Goal: Contribute content: Contribute content

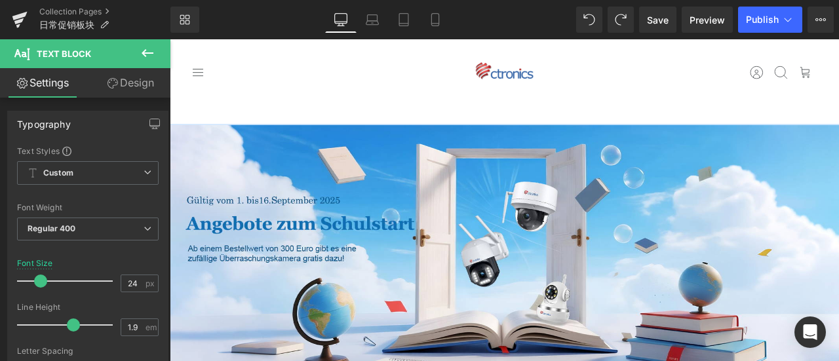
scroll to position [590, 0]
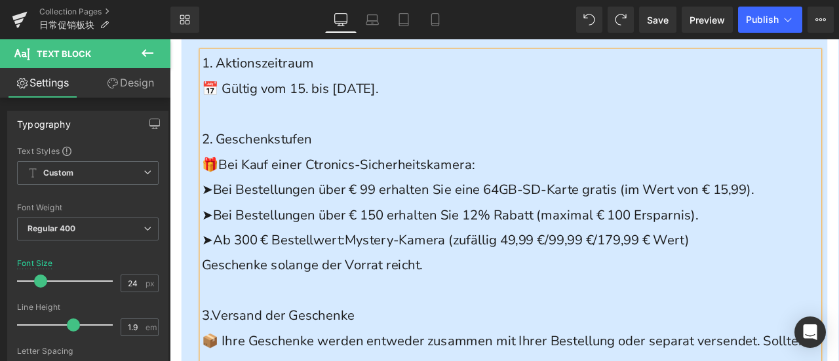
click at [455, 326] on p at bounding box center [573, 337] width 731 height 30
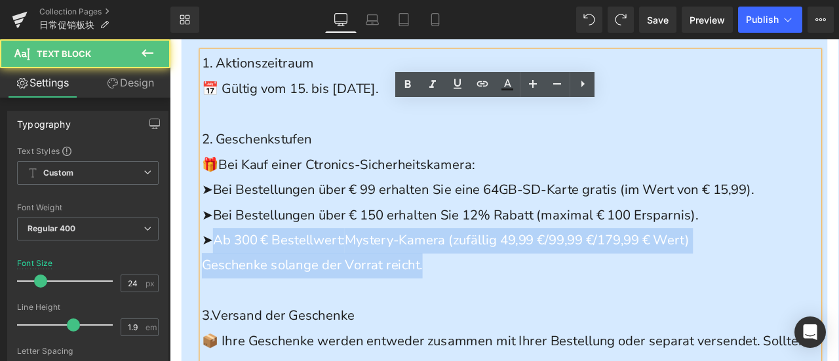
drag, startPoint x: 227, startPoint y: 279, endPoint x: 520, endPoint y: 302, distance: 293.8
click at [520, 302] on div "1. Aktionszeitraum 📅 Gültig vom 15. bis [DATE]. 2. Geschenkstufen 🎁 Bei Kauf ei…" at bounding box center [573, 262] width 731 height 418
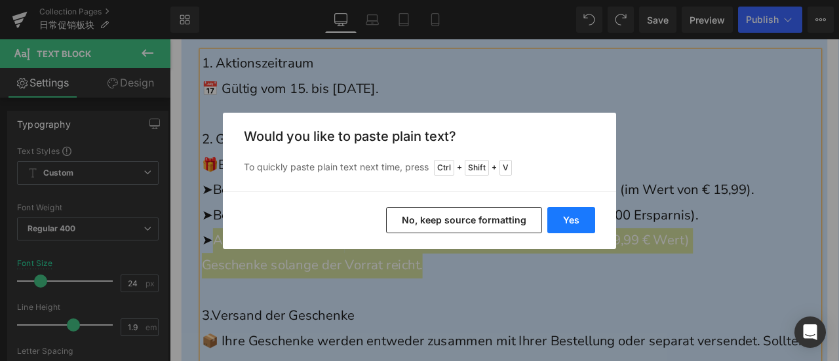
click at [565, 218] on button "Yes" at bounding box center [571, 220] width 48 height 26
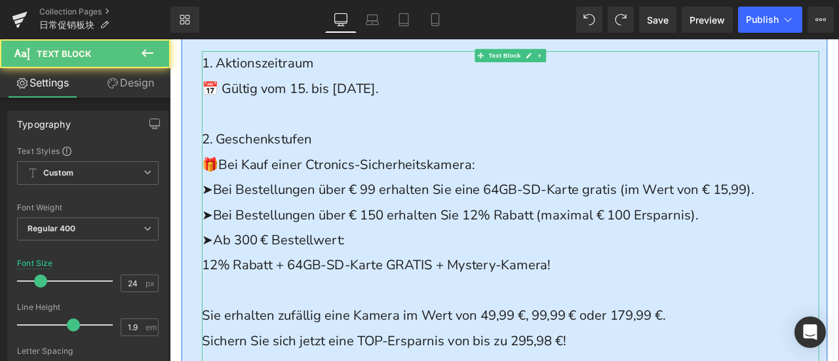
click at [280, 333] on p at bounding box center [573, 337] width 731 height 30
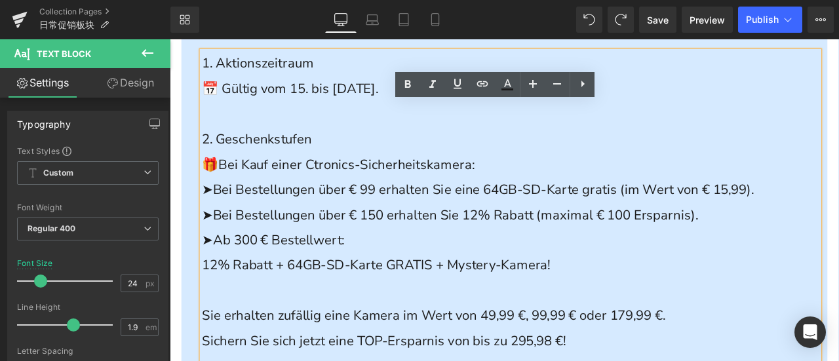
click at [208, 305] on span "12% Rabatt + 64GB-SD-Karte GRATIS + Mystery-Kamera!" at bounding box center [414, 306] width 413 height 21
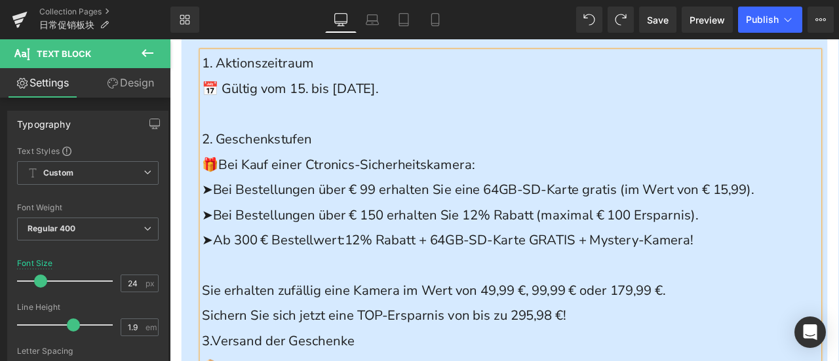
click at [235, 317] on p at bounding box center [573, 307] width 731 height 30
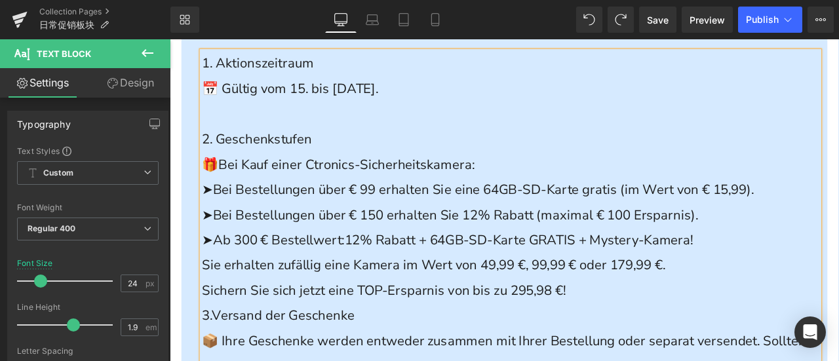
click at [687, 339] on p "Sichern Sie sich jetzt eine TOP-Ersparnis von bis zu 295,98 €!" at bounding box center [573, 337] width 731 height 30
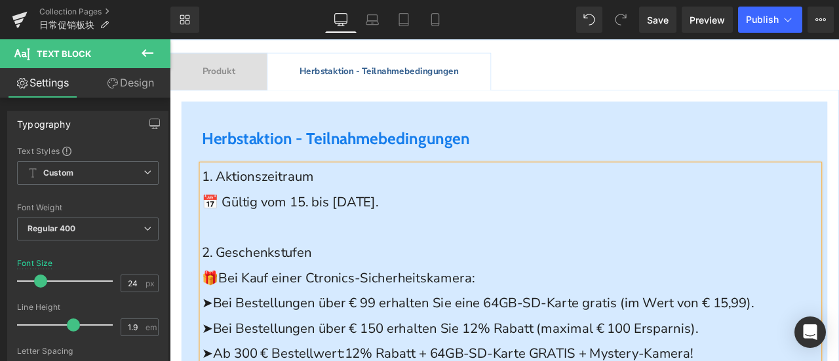
scroll to position [328, 0]
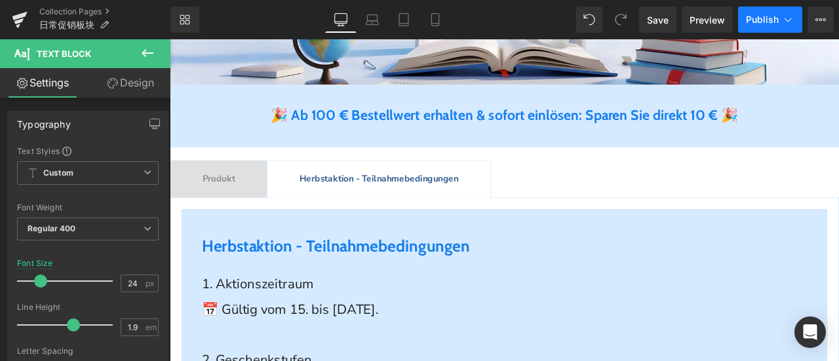
click at [757, 18] on span "Publish" at bounding box center [762, 19] width 33 height 10
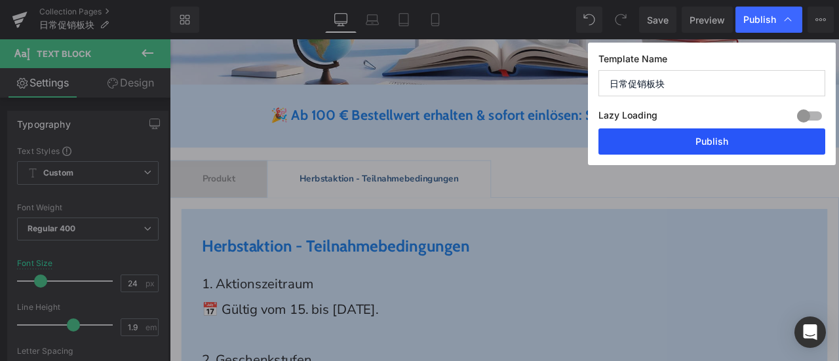
click at [731, 137] on button "Publish" at bounding box center [711, 141] width 227 height 26
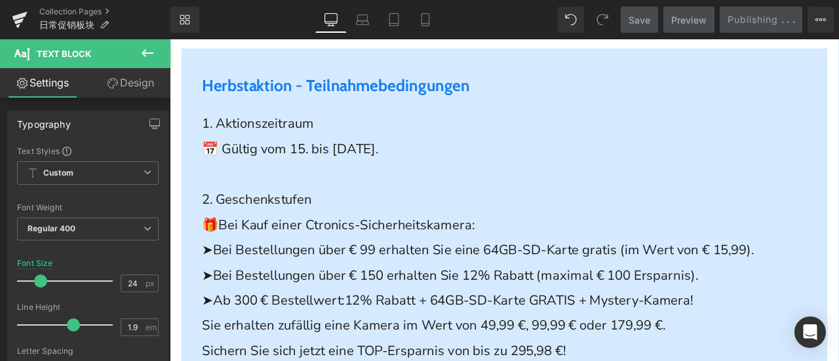
scroll to position [524, 0]
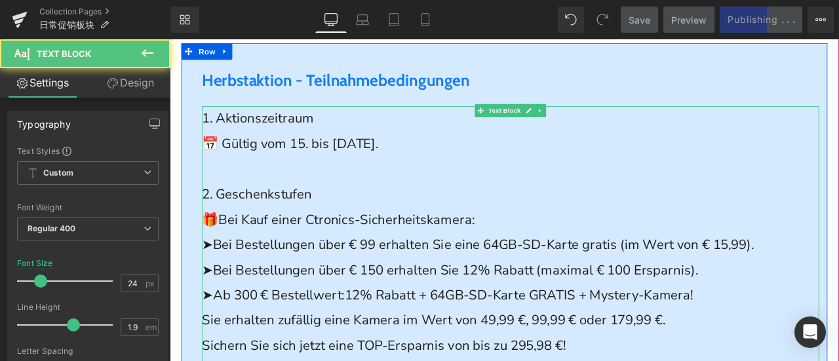
click at [627, 282] on span "➤Bei Bestellungen über € 99 erhalten Sie eine 64GB-SD-Karte gratis (im Wert von…" at bounding box center [535, 282] width 654 height 21
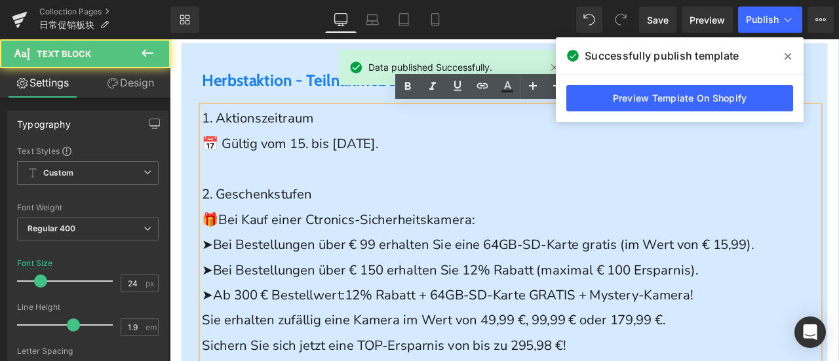
click at [587, 317] on span "➤Bei Bestellungen über € 150 erhalten Sie 12% Rabatt (maximal € 100 Ersparnis)." at bounding box center [502, 312] width 588 height 21
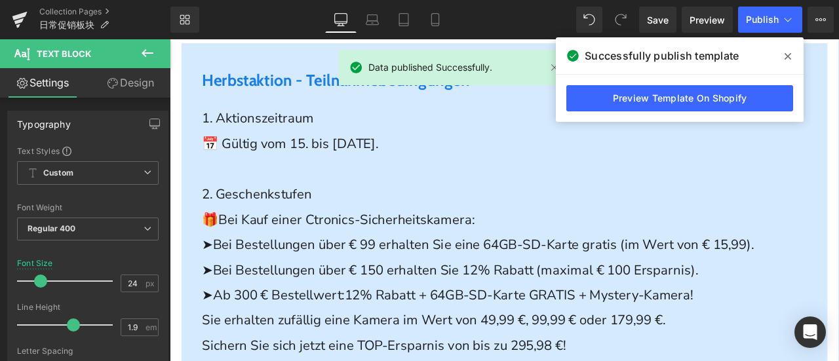
click at [789, 52] on icon at bounding box center [787, 56] width 7 height 10
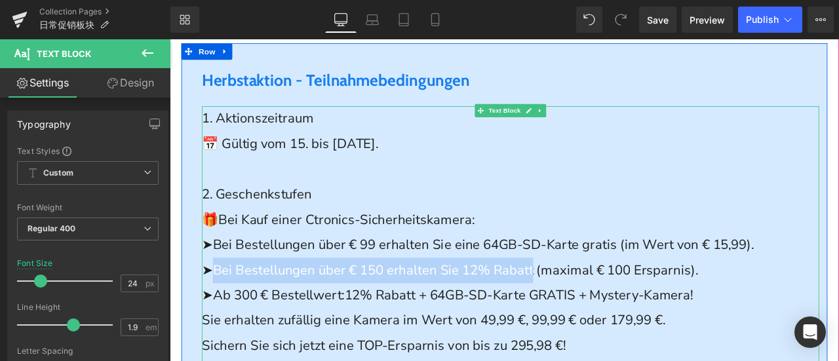
drag, startPoint x: 613, startPoint y: 311, endPoint x: 216, endPoint y: 311, distance: 397.0
click at [216, 311] on span "➤Bei Bestellungen über € 150 erhalten Sie 12% Rabatt (maximal € 100 Ersparnis)." at bounding box center [502, 312] width 588 height 21
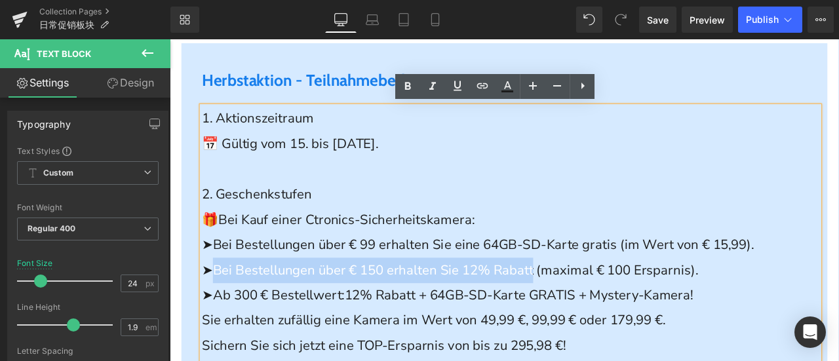
copy span "Bei Bestellungen über € 150 erhalten Sie 12% Rabatt"
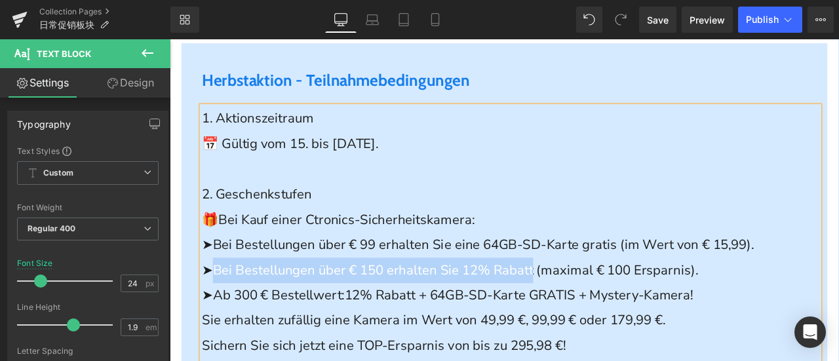
scroll to position [262, 0]
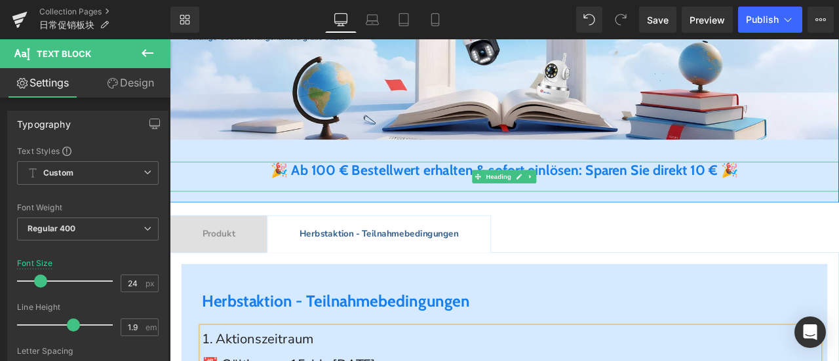
click at [365, 195] on b "🎉 Ab 100 € Bestellwert erhalten & sofort einlösen: Sparen Sie direkt 10 €" at bounding box center [554, 195] width 529 height 20
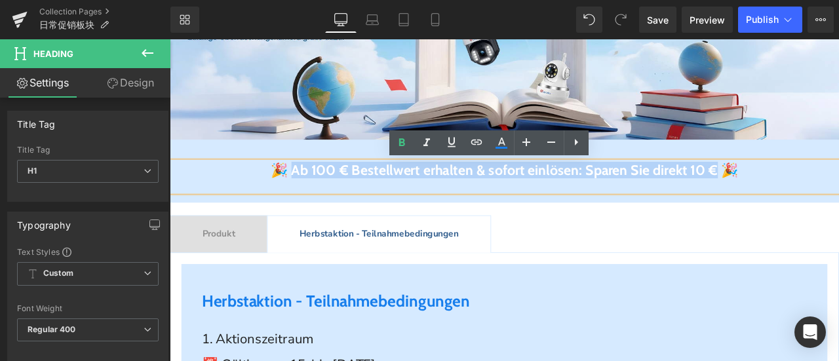
drag, startPoint x: 271, startPoint y: 191, endPoint x: 850, endPoint y: 200, distance: 579.2
click at [819, 200] on b "🎉 Ab 100 € Bestellwert erhalten & sofort einlösen: Sparen Sie direkt 10 €" at bounding box center [554, 195] width 529 height 20
paste div
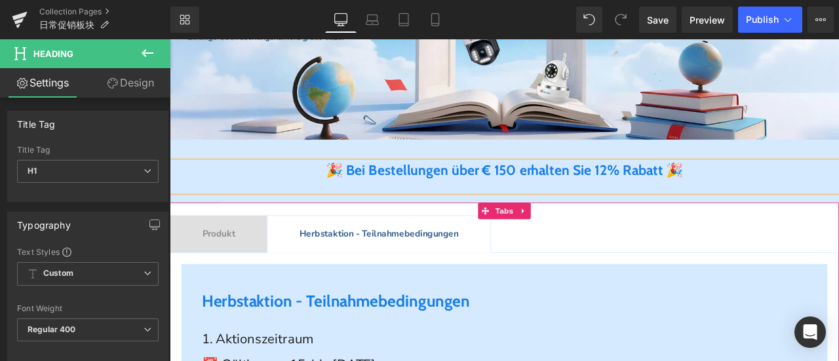
click at [235, 276] on div "Produkt Text Block" at bounding box center [227, 270] width 39 height 17
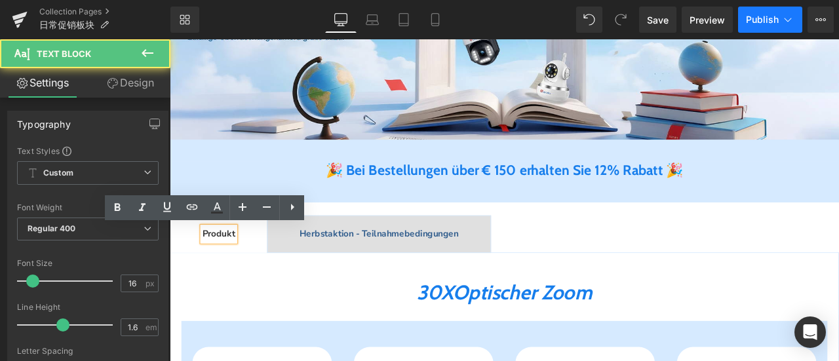
click at [759, 24] on span "Publish" at bounding box center [762, 19] width 33 height 10
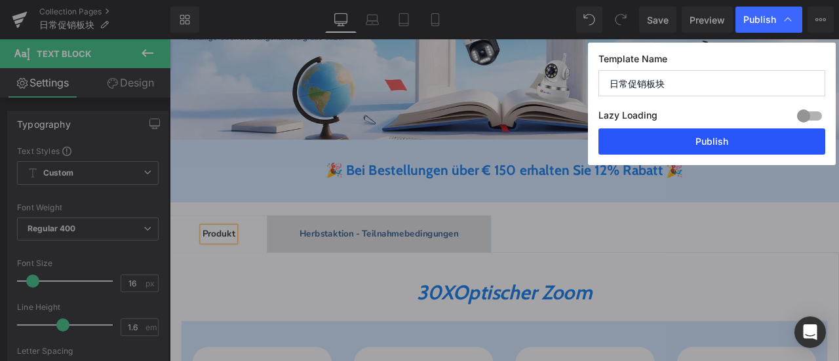
click at [750, 140] on button "Publish" at bounding box center [711, 141] width 227 height 26
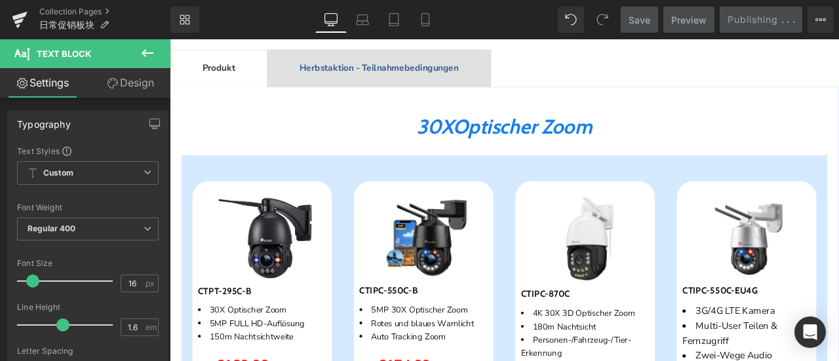
scroll to position [131, 0]
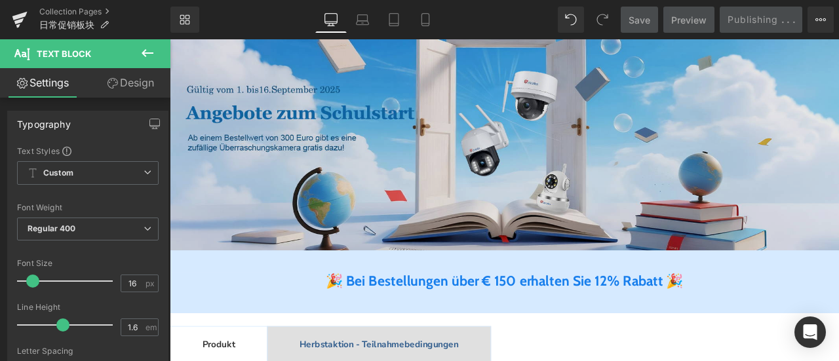
click at [338, 139] on img at bounding box center [566, 150] width 793 height 280
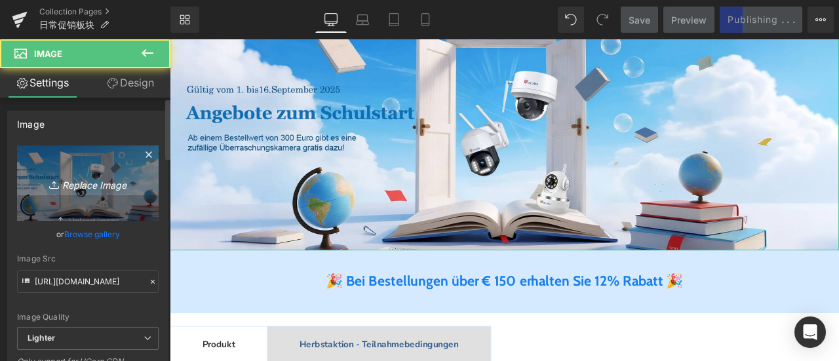
click at [66, 177] on icon "Replace Image" at bounding box center [87, 183] width 105 height 16
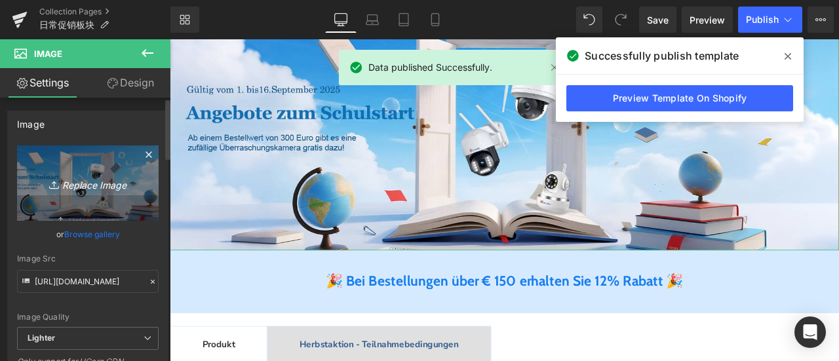
type input "C:\fakepath\画板 3.jpg"
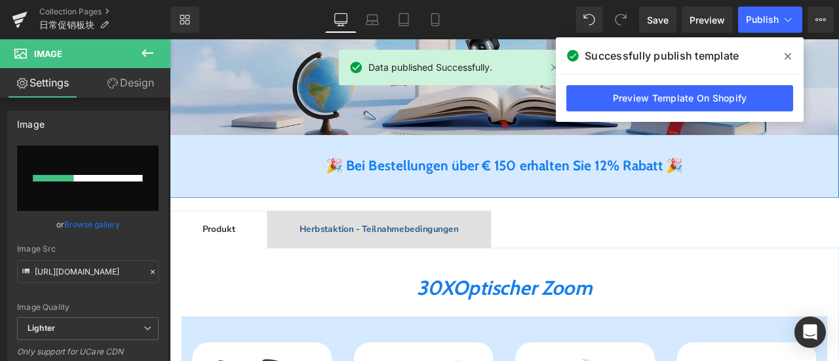
scroll to position [393, 0]
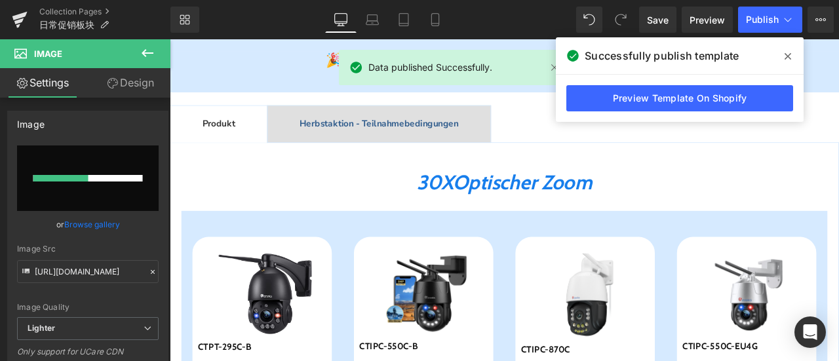
click at [790, 54] on icon at bounding box center [787, 56] width 7 height 7
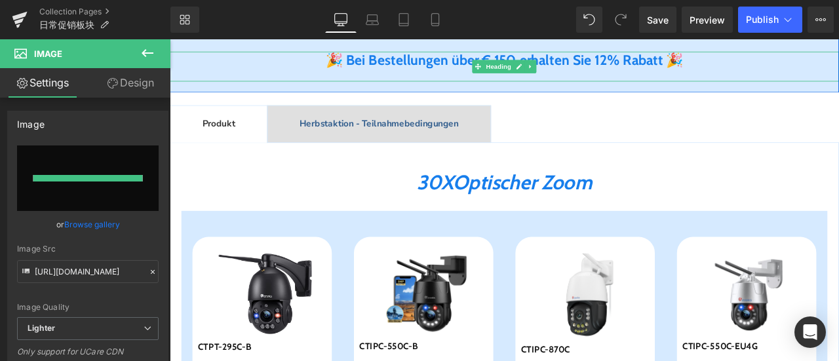
type input "[URL][DOMAIN_NAME]"
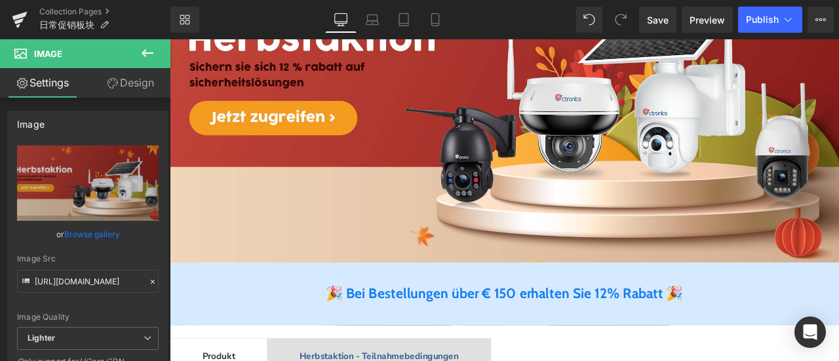
scroll to position [111, 0]
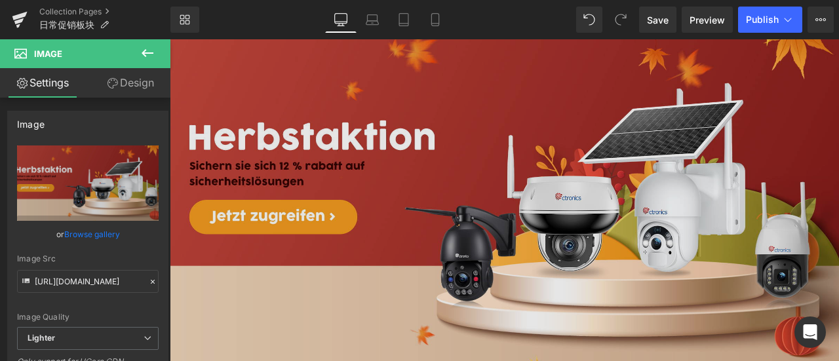
click at [422, 183] on img at bounding box center [566, 224] width 793 height 391
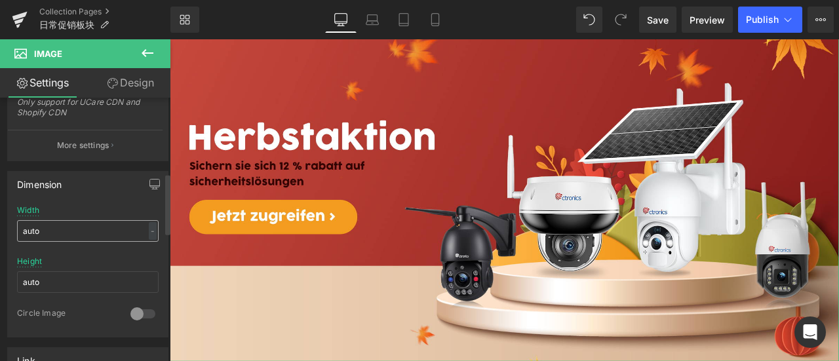
scroll to position [328, 0]
click at [45, 223] on input "auto" at bounding box center [88, 229] width 142 height 22
click at [149, 223] on div "-" at bounding box center [153, 229] width 8 height 18
click at [148, 247] on li "%" at bounding box center [150, 249] width 16 height 19
click at [66, 223] on input "auto" at bounding box center [88, 229] width 142 height 22
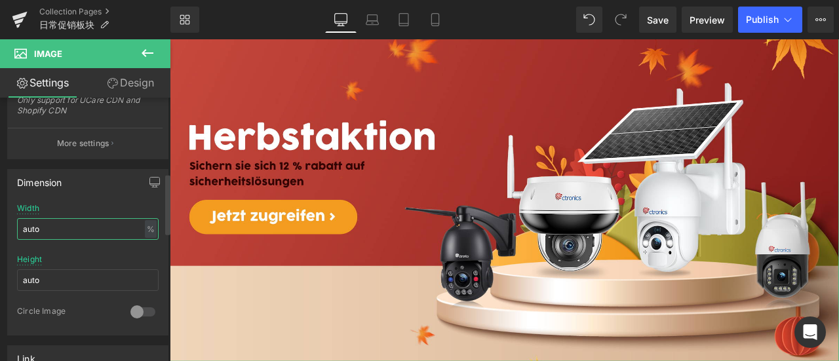
drag, startPoint x: 73, startPoint y: 224, endPoint x: 0, endPoint y: 228, distance: 73.5
click at [0, 228] on div "Dimension auto Width auto % % px auto Height auto 0 Circle Image" at bounding box center [88, 247] width 176 height 176
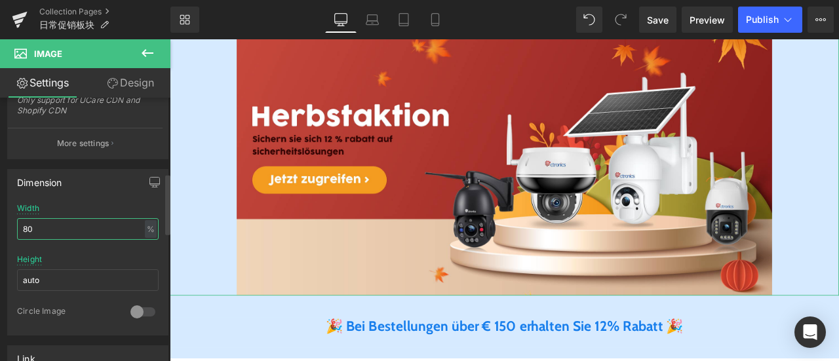
type input "80"
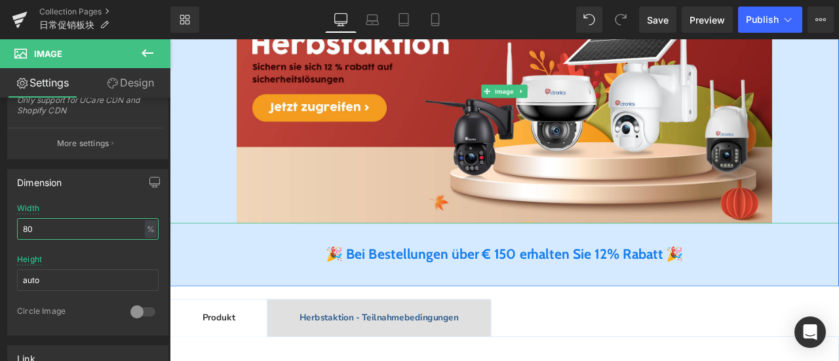
scroll to position [131, 0]
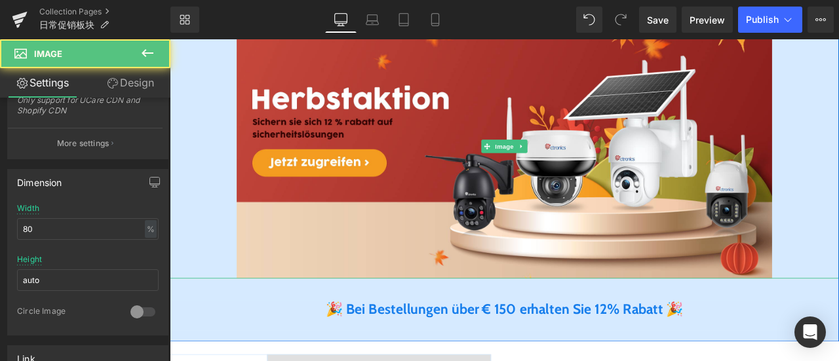
click at [197, 136] on div at bounding box center [566, 166] width 793 height 313
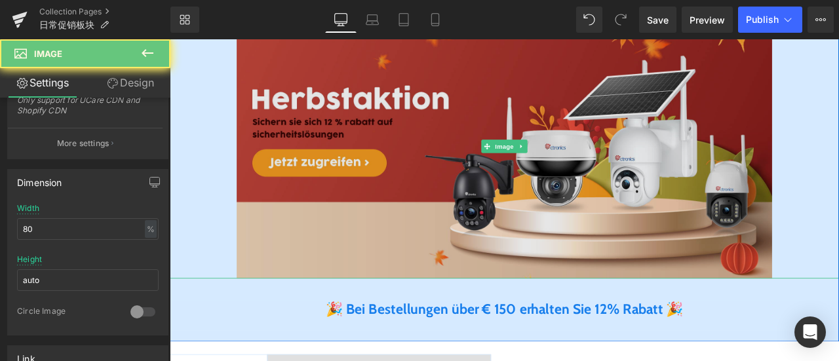
click at [483, 188] on img at bounding box center [566, 166] width 634 height 313
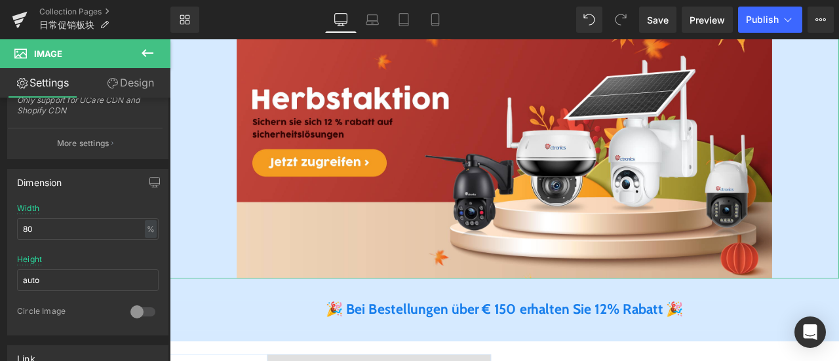
click at [105, 75] on link "Design" at bounding box center [130, 82] width 85 height 29
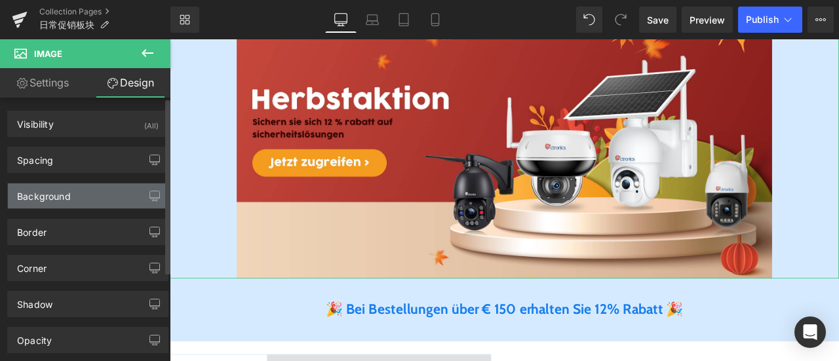
click at [71, 200] on div "Background" at bounding box center [88, 195] width 160 height 25
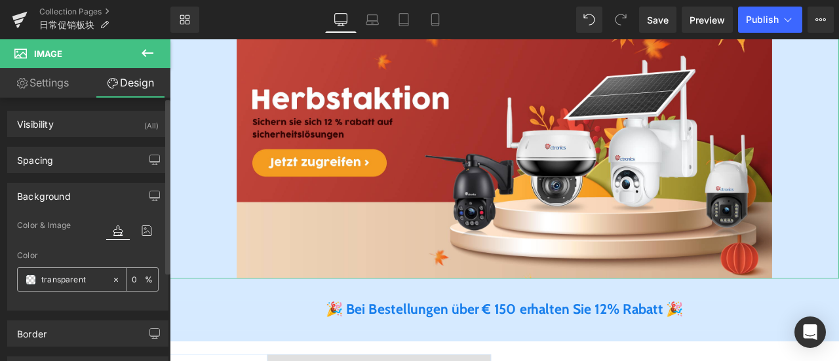
click at [29, 281] on span at bounding box center [31, 280] width 10 height 10
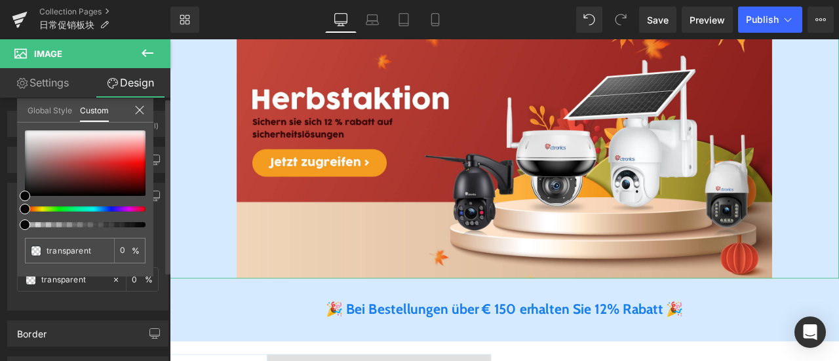
type input "#000000"
type input "100"
type input "#000000"
type input "100"
click at [35, 209] on div at bounding box center [80, 208] width 121 height 5
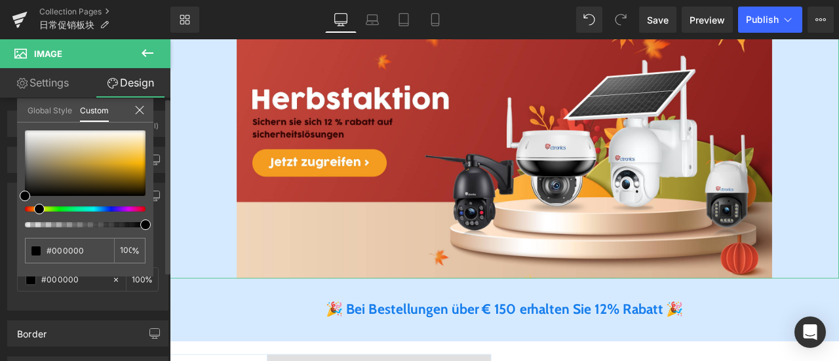
click at [33, 209] on div at bounding box center [80, 208] width 121 height 5
type input "#fbe09c"
click at [138, 143] on div at bounding box center [85, 163] width 121 height 66
type input "#fbe1a1"
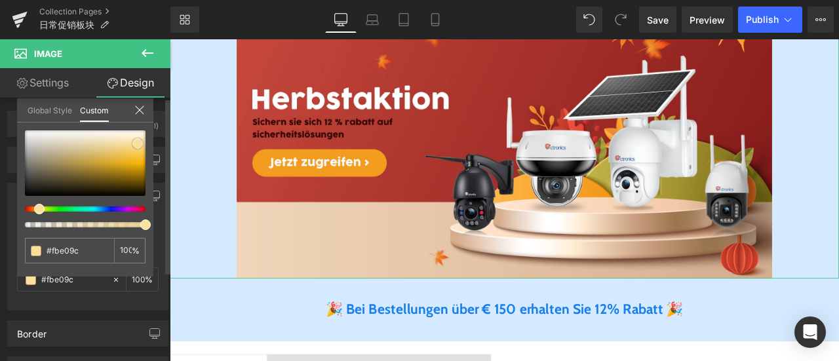
type input "#fbe1a1"
type input "#fbe6b1"
type input "#fce9ba"
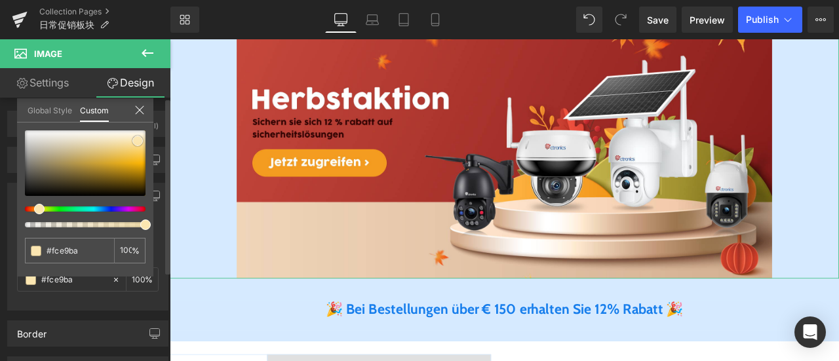
type input "#fcebbf"
type input "#fbedc9"
type input "#fcefce"
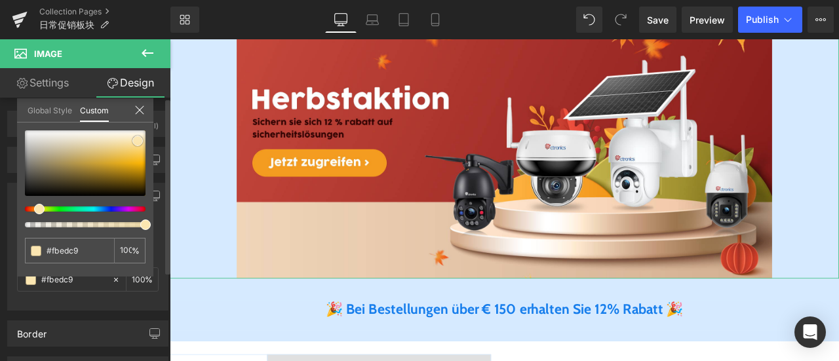
type input "#fcefce"
type input "#fbefcf"
type input "#fcf1d3"
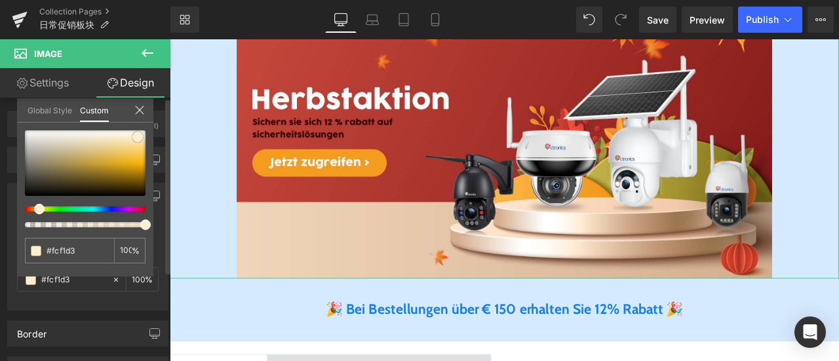
type input "#fcf1d4"
type input "#fcf0d4"
type input "#fcf0d3"
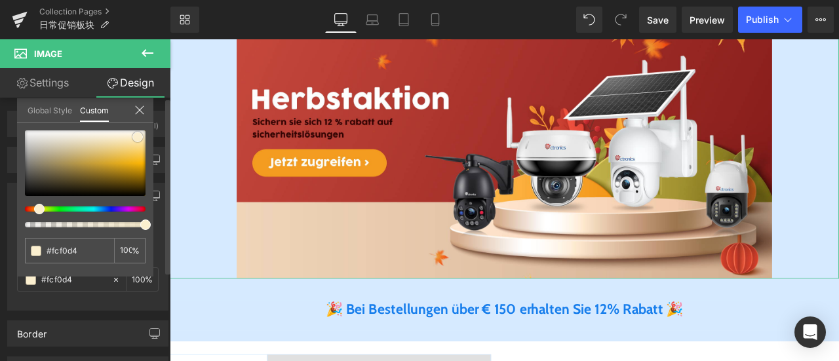
type input "#fcf0d3"
type input "#fcf0d4"
type input "#faeed5"
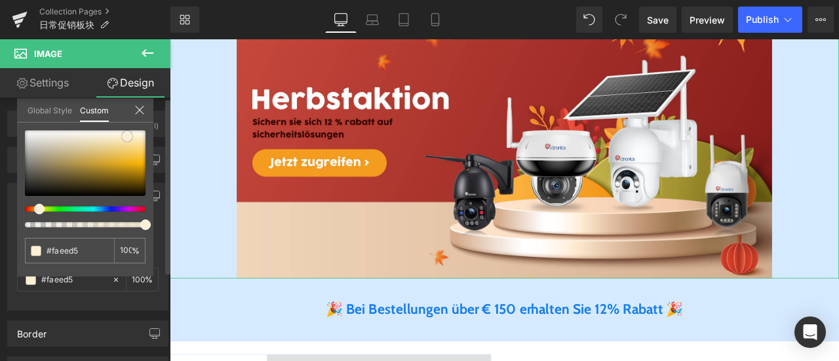
type input "#f9eed7"
type input "#f7ebd3"
type input "#f6ebd4"
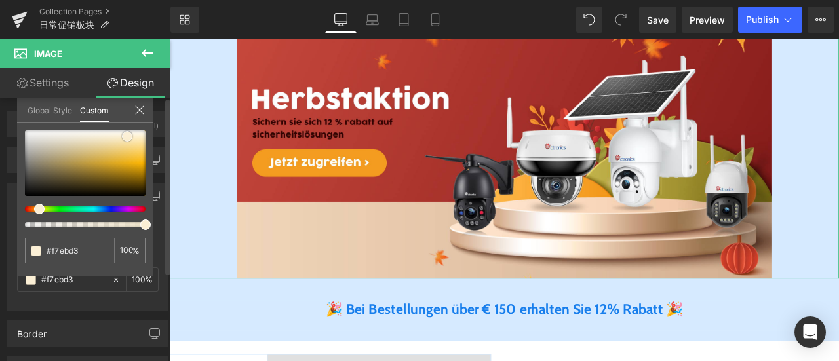
type input "#f6ebd4"
type input "#f5ebd5"
type input "#f4ead6"
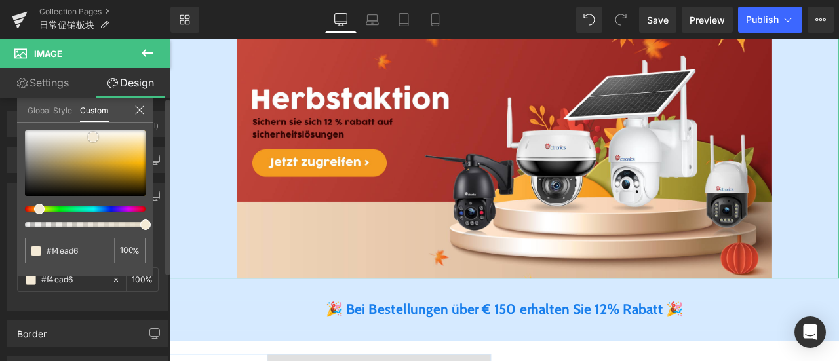
type input "#f3ead7"
type input "#f2ead8"
type input "#f1ead9"
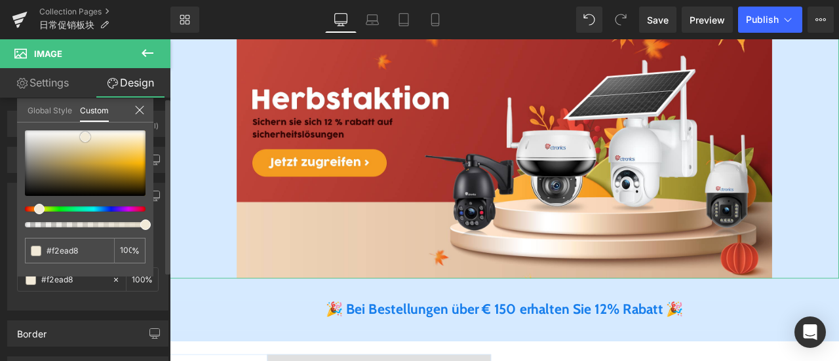
type input "#f1ead9"
drag, startPoint x: 138, startPoint y: 143, endPoint x: 80, endPoint y: 137, distance: 58.0
click at [80, 137] on span at bounding box center [80, 137] width 10 height 10
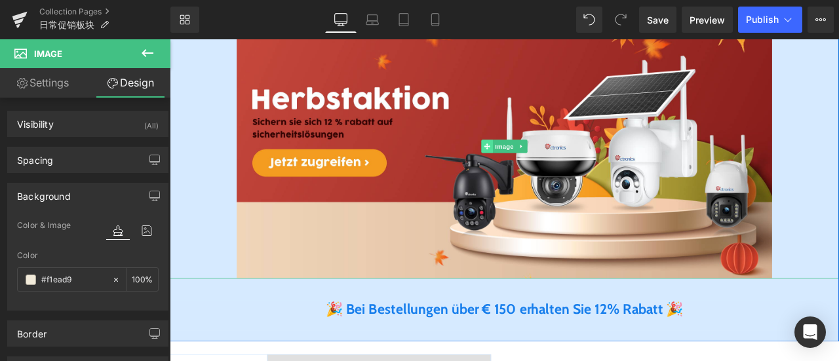
click at [542, 164] on icon at bounding box center [545, 165] width 7 height 7
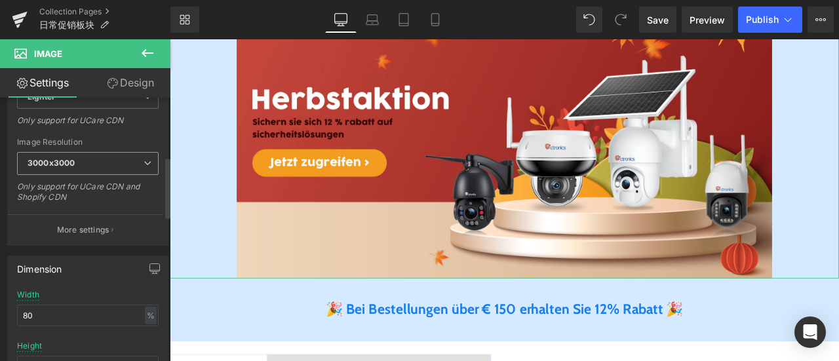
scroll to position [262, 0]
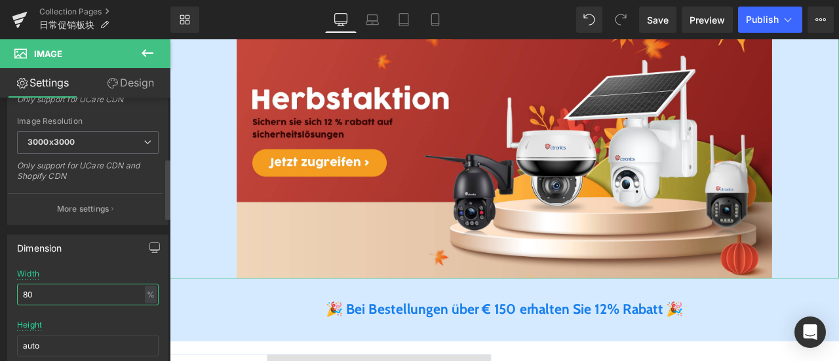
drag, startPoint x: 35, startPoint y: 292, endPoint x: 0, endPoint y: 294, distance: 35.4
click at [0, 294] on div "Dimension 80% Width 80 % % px auto Height auto 0 Circle Image" at bounding box center [88, 313] width 176 height 176
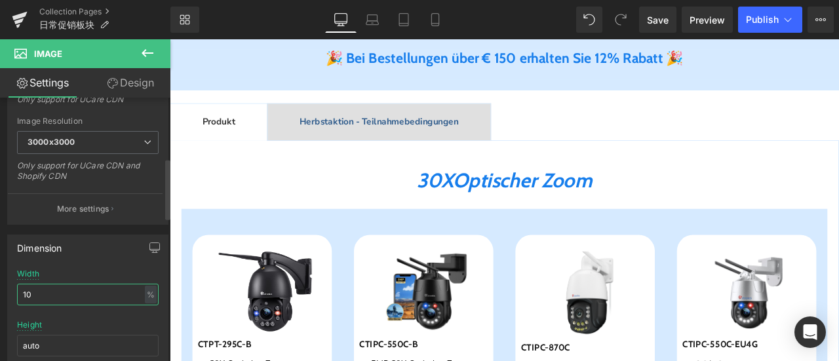
type input "100"
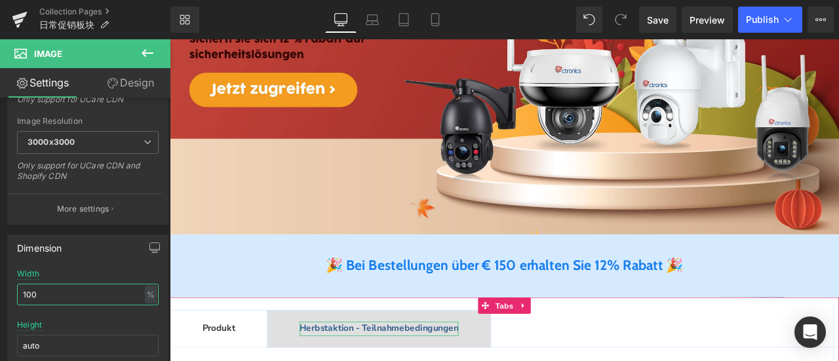
scroll to position [310, 0]
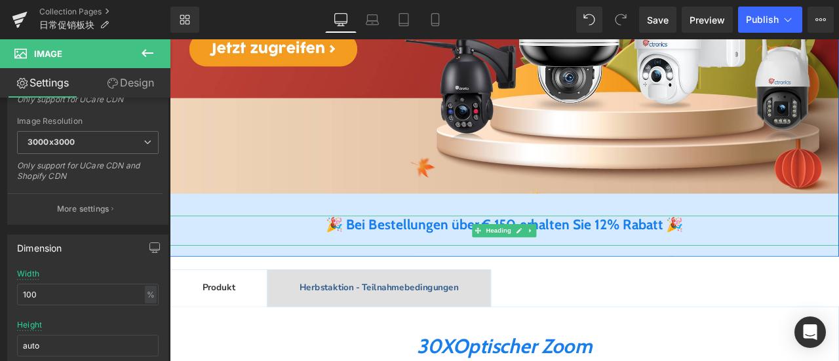
click at [282, 267] on h1 "🎉 Bei Bestellungen über € 150 erhalten Sie 12% Rabatt 🎉" at bounding box center [566, 258] width 793 height 20
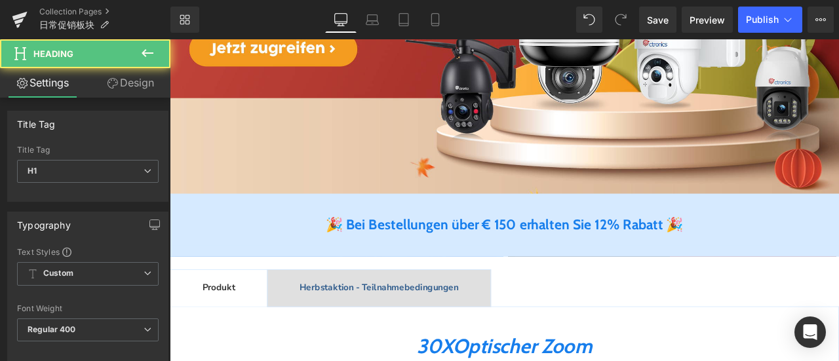
click at [115, 83] on icon at bounding box center [112, 83] width 10 height 10
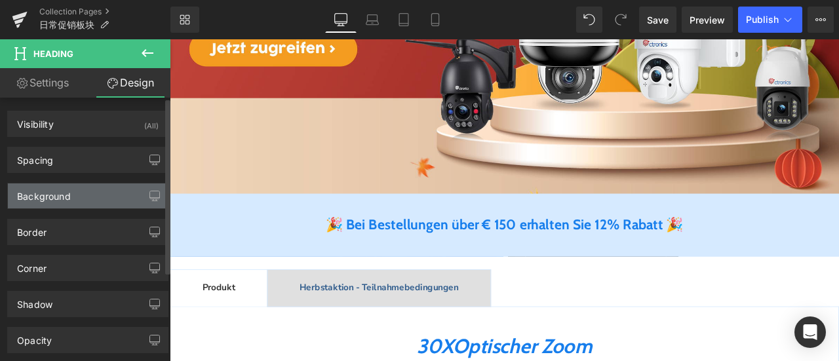
click at [55, 193] on div "Background" at bounding box center [44, 192] width 54 height 18
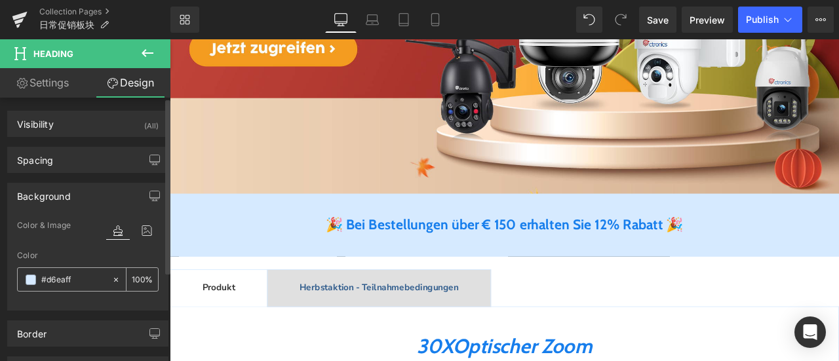
paste input "#faf5ed"
type input "#faf5ed"
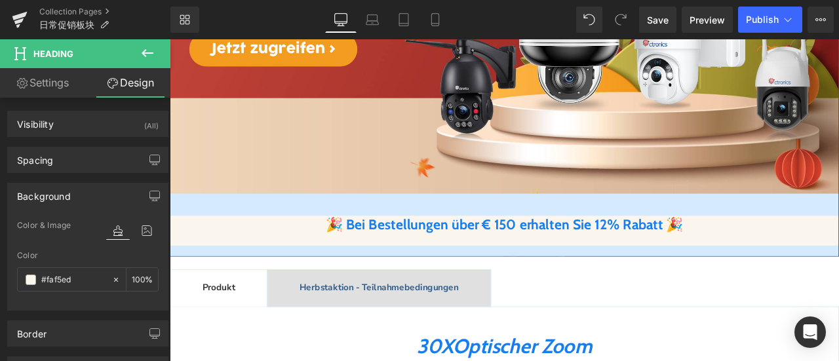
click at [360, 227] on div "Image 🎉 Bei Bestellungen über € 150 erhalten Sie 12% Rabatt 🎉 Heading" at bounding box center [566, 60] width 793 height 459
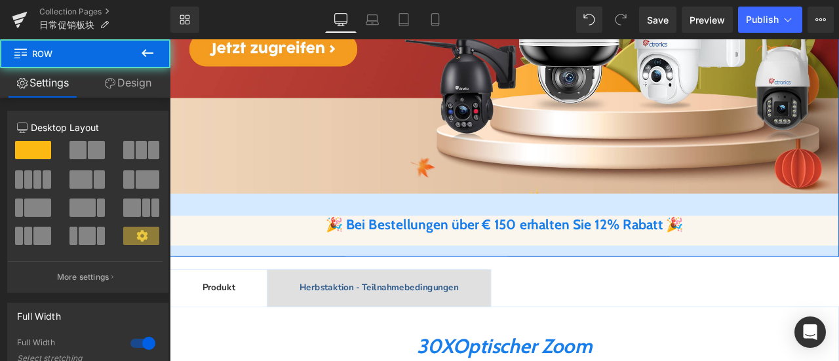
drag, startPoint x: 135, startPoint y: 83, endPoint x: 66, endPoint y: 206, distance: 141.4
click at [135, 83] on link "Design" at bounding box center [127, 82] width 85 height 29
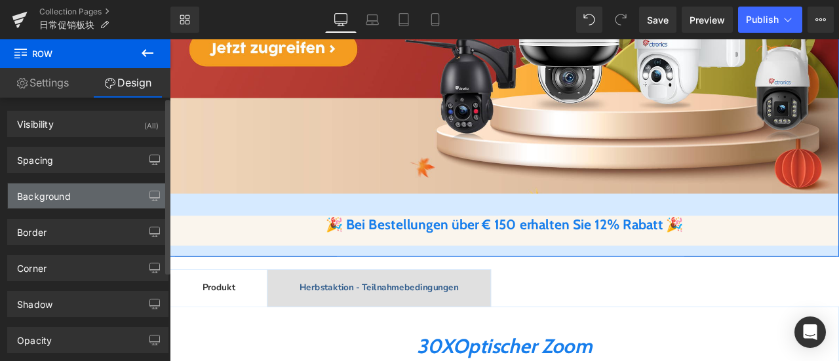
click at [73, 197] on div "Background" at bounding box center [88, 195] width 160 height 25
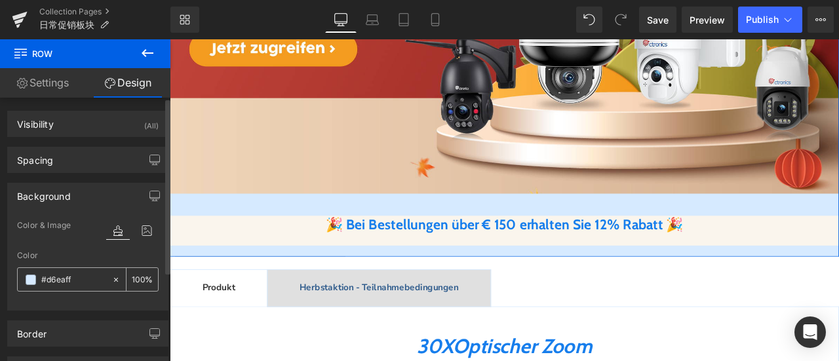
paste input "#faf5ed"
type input "#faf5ed"
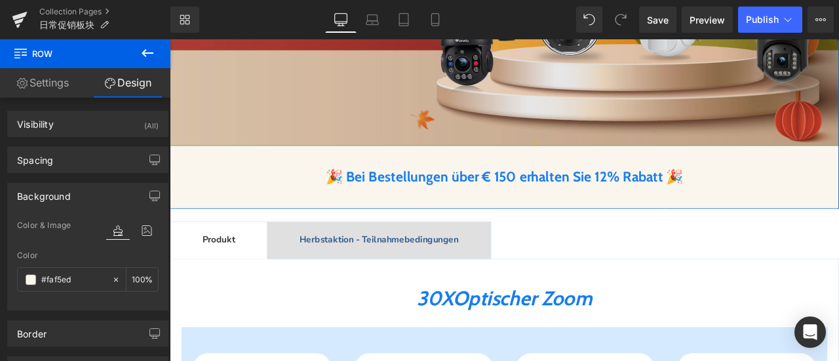
scroll to position [506, 0]
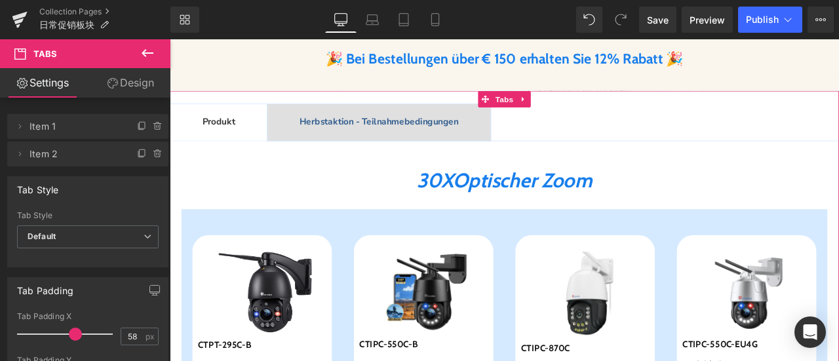
click at [136, 82] on link "Design" at bounding box center [130, 82] width 85 height 29
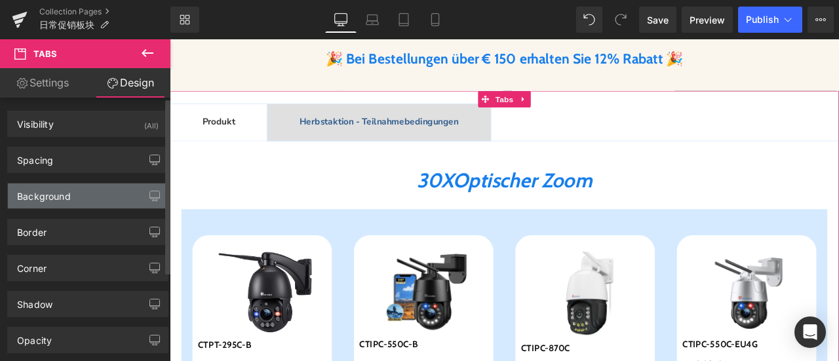
click at [90, 197] on div "Background" at bounding box center [88, 195] width 160 height 25
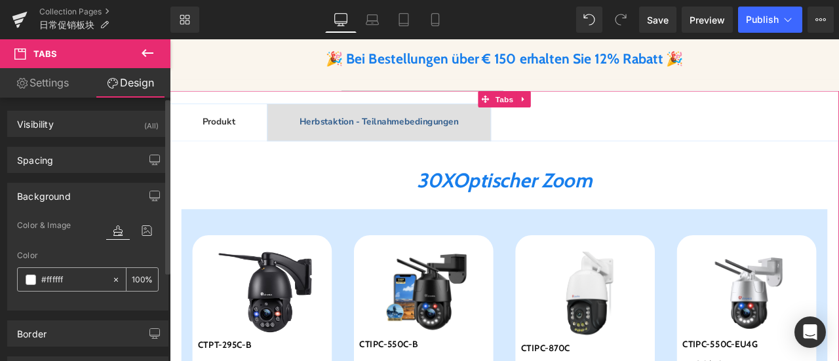
click at [77, 275] on input "#ffffff" at bounding box center [73, 280] width 64 height 14
paste input "#faf5ed"
type input "#faf5ed"
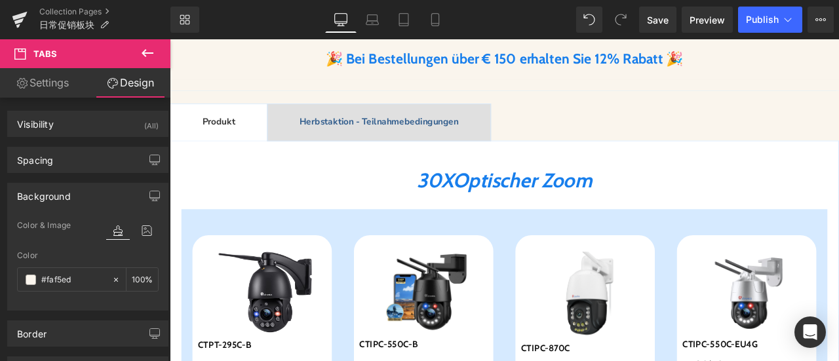
click at [353, 208] on h2 "30X Optische r Zoom" at bounding box center [565, 207] width 765 height 28
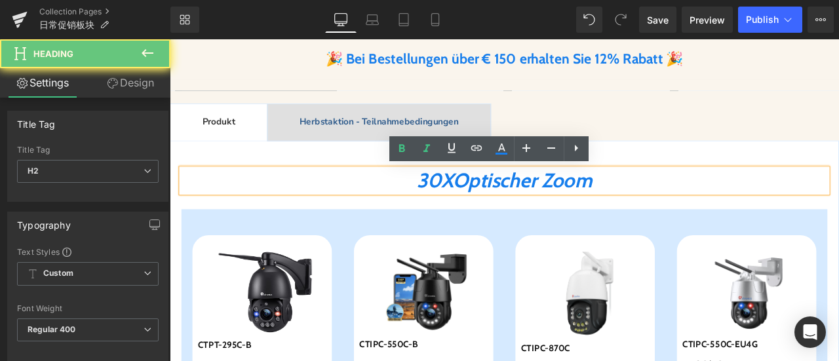
click at [433, 208] on h2 "30X Optische r Zoom" at bounding box center [565, 207] width 765 height 28
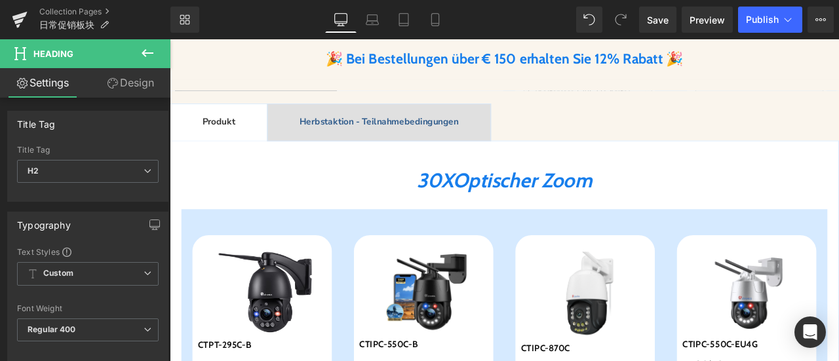
click at [128, 83] on link "Design" at bounding box center [130, 82] width 85 height 29
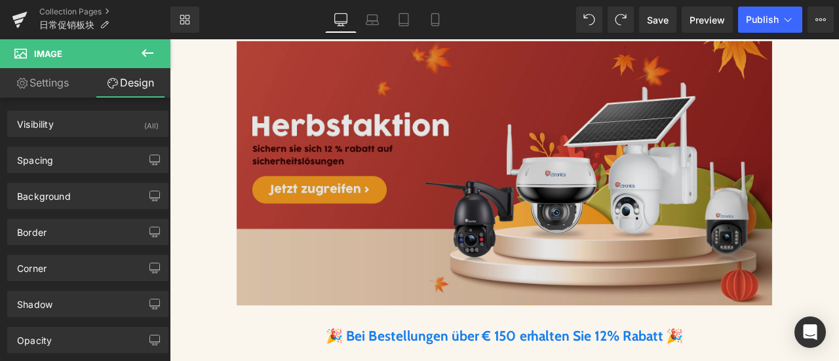
scroll to position [197, 0]
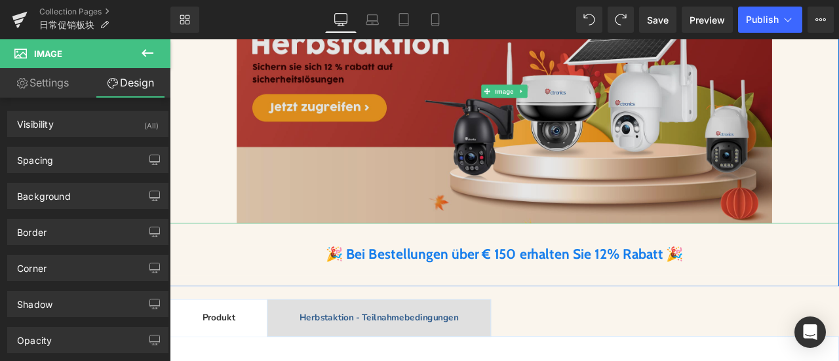
click at [518, 163] on img at bounding box center [566, 100] width 634 height 313
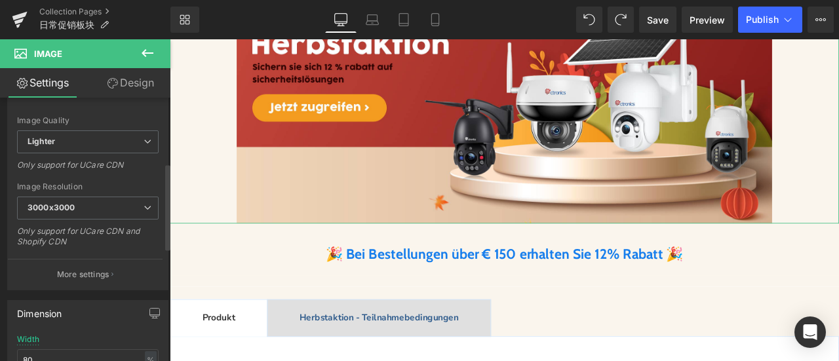
scroll to position [328, 0]
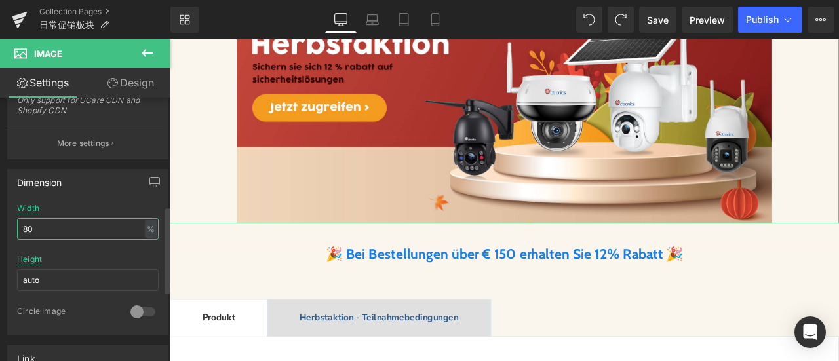
drag, startPoint x: 33, startPoint y: 223, endPoint x: 6, endPoint y: 225, distance: 27.6
click at [6, 225] on div "Dimension 80% Width 80 % % px auto Height auto 0 Circle Image" at bounding box center [88, 247] width 176 height 176
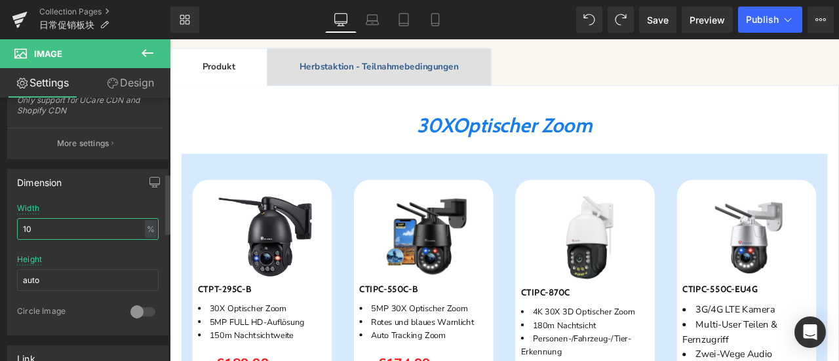
type input "100"
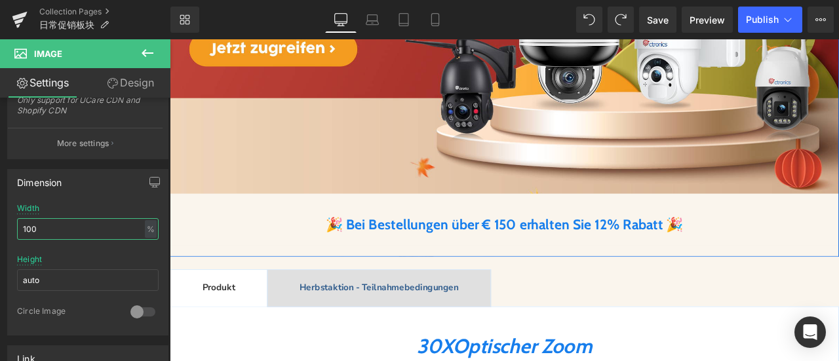
scroll to position [506, 0]
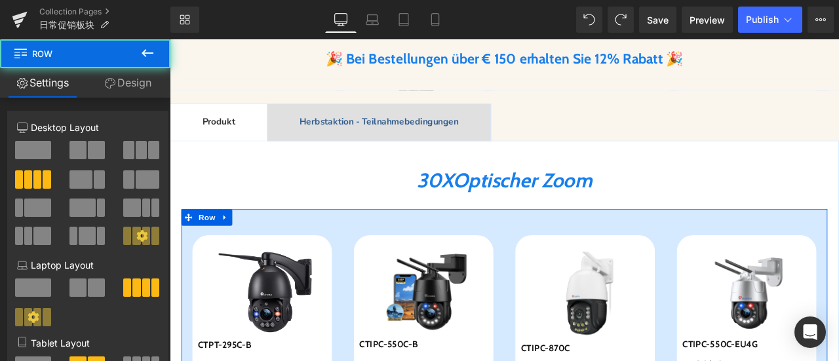
click at [134, 77] on link "Design" at bounding box center [127, 82] width 85 height 29
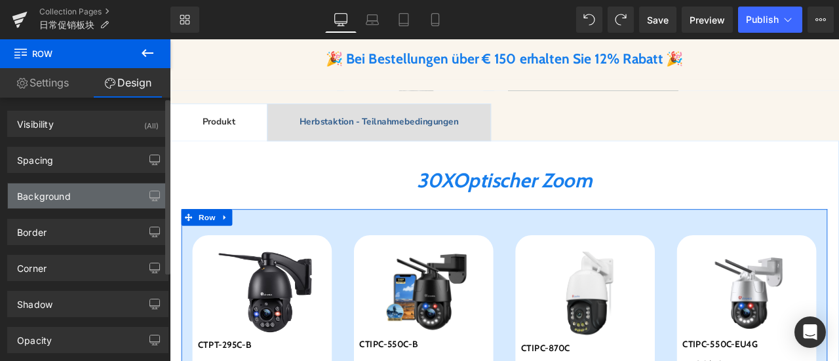
click at [81, 195] on div "Background" at bounding box center [88, 195] width 160 height 25
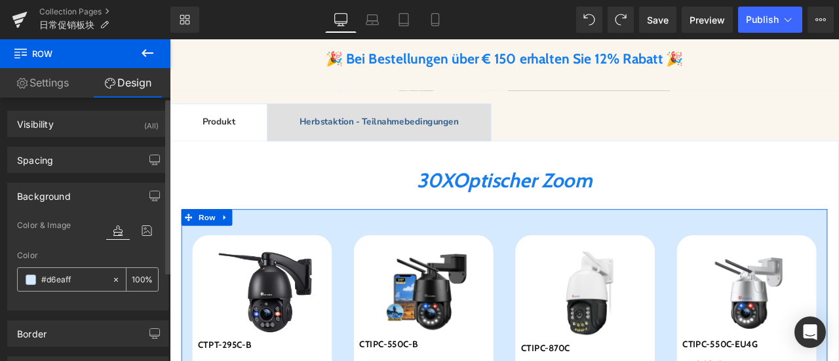
click at [82, 278] on input "#d6eaff" at bounding box center [73, 280] width 64 height 14
paste input "#faf5ed"
type input "#faf5ed"
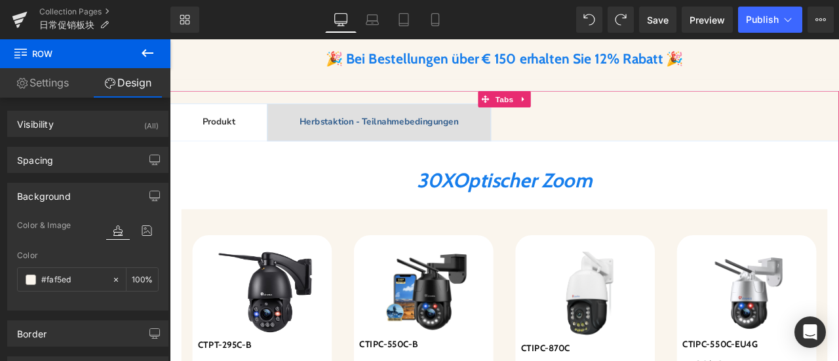
click at [170, 39] on div at bounding box center [170, 39] width 0 height 0
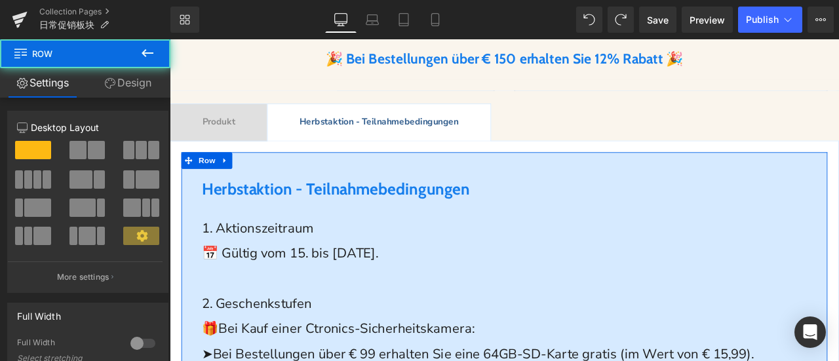
click at [153, 71] on link "Design" at bounding box center [127, 82] width 85 height 29
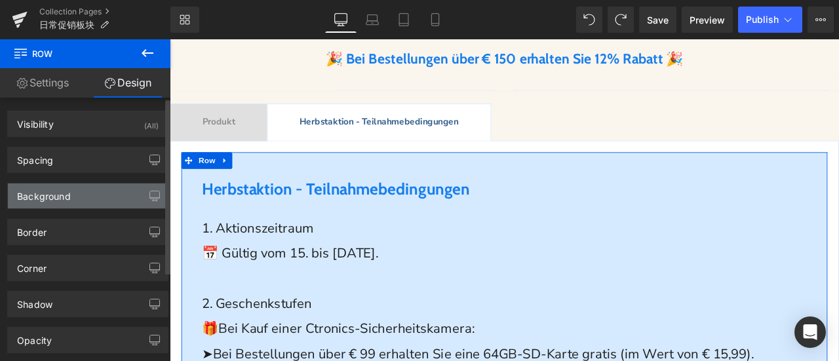
click at [83, 193] on div "Background" at bounding box center [88, 195] width 160 height 25
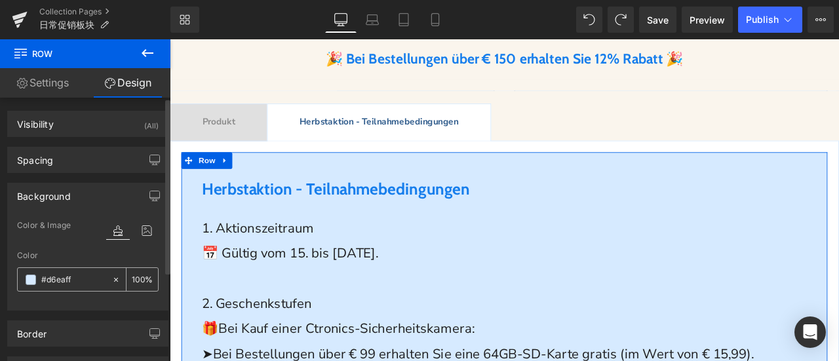
click at [84, 273] on input "#d6eaff" at bounding box center [73, 280] width 64 height 14
paste input "#faf5ed"
type input "#faf5ed"
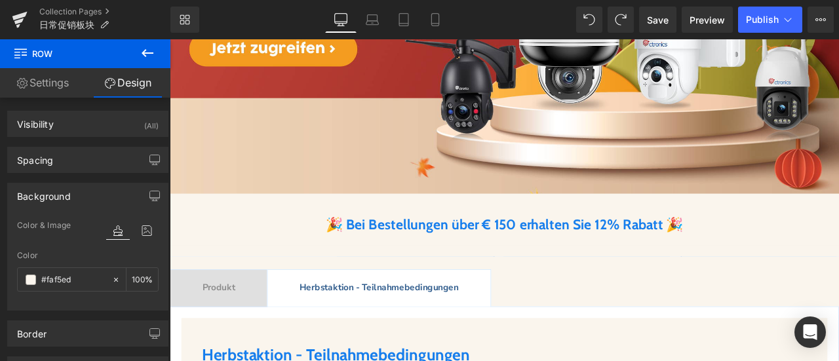
scroll to position [375, 0]
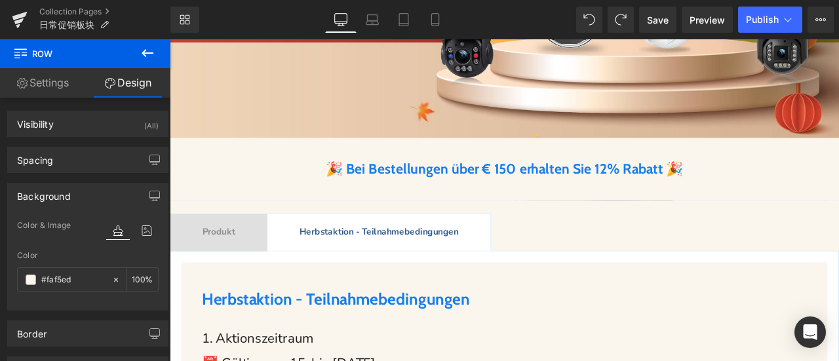
click at [219, 277] on span "Produkt Text Block" at bounding box center [227, 268] width 115 height 43
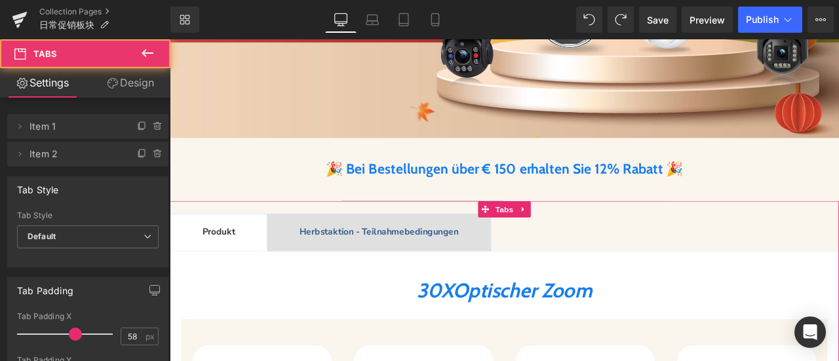
click at [271, 191] on h1 "🎉 Bei Bestellungen über € 150 erhalten Sie 12% Rabatt 🎉" at bounding box center [566, 193] width 793 height 20
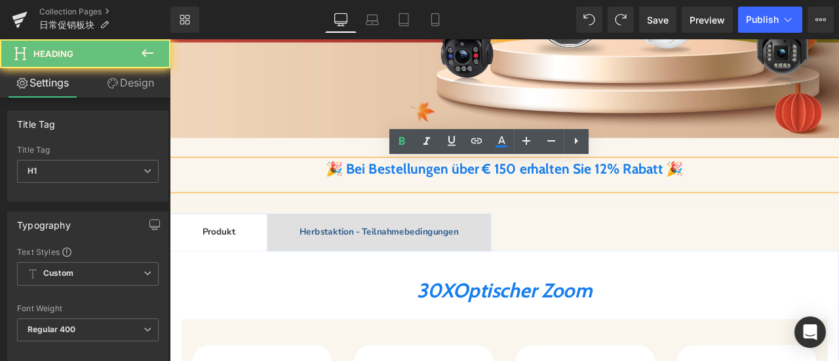
click at [263, 197] on h1 "🎉 Bei Bestellungen über € 150 erhalten Sie 12% Rabatt 🎉" at bounding box center [566, 193] width 793 height 20
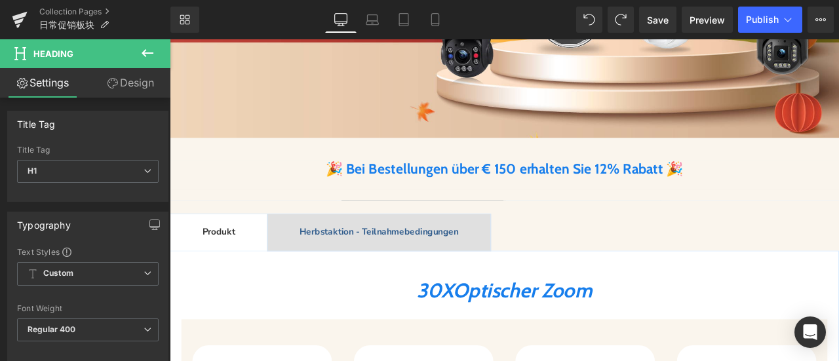
click at [128, 90] on link "Design" at bounding box center [130, 82] width 85 height 29
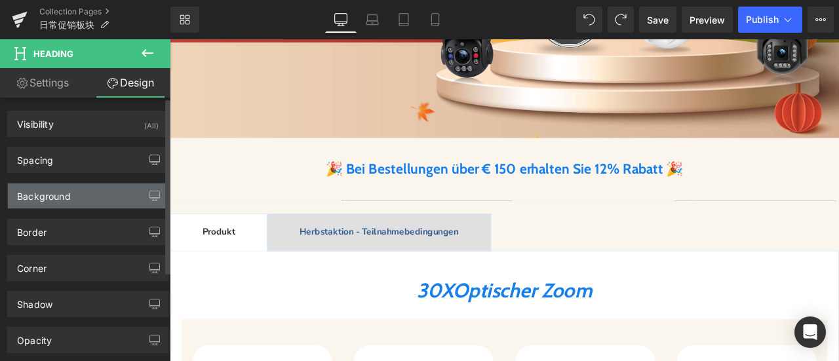
click at [77, 197] on div "Background" at bounding box center [88, 195] width 160 height 25
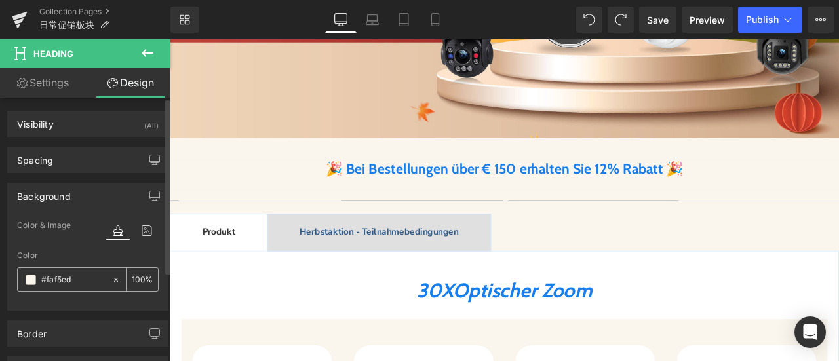
click at [30, 280] on span at bounding box center [31, 280] width 10 height 10
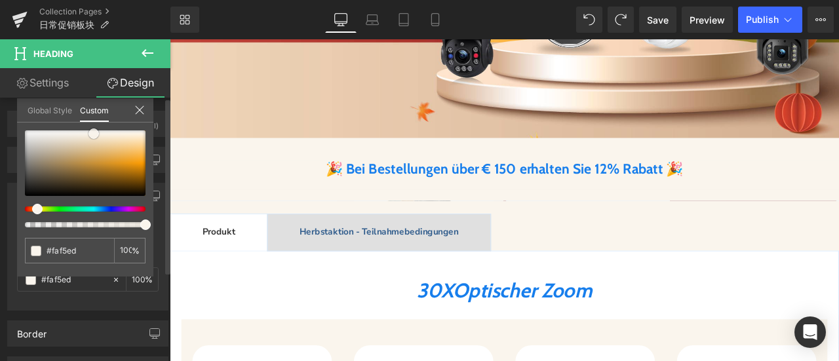
type input "#f5f4f4"
type input "#f7f7f6"
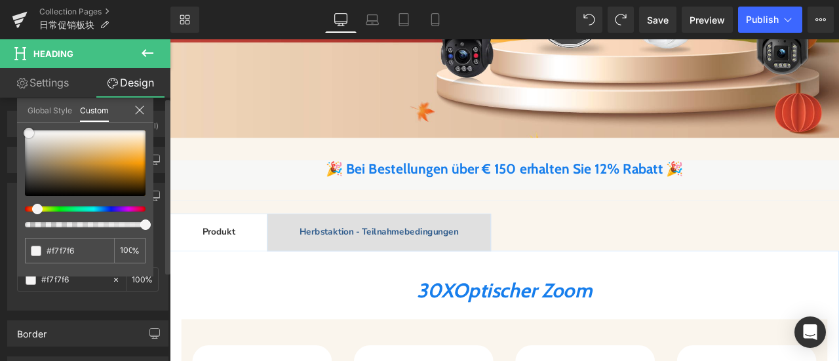
type input "#f7f7f7"
type input "#f9f9f9"
type input "#fcfcfc"
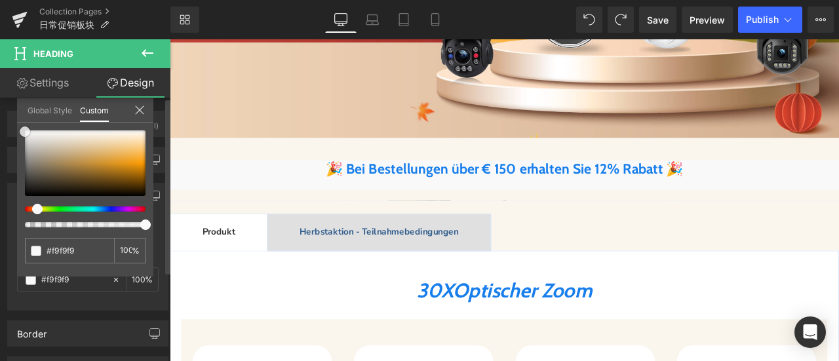
type input "#fcfcfc"
type input "#ffffff"
drag, startPoint x: 31, startPoint y: 133, endPoint x: 16, endPoint y: 126, distance: 17.0
click at [16, 173] on div "Background Color & Image color rgba(255, 255, 255, 1) Color #ffffff 100 % Image…" at bounding box center [88, 242] width 176 height 138
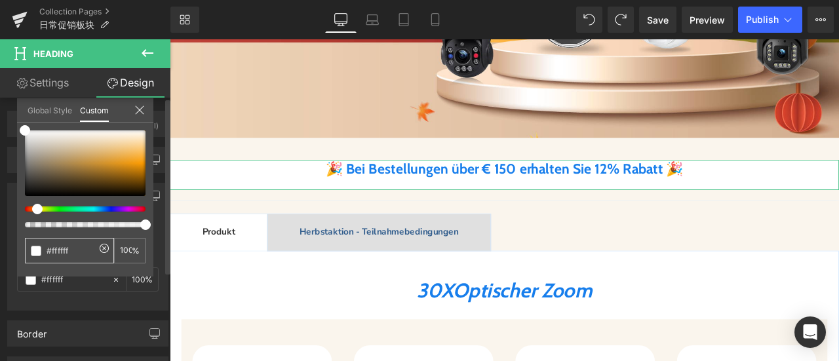
drag, startPoint x: 78, startPoint y: 252, endPoint x: 31, endPoint y: 252, distance: 46.5
click at [31, 252] on div "#ffffff" at bounding box center [69, 251] width 89 height 26
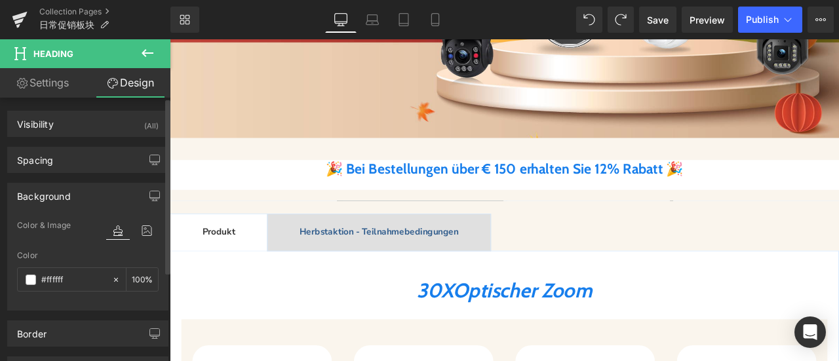
click at [170, 39] on div at bounding box center [170, 39] width 0 height 0
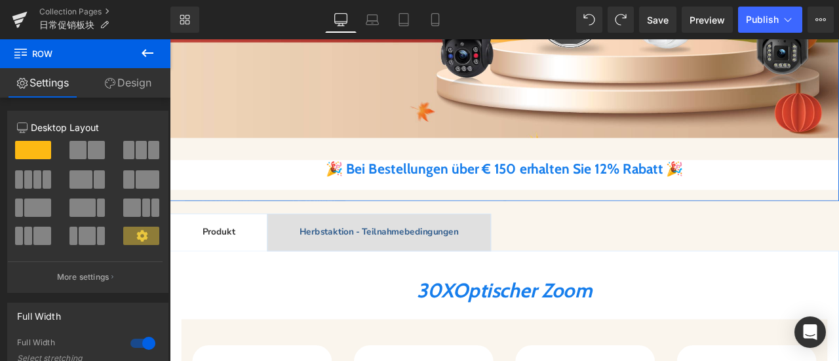
click at [138, 85] on link "Design" at bounding box center [127, 82] width 85 height 29
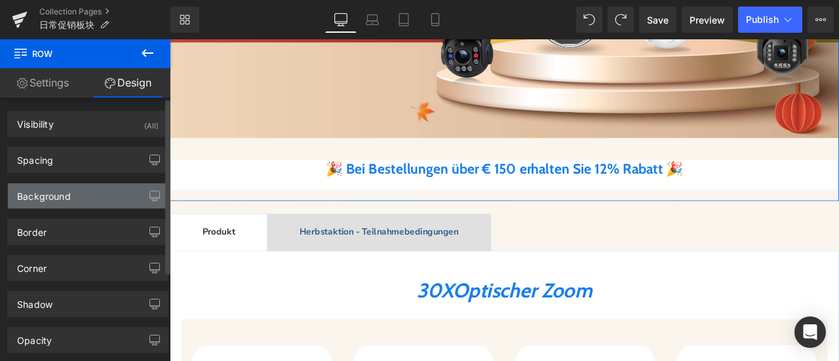
click at [59, 197] on div "Background" at bounding box center [44, 192] width 54 height 18
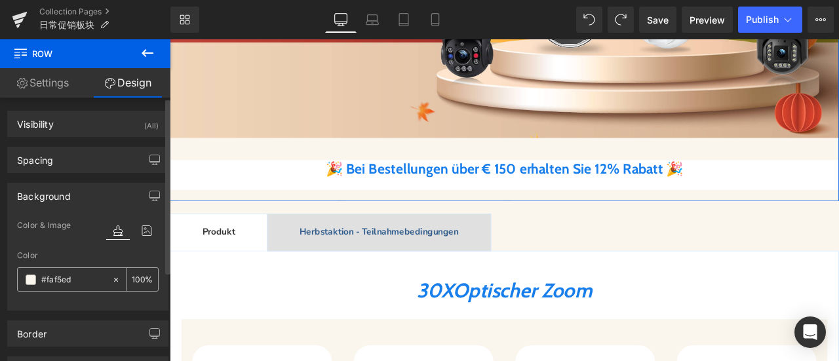
click at [79, 282] on input "#faf5ed" at bounding box center [73, 280] width 64 height 14
paste input "fffff"
type input "#ffffff"
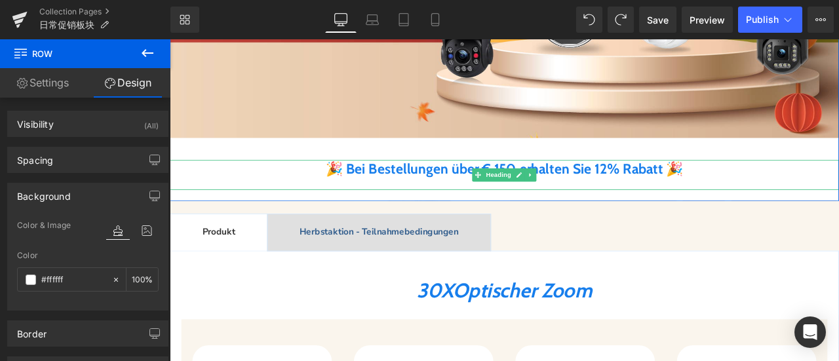
click at [259, 187] on h1 "🎉 Bei Bestellungen über € 150 erhalten Sie 12% Rabatt 🎉" at bounding box center [566, 193] width 793 height 20
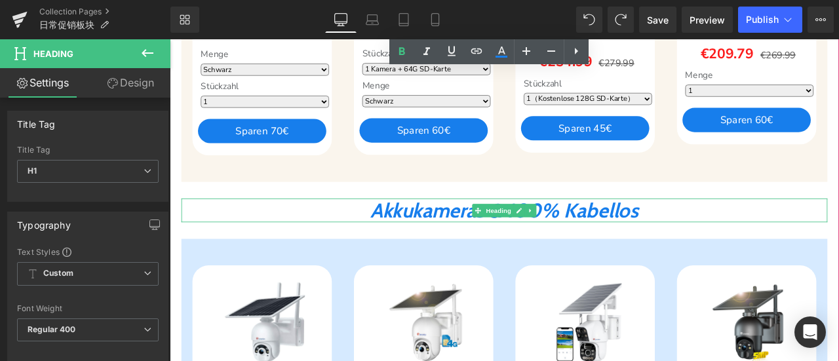
scroll to position [900, 0]
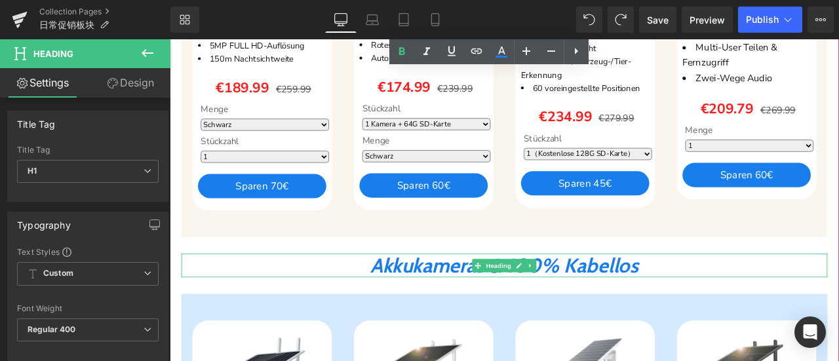
click at [366, 233] on div "Sparen 27 % (P) Image CTPT-295C-B (P) SKU 30X Optischer Zoom 5MP FULL HD-Auflös…" at bounding box center [278, 60] width 191 height 364
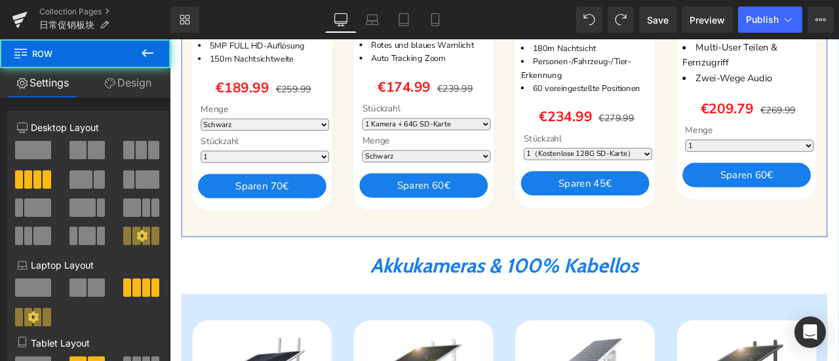
click at [130, 82] on link "Design" at bounding box center [127, 82] width 85 height 29
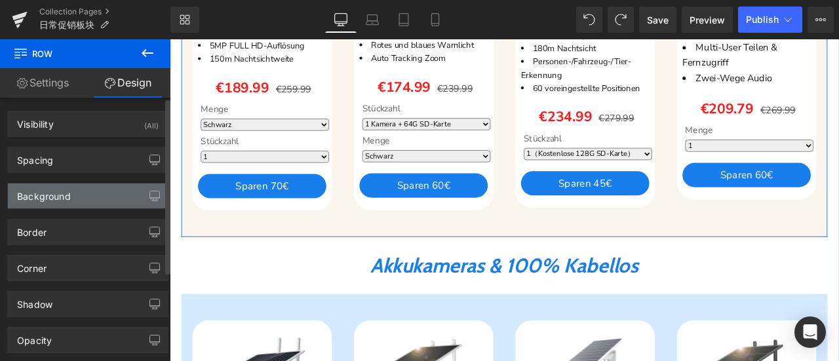
type input "#faf5ed"
type input "100"
click at [64, 199] on div "Background" at bounding box center [44, 192] width 54 height 18
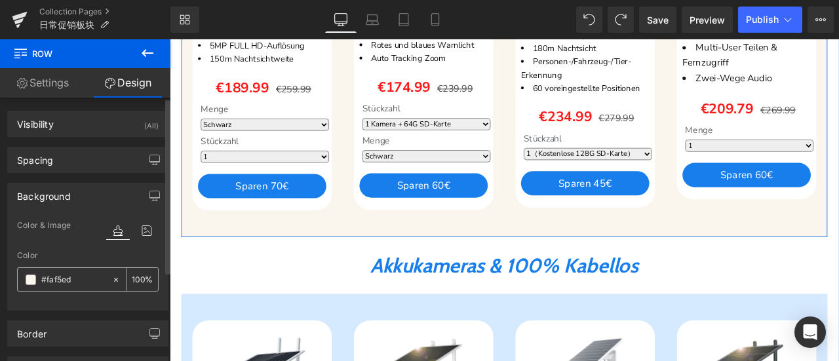
click at [85, 276] on input "#faf5ed" at bounding box center [73, 280] width 64 height 14
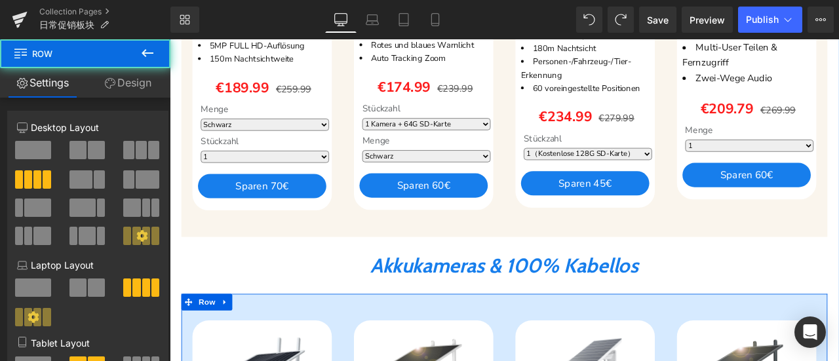
click at [139, 84] on link "Design" at bounding box center [127, 82] width 85 height 29
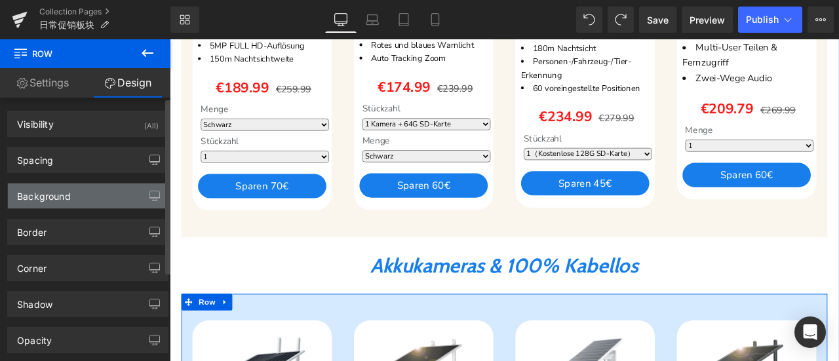
click at [74, 187] on div "Background" at bounding box center [88, 195] width 160 height 25
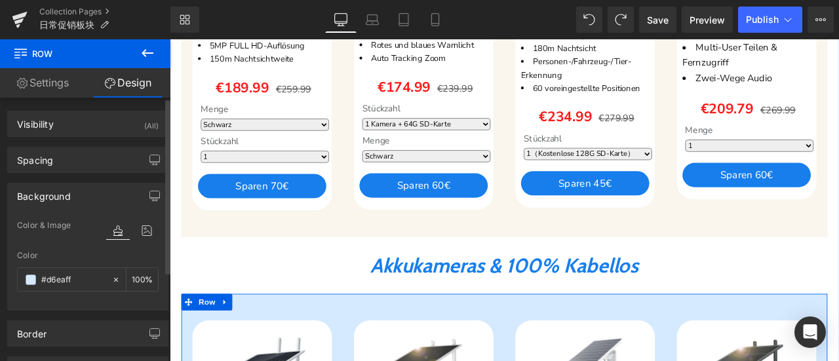
type input "#d6eaff"
type input "100"
click at [80, 284] on input "#d6eaff" at bounding box center [73, 280] width 64 height 14
paste input "faf5ed"
type input "#faf5ed"
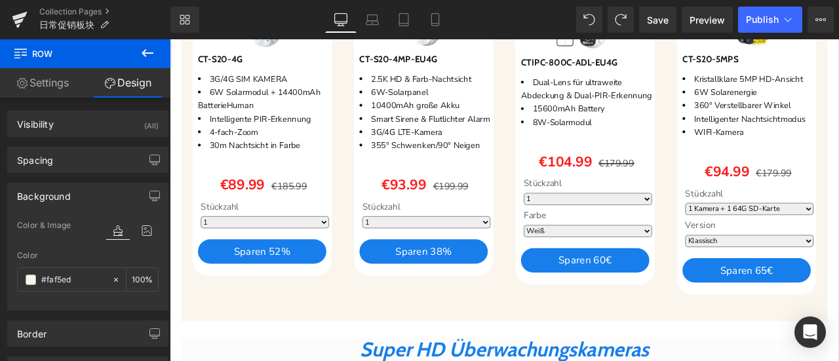
scroll to position [1489, 0]
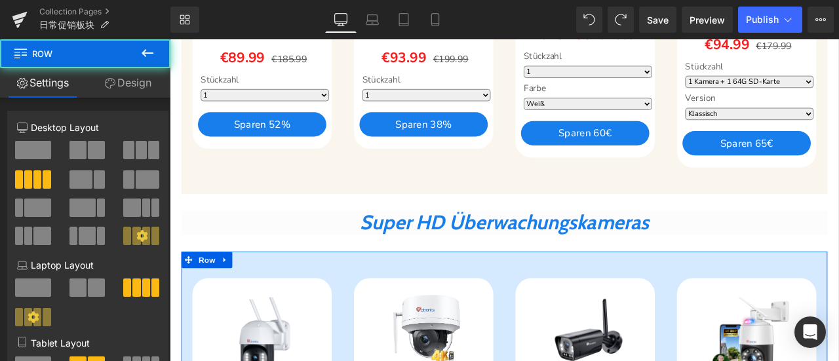
click at [140, 78] on link "Design" at bounding box center [127, 82] width 85 height 29
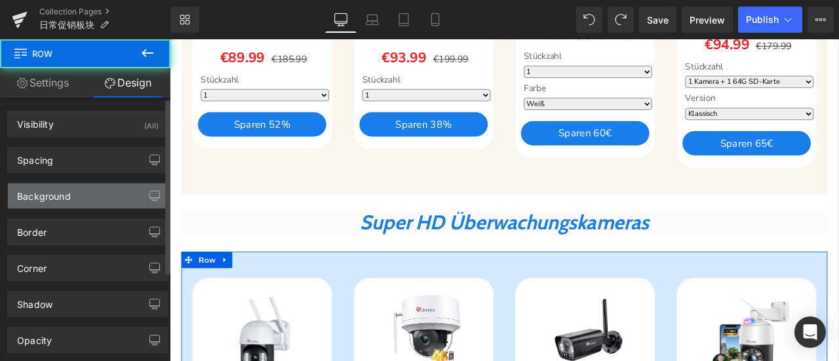
click at [94, 189] on div "Background" at bounding box center [88, 195] width 160 height 25
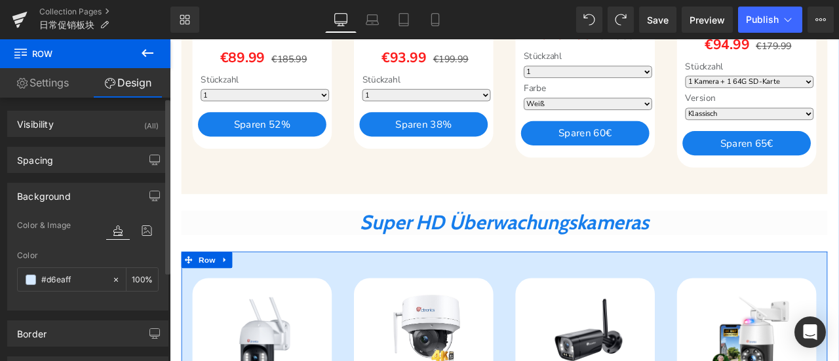
type input "#d6eaff"
type input "100"
click at [89, 276] on input "#d6eaff" at bounding box center [73, 280] width 64 height 14
paste input "faf5ed"
type input "#faf5ed"
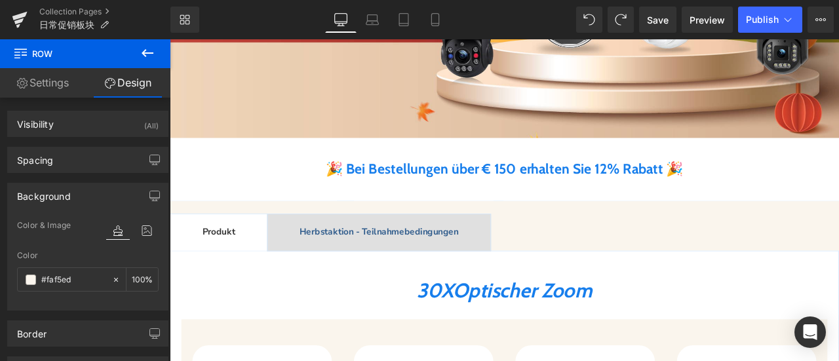
scroll to position [375, 0]
click at [377, 265] on b "Herbstaktion - Teilnahmebedingungen" at bounding box center [418, 268] width 188 height 14
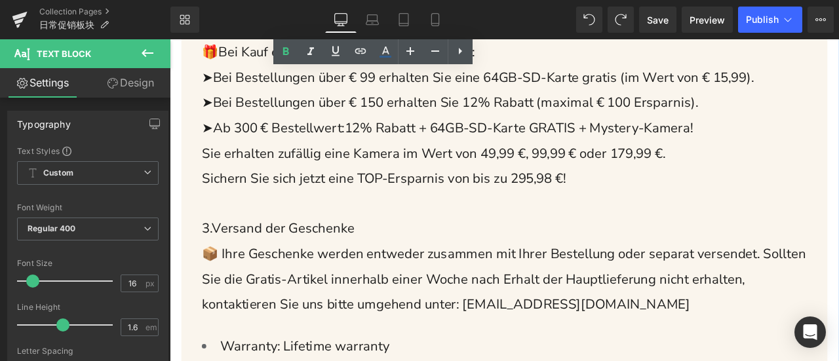
scroll to position [441, 0]
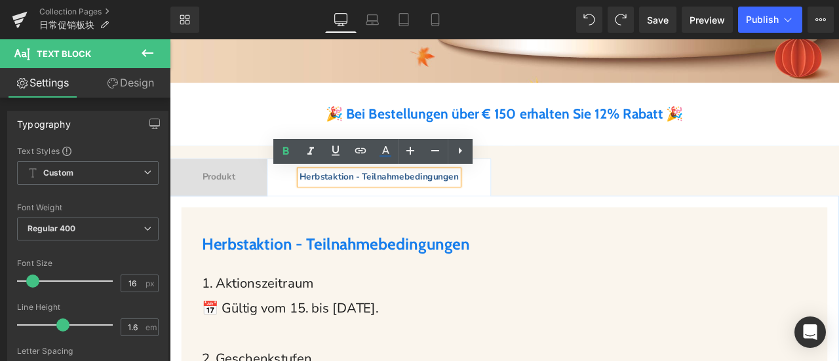
click at [242, 208] on div "Produkt Text Block" at bounding box center [227, 203] width 39 height 17
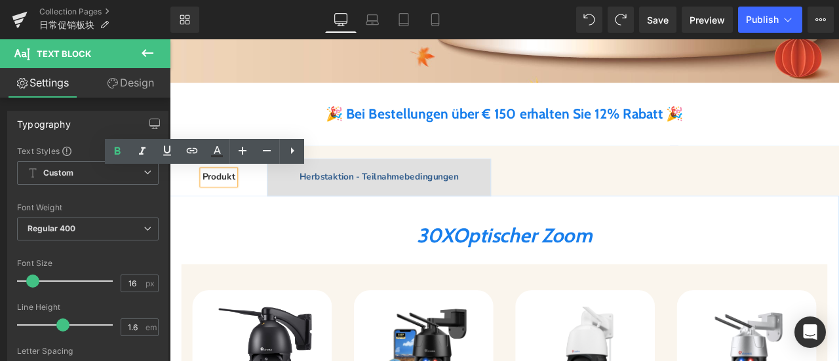
click at [406, 130] on b "🎉 Bei Bestellungen über € 150 erhalten Sie 12% Rabatt" at bounding box center [554, 127] width 400 height 20
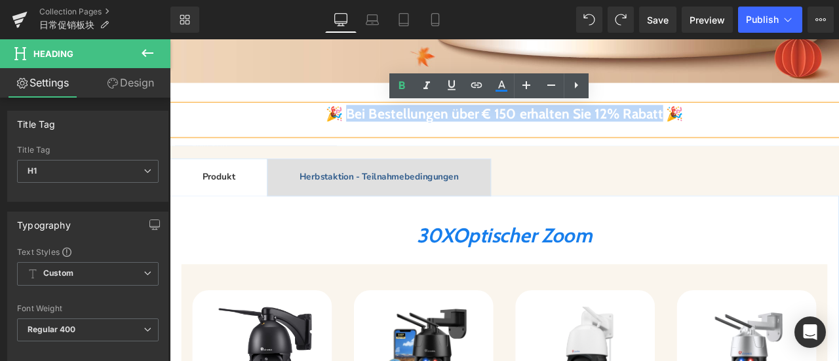
drag, startPoint x: 345, startPoint y: 124, endPoint x: 777, endPoint y: 130, distance: 431.8
click at [777, 130] on h1 "🎉 Bei Bestellungen über € 150 erhalten Sie 12% Rabatt 🎉" at bounding box center [566, 127] width 793 height 20
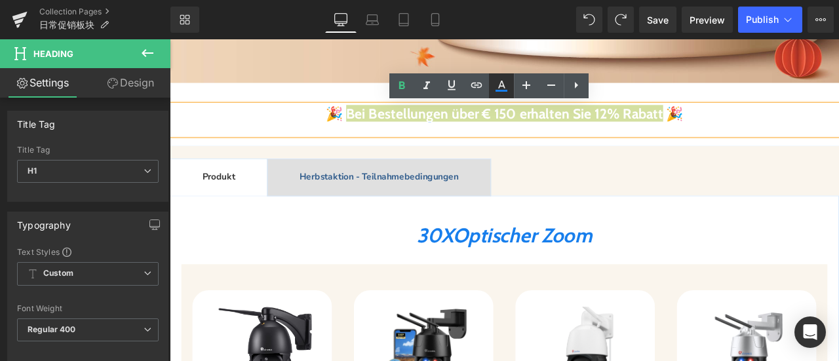
click at [502, 83] on icon at bounding box center [501, 85] width 7 height 8
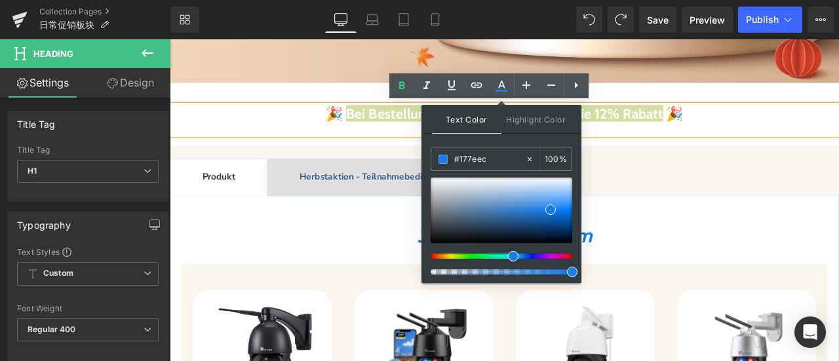
drag, startPoint x: 593, startPoint y: 199, endPoint x: 459, endPoint y: 181, distance: 135.5
paste input "ff9200"
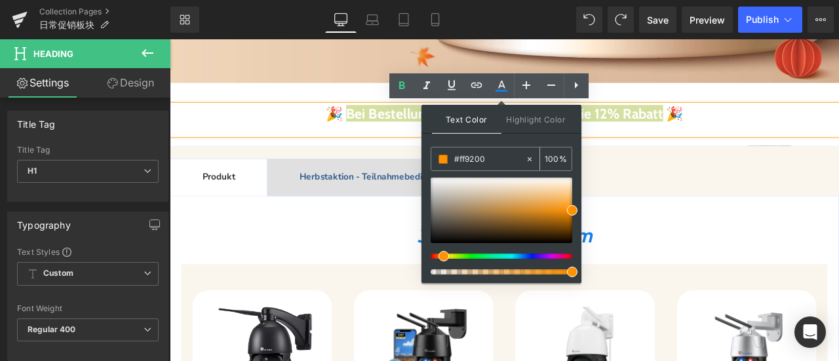
click at [444, 159] on span at bounding box center [442, 159] width 9 height 9
click at [574, 211] on span at bounding box center [572, 210] width 10 height 10
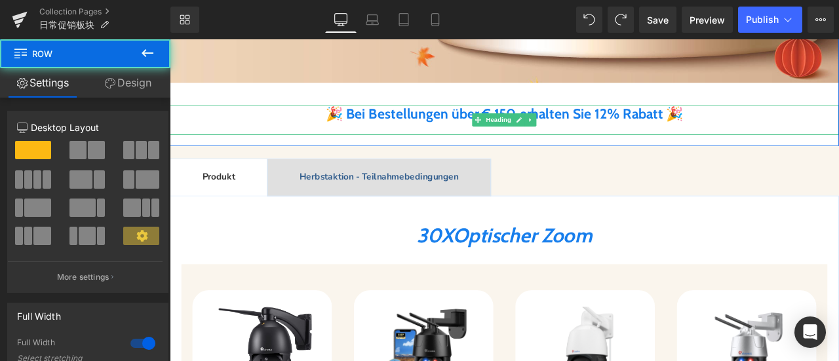
click at [528, 132] on span at bounding box center [535, 135] width 14 height 16
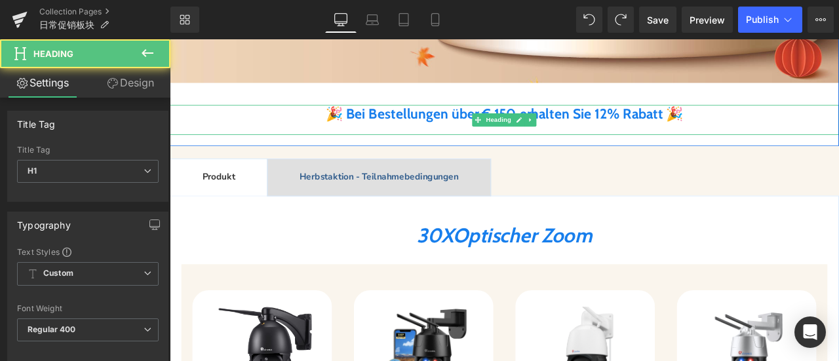
click at [475, 132] on b "🎉 Bei Bestellungen über € 150 erhalten Sie 12% Rabatt" at bounding box center [554, 127] width 400 height 20
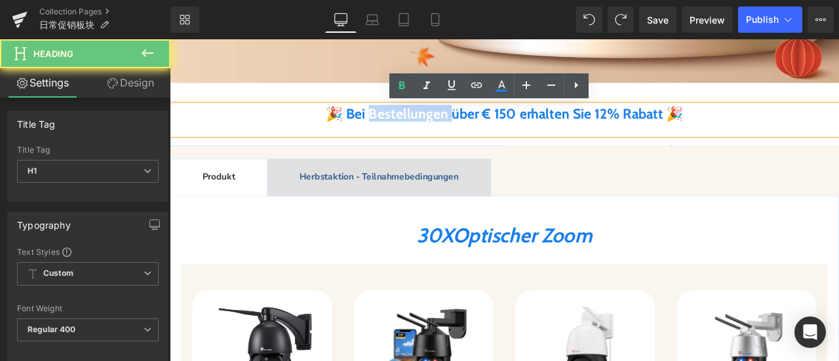
click at [475, 132] on b "🎉 Bei Bestellungen über € 150 erhalten Sie 12% Rabatt" at bounding box center [554, 127] width 400 height 20
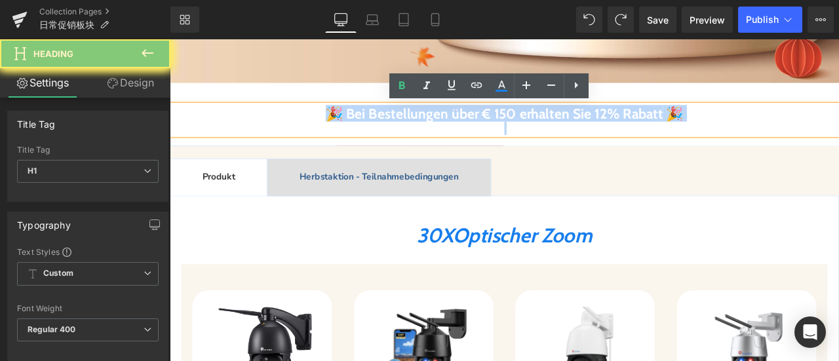
click at [475, 132] on b "🎉 Bei Bestellungen über € 150 erhalten Sie 12% Rabatt" at bounding box center [554, 127] width 400 height 20
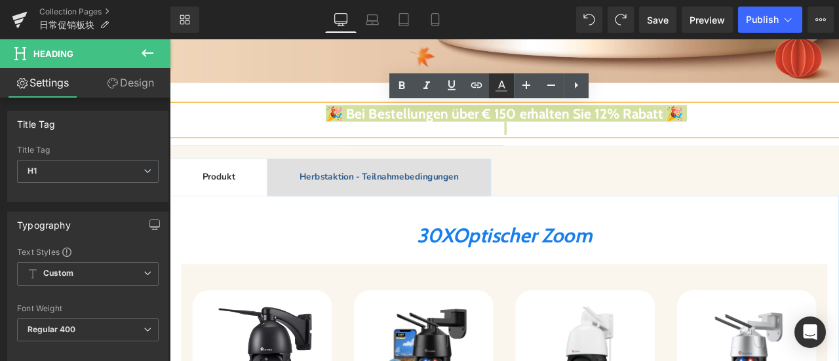
click at [499, 85] on icon at bounding box center [501, 86] width 16 height 16
type input "#636669"
type input "100"
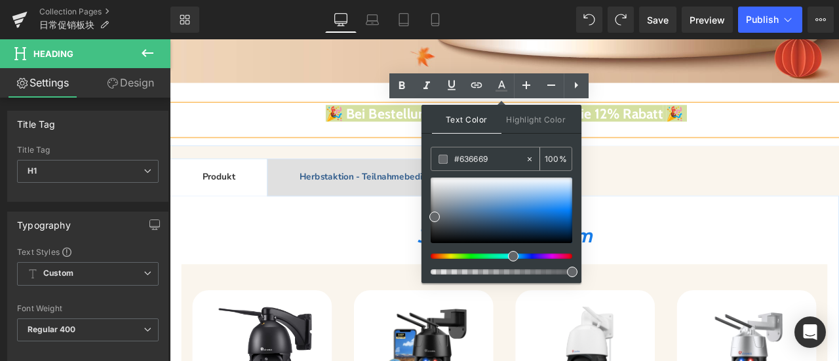
click at [499, 159] on input "#636669" at bounding box center [489, 159] width 71 height 14
drag, startPoint x: 495, startPoint y: 158, endPoint x: 428, endPoint y: 161, distance: 66.9
click at [428, 161] on div "Text Color Highlight Color rgba(99, 102, 105, 1) #636669 100 % transparent tran…" at bounding box center [501, 194] width 160 height 178
paste input "ff9200"
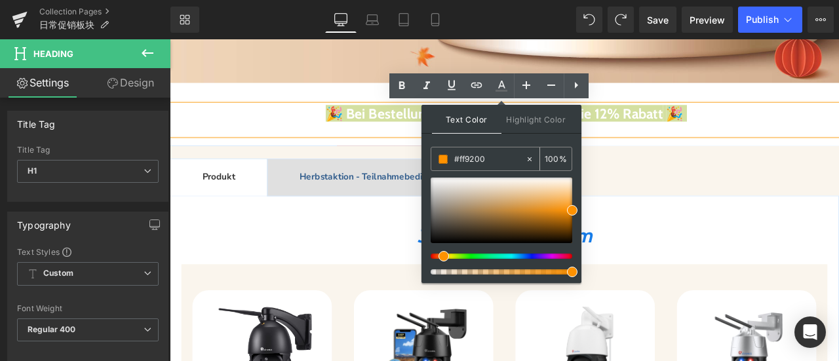
click at [443, 157] on span at bounding box center [442, 159] width 9 height 9
drag, startPoint x: 561, startPoint y: 202, endPoint x: 569, endPoint y: 204, distance: 7.5
click at [561, 202] on div at bounding box center [501, 211] width 142 height 66
click at [567, 206] on div at bounding box center [501, 211] width 142 height 66
drag, startPoint x: 488, startPoint y: 159, endPoint x: 436, endPoint y: 164, distance: 52.7
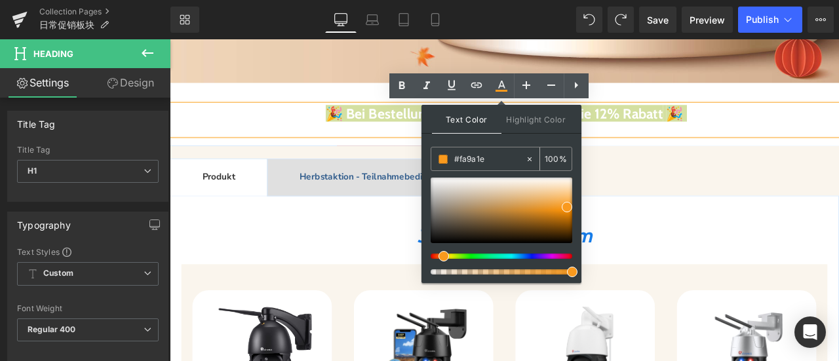
click at [431, 162] on div "#fa9a1e" at bounding box center [478, 158] width 94 height 23
paste input "f9200"
click at [571, 209] on span at bounding box center [572, 210] width 10 height 10
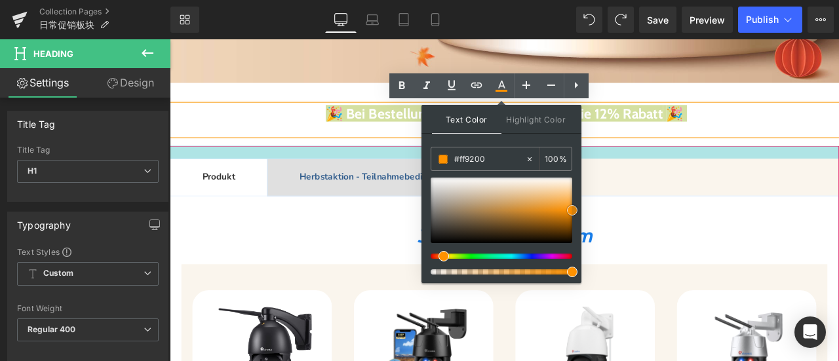
click at [375, 171] on div at bounding box center [566, 173] width 793 height 15
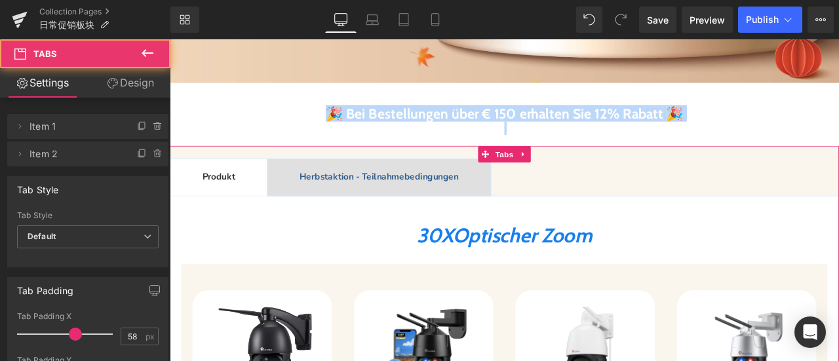
click at [329, 145] on div at bounding box center [566, 145] width 793 height 16
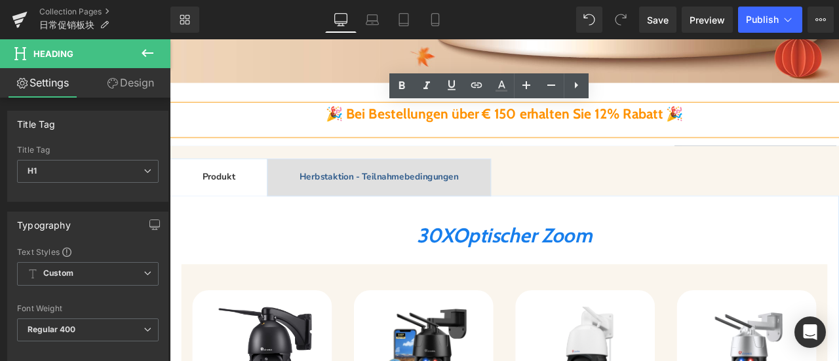
click at [247, 134] on h1 "🎉 Bei Bestellungen über € 150 erhalten Sie 12% Rabatt 🎉" at bounding box center [566, 127] width 793 height 20
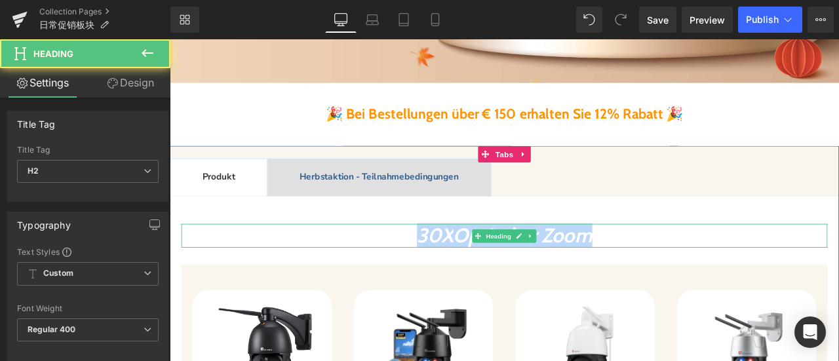
drag, startPoint x: 471, startPoint y: 268, endPoint x: 727, endPoint y: 278, distance: 255.7
click at [727, 278] on h2 "30X Optische r Zoom" at bounding box center [565, 272] width 765 height 28
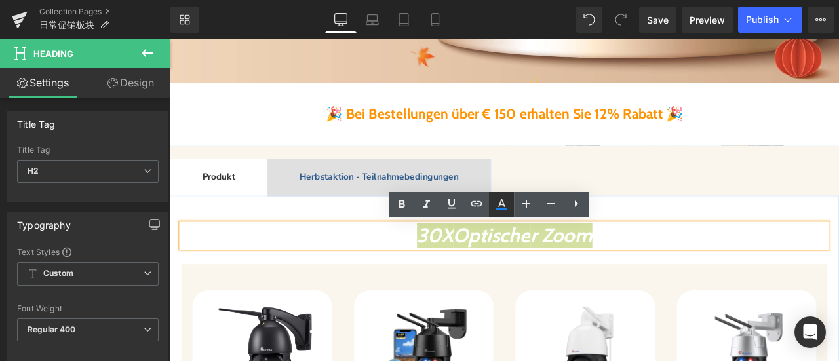
click at [498, 206] on icon at bounding box center [501, 203] width 7 height 8
type input "#177eec"
type input "100"
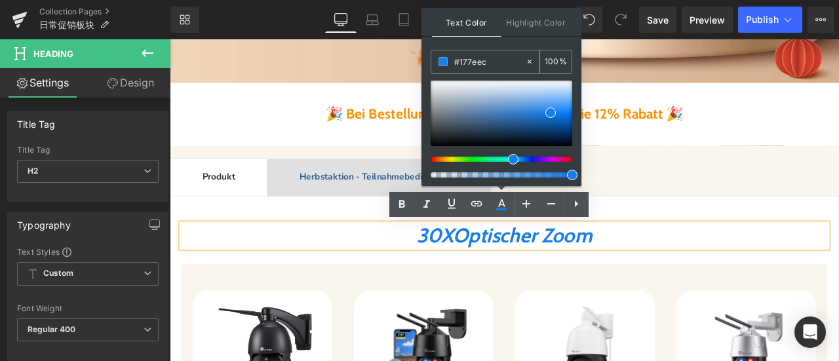
drag, startPoint x: 493, startPoint y: 57, endPoint x: 443, endPoint y: 59, distance: 49.8
click at [442, 58] on div "#177eec" at bounding box center [478, 61] width 94 height 23
paste input "ff9200"
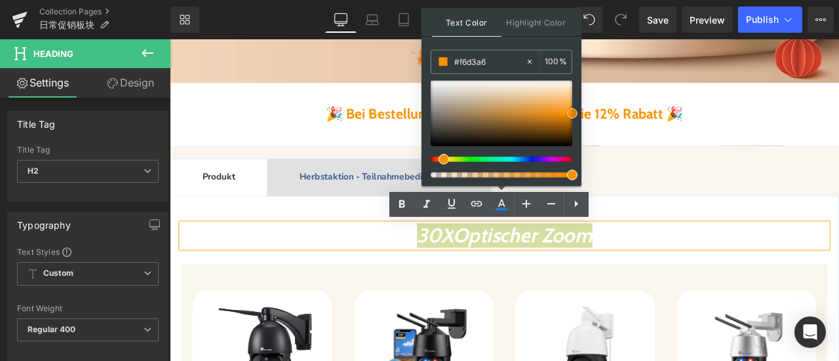
click at [548, 92] on div at bounding box center [501, 114] width 142 height 66
click at [563, 107] on div at bounding box center [501, 114] width 142 height 66
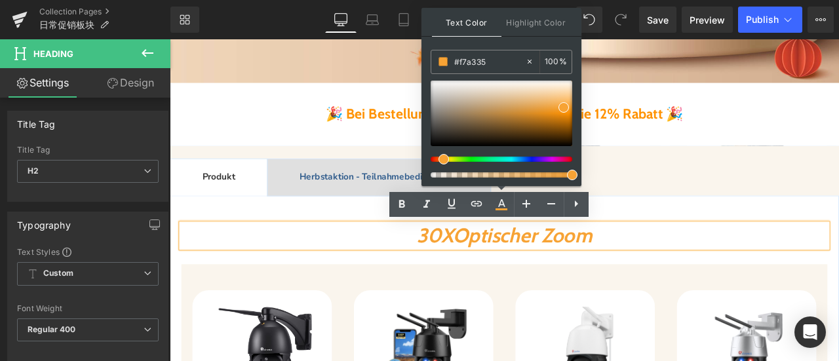
drag, startPoint x: 444, startPoint y: 61, endPoint x: 429, endPoint y: 60, distance: 15.1
click at [429, 60] on div "Text Color Highlight Color rgba(247, 163, 53, 1) #f7a335 100 % transparent tran…" at bounding box center [501, 97] width 160 height 178
paste input "f9200"
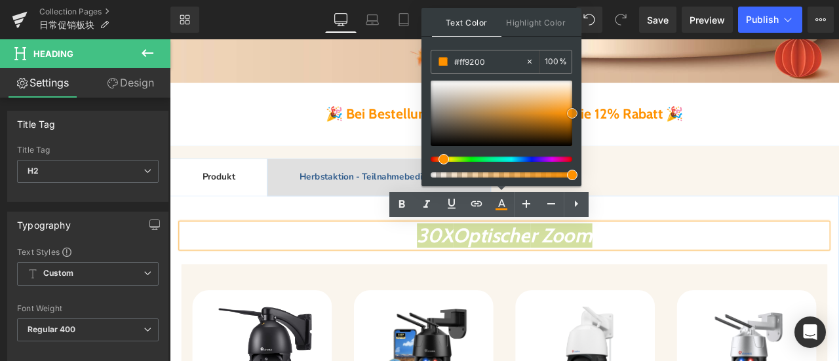
click at [573, 112] on span at bounding box center [572, 113] width 10 height 10
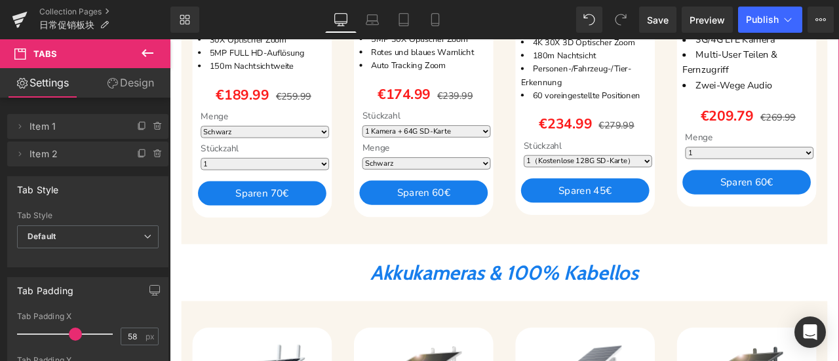
scroll to position [900, 0]
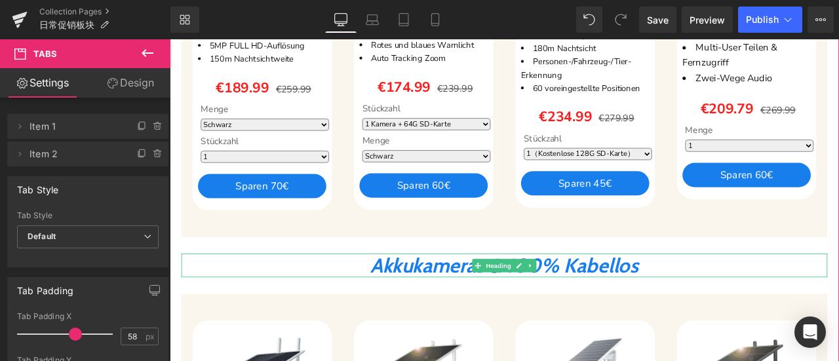
click at [409, 299] on span "Akkukameras & 100% Kabellos" at bounding box center [566, 307] width 317 height 29
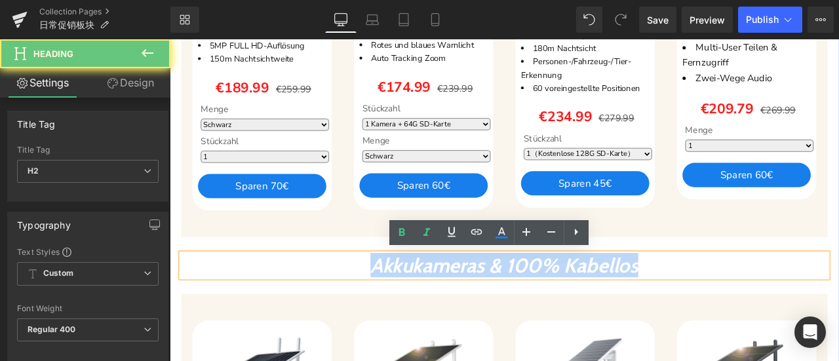
drag, startPoint x: 360, startPoint y: 305, endPoint x: 816, endPoint y: 307, distance: 456.0
click at [816, 307] on h2 "Akkukameras & 100% Kabellos" at bounding box center [565, 308] width 765 height 28
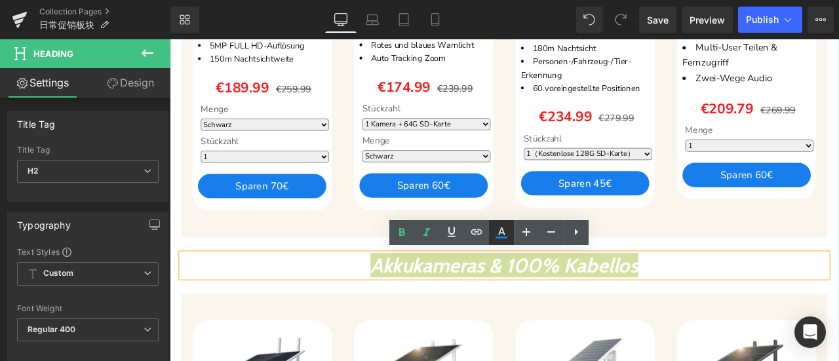
click at [504, 237] on icon at bounding box center [501, 238] width 12 height 2
type input "#177eec"
type input "100"
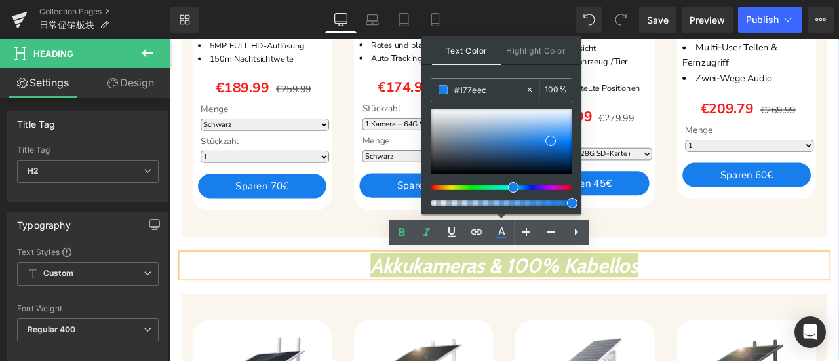
drag, startPoint x: 666, startPoint y: 124, endPoint x: 463, endPoint y: 92, distance: 205.5
paste input "ff9200"
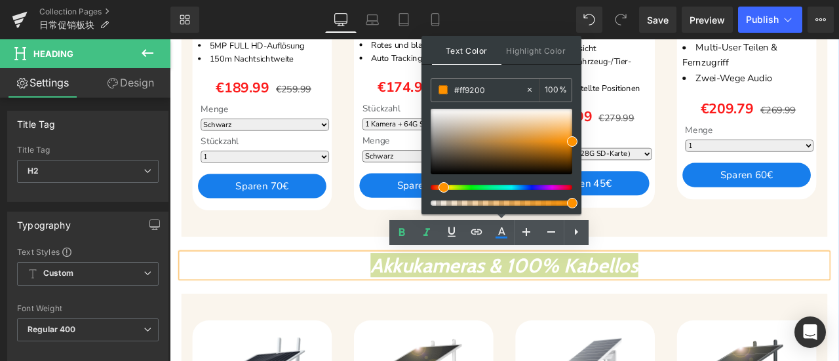
drag, startPoint x: 442, startPoint y: 89, endPoint x: 475, endPoint y: 106, distance: 37.5
click at [442, 89] on span at bounding box center [442, 89] width 9 height 9
click at [571, 138] on span at bounding box center [572, 141] width 10 height 10
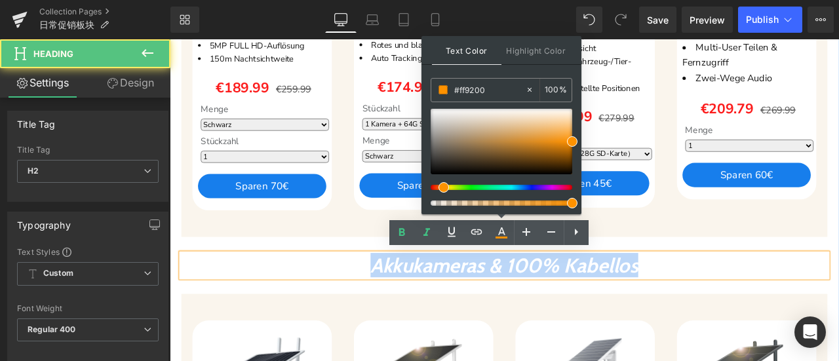
click at [330, 307] on h2 "Akkukameras & 100% Kabellos" at bounding box center [565, 308] width 765 height 28
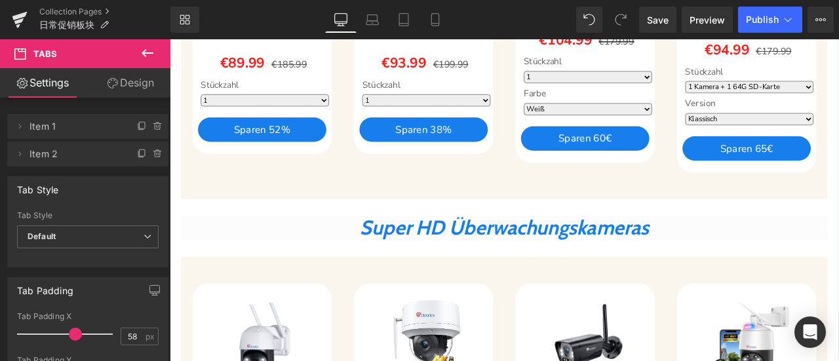
scroll to position [1489, 0]
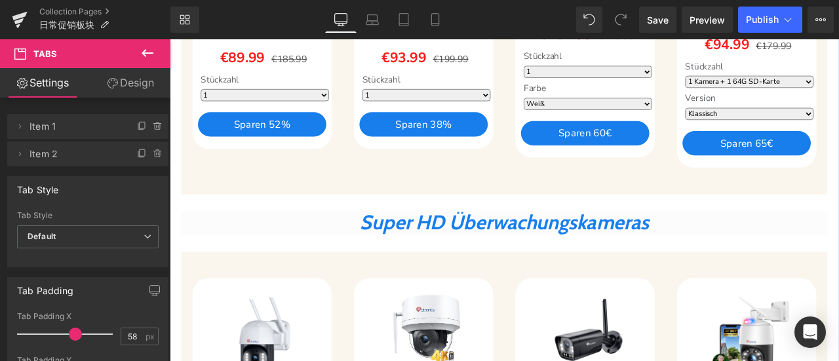
click at [394, 268] on div "Super HD Überwachungskameras Heading" at bounding box center [565, 256] width 765 height 28
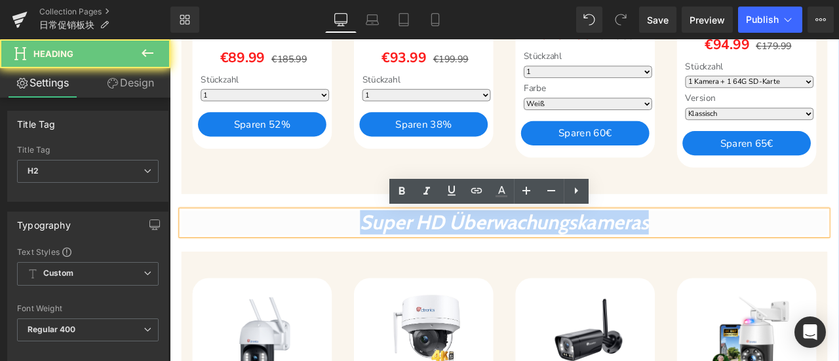
drag, startPoint x: 371, startPoint y: 252, endPoint x: 890, endPoint y: 258, distance: 518.3
click at [838, 258] on h2 "Super HD Überwachungskameras" at bounding box center [565, 256] width 765 height 28
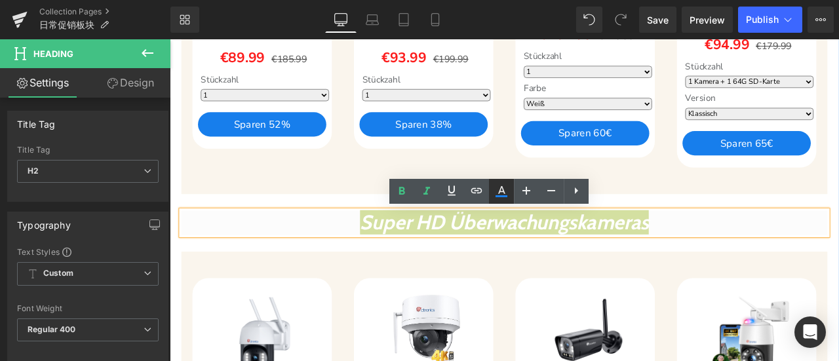
click at [501, 192] on icon at bounding box center [501, 190] width 7 height 8
type input "#177eec"
type input "100"
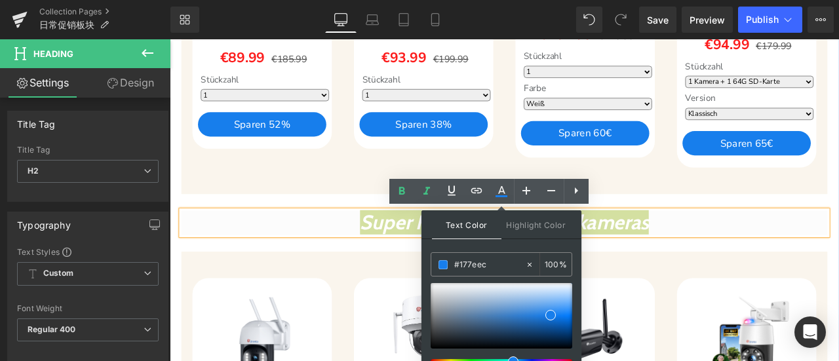
drag, startPoint x: 495, startPoint y: 261, endPoint x: 428, endPoint y: 257, distance: 67.6
click at [428, 257] on div "Text Color Highlight Color rgba(23, 126, 236, 1) #177eec 100 % transparent tran…" at bounding box center [501, 299] width 160 height 178
paste input "ff9200"
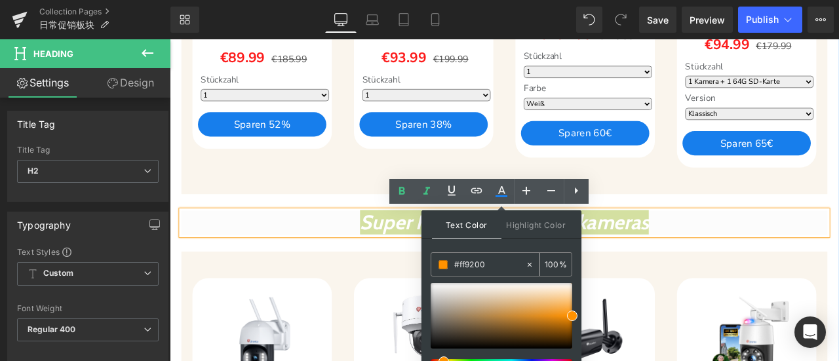
click at [443, 262] on span at bounding box center [442, 264] width 9 height 9
click at [573, 316] on span at bounding box center [572, 316] width 10 height 10
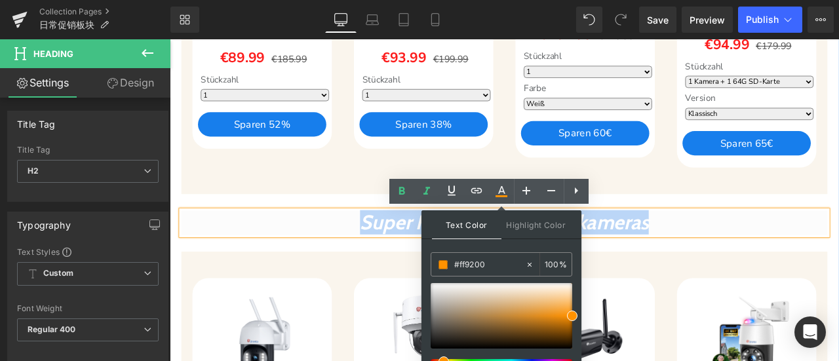
click at [344, 269] on h2 "Super HD Überwachungskameras" at bounding box center [565, 256] width 765 height 28
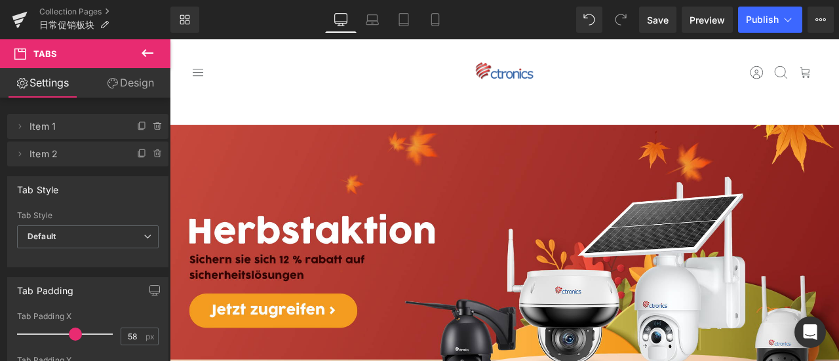
scroll to position [328, 0]
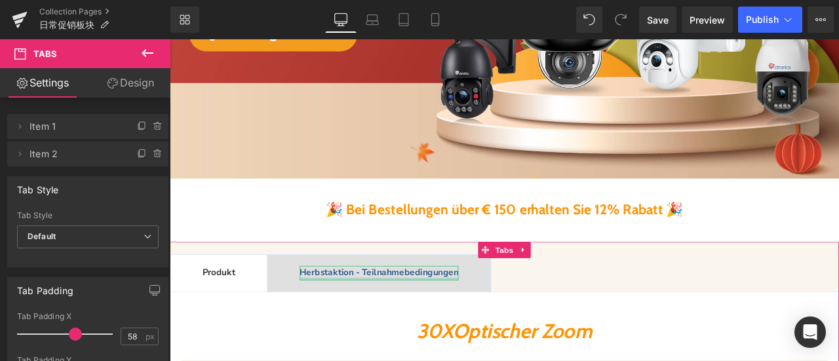
click at [382, 322] on div at bounding box center [418, 323] width 188 height 3
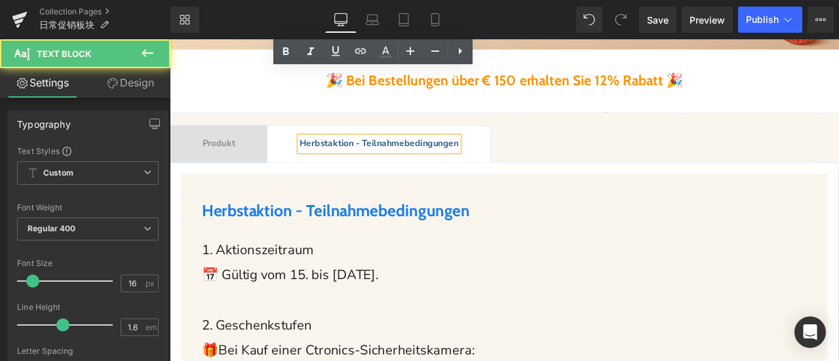
scroll to position [590, 0]
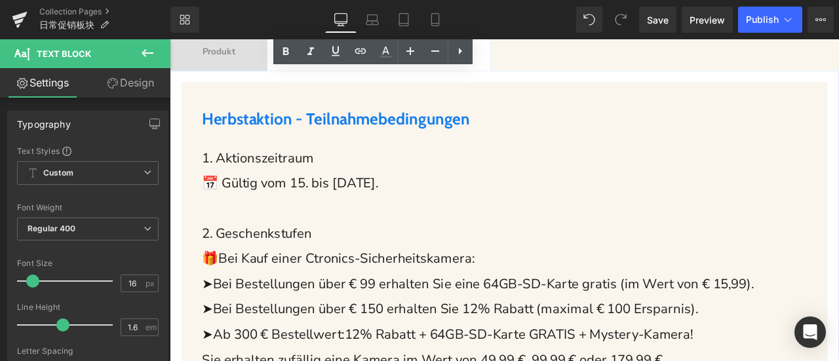
click at [233, 134] on b "Herbstaktion - Teilnahmebedingungen" at bounding box center [366, 133] width 317 height 23
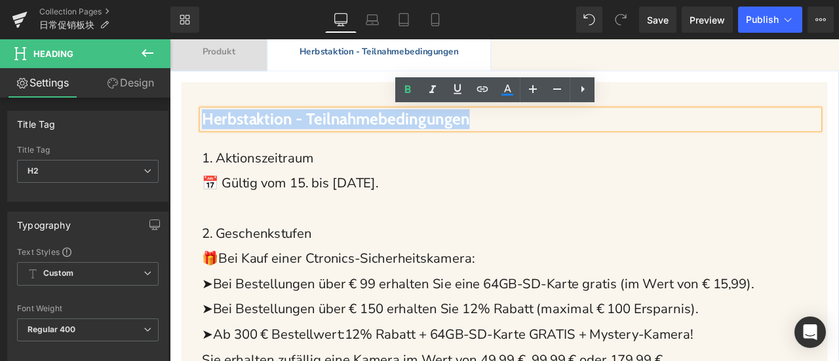
drag, startPoint x: 401, startPoint y: 134, endPoint x: 641, endPoint y: 139, distance: 240.5
click at [641, 139] on h2 "Herbstaktion - Teilnahmebedingungen" at bounding box center [573, 134] width 731 height 23
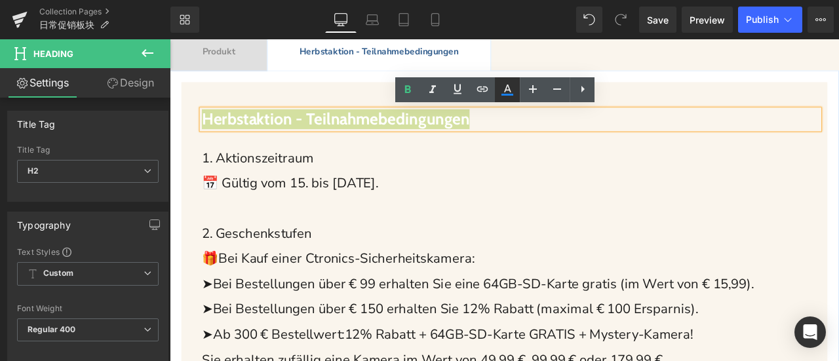
click at [504, 88] on icon at bounding box center [507, 90] width 16 height 16
type input "#177eec"
type input "100"
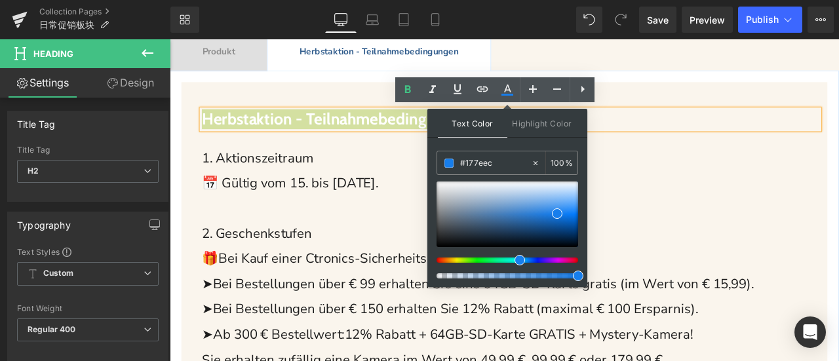
drag, startPoint x: 497, startPoint y: 163, endPoint x: 434, endPoint y: 158, distance: 63.1
click at [434, 158] on div "Text Color Highlight Color rgba(23, 126, 236, 1) #177eec 100 % transparent tran…" at bounding box center [507, 198] width 160 height 178
paste input "ff9200"
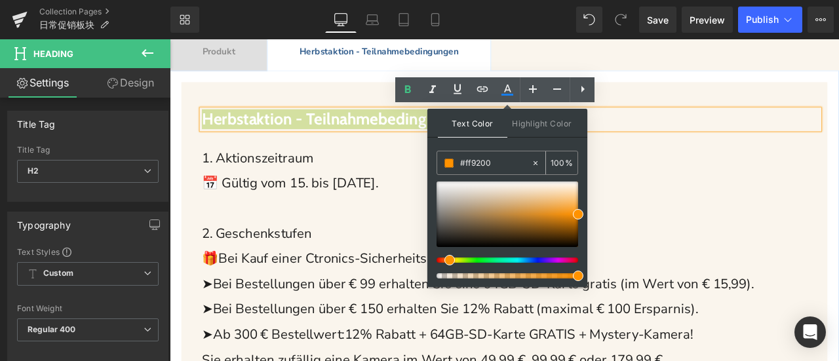
type input "#ff9200"
click at [451, 161] on span at bounding box center [448, 163] width 9 height 9
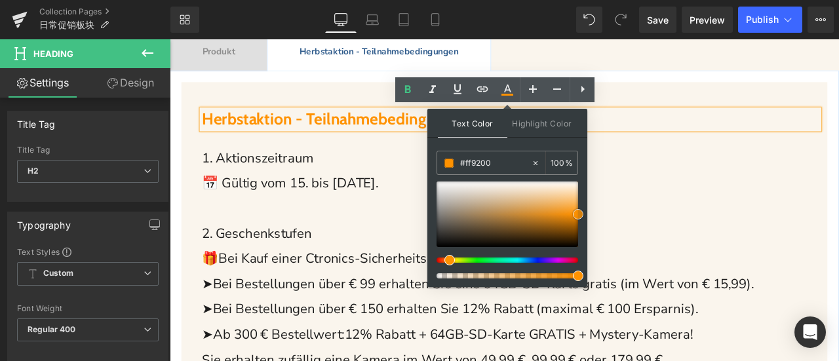
click at [579, 213] on span at bounding box center [578, 214] width 10 height 10
click at [170, 39] on div at bounding box center [170, 39] width 0 height 0
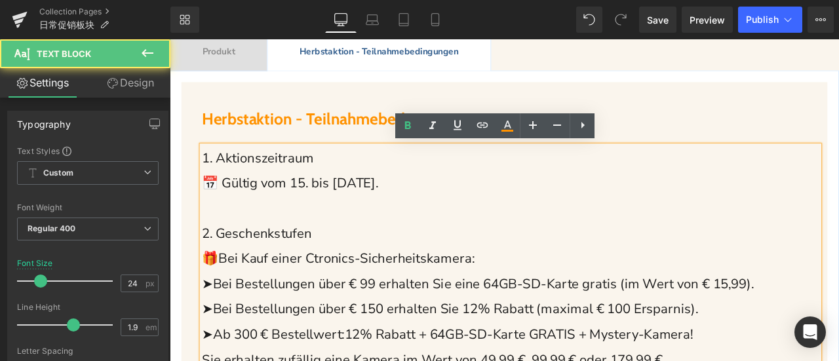
click at [170, 39] on div at bounding box center [170, 39] width 0 height 0
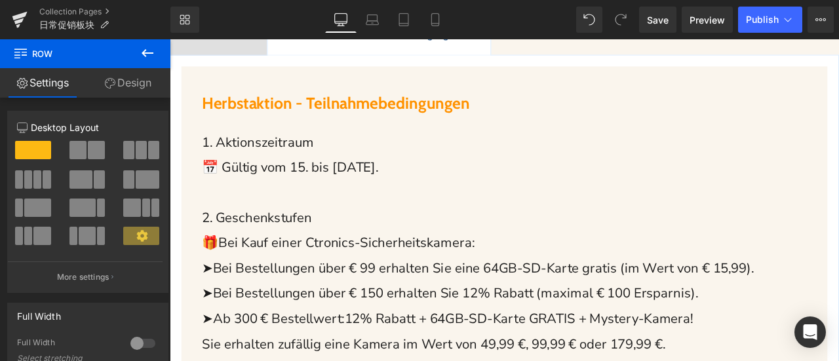
scroll to position [524, 0]
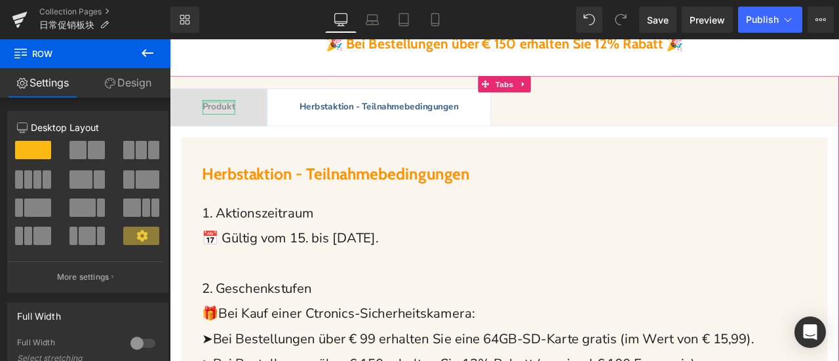
click at [237, 114] on div at bounding box center [227, 112] width 39 height 3
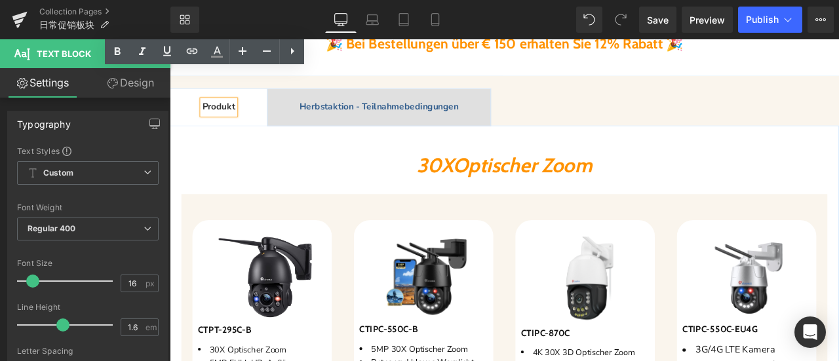
scroll to position [786, 0]
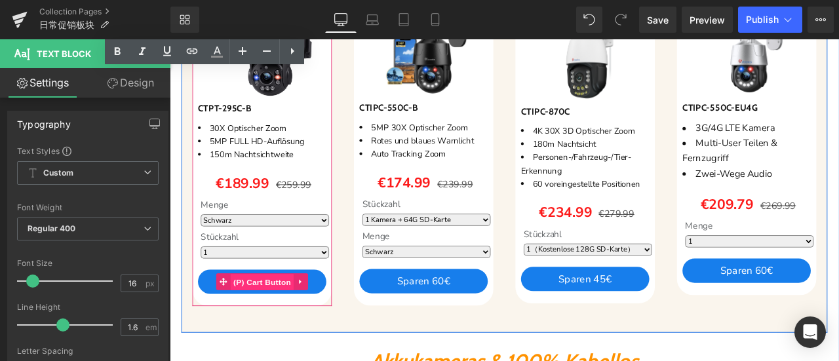
click at [284, 320] on span "(P) Cart Button" at bounding box center [279, 328] width 75 height 20
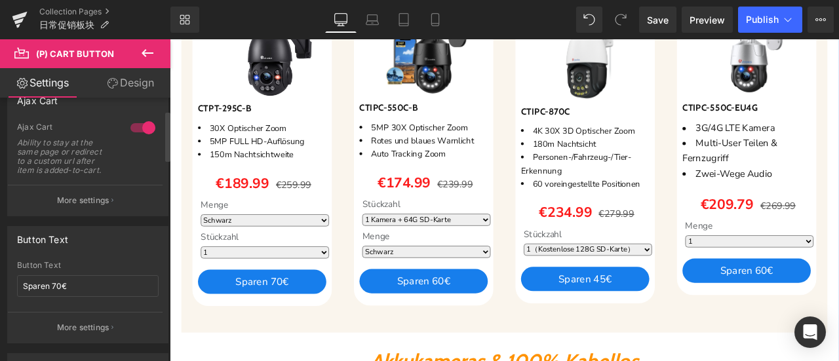
scroll to position [66, 0]
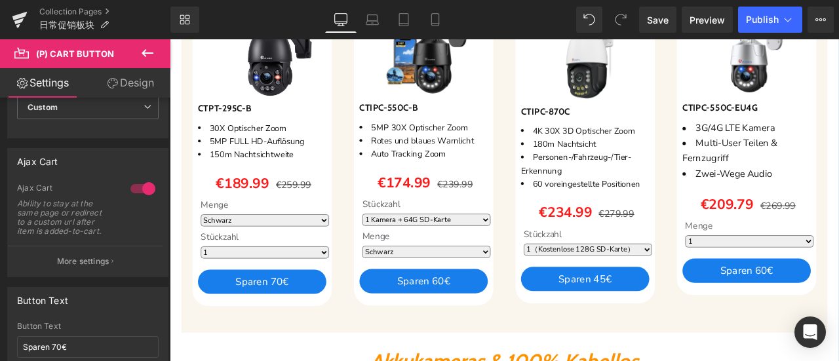
click at [134, 79] on link "Design" at bounding box center [130, 82] width 85 height 29
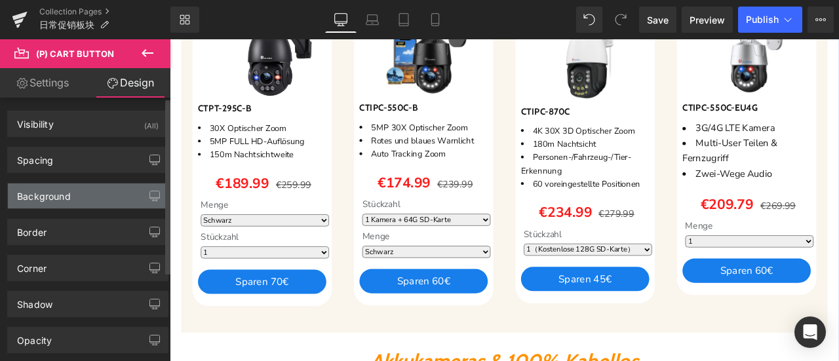
click at [50, 195] on div "Background" at bounding box center [44, 192] width 54 height 18
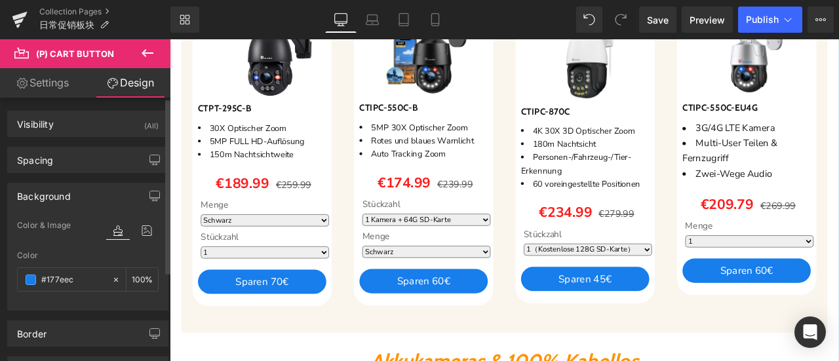
paste input "ff9200"
type input "#ff9200"
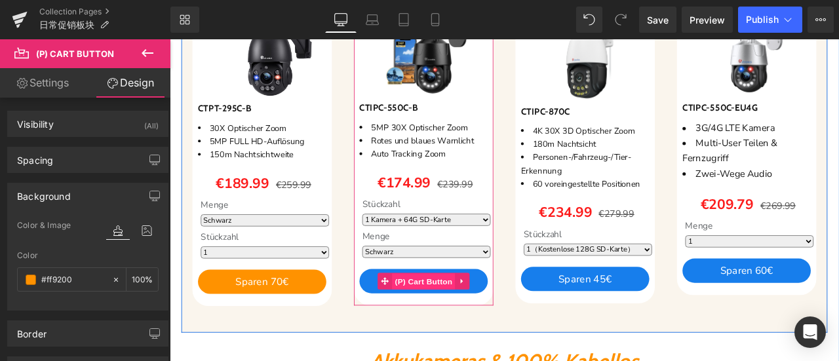
click at [466, 324] on span "(P) Cart Button" at bounding box center [470, 327] width 75 height 20
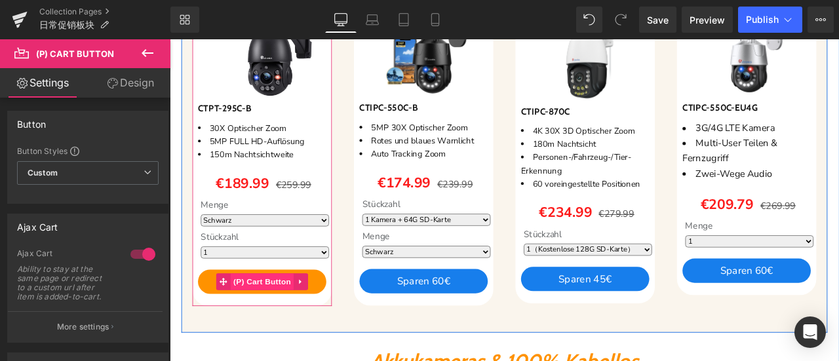
click at [271, 320] on span "(P) Cart Button" at bounding box center [279, 327] width 75 height 20
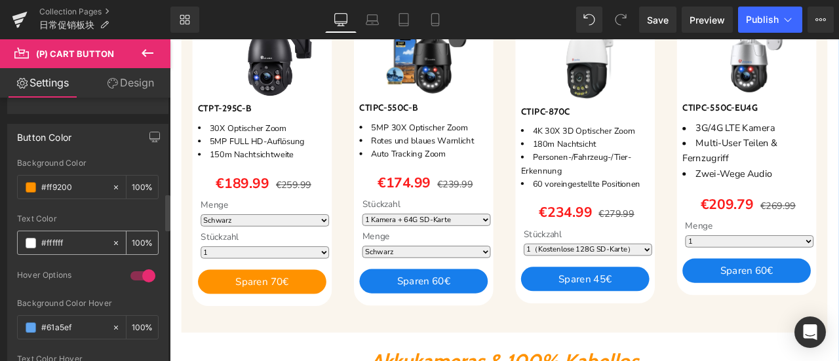
scroll to position [721, 0]
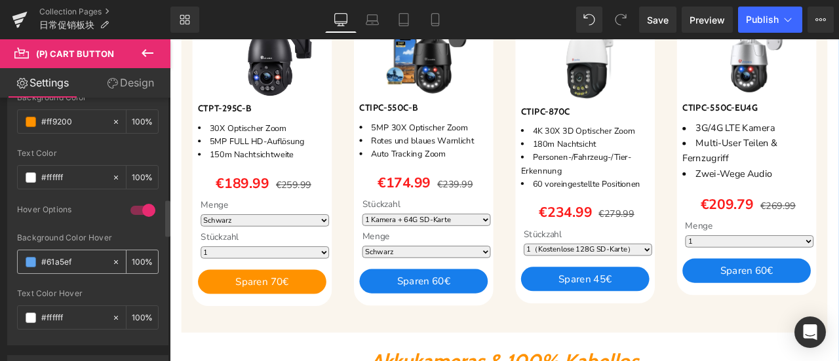
drag, startPoint x: 78, startPoint y: 256, endPoint x: 29, endPoint y: 256, distance: 49.1
click at [29, 256] on div "#61a5ef" at bounding box center [65, 261] width 94 height 23
paste input "ff9200"
click at [30, 257] on span at bounding box center [31, 262] width 10 height 10
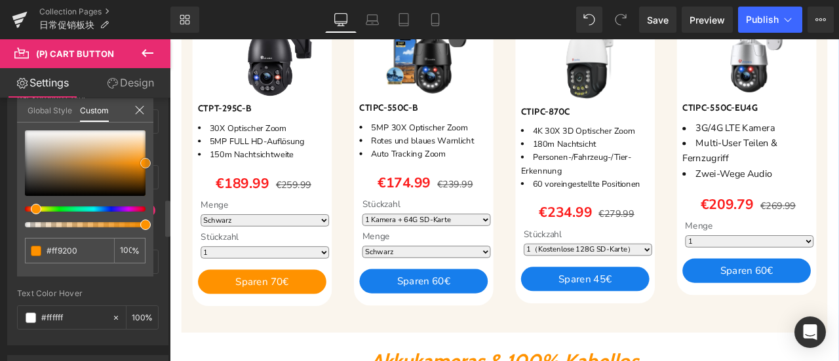
type input "#fab760"
click at [138, 151] on div at bounding box center [85, 163] width 121 height 66
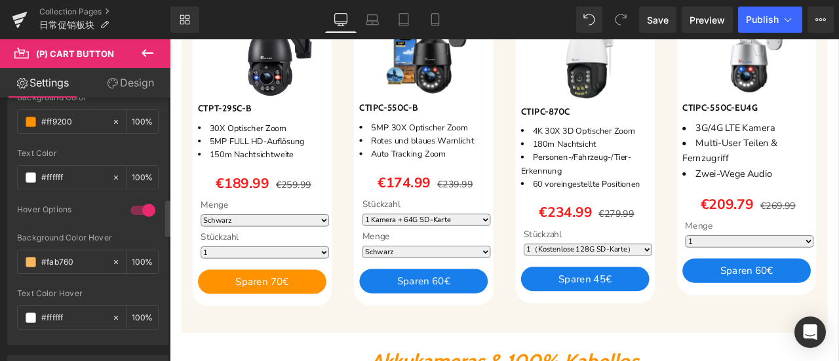
click at [461, 328] on span "(P) Cart Button" at bounding box center [470, 326] width 60 height 16
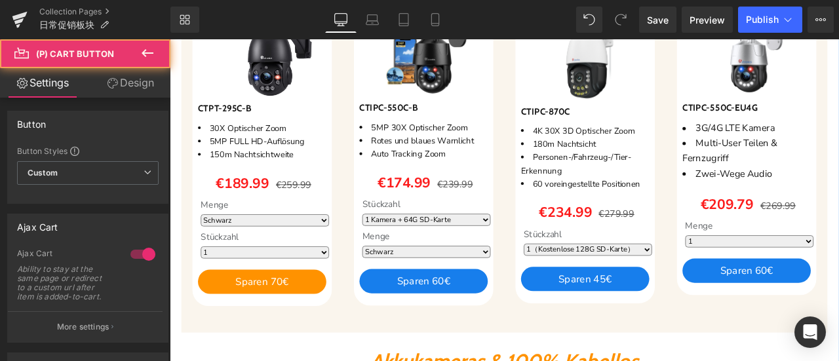
click at [128, 81] on link "Design" at bounding box center [130, 82] width 85 height 29
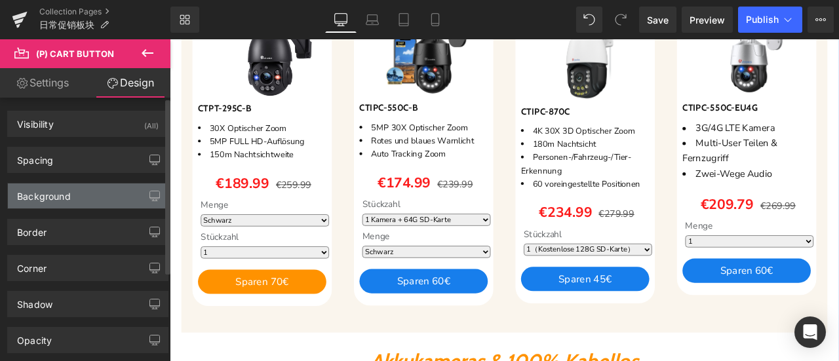
click at [77, 196] on div "Background" at bounding box center [88, 195] width 160 height 25
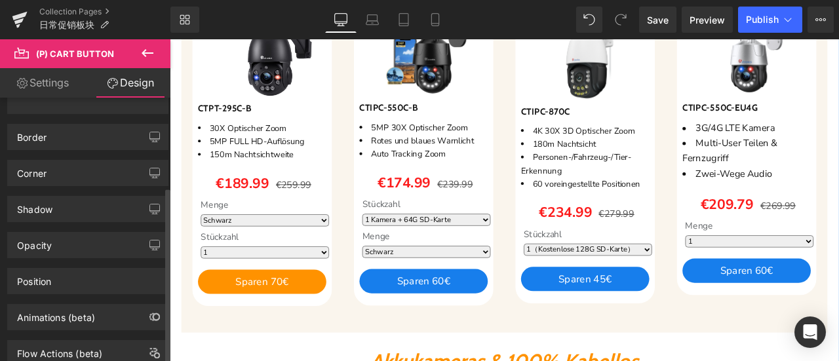
scroll to position [0, 0]
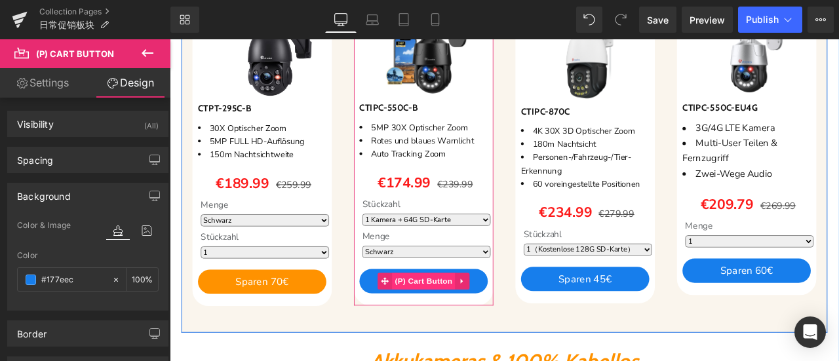
click at [455, 324] on span "(P) Cart Button" at bounding box center [470, 326] width 75 height 20
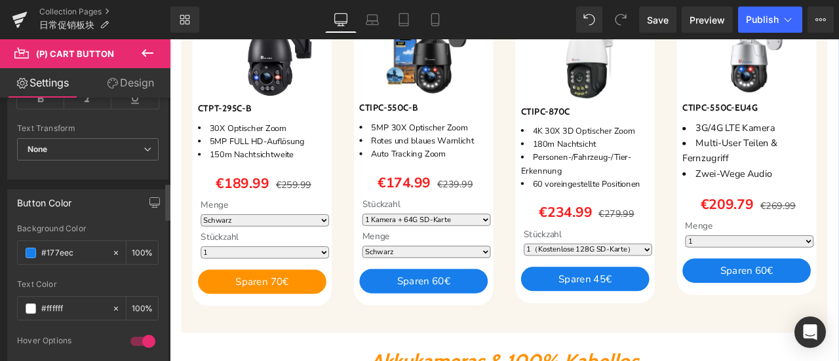
scroll to position [655, 0]
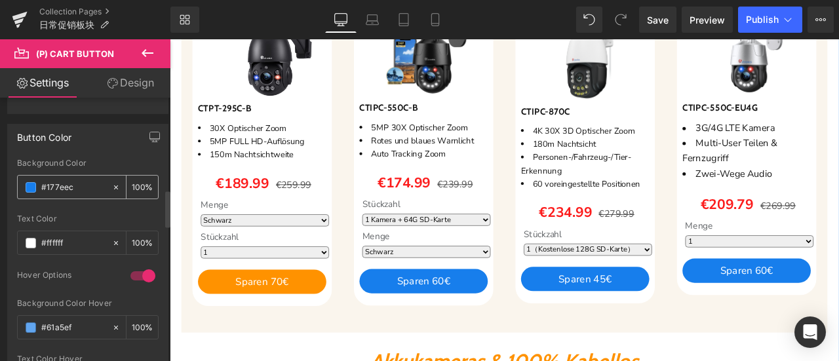
drag, startPoint x: 76, startPoint y: 174, endPoint x: 59, endPoint y: 176, distance: 17.1
click at [59, 176] on div "#177eec" at bounding box center [65, 187] width 94 height 23
drag, startPoint x: 69, startPoint y: 184, endPoint x: 9, endPoint y: 185, distance: 60.3
click at [8, 185] on div "rgb(23, 126, 236) Background Color #177eec 100 % rgba(255, 255, 255, 1) Text Co…" at bounding box center [88, 285] width 160 height 252
paste input "ff9200"
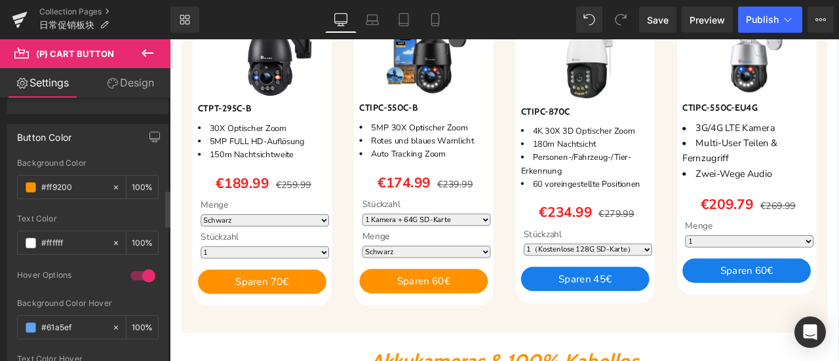
type input "#ff9200"
click at [83, 206] on div at bounding box center [88, 210] width 142 height 9
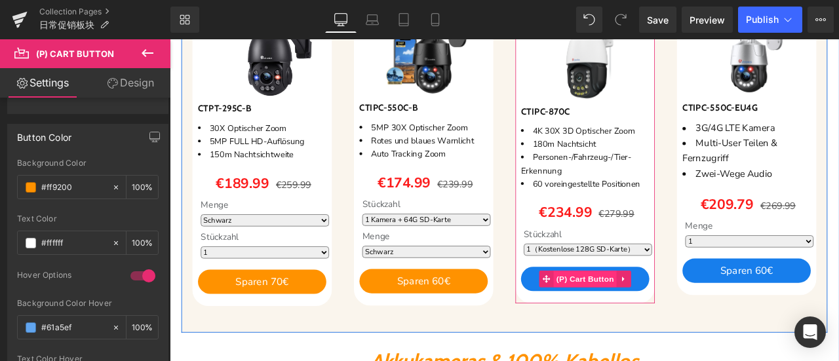
click at [637, 324] on span "(P) Cart Button" at bounding box center [661, 324] width 75 height 20
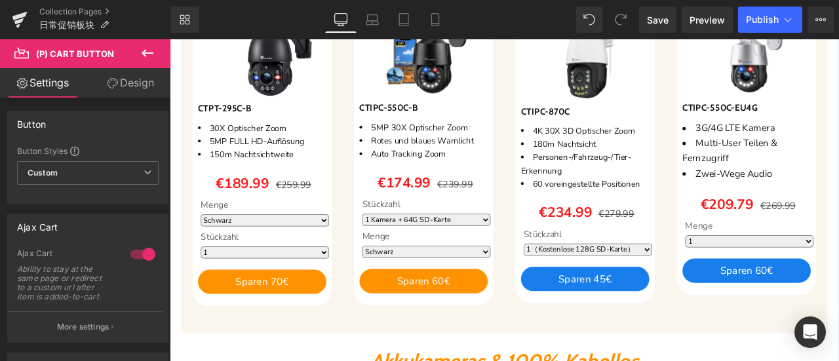
click at [142, 86] on link "Design" at bounding box center [130, 82] width 85 height 29
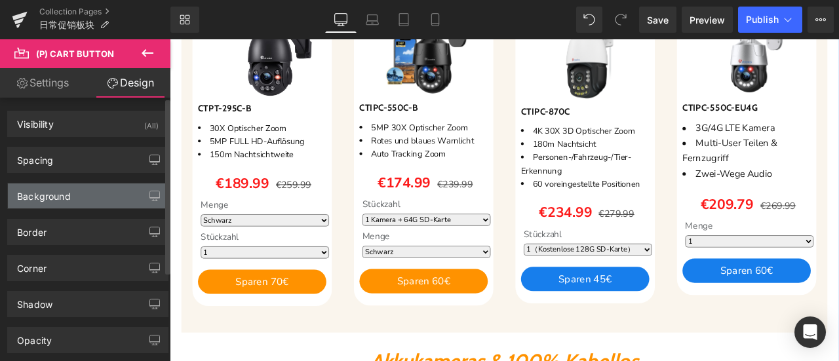
click at [82, 193] on div "Background" at bounding box center [88, 195] width 160 height 25
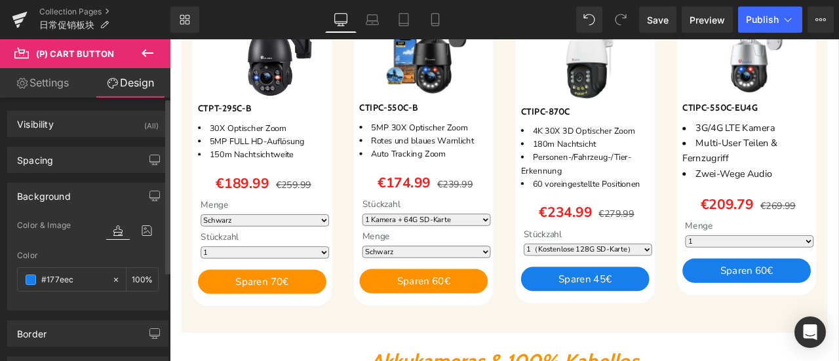
type input "#177eec"
type input "100"
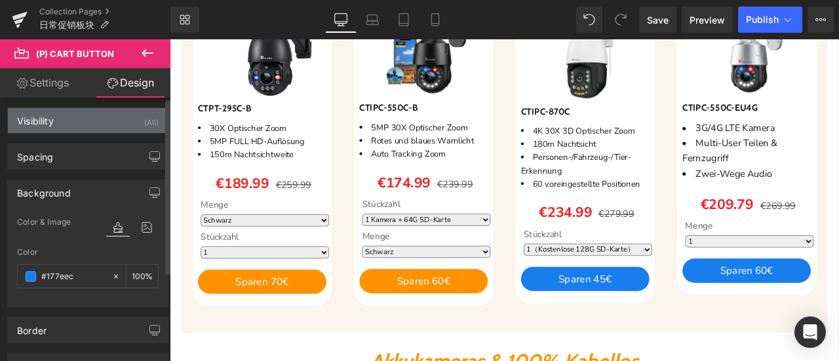
scroll to position [0, 0]
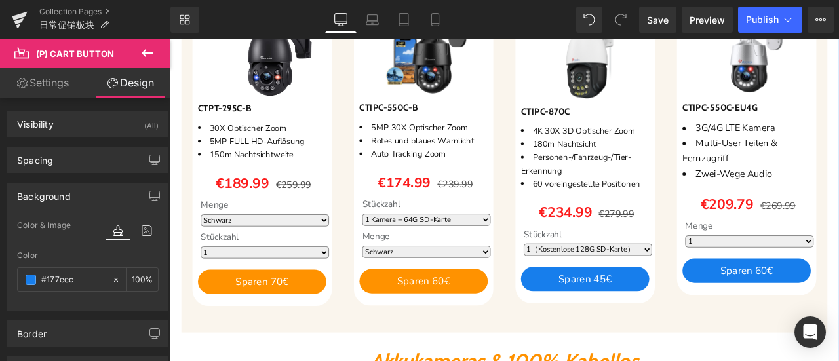
click at [62, 79] on link "Settings" at bounding box center [42, 82] width 85 height 29
type input "100"
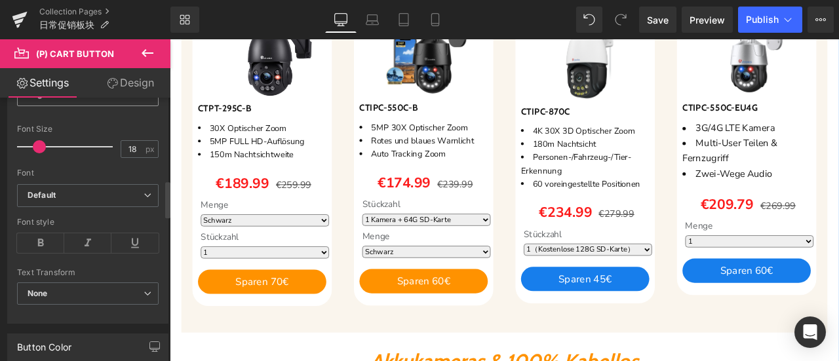
scroll to position [590, 0]
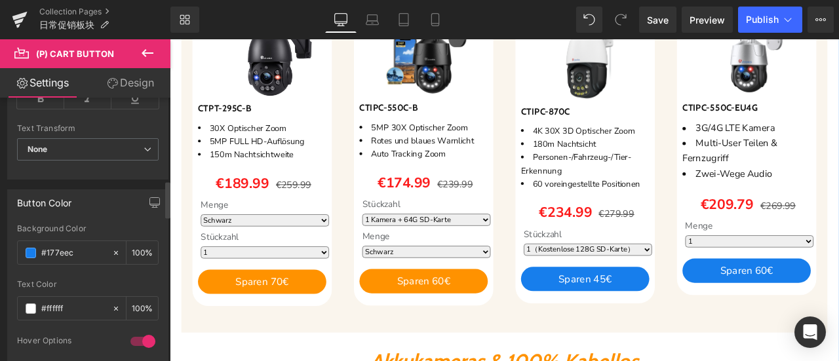
drag, startPoint x: 79, startPoint y: 248, endPoint x: 9, endPoint y: 248, distance: 70.1
click at [9, 248] on div "#177eec Background Color #177eec 100 % rgba(255, 255, 255, 1) Text Color #fffff…" at bounding box center [88, 350] width 160 height 252
paste input "ff9200"
type input "#ff9200"
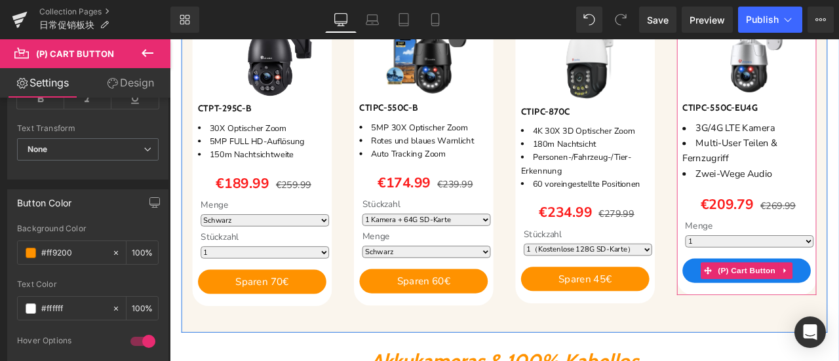
drag, startPoint x: 834, startPoint y: 310, endPoint x: 742, endPoint y: 310, distance: 92.4
click at [834, 310] on span "(P) Cart Button" at bounding box center [853, 314] width 75 height 20
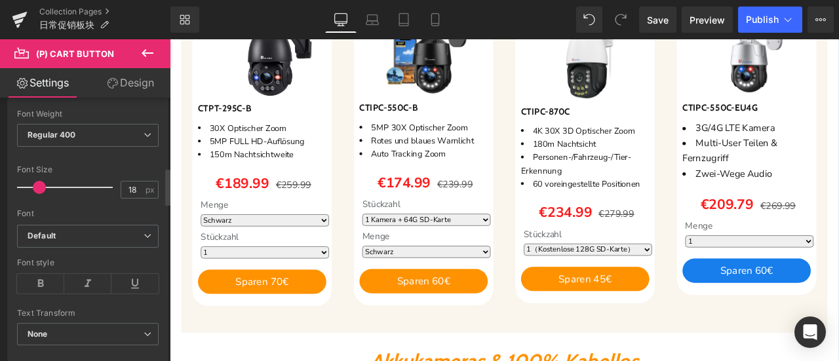
scroll to position [524, 0]
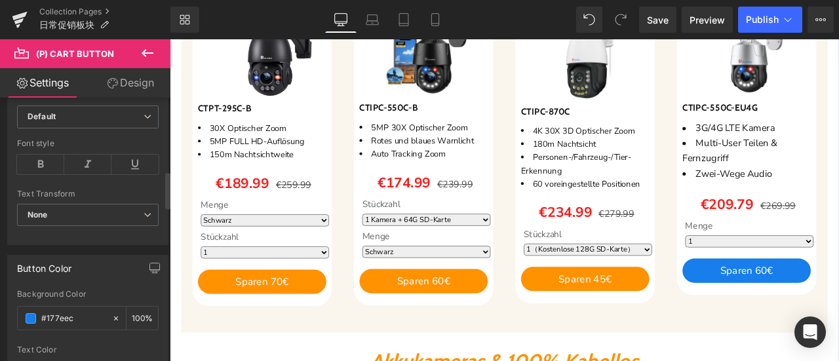
drag, startPoint x: 77, startPoint y: 314, endPoint x: 0, endPoint y: 313, distance: 77.3
paste input "ff9200"
type input "#ff9200"
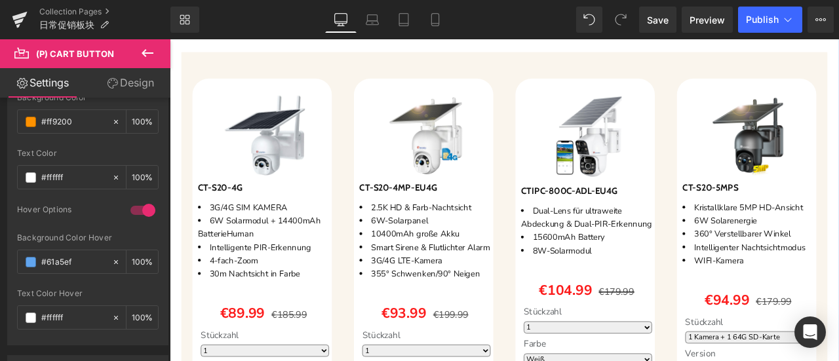
scroll to position [1310, 0]
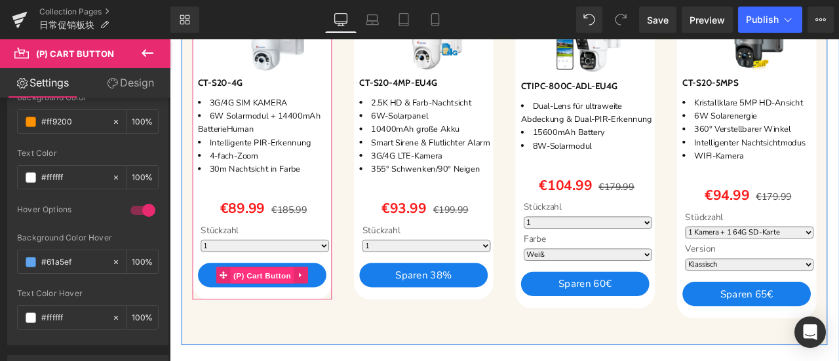
click at [272, 315] on span "(P) Cart Button" at bounding box center [279, 320] width 75 height 20
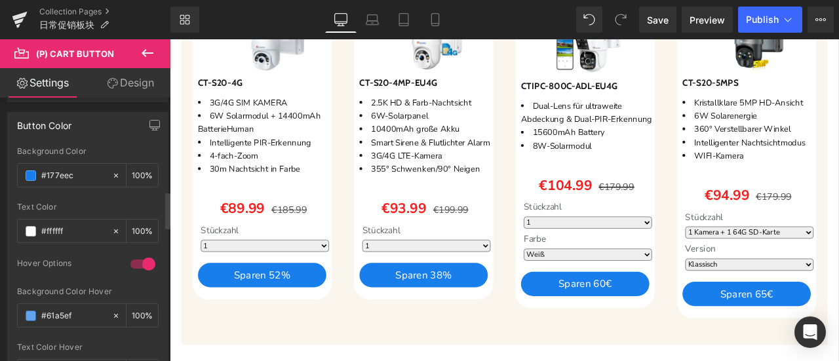
scroll to position [655, 0]
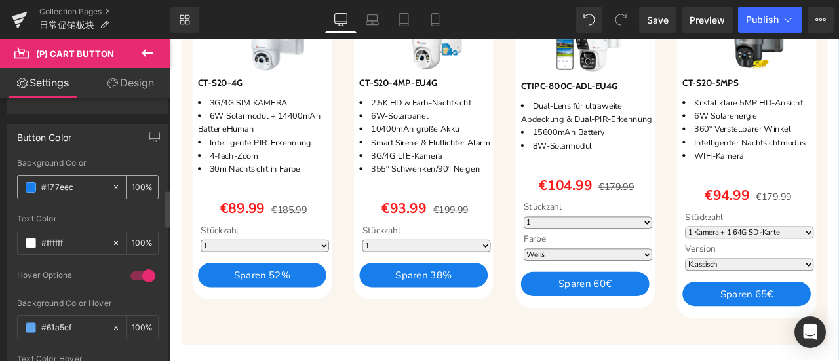
drag, startPoint x: 81, startPoint y: 186, endPoint x: 26, endPoint y: 187, distance: 55.0
click at [26, 187] on div "#177eec" at bounding box center [65, 187] width 94 height 23
paste input "ff9200"
type input "#ff9200"
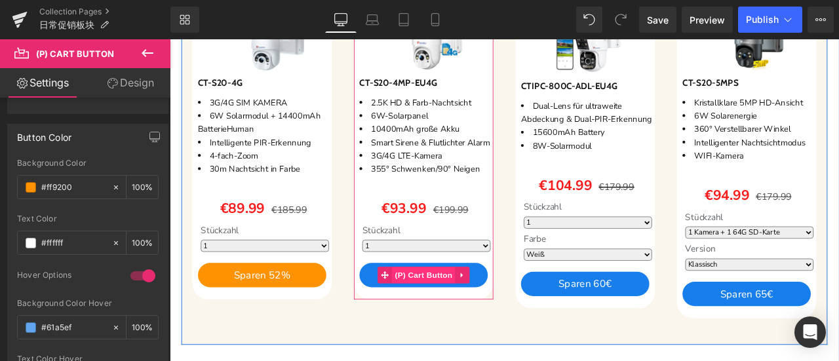
click at [457, 329] on span "(P) Cart Button" at bounding box center [470, 319] width 75 height 20
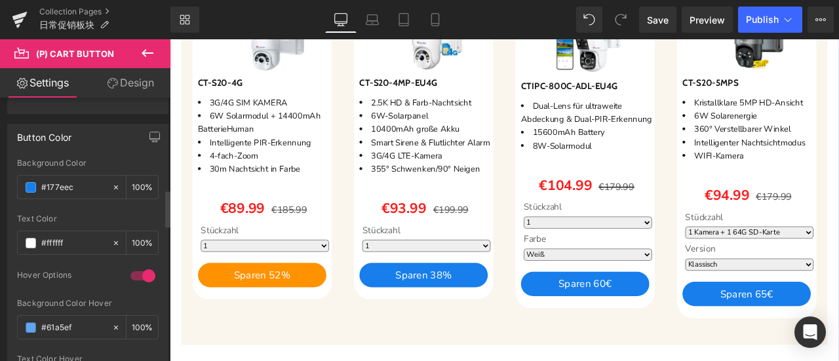
drag, startPoint x: 81, startPoint y: 180, endPoint x: 8, endPoint y: 179, distance: 73.4
click at [8, 179] on div "rgb(23, 126, 236) Background Color #177eec 100 % rgba(255, 255, 255, 1) Text Co…" at bounding box center [88, 285] width 160 height 252
paste input "ff9200"
type input "#ff9200"
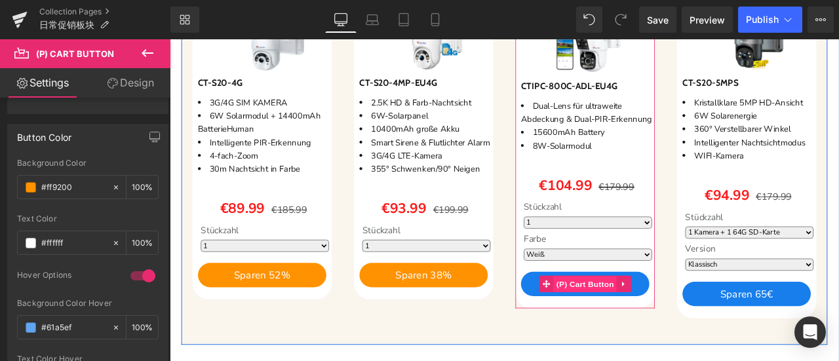
click at [654, 339] on span "(P) Cart Button" at bounding box center [661, 330] width 75 height 20
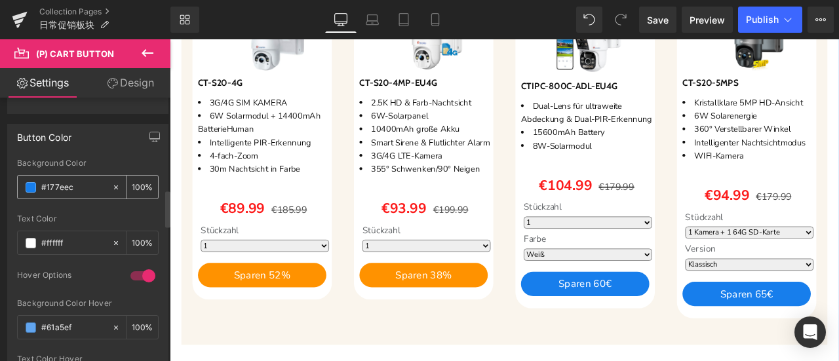
click at [83, 180] on input "#177eec" at bounding box center [73, 187] width 64 height 14
paste input "#ff9200"
type input "#177eec#ff9200"
type input "0"
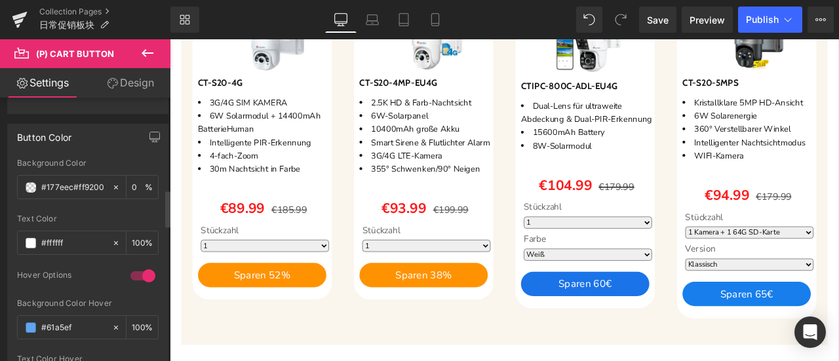
scroll to position [0, 0]
drag, startPoint x: 69, startPoint y: 183, endPoint x: 7, endPoint y: 186, distance: 62.3
click at [7, 186] on div "Button Color #177eec#ff9200 Background Color #177eec#ff9200 0 % rgba(255, 255, …" at bounding box center [88, 262] width 176 height 297
type input "#177eec#ff9200"
drag, startPoint x: 72, startPoint y: 323, endPoint x: 0, endPoint y: 322, distance: 72.1
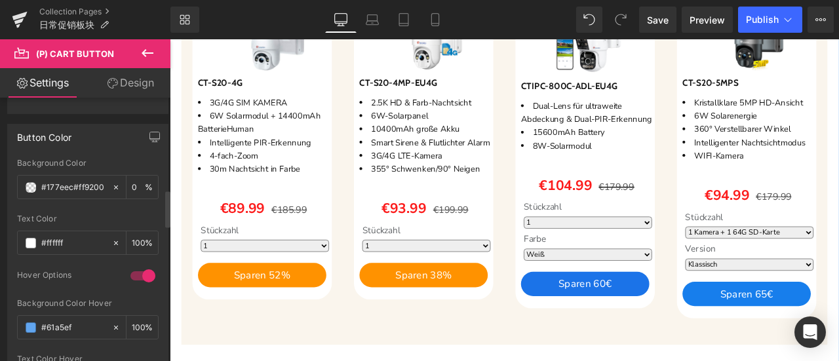
click at [0, 322] on div "Button Color #177eec#ff9200 Background Color #177eec#ff9200 0 % rgba(255, 255, …" at bounding box center [88, 262] width 176 height 297
paste input "177eec"
type input "#177eec"
drag, startPoint x: 71, startPoint y: 184, endPoint x: 5, endPoint y: 183, distance: 66.8
click at [5, 183] on div "Button Color #177eec#ff9200 Background Color #177eec#ff9200 0 % rgba(255, 255, …" at bounding box center [88, 262] width 176 height 297
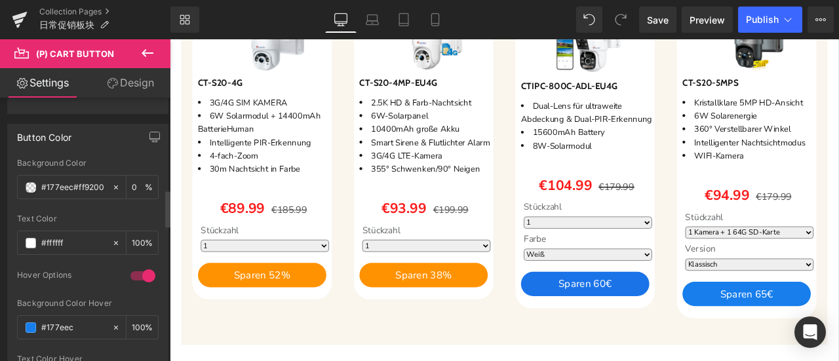
type input "#ff9200"
type input "100"
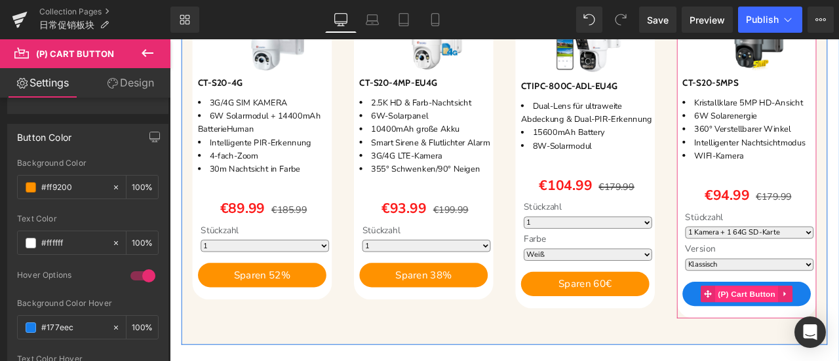
click at [838, 334] on span "(P) Cart Button" at bounding box center [853, 342] width 75 height 20
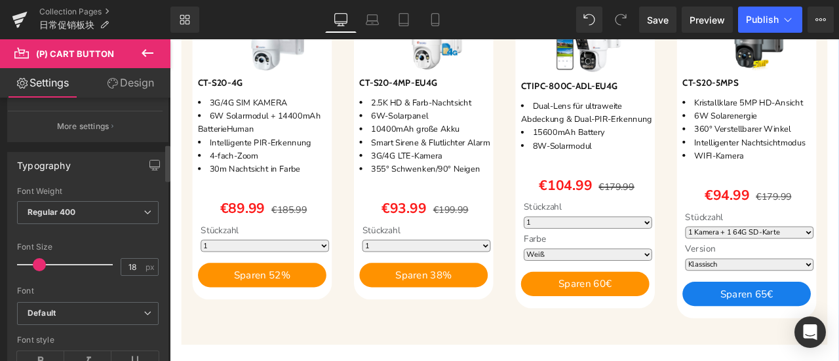
scroll to position [590, 0]
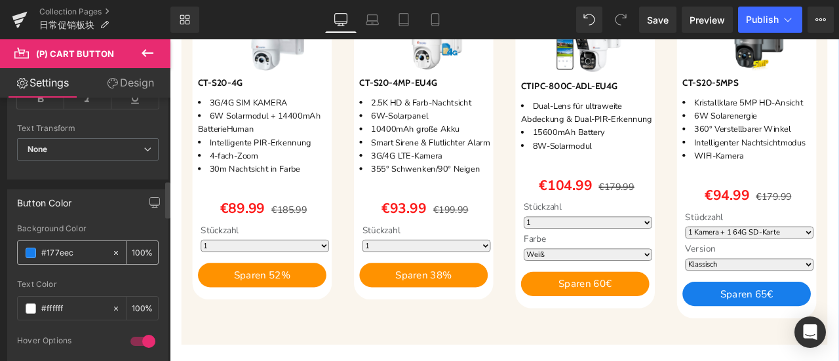
drag, startPoint x: 66, startPoint y: 250, endPoint x: 17, endPoint y: 249, distance: 48.5
click at [18, 249] on div "#177eec" at bounding box center [65, 252] width 94 height 23
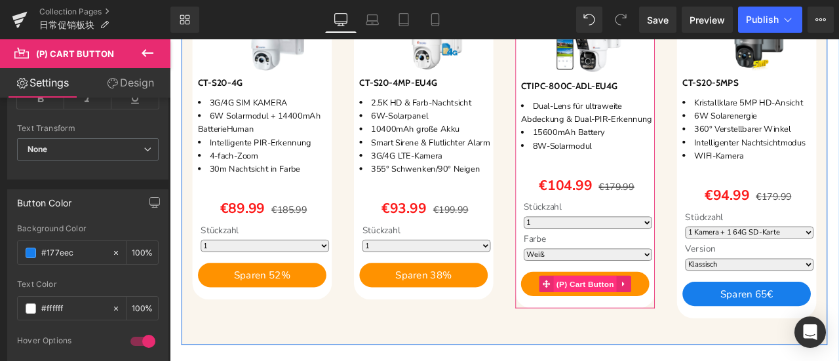
click at [663, 338] on span "(P) Cart Button" at bounding box center [661, 330] width 75 height 20
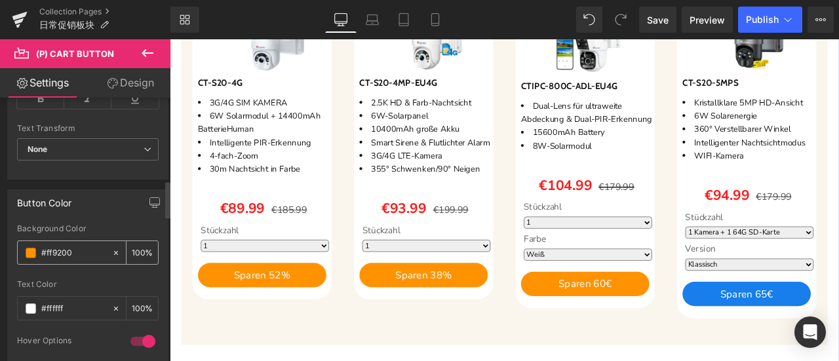
drag, startPoint x: 77, startPoint y: 252, endPoint x: 21, endPoint y: 252, distance: 55.7
click at [21, 252] on div "#ff9200" at bounding box center [65, 252] width 94 height 23
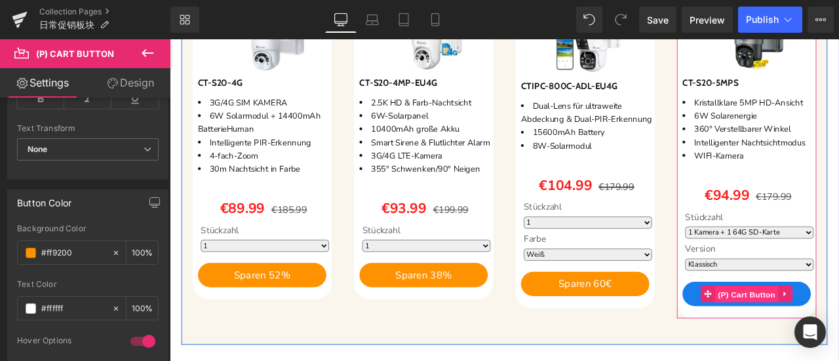
click at [838, 336] on span "(P) Cart Button" at bounding box center [853, 342] width 75 height 20
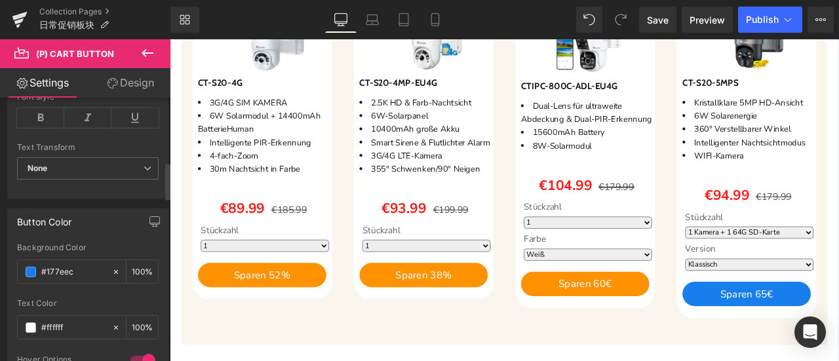
scroll to position [721, 0]
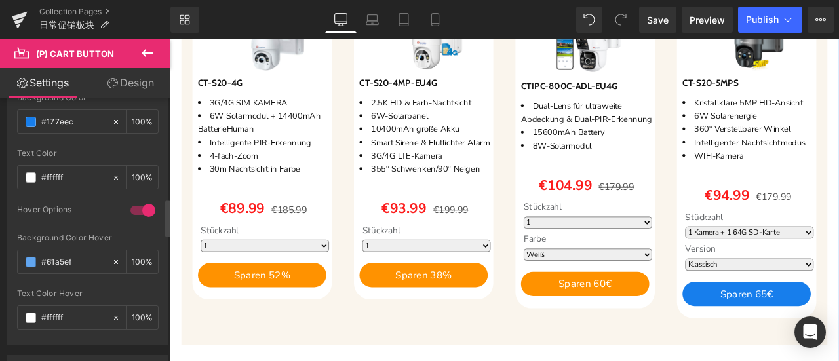
drag, startPoint x: 81, startPoint y: 115, endPoint x: 1, endPoint y: 112, distance: 80.7
click at [1, 112] on div "Button Color rgb(23, 126, 236) Background Color #177eec 100 % rgba(255, 255, 25…" at bounding box center [88, 196] width 176 height 297
paste input "ff9200"
type input "#ff9200"
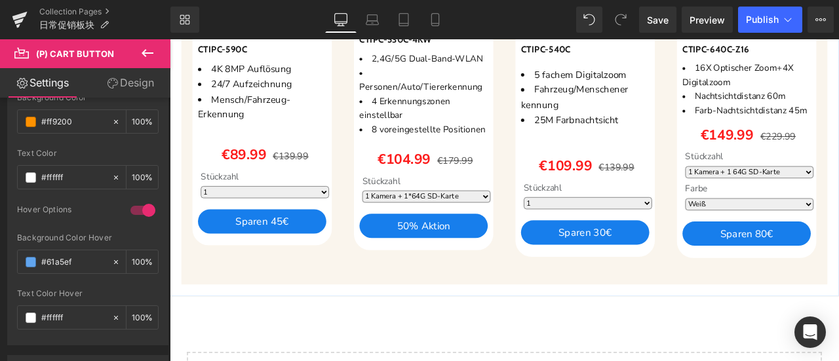
scroll to position [1965, 0]
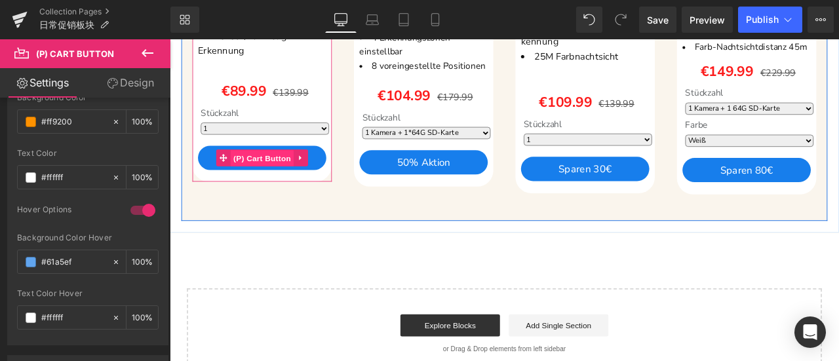
click at [282, 172] on span "(P) Cart Button" at bounding box center [279, 180] width 75 height 20
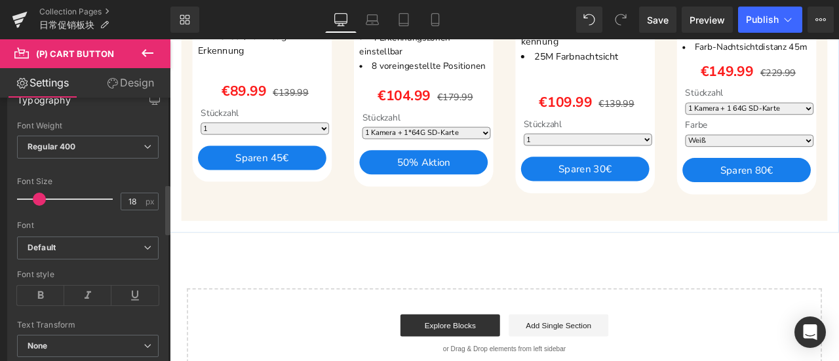
scroll to position [655, 0]
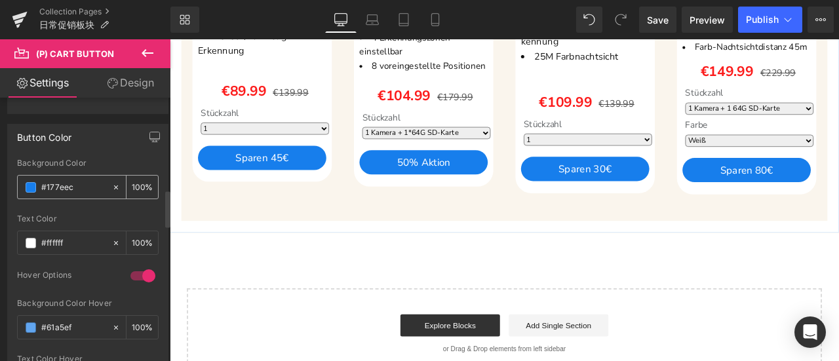
drag, startPoint x: 79, startPoint y: 185, endPoint x: 24, endPoint y: 183, distance: 55.1
click at [24, 183] on div "#177eec" at bounding box center [65, 187] width 94 height 23
paste input "ff9200"
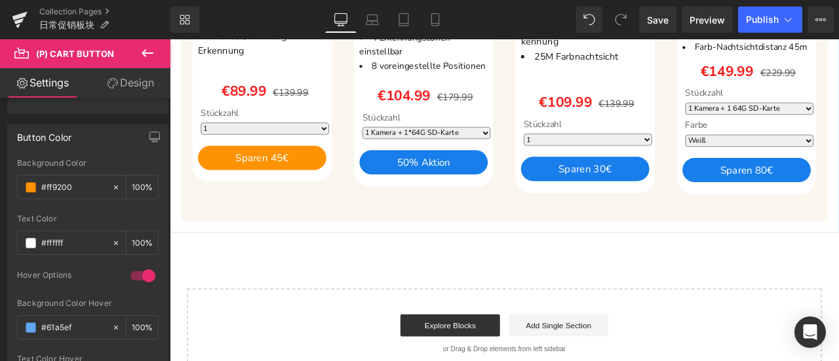
type input "#ff9200"
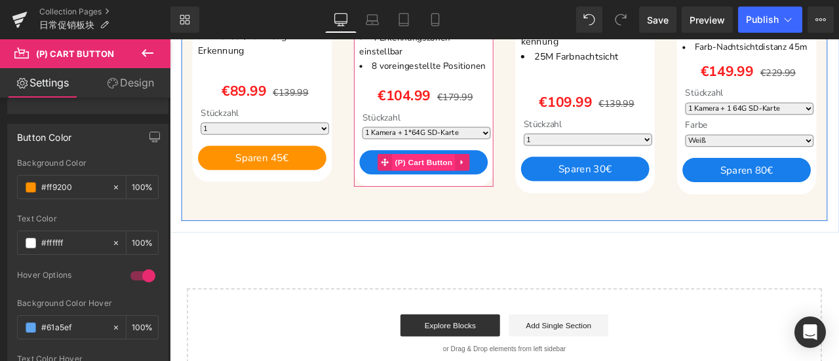
click at [468, 183] on span "(P) Cart Button" at bounding box center [470, 185] width 75 height 20
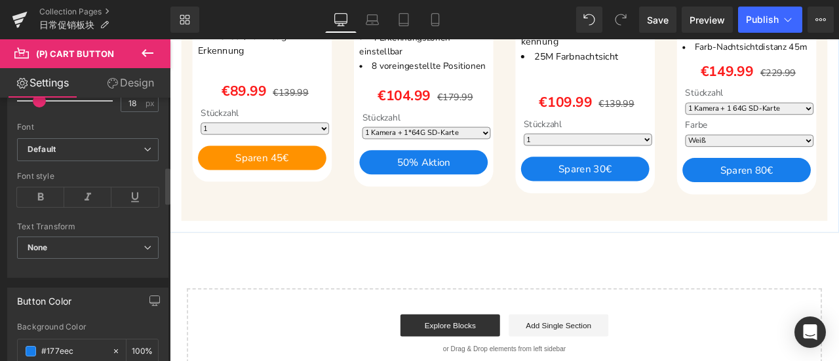
scroll to position [721, 0]
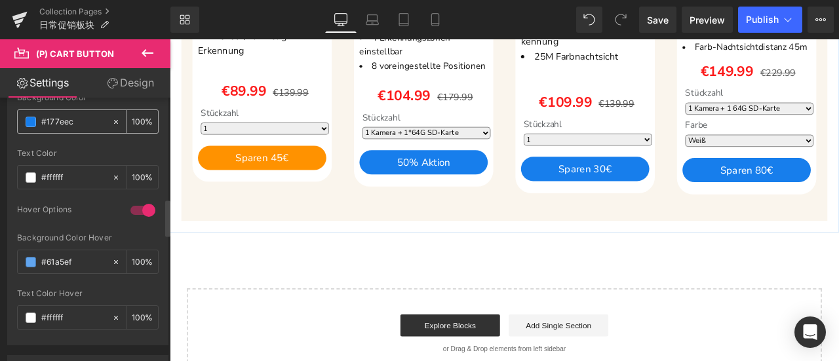
drag, startPoint x: 80, startPoint y: 120, endPoint x: 26, endPoint y: 120, distance: 54.4
click at [26, 120] on div "#177eec" at bounding box center [65, 121] width 94 height 23
paste input "ff9200"
type input "#ff9200"
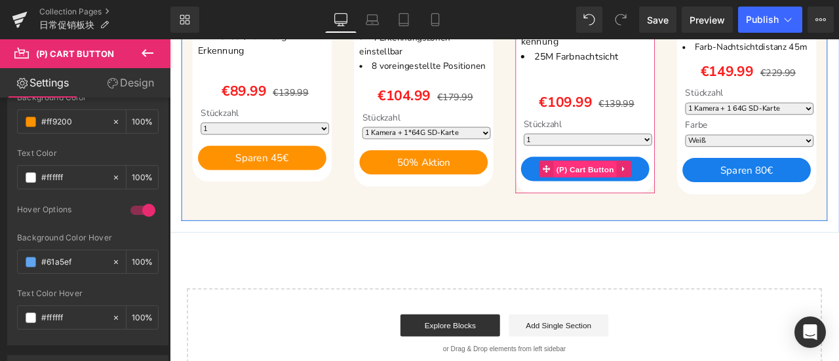
click at [641, 187] on span "(P) Cart Button" at bounding box center [661, 193] width 75 height 20
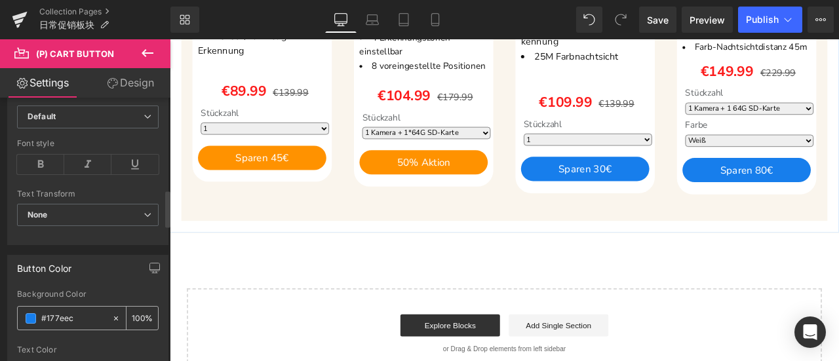
scroll to position [655, 0]
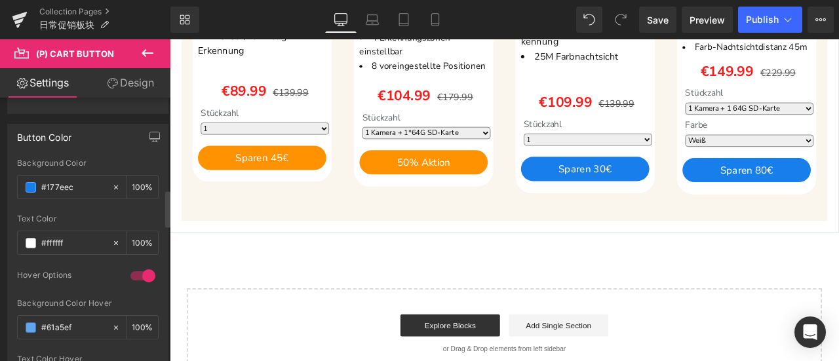
drag, startPoint x: 79, startPoint y: 180, endPoint x: 13, endPoint y: 178, distance: 65.5
click at [13, 178] on div "rgb(23, 126, 236) Background Color #177eec 100 % rgba(255, 255, 255, 1) Text Co…" at bounding box center [88, 285] width 160 height 252
paste input "ff9200"
type input "#ff9200"
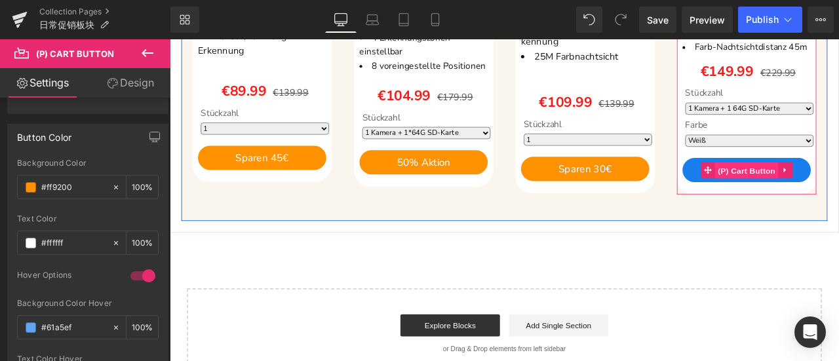
click at [829, 191] on span "(P) Cart Button" at bounding box center [853, 195] width 75 height 20
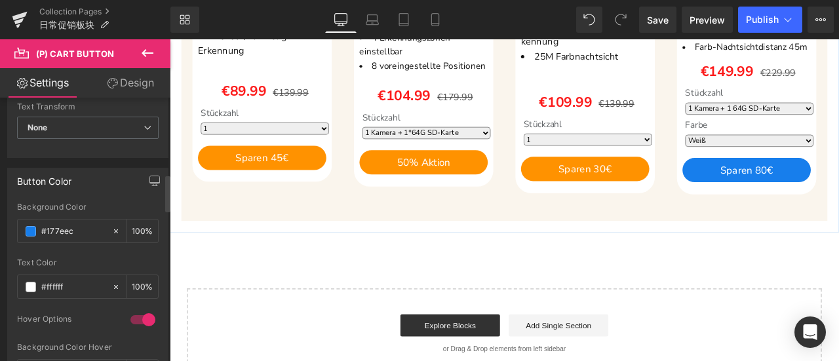
scroll to position [721, 0]
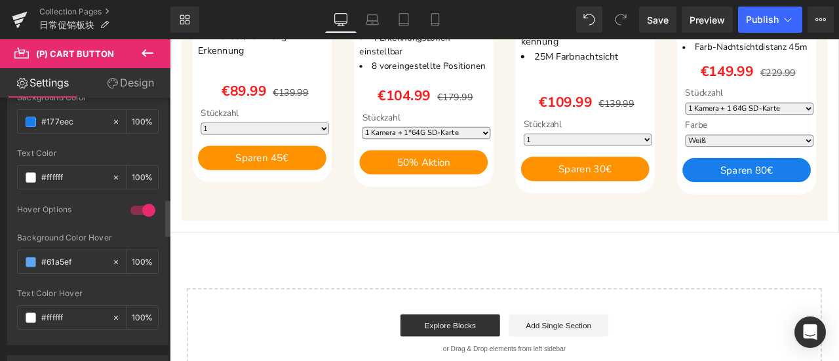
drag, startPoint x: 72, startPoint y: 116, endPoint x: 7, endPoint y: 112, distance: 65.6
click at [7, 112] on div "Button Color rgb(23, 126, 236) Background Color #177eec 100 % rgba(255, 255, 25…" at bounding box center [88, 196] width 176 height 297
paste input "ff9200"
type input "#ff9200"
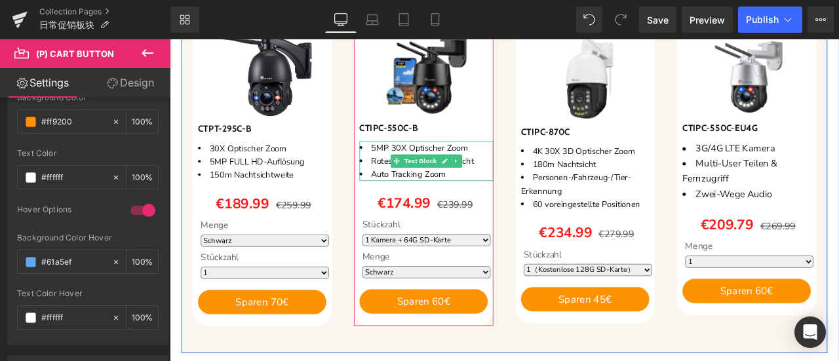
scroll to position [917, 0]
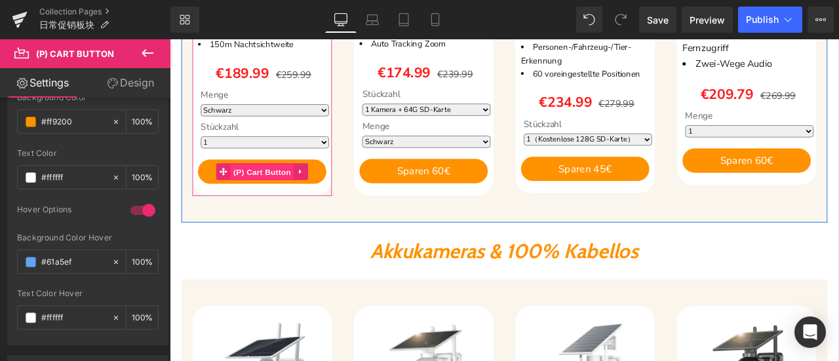
click at [282, 191] on span "(P) Cart Button" at bounding box center [279, 197] width 75 height 20
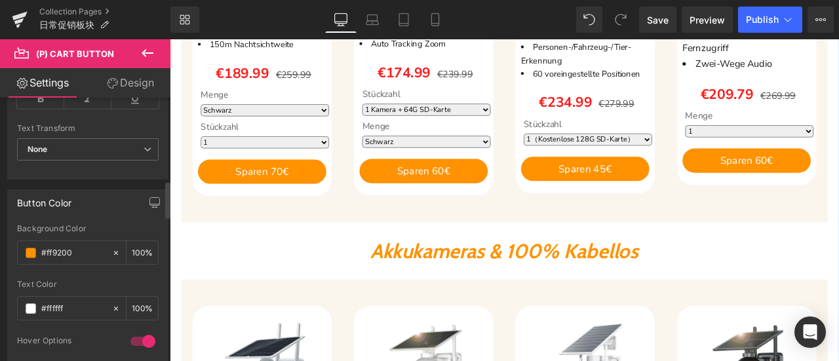
scroll to position [786, 0]
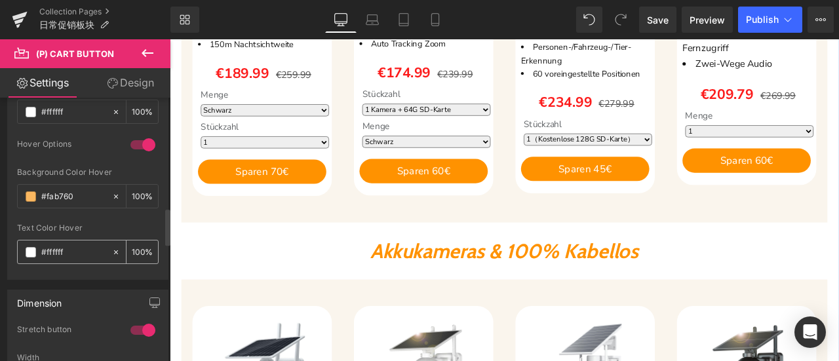
click at [72, 245] on input "#ffffff" at bounding box center [73, 252] width 64 height 14
drag, startPoint x: 79, startPoint y: 189, endPoint x: 3, endPoint y: 188, distance: 76.0
click at [3, 188] on div "Button Color rgb(255, 146, 0) Background Color #ff9200 100 % rgba(255, 255, 255…" at bounding box center [88, 131] width 176 height 297
paste input "f000"
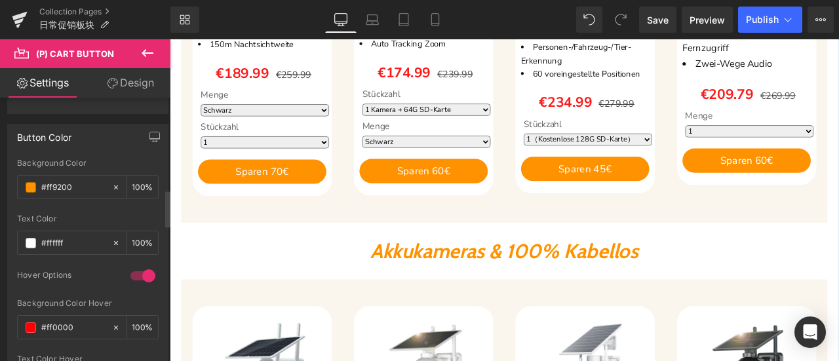
drag, startPoint x: 64, startPoint y: 181, endPoint x: 14, endPoint y: 180, distance: 49.8
click at [14, 180] on div "rgb(255, 146, 0) Background Color #ff9200 100 % rgba(255, 255, 255, 1) Text Col…" at bounding box center [88, 285] width 160 height 252
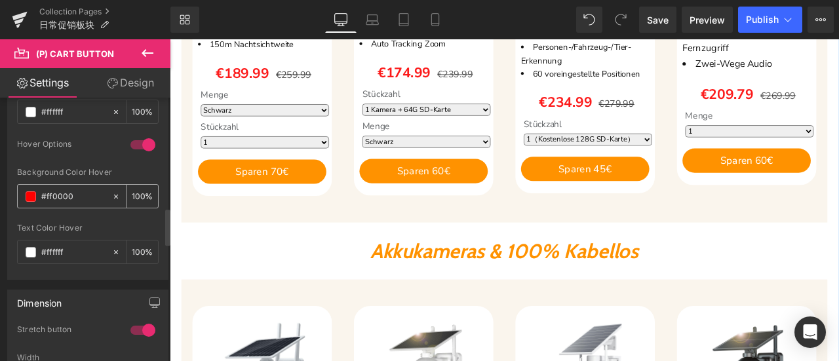
drag, startPoint x: 76, startPoint y: 186, endPoint x: 20, endPoint y: 188, distance: 56.4
click at [18, 185] on div "#ff0000" at bounding box center [65, 196] width 94 height 23
paste input "92"
click at [28, 191] on span at bounding box center [31, 196] width 10 height 10
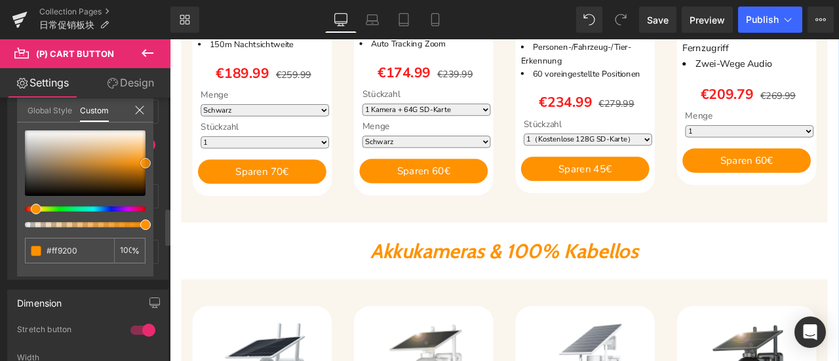
type input "#fabc6a"
click at [138, 150] on div at bounding box center [85, 163] width 121 height 66
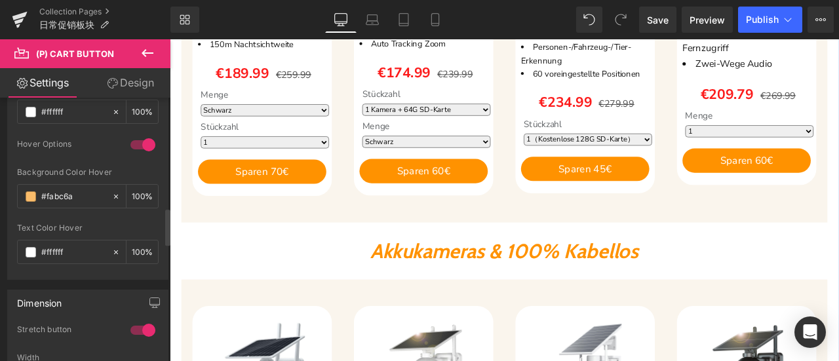
drag, startPoint x: 71, startPoint y: 191, endPoint x: 12, endPoint y: 189, distance: 59.0
click at [12, 189] on div "rgb(255, 146, 0) Background Color #ff9200 100 % rgba(255, 255, 255, 1) Text Col…" at bounding box center [88, 154] width 160 height 252
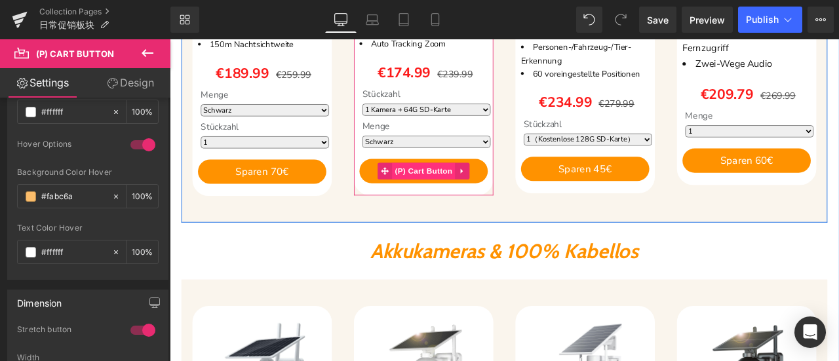
drag, startPoint x: 457, startPoint y: 191, endPoint x: 442, endPoint y: 191, distance: 15.1
click at [457, 191] on span "(P) Cart Button" at bounding box center [470, 195] width 75 height 20
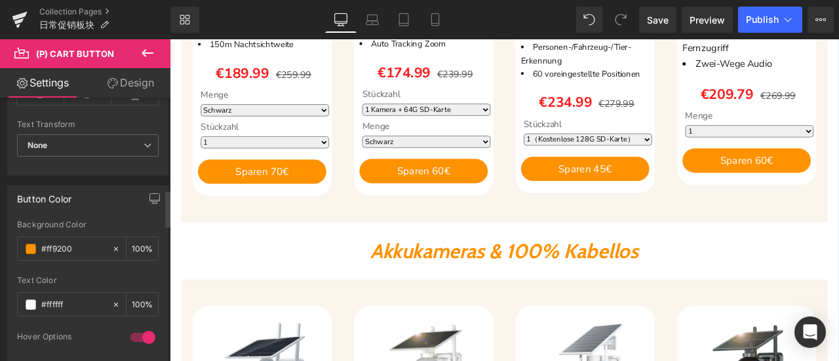
scroll to position [655, 0]
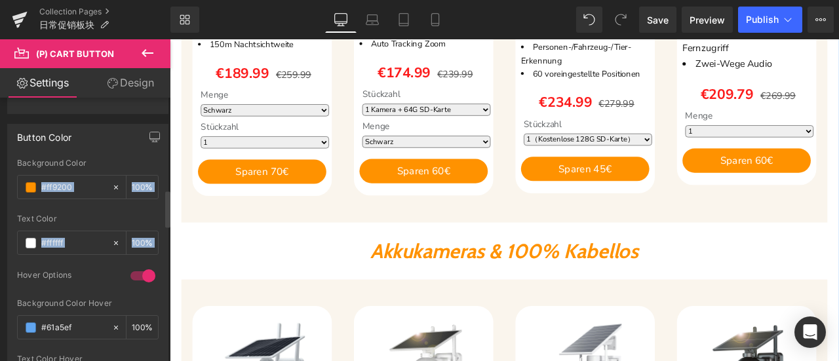
drag, startPoint x: 82, startPoint y: 314, endPoint x: 5, endPoint y: 309, distance: 76.8
click at [5, 309] on div "Button Color rgb(255, 146, 0) Background Color #ff9200 100 % rgba(255, 255, 255…" at bounding box center [88, 262] width 176 height 297
drag, startPoint x: 73, startPoint y: 294, endPoint x: 79, endPoint y: 305, distance: 12.6
click at [73, 299] on div "Background Color Hover" at bounding box center [88, 303] width 142 height 9
click at [77, 320] on input "#61a5ef" at bounding box center [73, 327] width 64 height 14
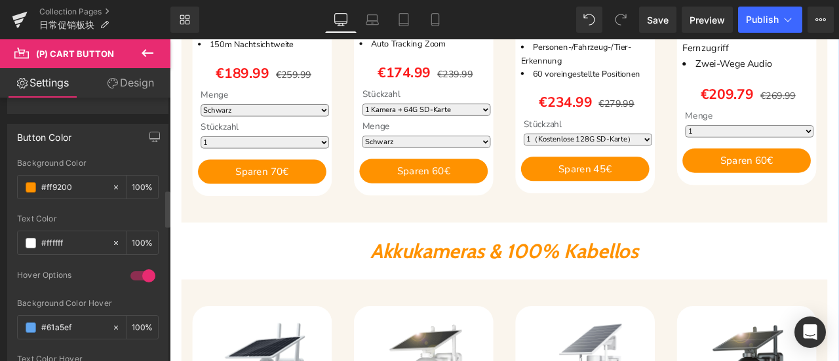
drag, startPoint x: 83, startPoint y: 322, endPoint x: 16, endPoint y: 320, distance: 66.8
click at [15, 320] on div "rgb(255, 146, 0) Background Color #ff9200 100 % rgba(255, 255, 255, 1) Text Col…" at bounding box center [88, 285] width 160 height 252
paste input "fabc6a"
type input "#fabc6a"
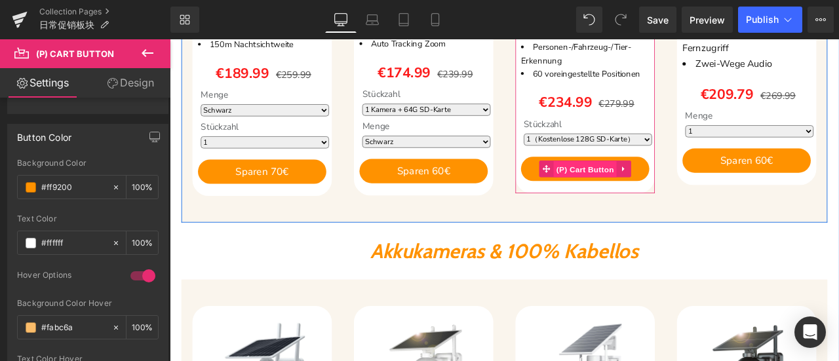
click at [655, 189] on span "(P) Cart Button" at bounding box center [661, 193] width 75 height 20
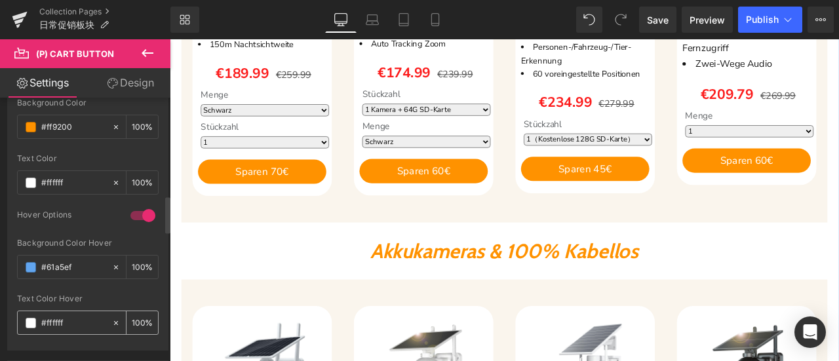
scroll to position [786, 0]
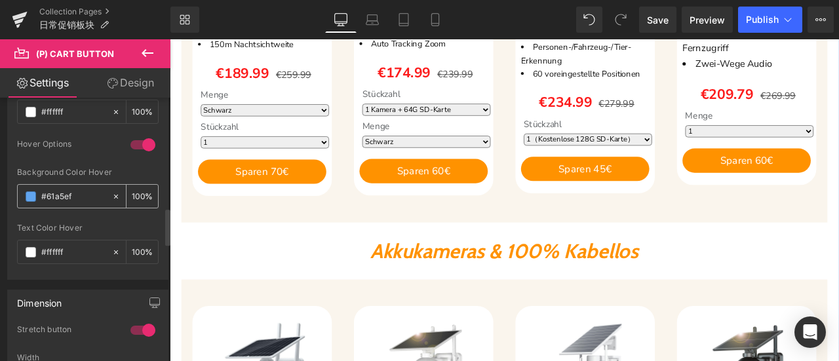
drag, startPoint x: 79, startPoint y: 195, endPoint x: 25, endPoint y: 193, distance: 53.8
click at [18, 191] on div "#61a5ef" at bounding box center [65, 196] width 94 height 23
paste input "fabc6a"
type input "#fabc6a"
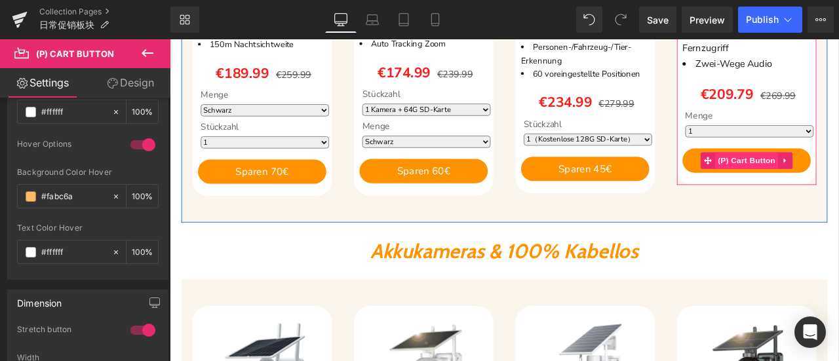
click at [838, 180] on span "(P) Cart Button" at bounding box center [853, 183] width 75 height 20
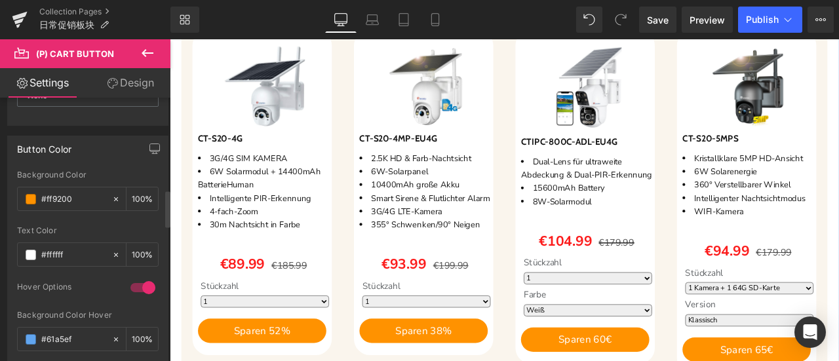
scroll to position [655, 0]
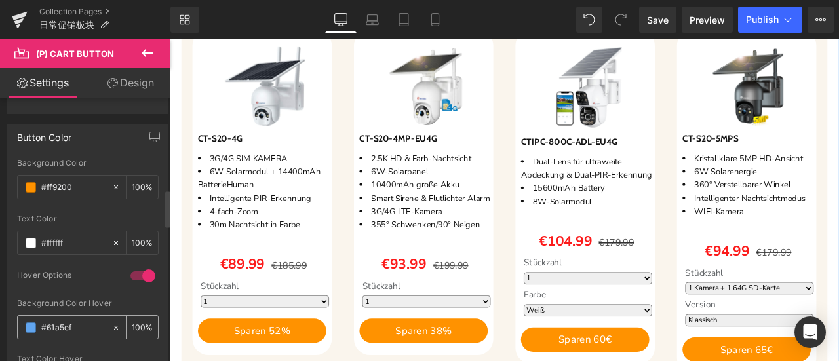
drag, startPoint x: 75, startPoint y: 315, endPoint x: 25, endPoint y: 320, distance: 50.0
click at [25, 320] on div "#61a5ef" at bounding box center [65, 327] width 94 height 23
paste input "fabc6a"
type input "#fabc6a"
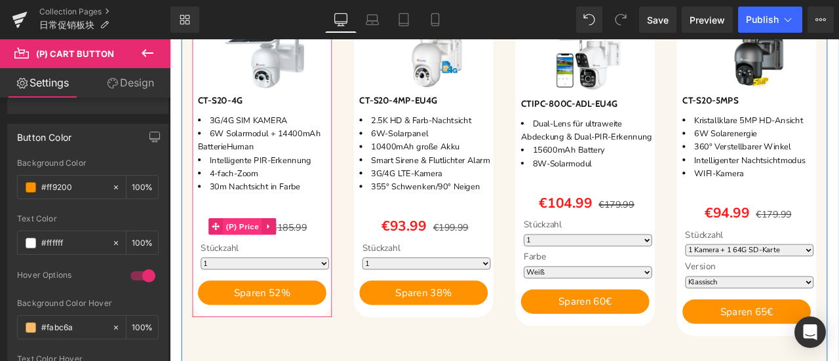
scroll to position [1310, 0]
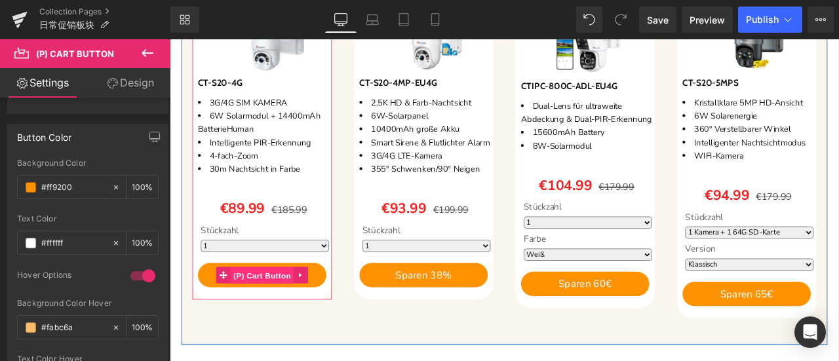
click at [271, 314] on span "(P) Cart Button" at bounding box center [279, 320] width 75 height 20
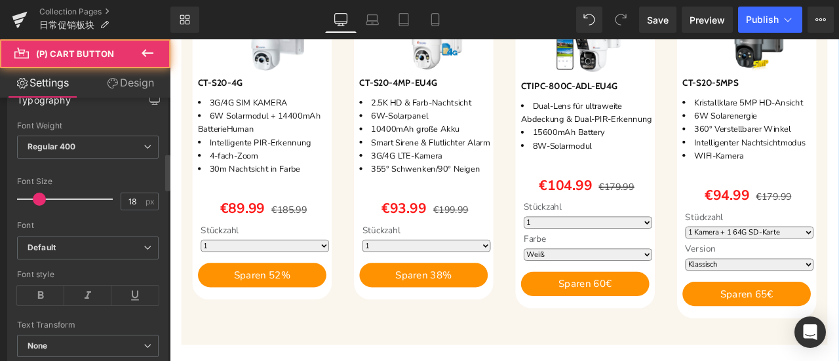
scroll to position [786, 0]
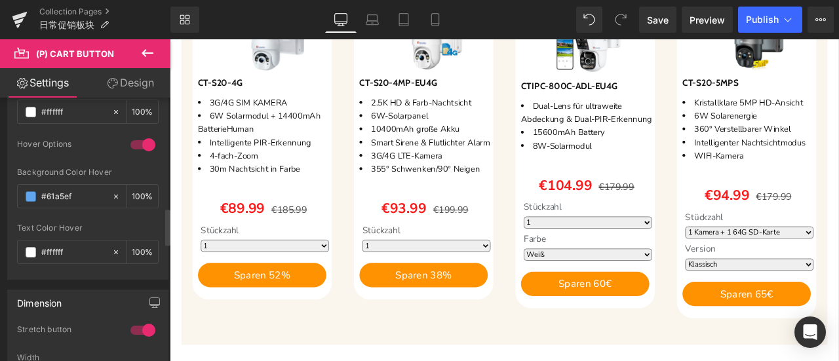
drag, startPoint x: 80, startPoint y: 187, endPoint x: 5, endPoint y: 185, distance: 74.7
click at [5, 185] on div "Button Color rgb(255, 146, 0) Background Color #ff9200 100 % rgba(255, 255, 255…" at bounding box center [88, 131] width 176 height 297
paste input "fabc6a"
type input "#fabc6a"
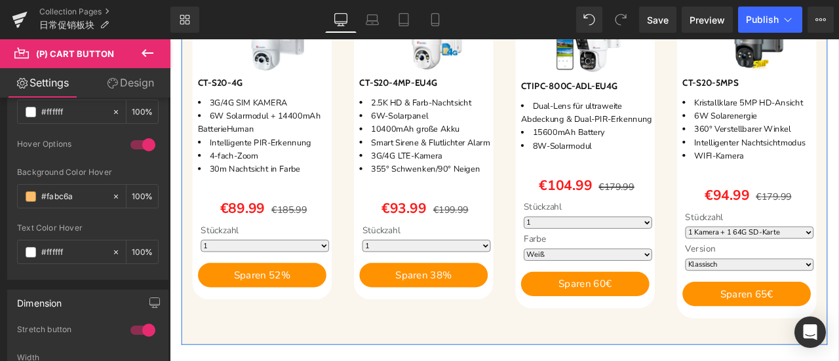
click at [452, 327] on span "(P) Cart Button" at bounding box center [470, 319] width 60 height 16
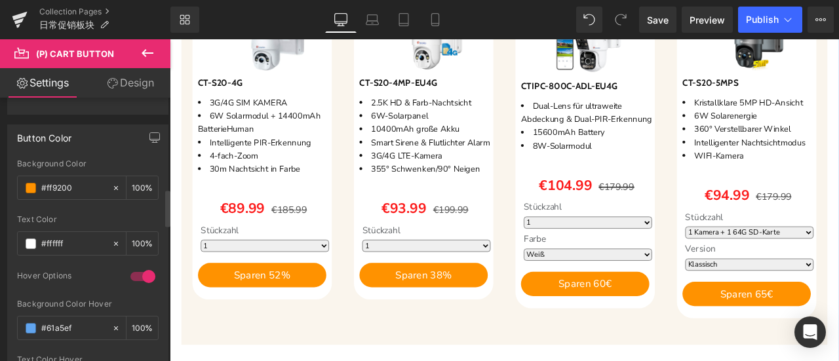
scroll to position [655, 0]
drag, startPoint x: 84, startPoint y: 322, endPoint x: 7, endPoint y: 313, distance: 77.9
click at [7, 313] on div "Button Color rgb(255, 146, 0) Background Color #ff9200 100 % rgba(255, 255, 255…" at bounding box center [87, 267] width 161 height 287
paste input "fabc6a"
type input "#fabc6a"
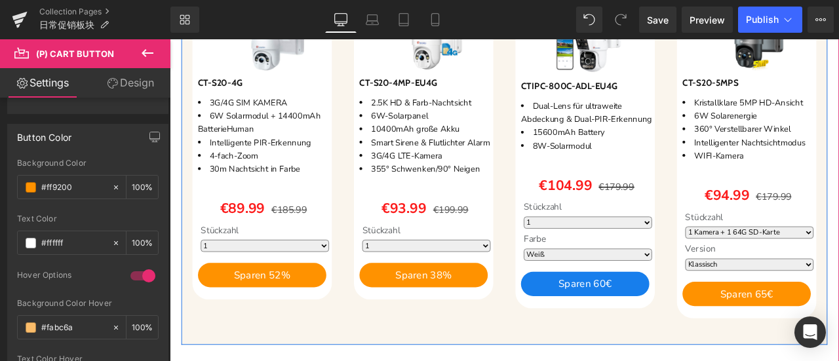
click at [647, 334] on span "(P) Cart Button" at bounding box center [662, 330] width 60 height 16
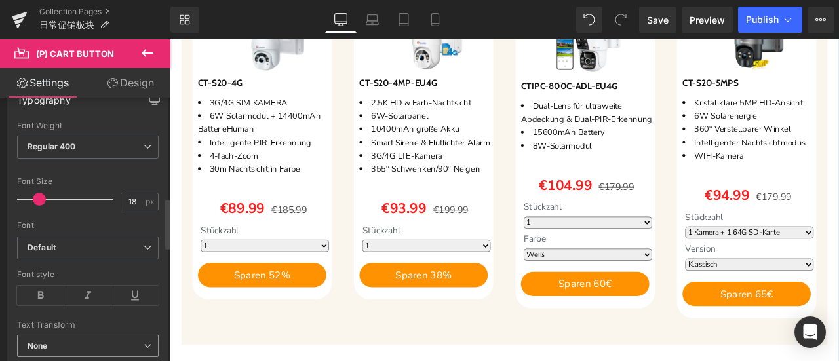
scroll to position [786, 0]
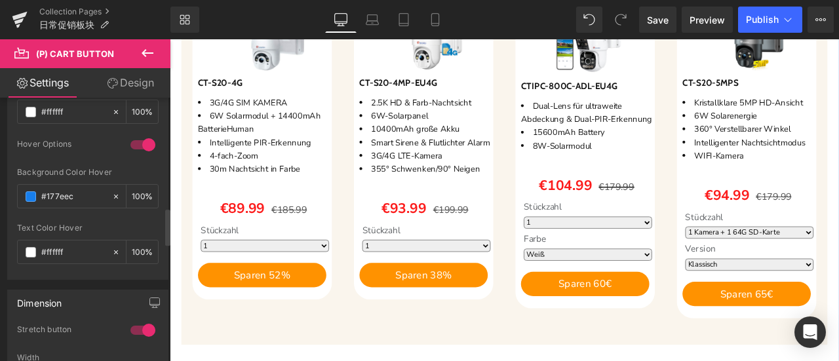
drag, startPoint x: 84, startPoint y: 192, endPoint x: 123, endPoint y: 210, distance: 43.4
click at [24, 191] on div "#177eec" at bounding box center [65, 196] width 94 height 23
paste input "fabc6a"
type input "#fabc6a"
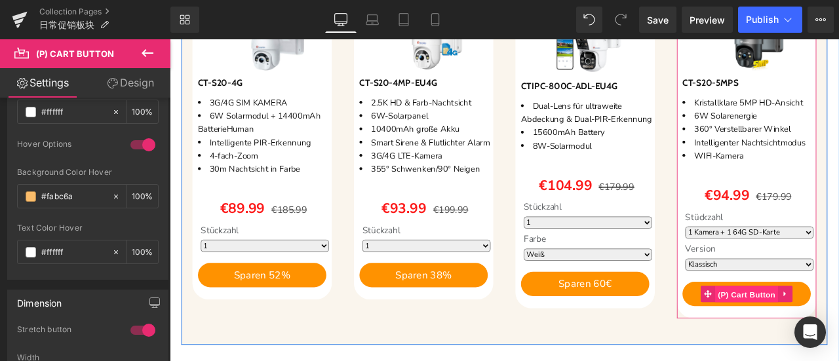
click at [837, 333] on span "(P) Cart Button" at bounding box center [853, 342] width 75 height 20
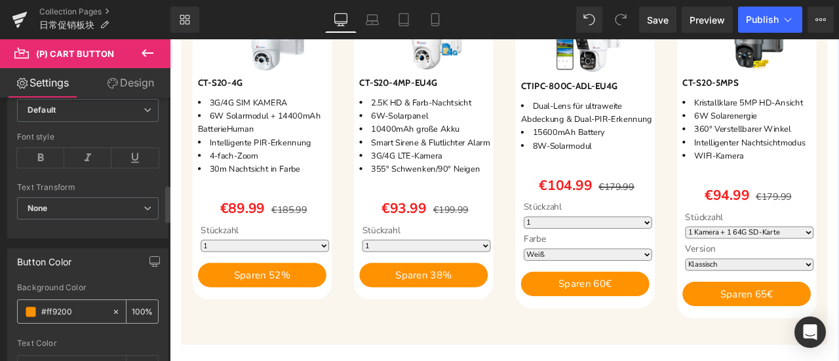
scroll to position [655, 0]
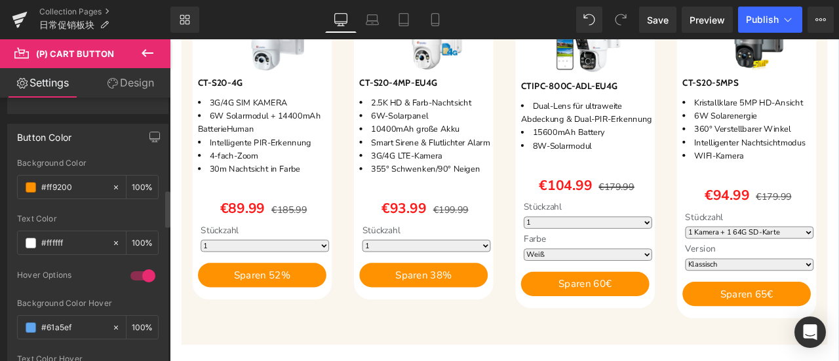
drag, startPoint x: 77, startPoint y: 318, endPoint x: 15, endPoint y: 318, distance: 61.6
click at [15, 318] on div "rgb(255, 146, 0) Background Color #ff9200 100 % rgba(255, 255, 255, 1) Text Col…" at bounding box center [88, 285] width 160 height 252
paste input "fabc6a"
type input "#fabc6a"
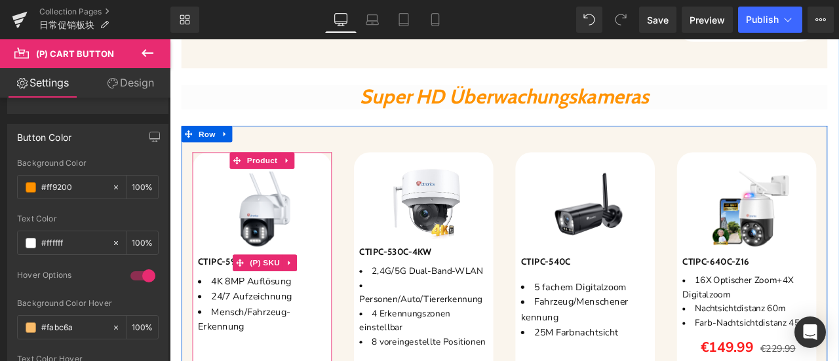
scroll to position [1900, 0]
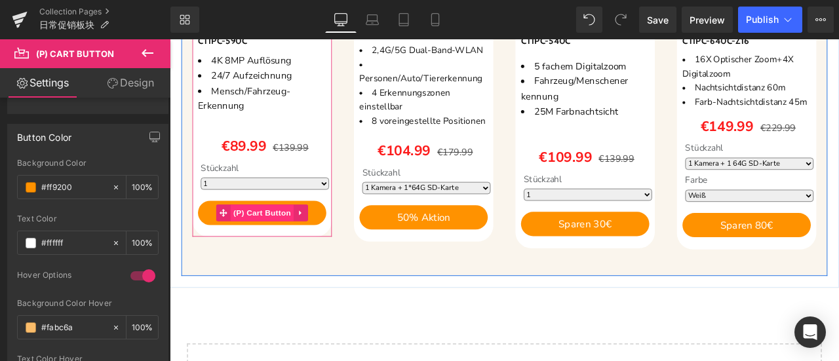
click at [286, 240] on span "(P) Cart Button" at bounding box center [279, 245] width 75 height 20
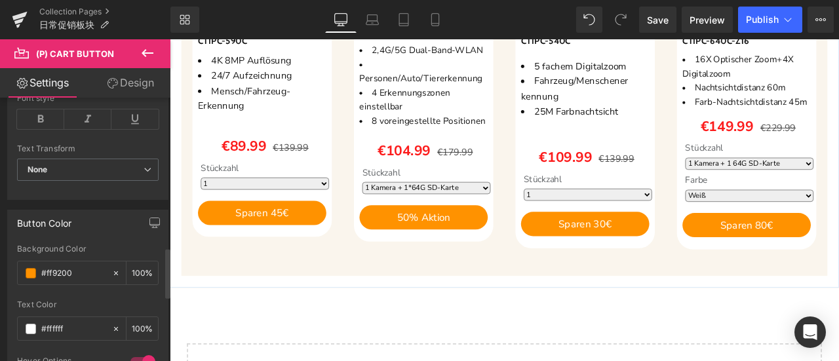
scroll to position [786, 0]
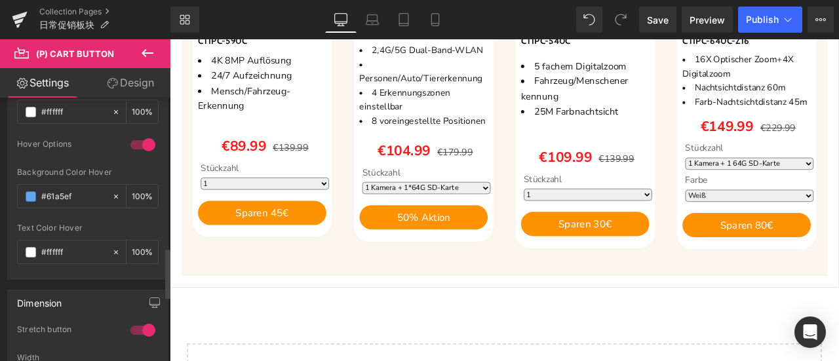
drag, startPoint x: 80, startPoint y: 189, endPoint x: 12, endPoint y: 185, distance: 67.6
click at [12, 185] on div "rgb(255, 146, 0) Background Color #ff9200 100 % rgba(255, 255, 255, 1) Text Col…" at bounding box center [88, 154] width 160 height 252
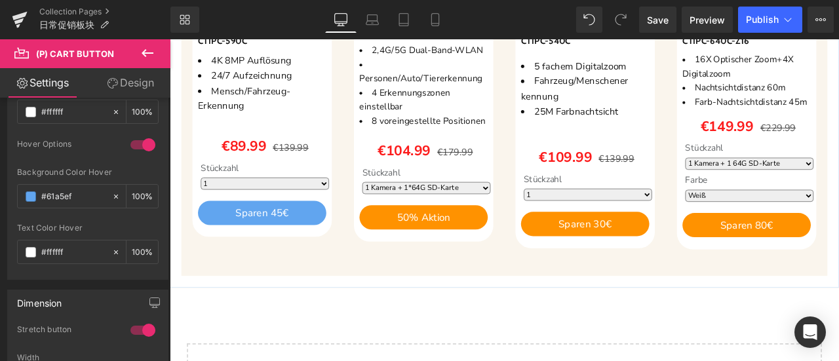
paste input "fabc6a"
type input "#fabc6a"
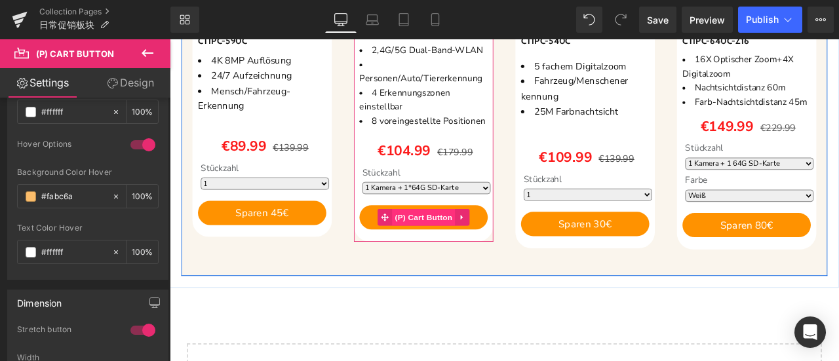
click at [487, 255] on span "(P) Cart Button" at bounding box center [470, 250] width 75 height 20
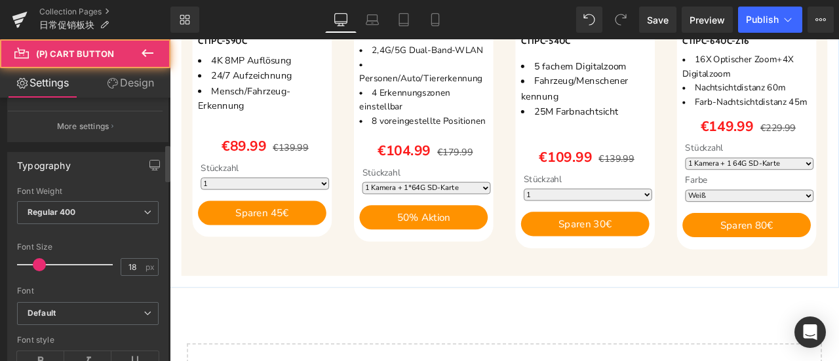
scroll to position [721, 0]
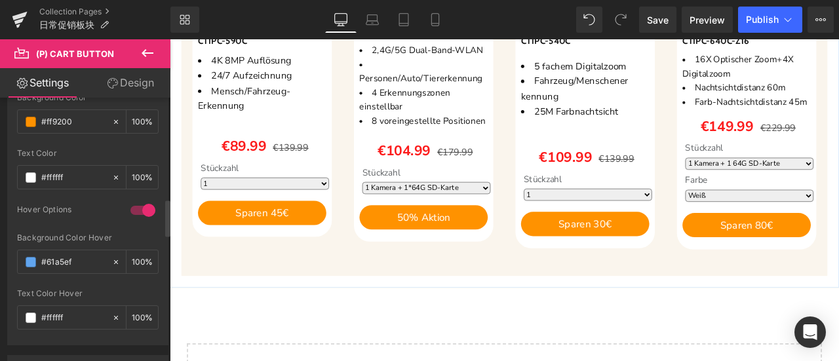
drag, startPoint x: 65, startPoint y: 251, endPoint x: 14, endPoint y: 245, distance: 51.4
click at [14, 245] on div "rgb(255, 146, 0) Background Color #ff9200 100 % rgba(255, 255, 255, 1) Text Col…" at bounding box center [88, 219] width 160 height 252
paste input "fabc6a"
type input "#fabc6a"
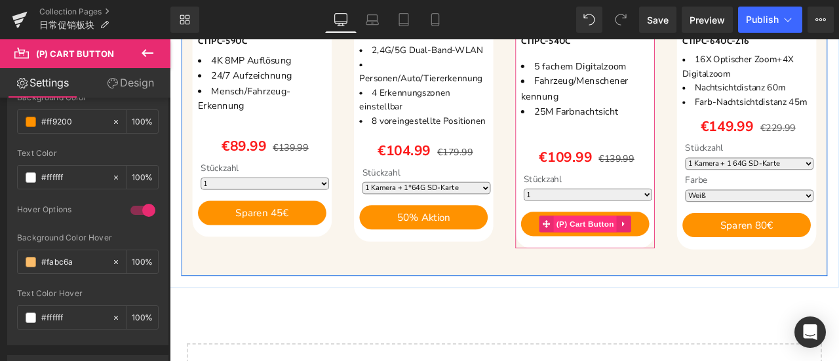
click at [636, 254] on span "(P) Cart Button" at bounding box center [661, 258] width 75 height 20
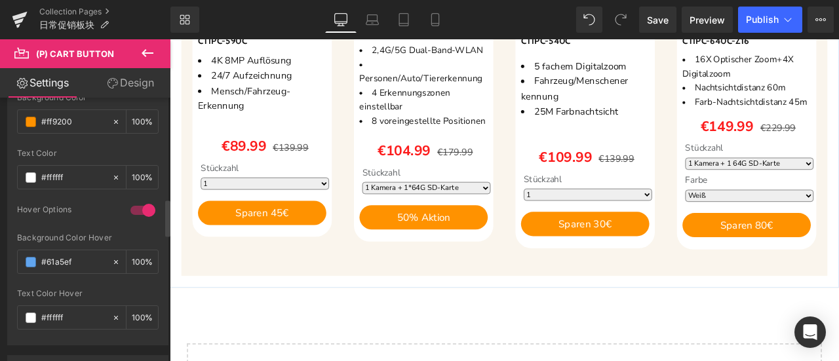
drag, startPoint x: 84, startPoint y: 259, endPoint x: 10, endPoint y: 250, distance: 74.6
click at [10, 250] on div "rgb(255, 146, 0) Background Color #ff9200 100 % rgba(255, 255, 255, 1) Text Col…" at bounding box center [88, 219] width 160 height 252
paste input "fabc6a"
type input "#fabc6a"
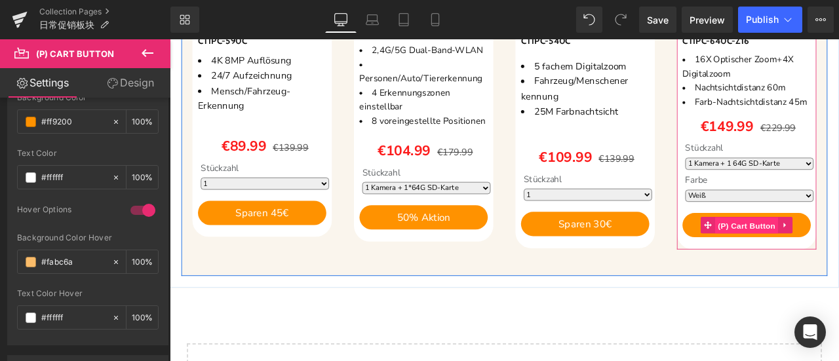
click at [838, 250] on span "(P) Cart Button" at bounding box center [853, 260] width 75 height 20
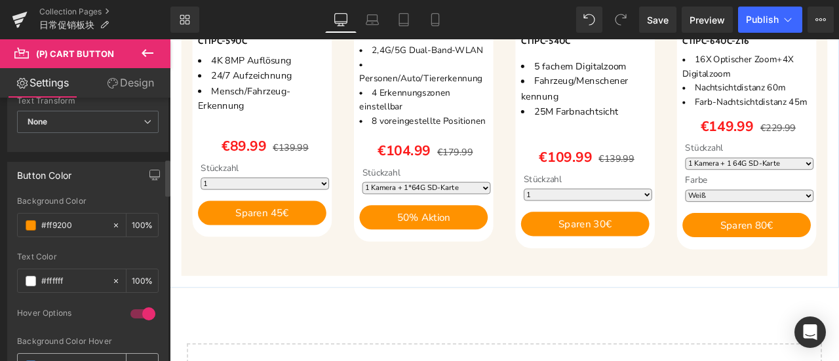
scroll to position [786, 0]
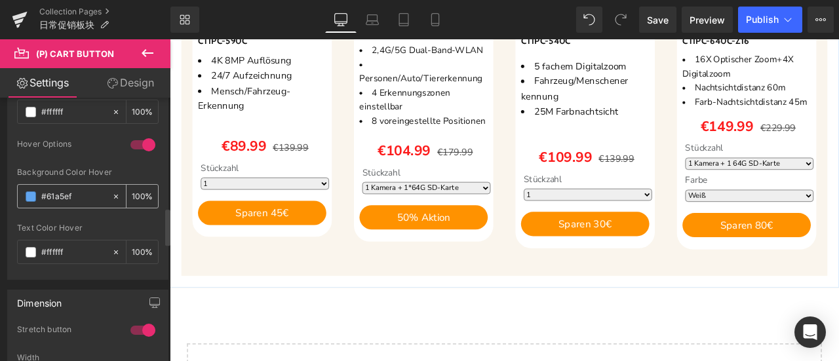
drag, startPoint x: 81, startPoint y: 193, endPoint x: 39, endPoint y: 199, distance: 42.3
click at [25, 193] on div "#61a5ef" at bounding box center [65, 196] width 94 height 23
paste input "fabc6a"
type input "#fabc6a"
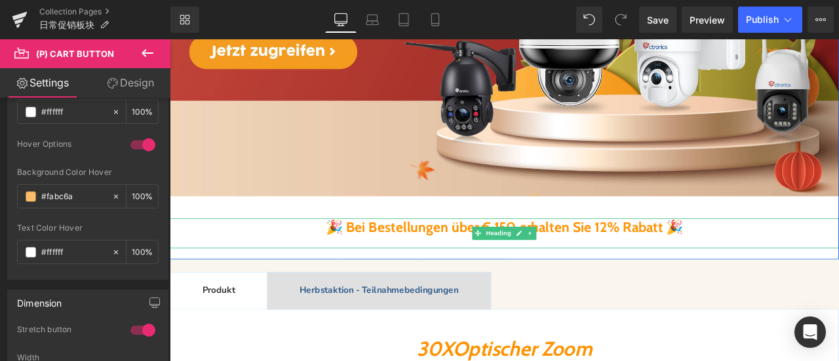
scroll to position [328, 0]
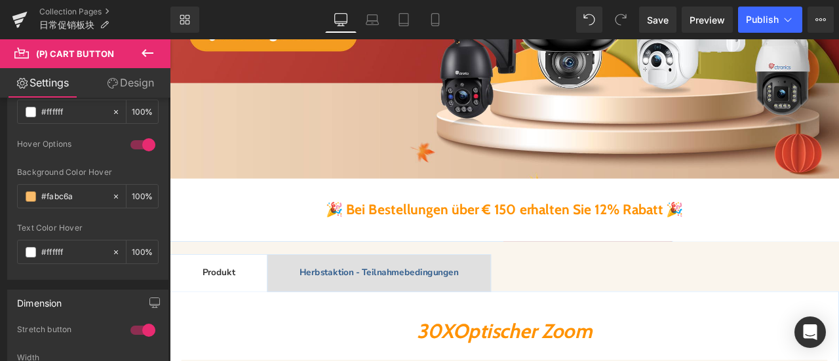
click at [428, 311] on b "Herbstaktion - Teilnahmebedingungen" at bounding box center [418, 316] width 188 height 14
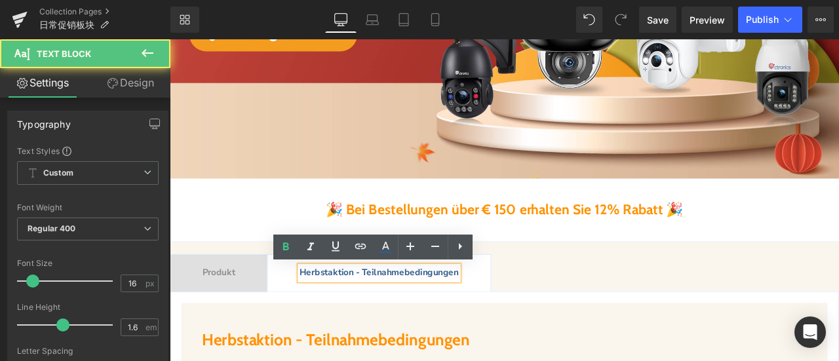
click at [371, 321] on b "Herbstaktion - Teilnahmebedingungen" at bounding box center [418, 316] width 188 height 14
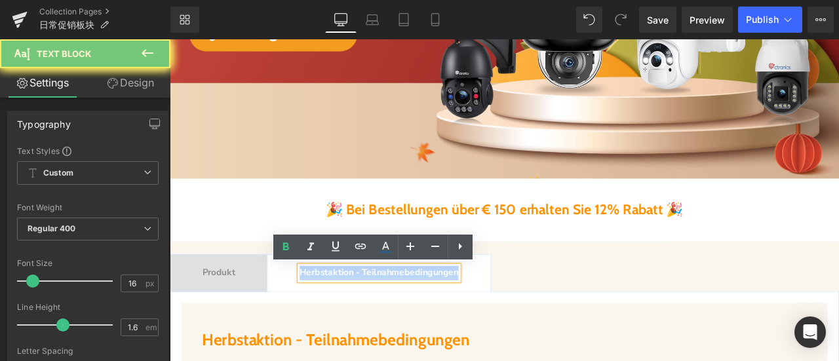
click at [371, 321] on b "Herbstaktion - Teilnahmebedingungen" at bounding box center [418, 316] width 188 height 14
click at [387, 247] on icon at bounding box center [385, 246] width 7 height 8
type input "#305c8c"
type input "100"
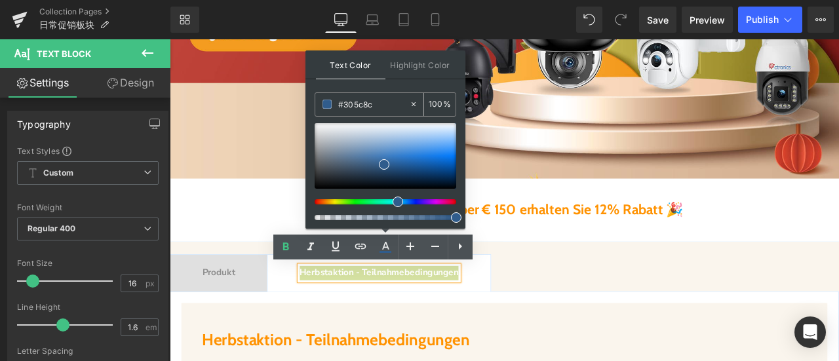
drag, startPoint x: 376, startPoint y: 103, endPoint x: 320, endPoint y: 103, distance: 55.7
click at [320, 103] on div "#305c8c" at bounding box center [362, 104] width 94 height 23
paste input "fabc6a"
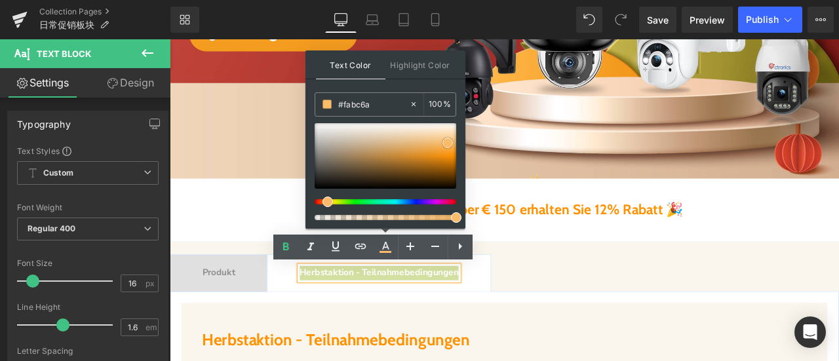
click at [448, 142] on span at bounding box center [447, 143] width 10 height 10
type input "#f99f29"
click at [451, 151] on div at bounding box center [385, 156] width 142 height 66
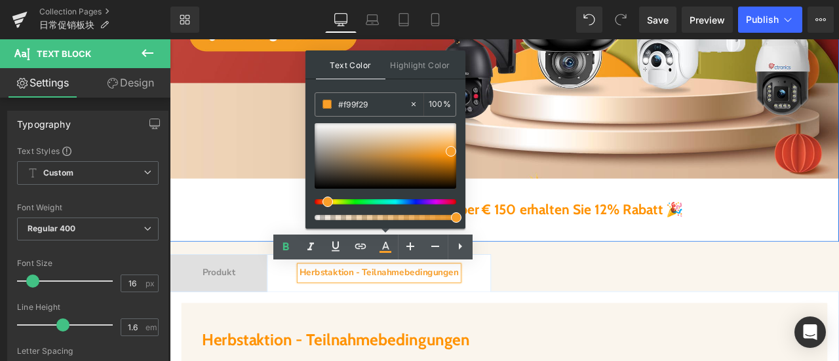
click at [581, 267] on div "Image 🎉 Bei Bestellungen über € 150 erhalten Sie 12% Rabatt 🎉 Heading" at bounding box center [566, 42] width 793 height 459
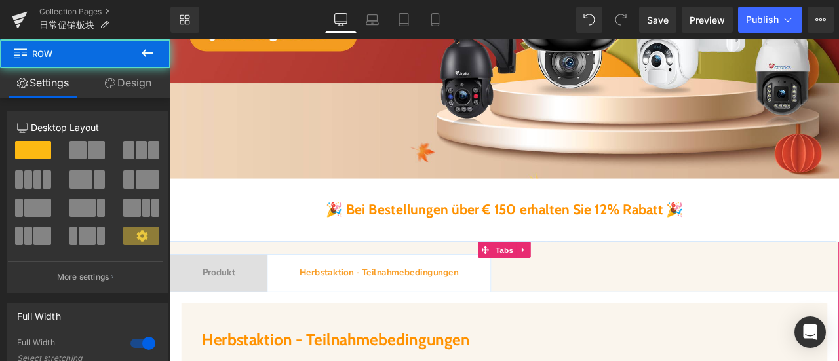
click at [252, 315] on span "Produkt Text Block" at bounding box center [227, 316] width 115 height 43
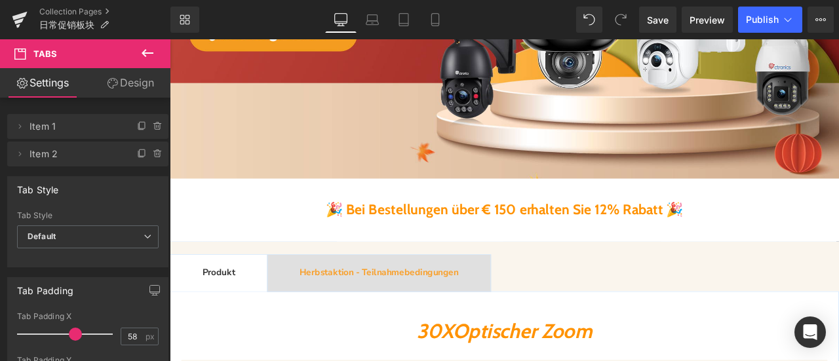
scroll to position [524, 0]
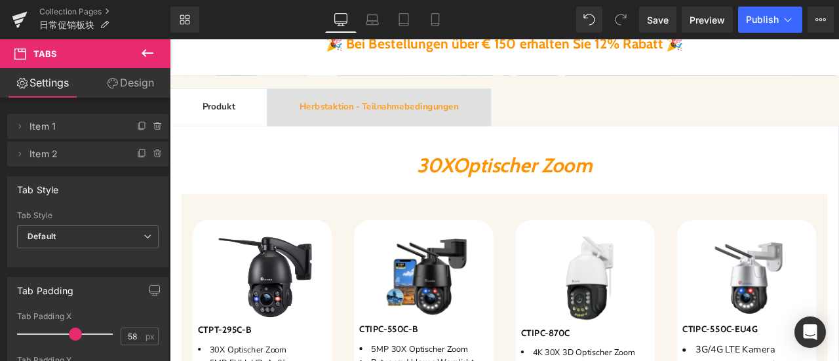
click at [351, 123] on b "Herbstaktion - Teilnahmebedingungen" at bounding box center [418, 119] width 188 height 14
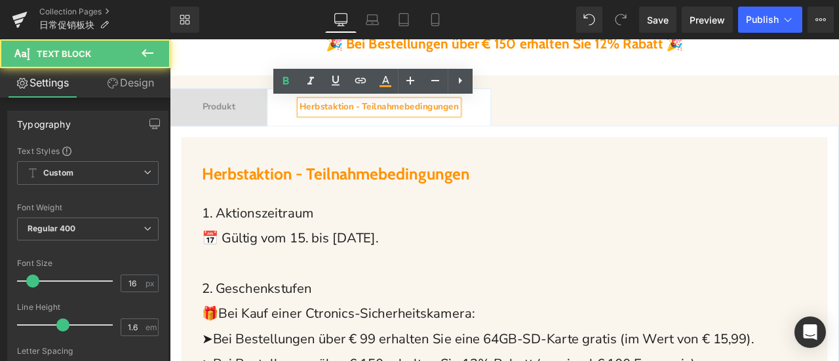
click at [362, 121] on b "Herbstaktion - Teilnahmebedingungen" at bounding box center [418, 119] width 188 height 14
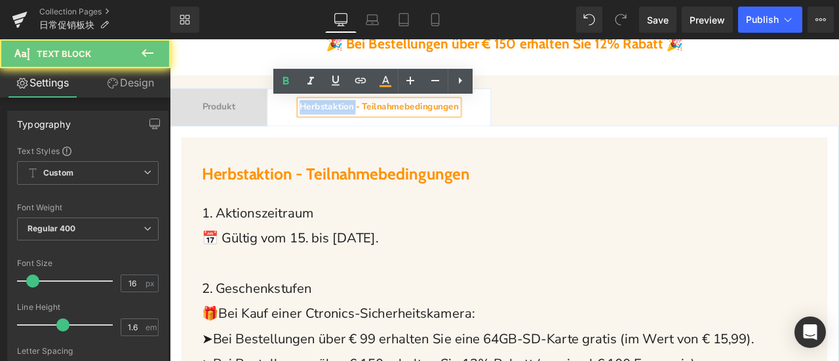
click at [362, 121] on b "Herbstaktion - Teilnahmebedingungen" at bounding box center [418, 119] width 188 height 14
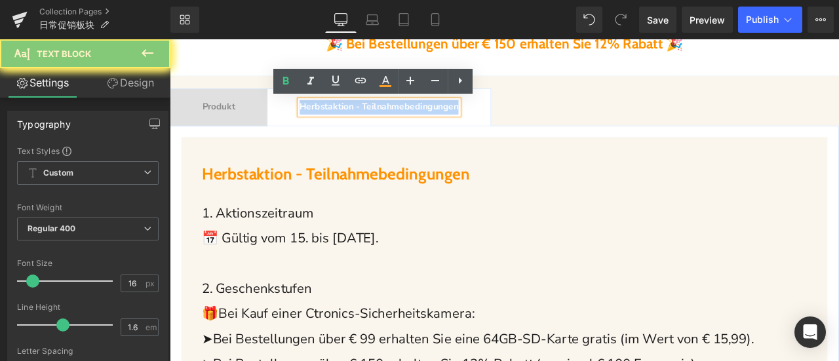
click at [362, 121] on b "Herbstaktion - Teilnahmebedingungen" at bounding box center [418, 119] width 188 height 14
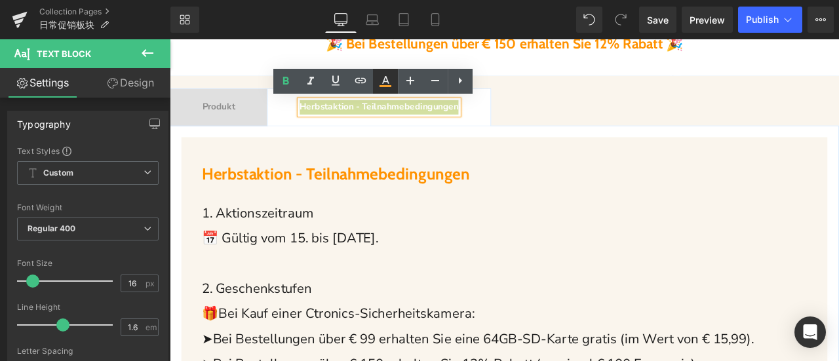
click at [385, 83] on icon at bounding box center [385, 81] width 16 height 16
type input "100"
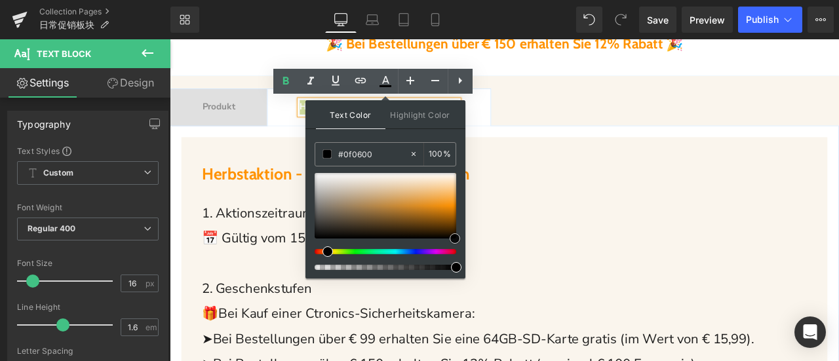
type input "#190a00"
drag, startPoint x: 458, startPoint y: 221, endPoint x: 454, endPoint y: 234, distance: 13.1
click at [454, 234] on span at bounding box center [454, 235] width 10 height 10
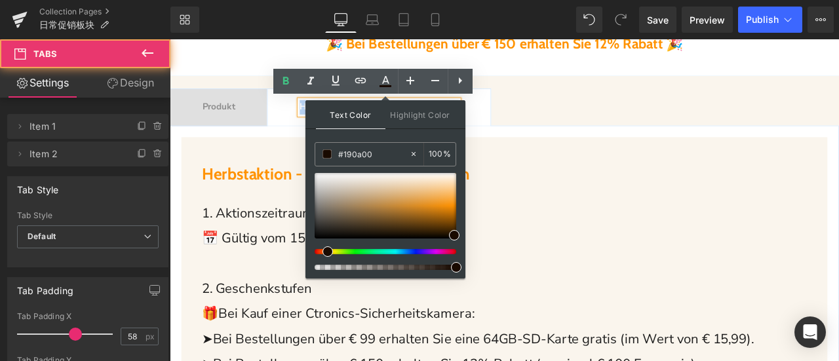
click at [624, 114] on ul "Produkt Text Block Herbstaktion - Teilnahmebedingungen Text Block" at bounding box center [566, 120] width 793 height 45
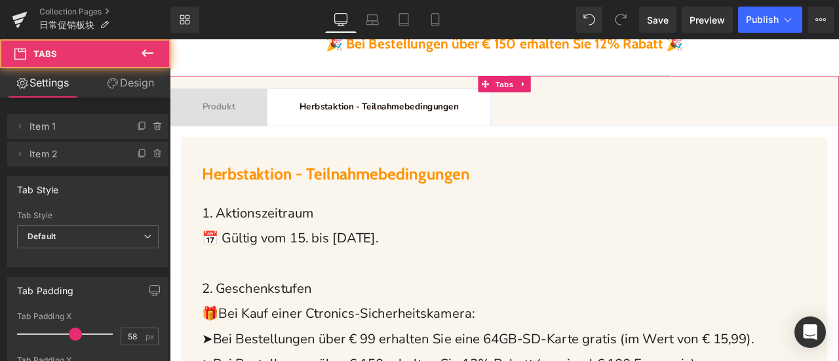
click at [223, 115] on span "Produkt" at bounding box center [227, 119] width 39 height 14
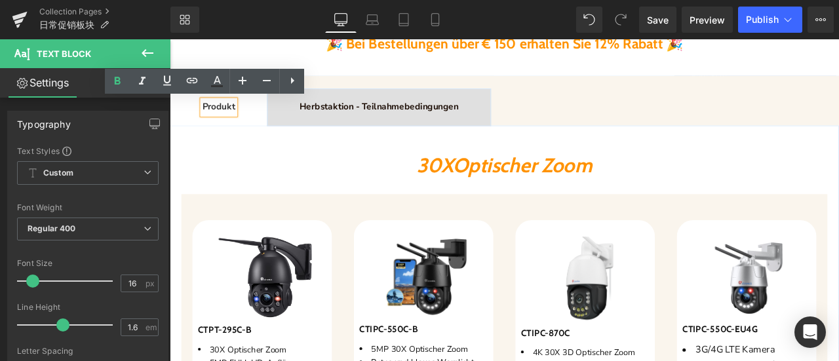
click at [403, 123] on b "Herbstaktion - Teilnahmebedingungen" at bounding box center [418, 119] width 188 height 14
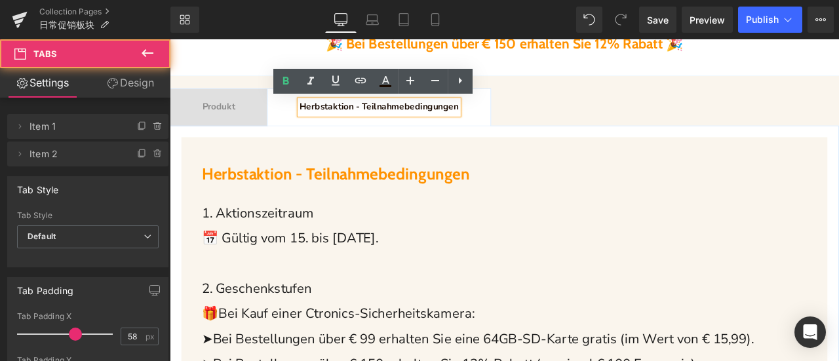
click at [635, 123] on ul "Produkt Text Block Herbstaktion - Teilnahmebedingungen Text Block" at bounding box center [566, 120] width 793 height 45
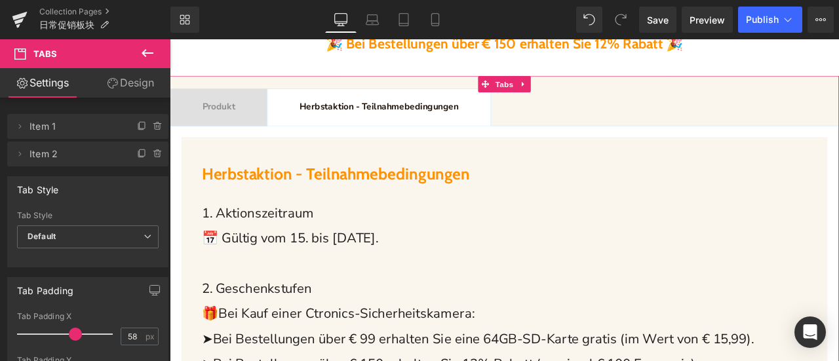
click at [201, 123] on span "Produkt Text Block" at bounding box center [227, 119] width 115 height 43
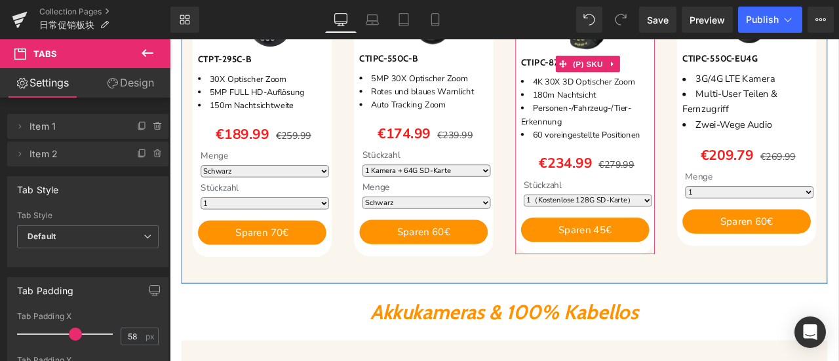
scroll to position [852, 0]
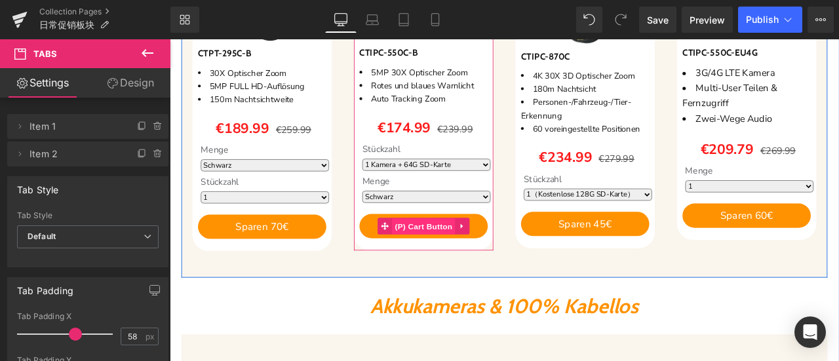
click at [478, 260] on span "(P) Cart Button" at bounding box center [470, 262] width 75 height 20
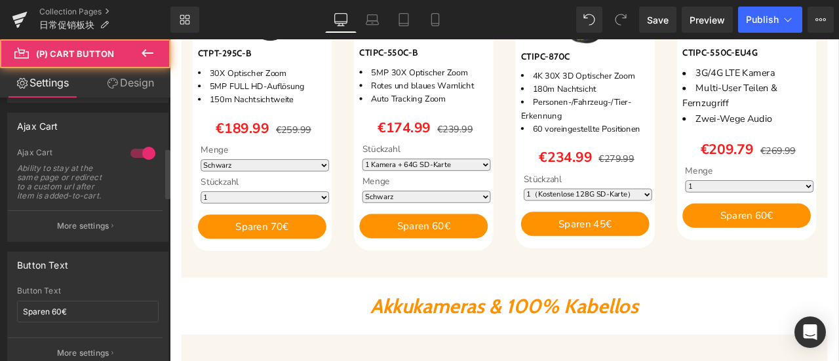
scroll to position [262, 0]
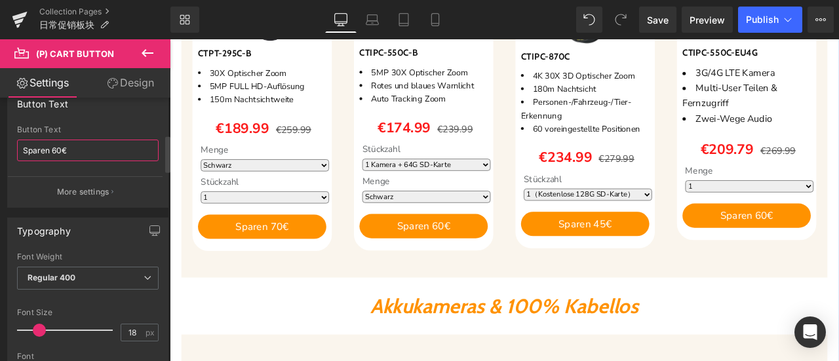
click at [62, 144] on input "Sparen 60€" at bounding box center [88, 151] width 142 height 22
type input "Sparen 65€"
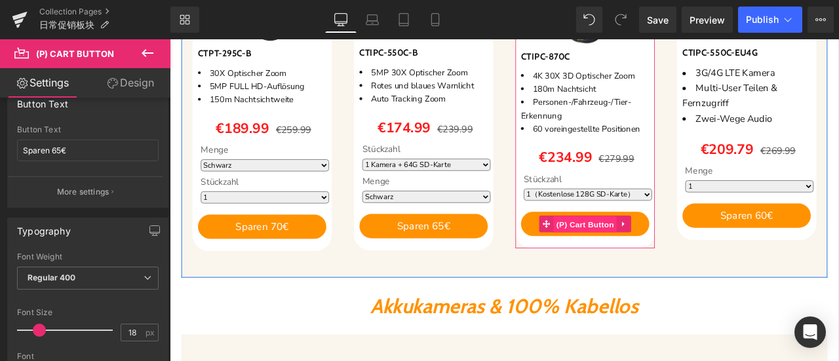
click at [676, 257] on span "(P) Cart Button" at bounding box center [661, 259] width 75 height 20
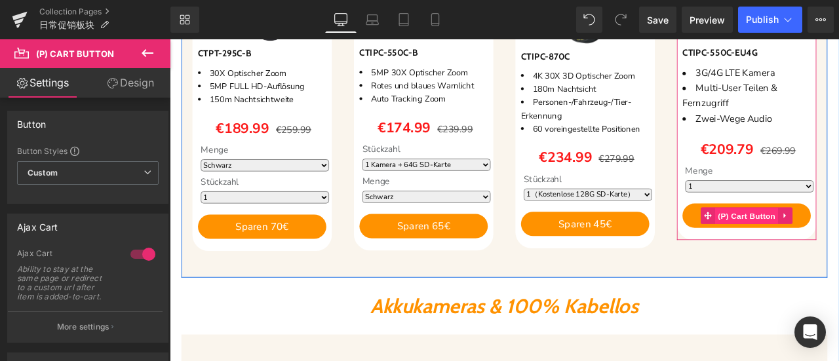
click at [838, 248] on span "(P) Cart Button" at bounding box center [853, 249] width 75 height 20
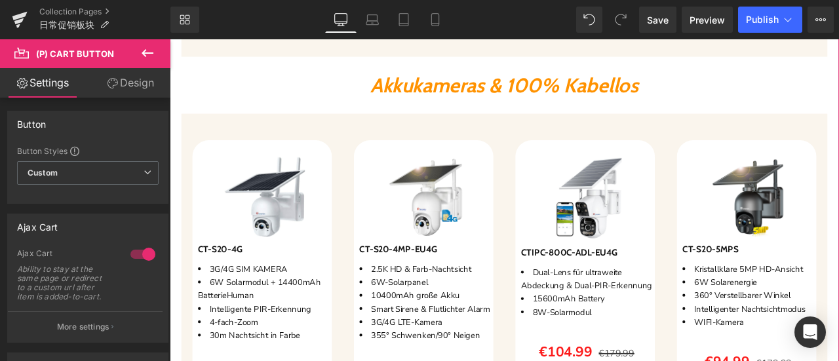
scroll to position [1310, 0]
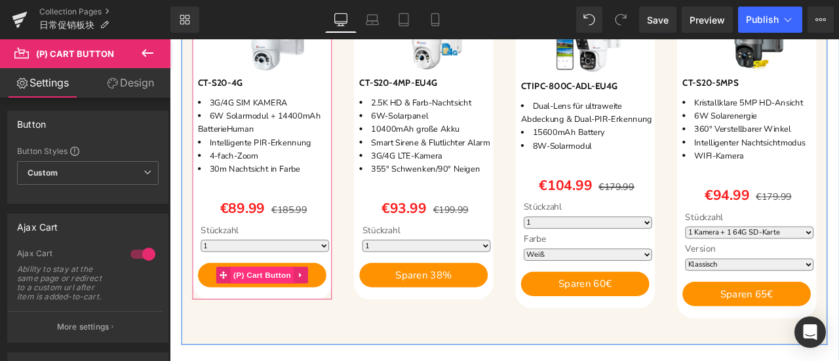
click at [295, 319] on span "(P) Cart Button" at bounding box center [279, 319] width 75 height 20
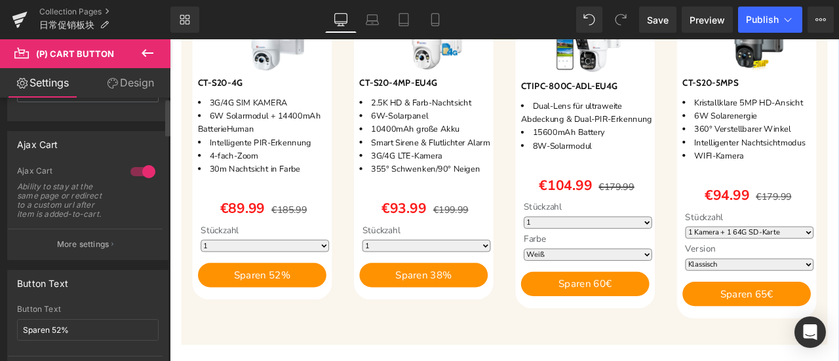
scroll to position [131, 0]
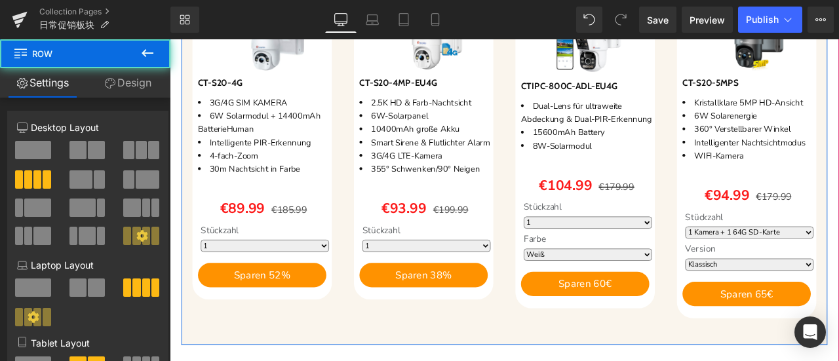
click at [571, 319] on div "Sparen 42 % (P) Image CTIPC-800C-ADL-EU4G (P) SKU Dual-Lens für ultraweite Abde…" at bounding box center [661, 166] width 191 height 408
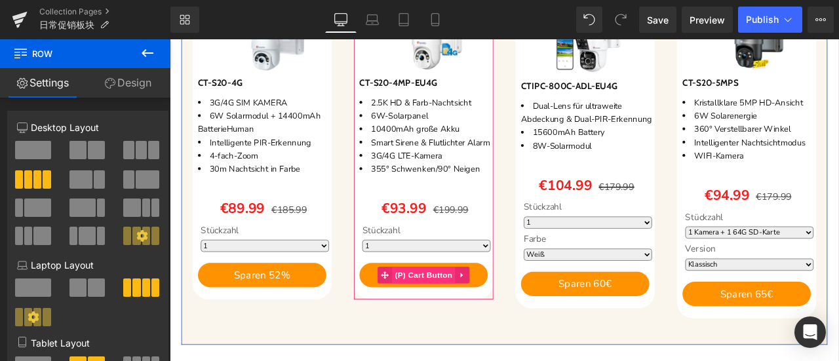
click at [474, 329] on span "(P) Cart Button" at bounding box center [470, 319] width 75 height 20
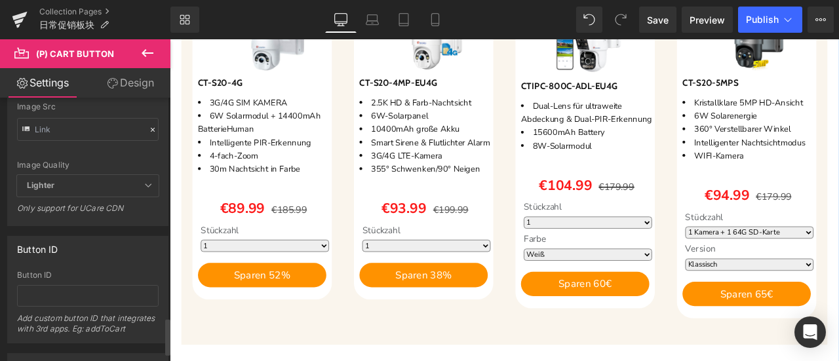
scroll to position [1572, 0]
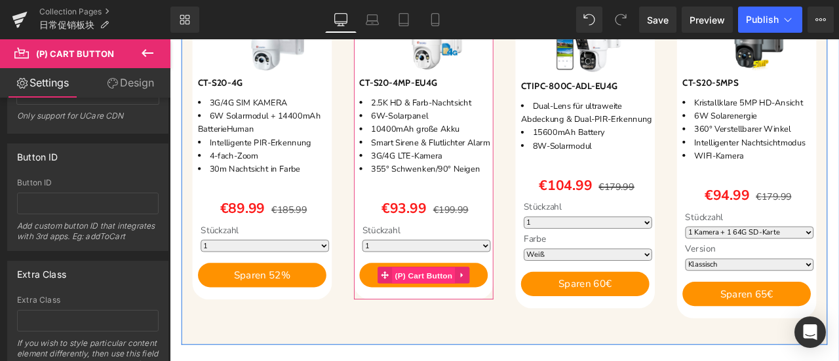
click at [457, 330] on span "(P) Cart Button" at bounding box center [470, 320] width 75 height 20
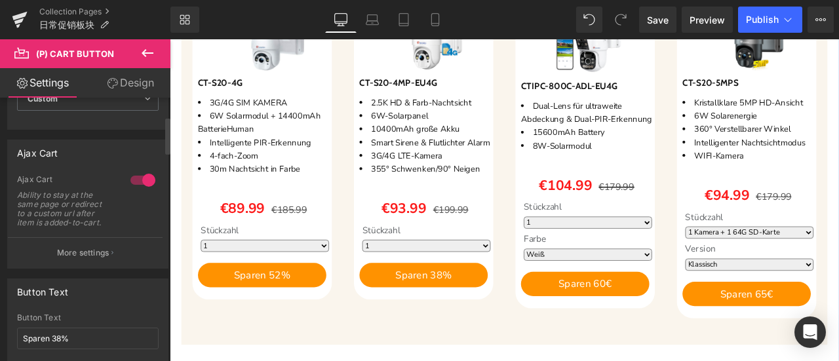
scroll to position [131, 0]
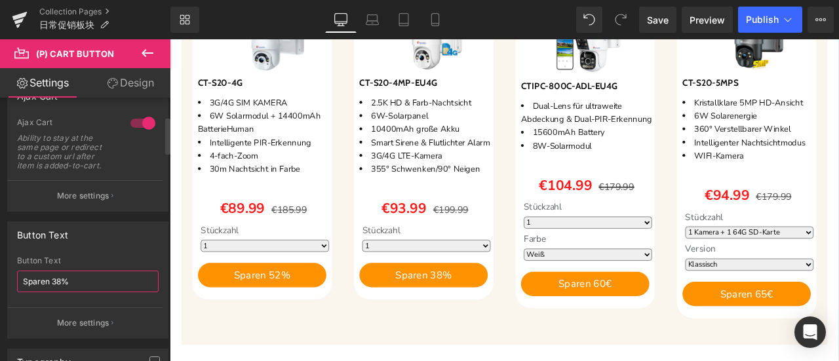
drag, startPoint x: 52, startPoint y: 280, endPoint x: 60, endPoint y: 282, distance: 7.7
click at [60, 281] on input "Sparen 38%" at bounding box center [88, 282] width 142 height 22
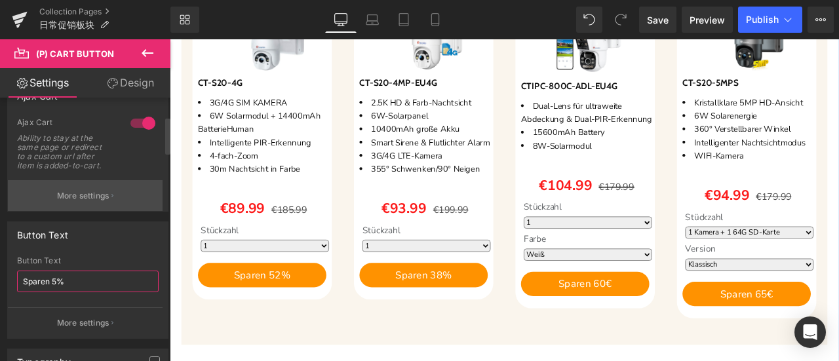
type input "Sparen 53%"
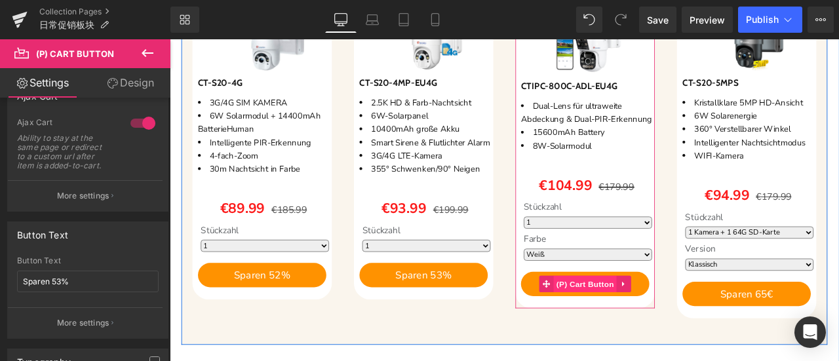
click at [667, 339] on span "(P) Cart Button" at bounding box center [661, 330] width 75 height 20
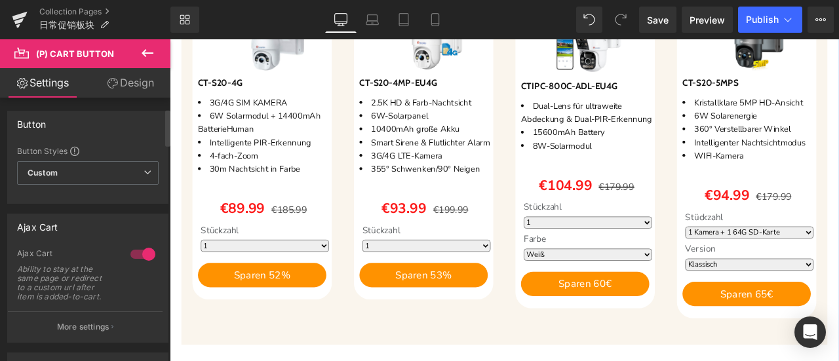
scroll to position [262, 0]
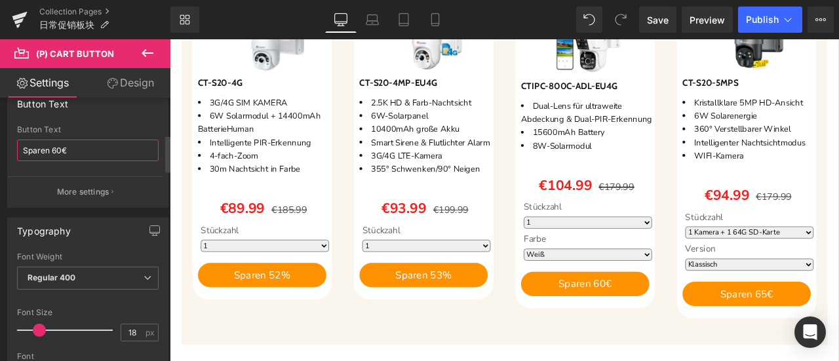
drag, startPoint x: 51, startPoint y: 150, endPoint x: 58, endPoint y: 151, distance: 7.3
click at [58, 151] on input "Sparen 60€" at bounding box center [88, 151] width 142 height 22
type input "Sparen 75€"
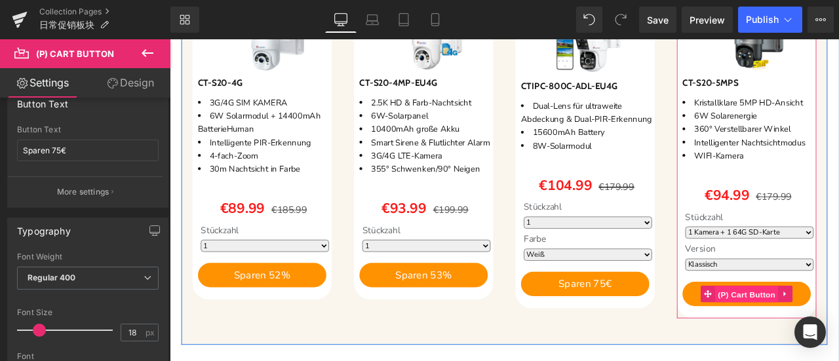
click at [838, 340] on span "(P) Cart Button" at bounding box center [853, 342] width 75 height 20
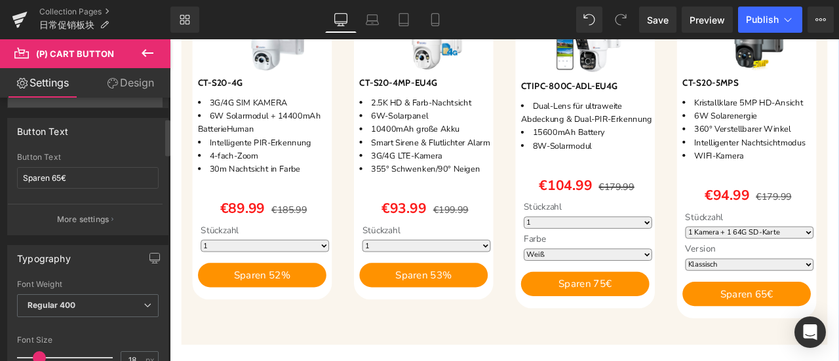
scroll to position [131, 0]
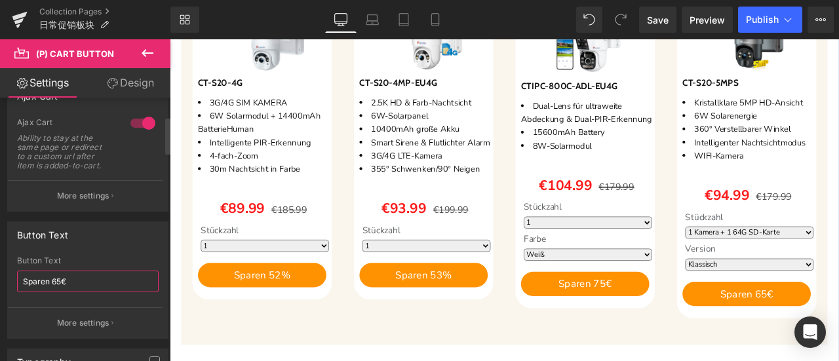
click at [58, 280] on input "Sparen 65€" at bounding box center [88, 282] width 142 height 22
type input "Sparen 85€"
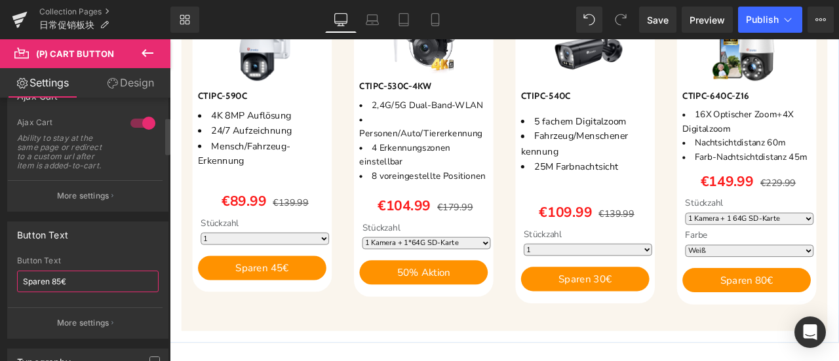
scroll to position [262, 0]
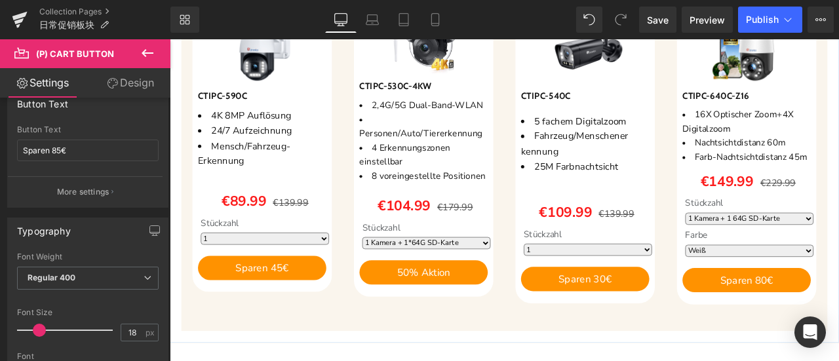
click at [278, 309] on span "(P) Cart Button" at bounding box center [279, 311] width 60 height 16
drag, startPoint x: 51, startPoint y: 151, endPoint x: 60, endPoint y: 152, distance: 9.2
click at [60, 152] on input "Sparen 45€" at bounding box center [88, 151] width 142 height 22
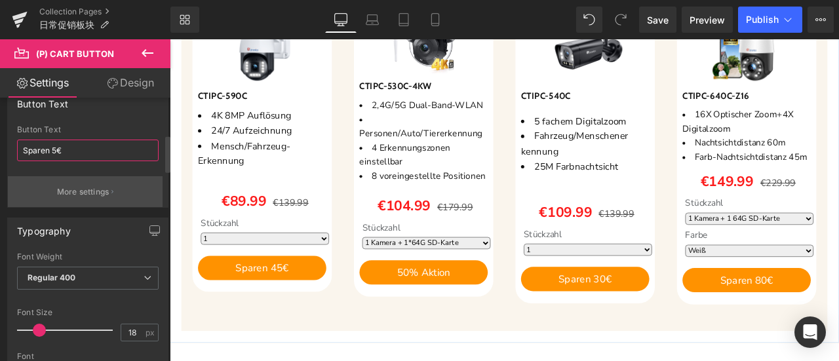
type input "Sparen 50€"
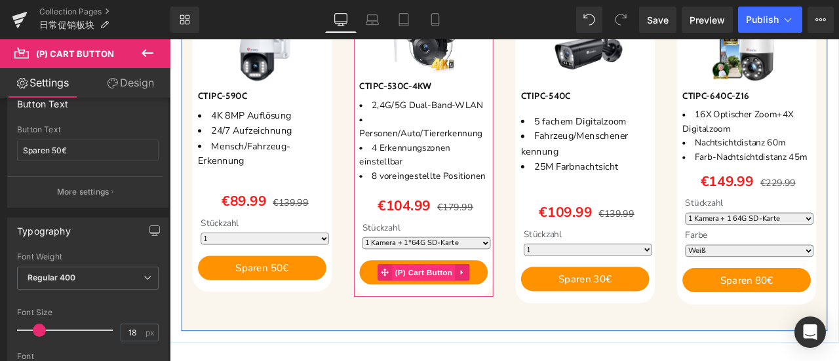
click at [474, 313] on span "(P) Cart Button" at bounding box center [470, 316] width 75 height 20
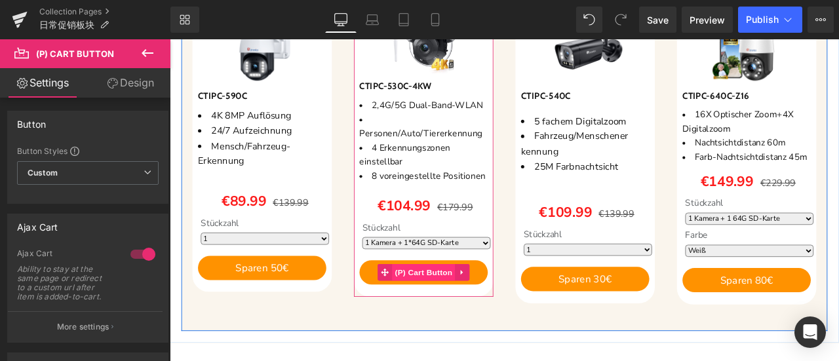
click at [469, 316] on span "(P) Cart Button" at bounding box center [470, 316] width 75 height 20
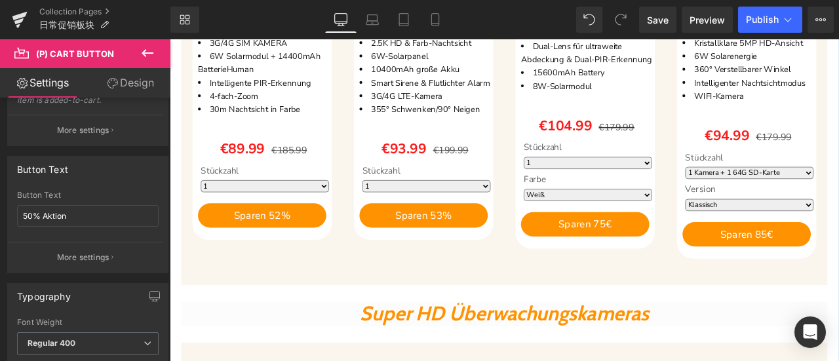
scroll to position [1376, 0]
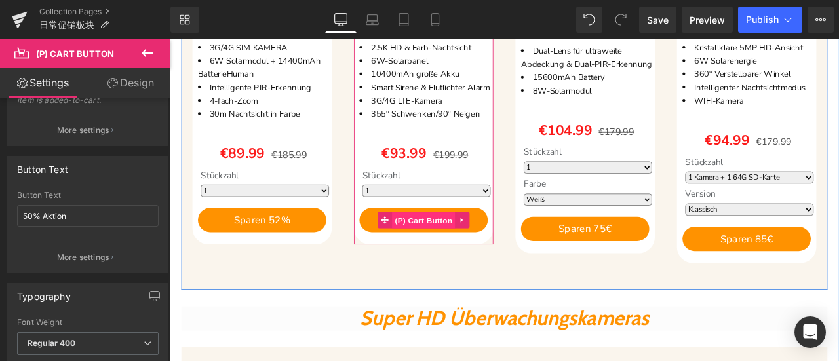
click at [464, 263] on span "(P) Cart Button" at bounding box center [470, 254] width 75 height 20
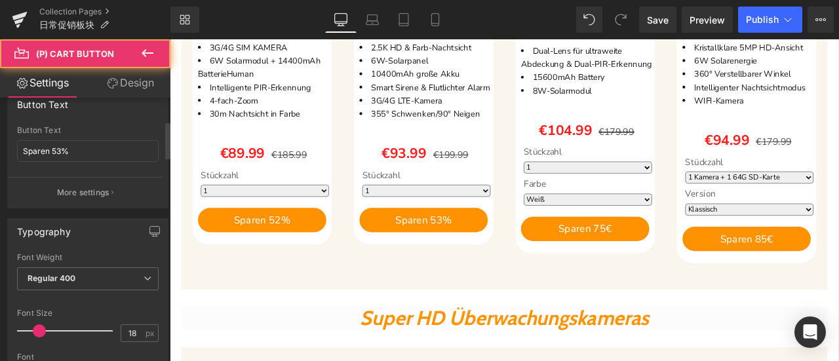
scroll to position [262, 0]
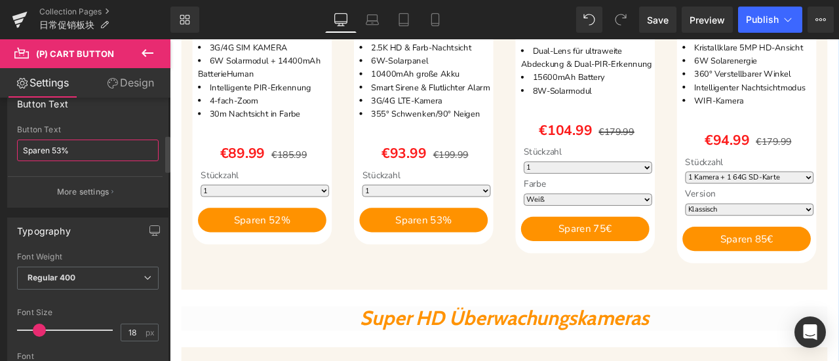
drag, startPoint x: 84, startPoint y: 154, endPoint x: 0, endPoint y: 152, distance: 83.9
click at [0, 152] on div "Button Text Sparen 53% Button Text Sparen 53% More settings" at bounding box center [88, 144] width 176 height 127
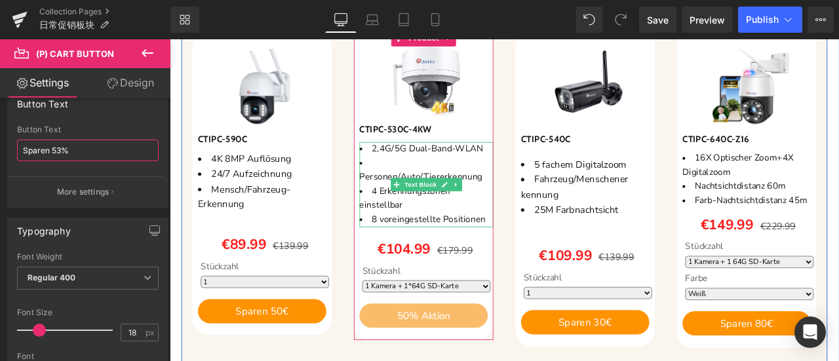
scroll to position [1834, 0]
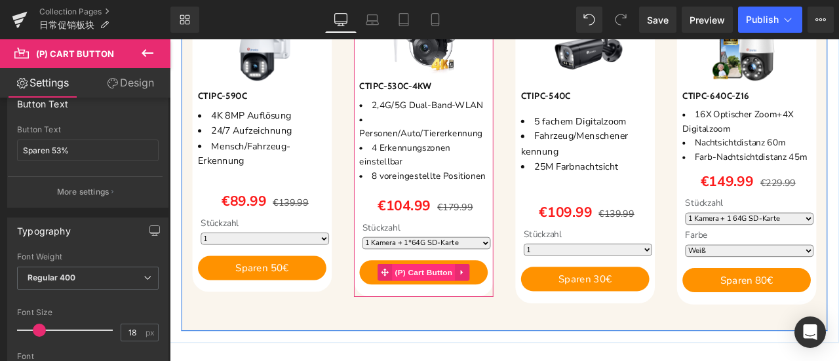
click at [464, 317] on span "(P) Cart Button" at bounding box center [470, 316] width 75 height 20
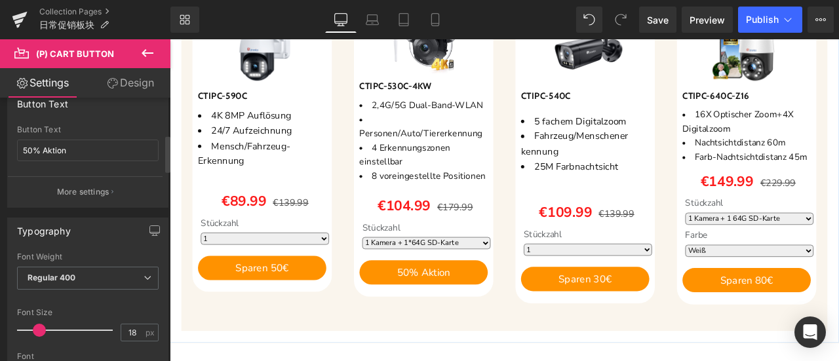
scroll to position [131, 0]
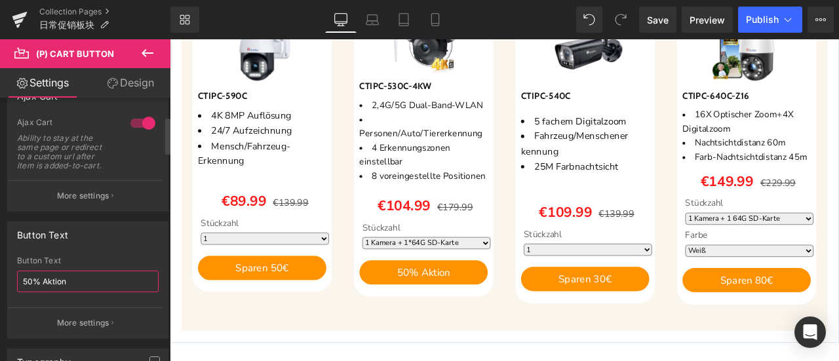
drag, startPoint x: 71, startPoint y: 285, endPoint x: 0, endPoint y: 276, distance: 72.0
click at [0, 276] on div "Button Text 50% Aktion Button Text 50% Aktion More settings" at bounding box center [88, 275] width 176 height 127
paste input "Sparen 53%"
drag, startPoint x: 51, startPoint y: 280, endPoint x: 60, endPoint y: 280, distance: 9.2
click at [60, 280] on input "Sparen 53%" at bounding box center [88, 282] width 142 height 22
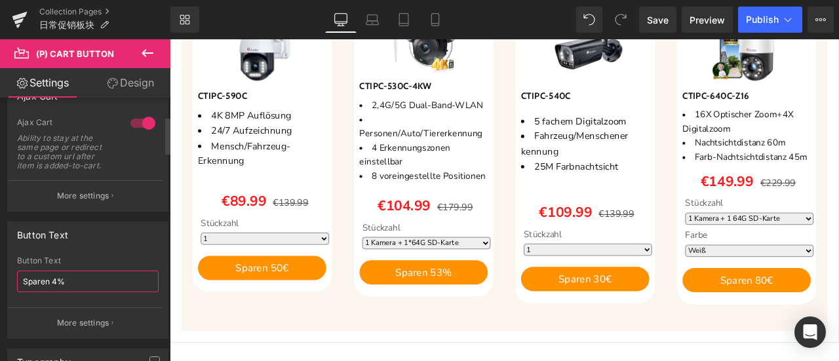
type input "Sparen 42%"
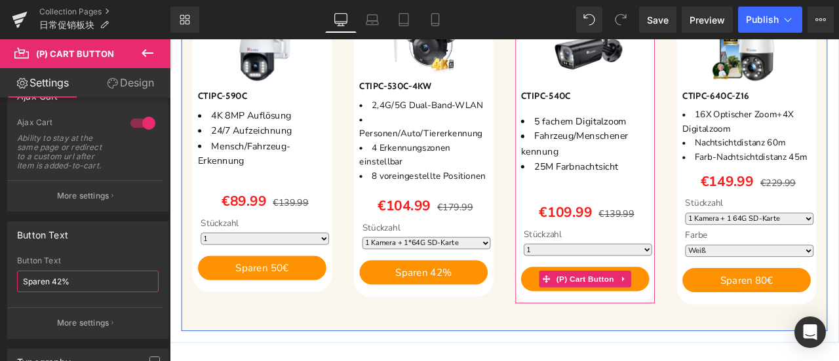
drag, startPoint x: 659, startPoint y: 321, endPoint x: 715, endPoint y: 346, distance: 61.6
click at [659, 321] on span "(P) Cart Button" at bounding box center [661, 324] width 75 height 20
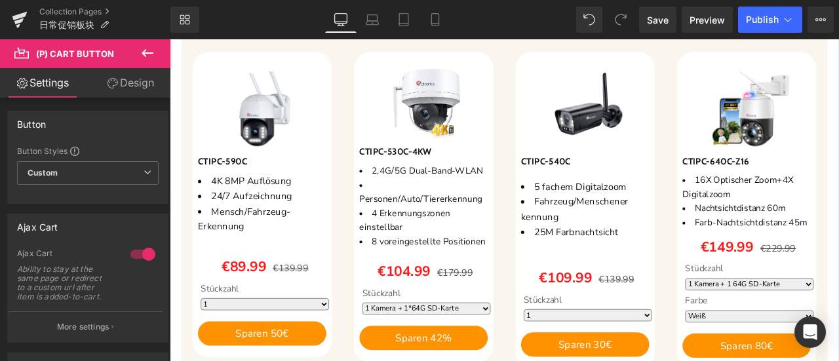
scroll to position [1638, 0]
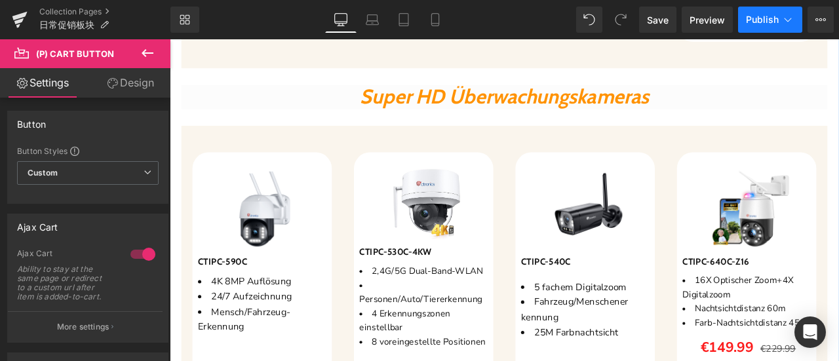
click at [754, 23] on span "Publish" at bounding box center [762, 19] width 33 height 10
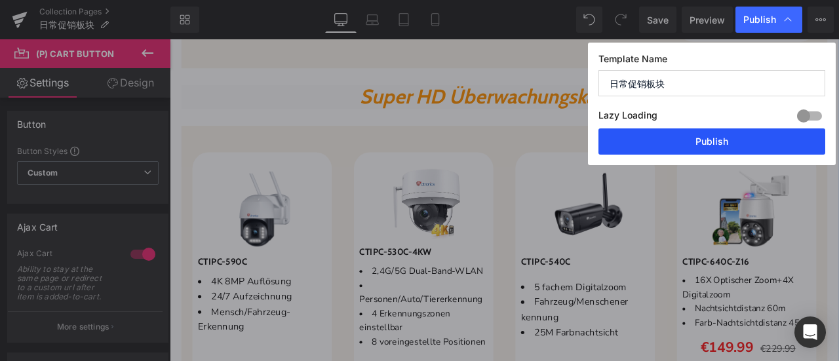
click at [752, 138] on button "Publish" at bounding box center [711, 141] width 227 height 26
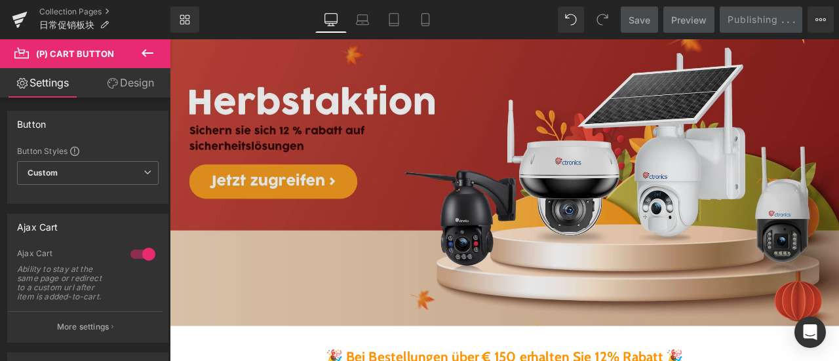
scroll to position [0, 0]
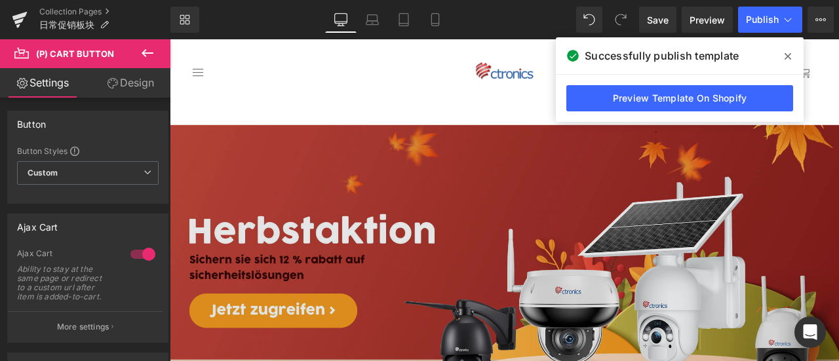
click at [481, 287] on img at bounding box center [566, 336] width 793 height 391
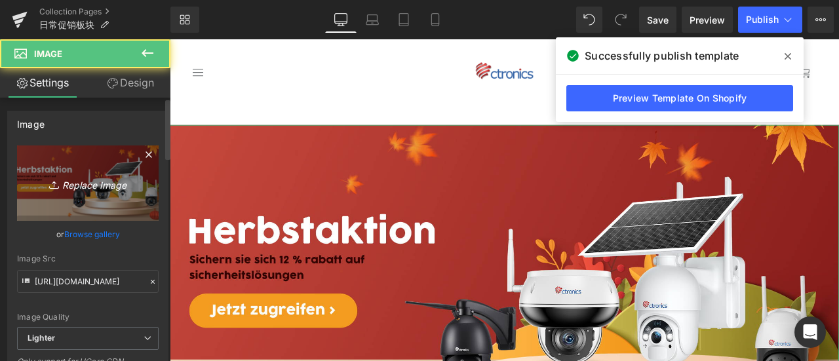
click at [59, 185] on icon "Replace Image" at bounding box center [87, 183] width 105 height 16
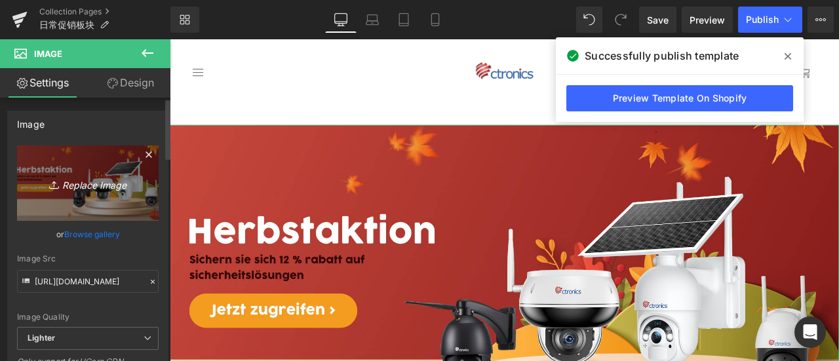
type input "C:\fakepath\画板 3 - 副本.jpg"
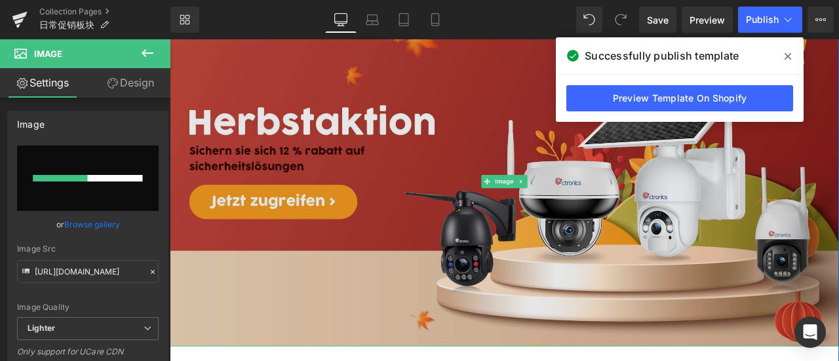
scroll to position [131, 0]
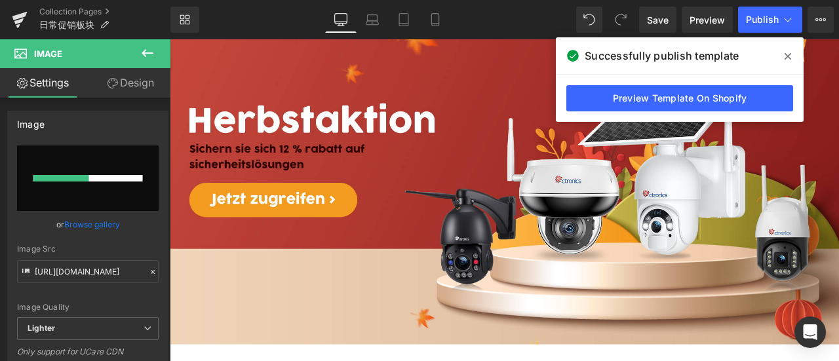
click at [793, 56] on span at bounding box center [787, 56] width 21 height 21
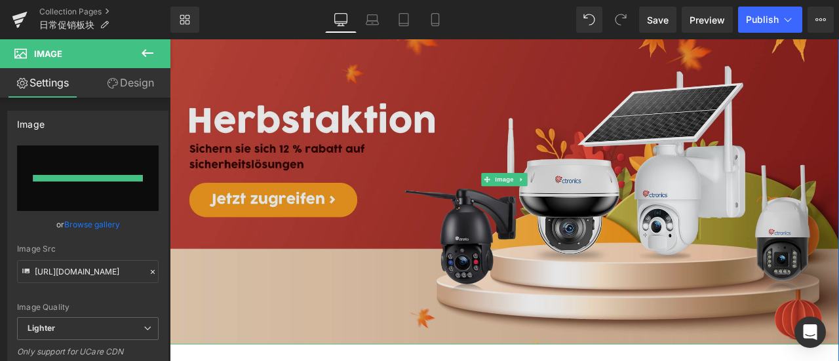
type input "[URL][DOMAIN_NAME]"
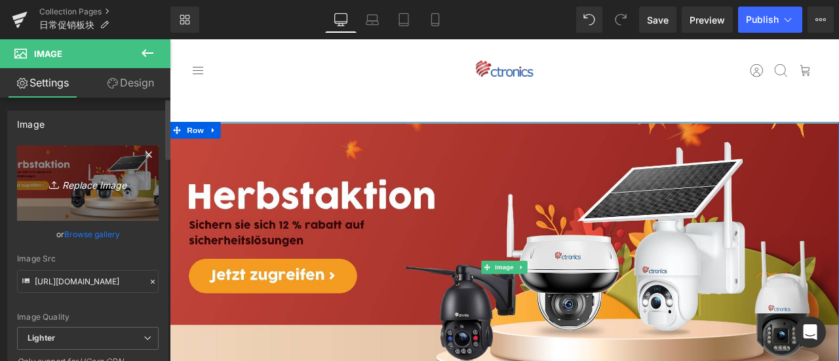
scroll to position [0, 0]
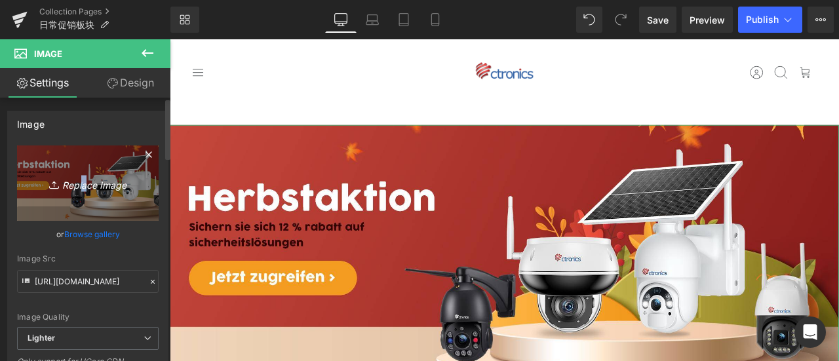
click at [80, 180] on icon "Replace Image" at bounding box center [87, 183] width 105 height 16
type input "C:\fakepath\促销.jpg"
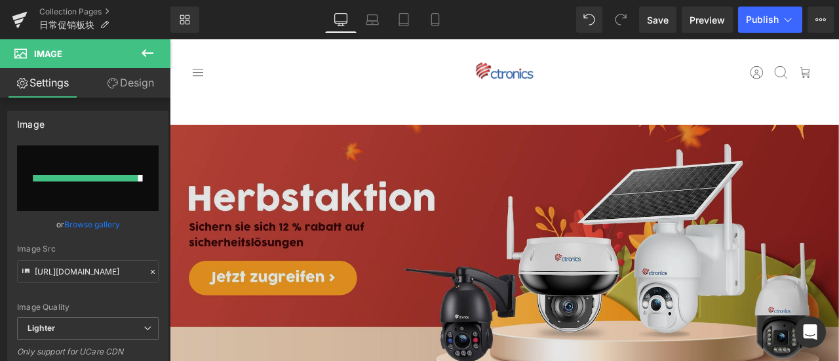
type input "[URL][DOMAIN_NAME]"
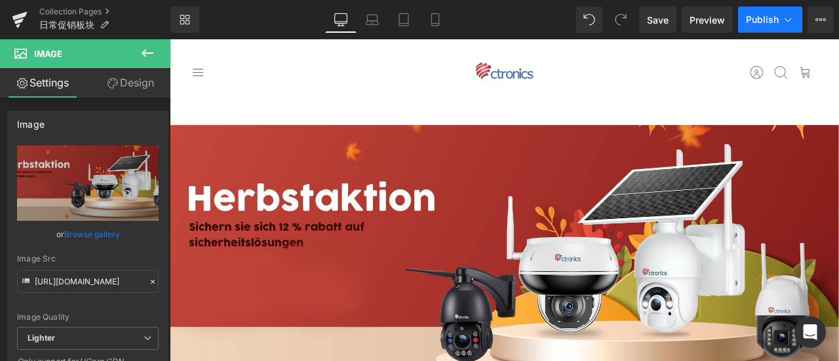
click at [757, 24] on span "Publish" at bounding box center [762, 19] width 33 height 10
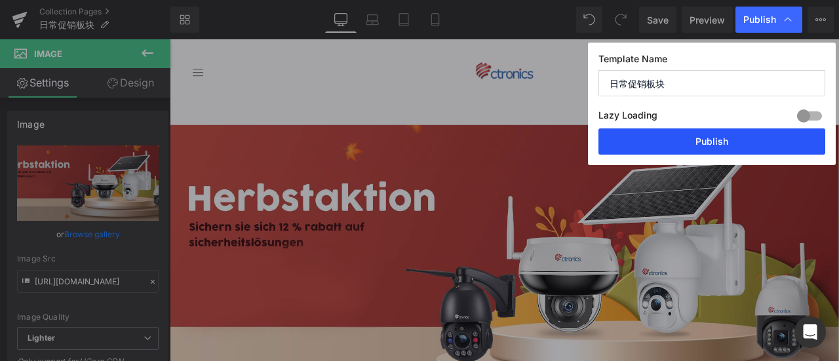
click at [744, 145] on button "Publish" at bounding box center [711, 141] width 227 height 26
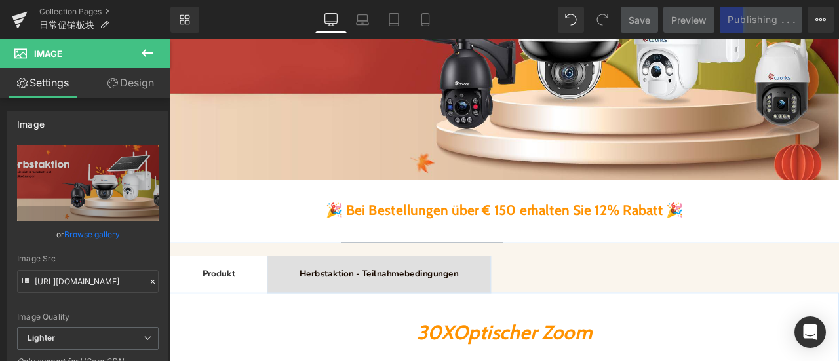
scroll to position [328, 0]
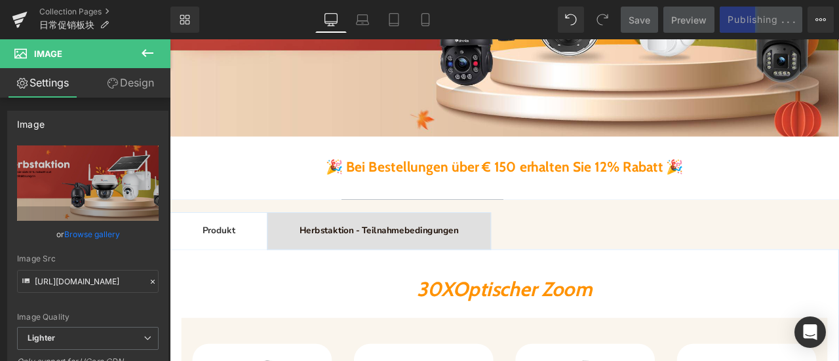
click at [432, 257] on span "Herbstaktion - Teilnahmebedingungen Text Block" at bounding box center [418, 266] width 264 height 43
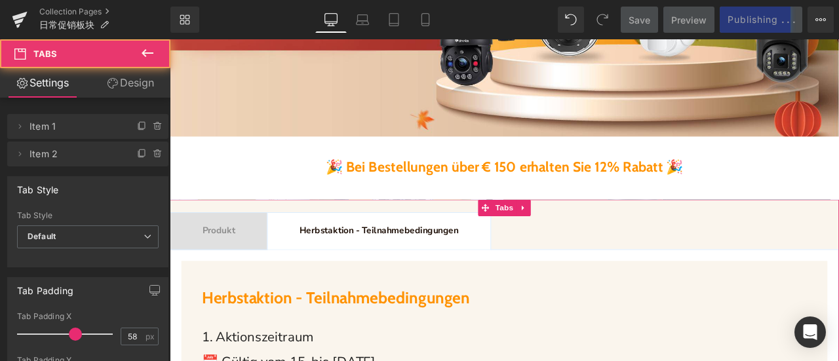
scroll to position [524, 0]
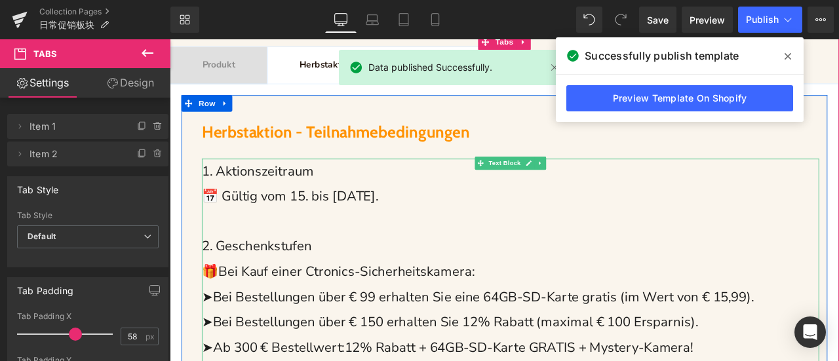
click at [309, 334] on span "➤Bei Bestellungen über € 99 erhalten Sie eine 64GB-SD-Karte gratis (im Wert von…" at bounding box center [535, 344] width 654 height 21
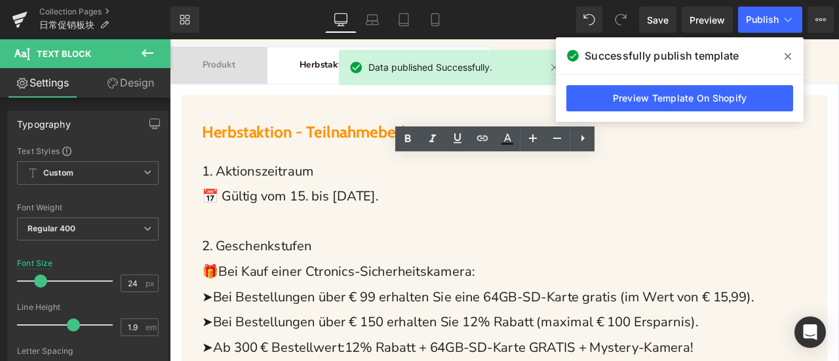
click at [792, 58] on span at bounding box center [787, 56] width 21 height 21
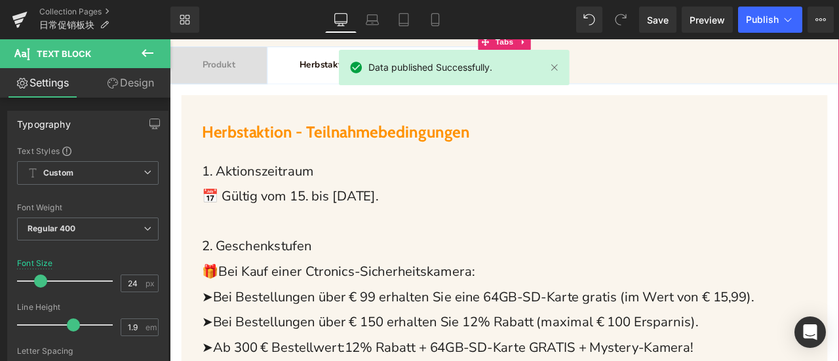
scroll to position [328, 0]
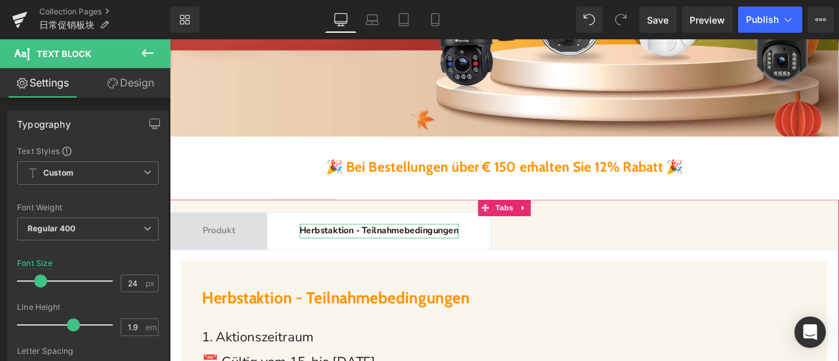
click at [398, 262] on b "Herbstaktion - Teilnahmebedingungen" at bounding box center [418, 266] width 188 height 14
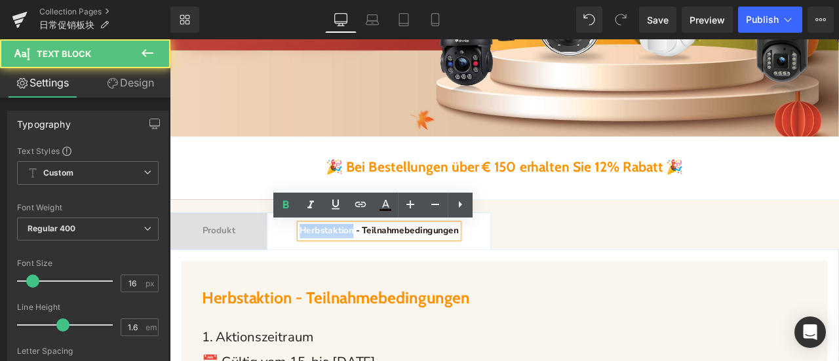
drag, startPoint x: 323, startPoint y: 267, endPoint x: 388, endPoint y: 269, distance: 64.9
click at [388, 269] on b "Herbstaktion - Teilnahmebedingungen" at bounding box center [418, 266] width 188 height 14
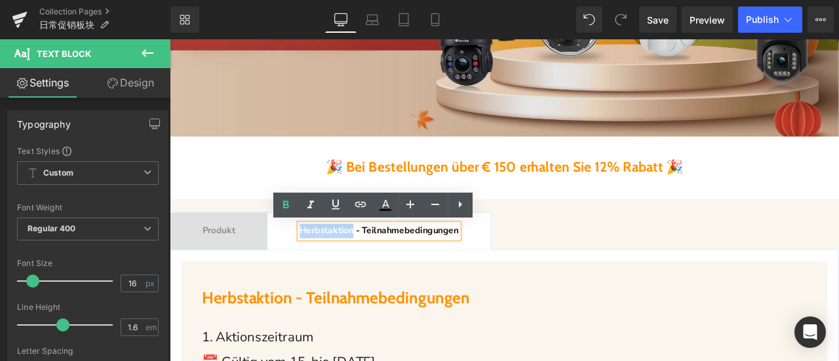
copy b "Herbstaktion"
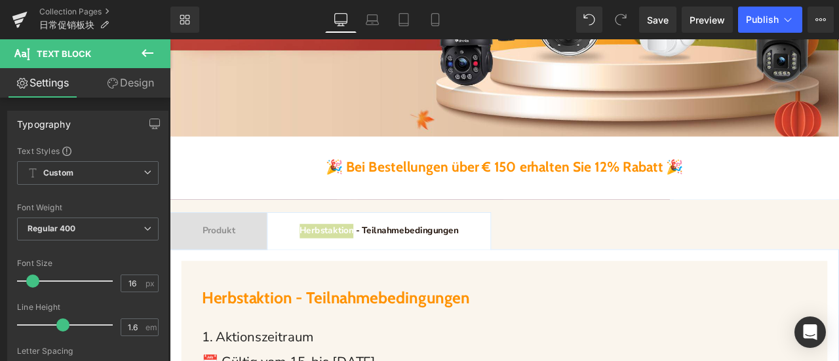
click at [143, 50] on icon at bounding box center [148, 53] width 16 height 16
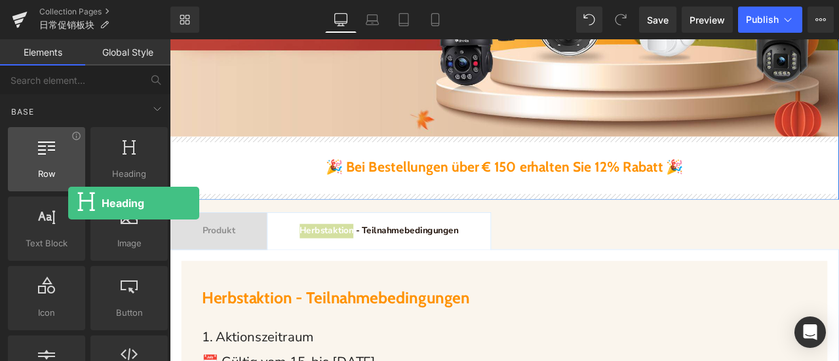
drag, startPoint x: 112, startPoint y: 170, endPoint x: 68, endPoint y: 152, distance: 47.3
click at [68, 152] on div "Row rows, columns, layouts, div Heading headings, titles, h1,h2,h3,h4,h5,h6 Tex…" at bounding box center [87, 263] width 165 height 278
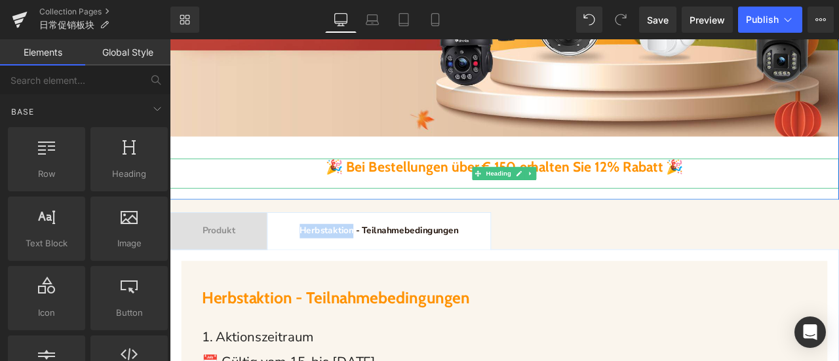
click at [600, 200] on b "🎉 Bei Bestellungen über € 150 erhalten Sie 12% Rabatt" at bounding box center [554, 191] width 400 height 20
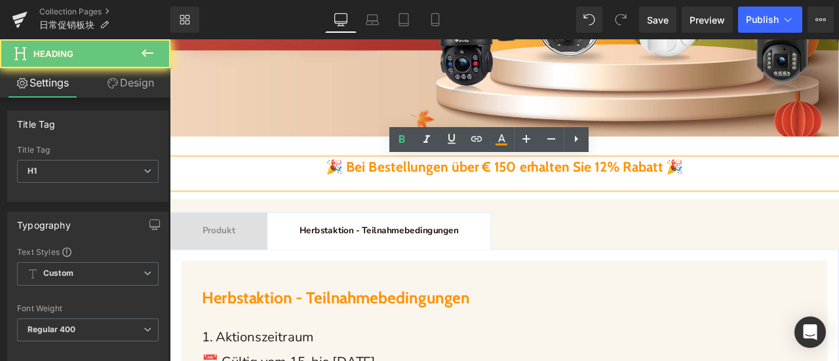
click at [595, 198] on b "🎉 Bei Bestellungen über € 150 erhalten Sie 12% Rabatt" at bounding box center [554, 191] width 400 height 20
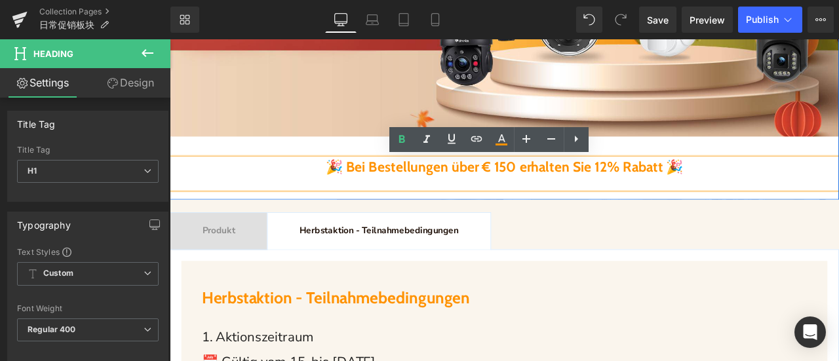
click at [242, 161] on div "Image 🎉 Bei Bestellungen über € 150 erhalten Sie 12% Rabatt 🎉 Heading" at bounding box center [566, 17] width 793 height 409
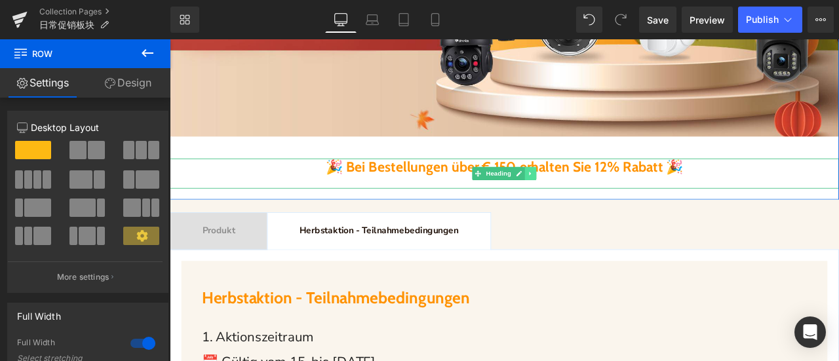
click at [595, 197] on icon at bounding box center [597, 199] width 7 height 8
click at [587, 199] on icon at bounding box center [590, 198] width 7 height 7
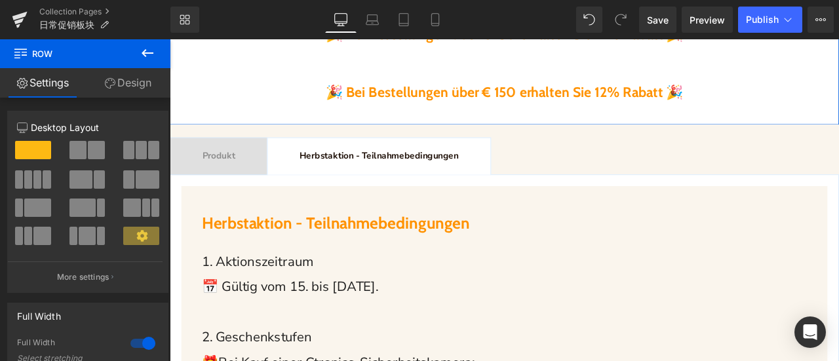
scroll to position [354, 0]
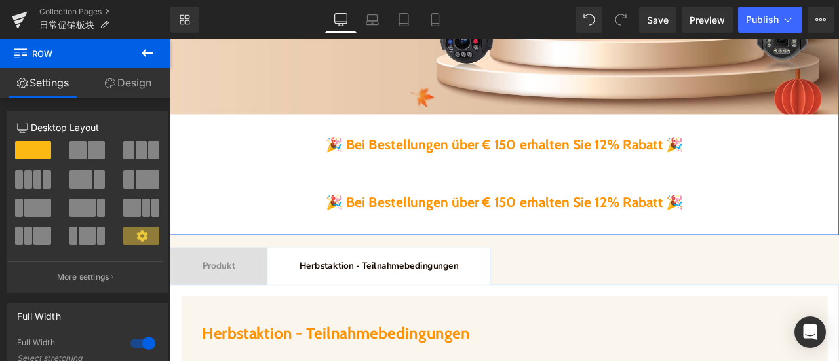
click at [386, 172] on b "🎉 Bei Bestellungen über € 150 erhalten Sie 12% Rabatt" at bounding box center [554, 165] width 400 height 20
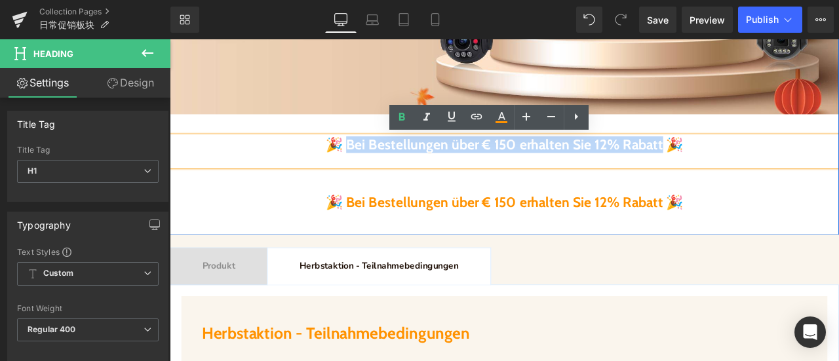
drag, startPoint x: 346, startPoint y: 164, endPoint x: 777, endPoint y: 171, distance: 431.2
click at [777, 171] on span "🎉 Bei Bestellungen über € 150 erhalten Sie 12% Rabatt 🎉" at bounding box center [566, 165] width 424 height 20
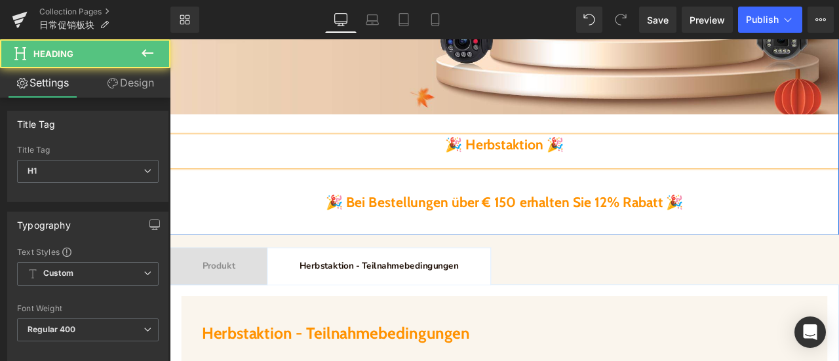
click at [514, 164] on b "🎉 Herbstaktion" at bounding box center [554, 165] width 116 height 20
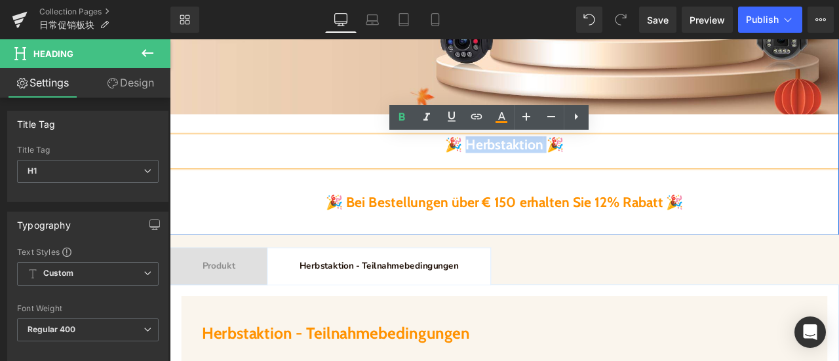
drag, startPoint x: 506, startPoint y: 168, endPoint x: 698, endPoint y: 167, distance: 191.3
click at [619, 168] on span "🎉 Herbstaktion 🎉" at bounding box center [566, 165] width 140 height 20
click at [529, 116] on icon at bounding box center [526, 117] width 16 height 16
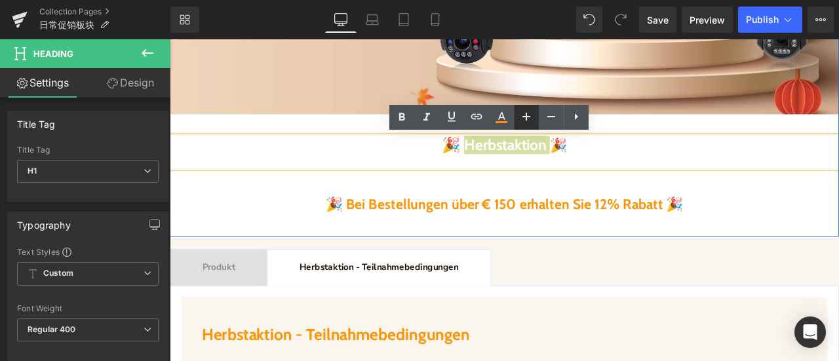
click at [529, 116] on icon at bounding box center [526, 117] width 16 height 16
type input "29"
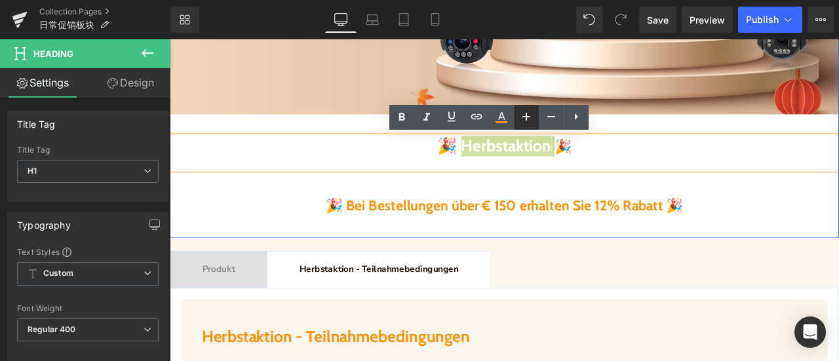
copy span "erbstaktion"
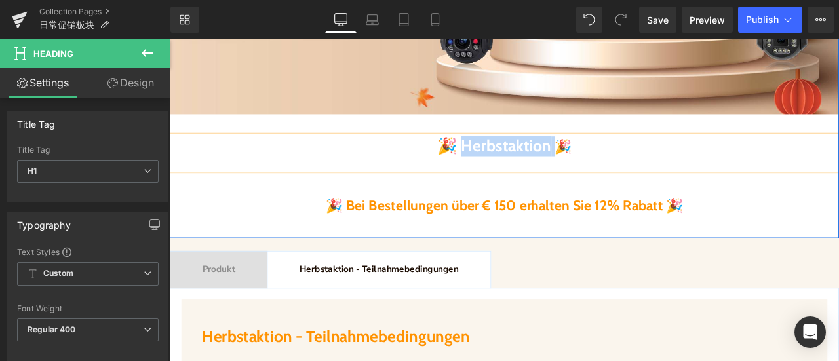
click at [499, 235] on b "🎉 Bei Bestellungen über € 150 erhalten Sie 12% Rabatt" at bounding box center [554, 237] width 400 height 20
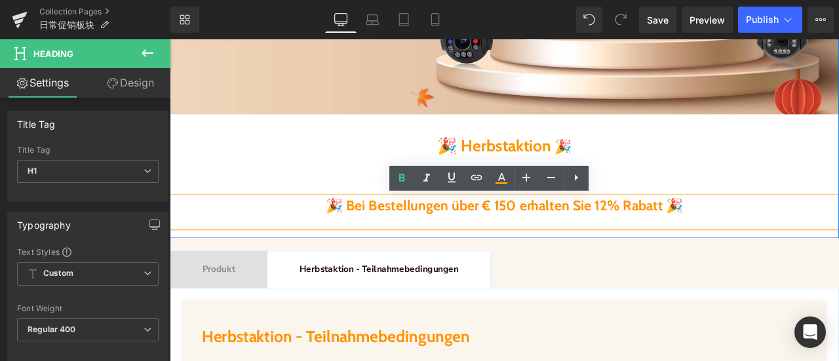
click at [356, 242] on b "🎉 Bei Bestellungen über € 150 erhalten Sie 12% Rabatt" at bounding box center [554, 237] width 400 height 20
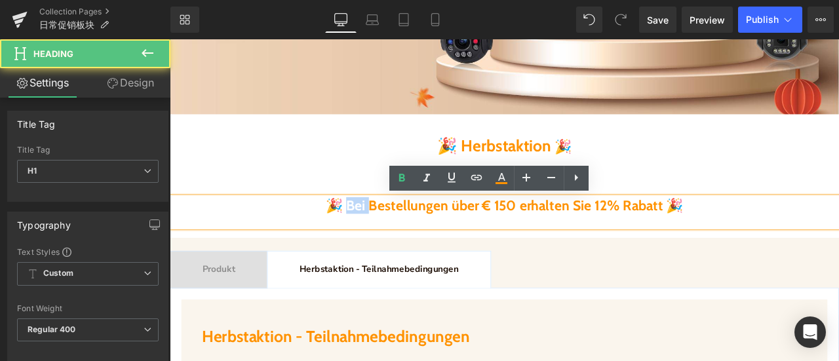
click at [356, 242] on b "🎉 Bei Bestellungen über € 150 erhalten Sie 12% Rabatt" at bounding box center [554, 237] width 400 height 20
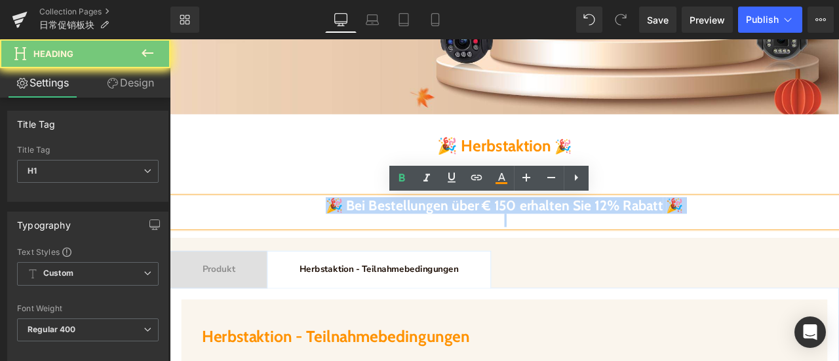
click at [356, 242] on b "🎉 Bei Bestellungen über € 150 erhalten Sie 12% Rabatt" at bounding box center [554, 237] width 400 height 20
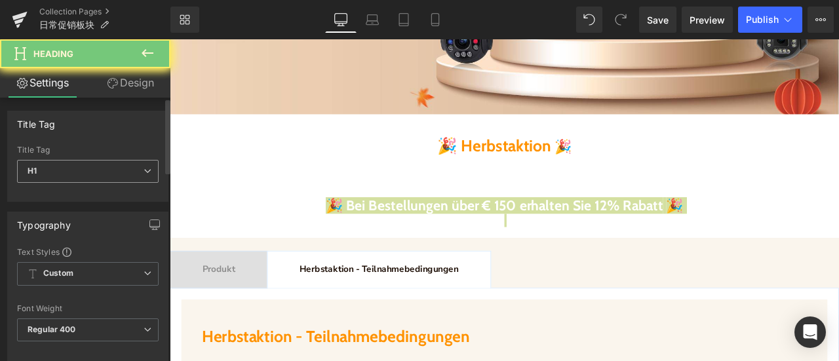
click at [88, 166] on span "H1" at bounding box center [88, 171] width 142 height 23
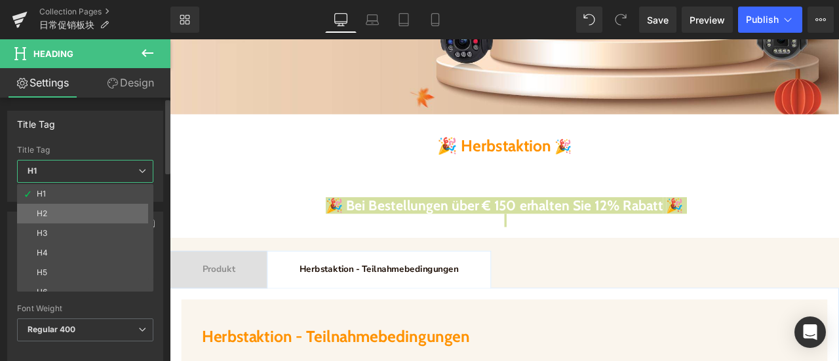
click at [66, 216] on li "H2" at bounding box center [88, 214] width 142 height 20
type input "29"
type input "#3c4043"
type input "100"
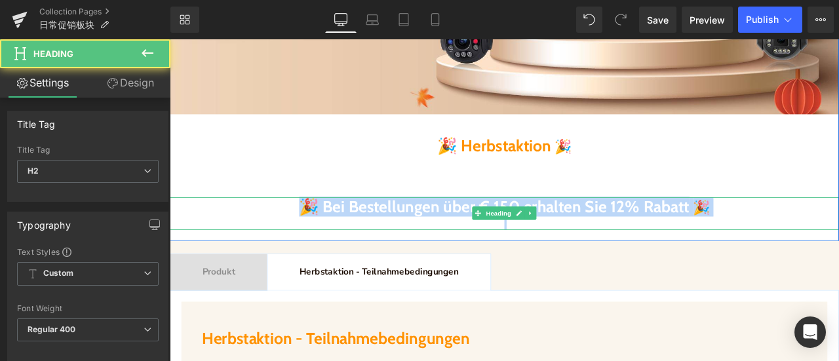
click at [443, 242] on b "🎉 Bei Bestellungen über € 150 erhalten Sie 12% Rabatt" at bounding box center [554, 237] width 463 height 23
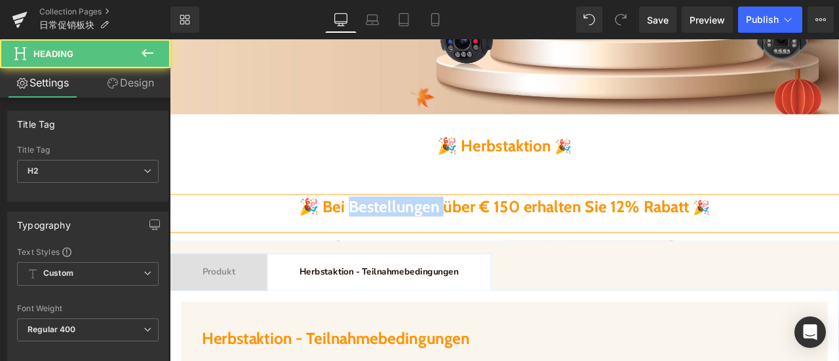
click at [443, 242] on b "🎉 Bei Bestellungen über € 150 erhalten Sie 12% Rabatt" at bounding box center [554, 237] width 463 height 23
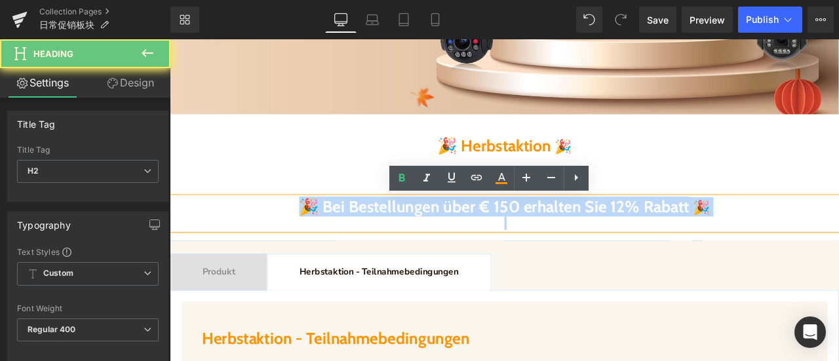
click at [443, 242] on b "🎉 Bei Bestellungen über € 150 erhalten Sie 12% Rabatt" at bounding box center [554, 237] width 463 height 23
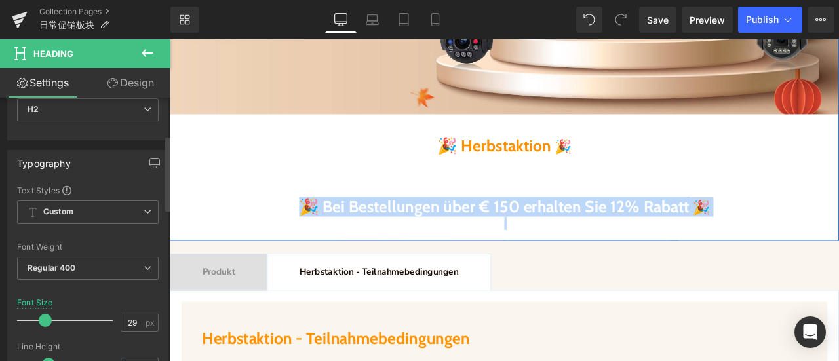
scroll to position [131, 0]
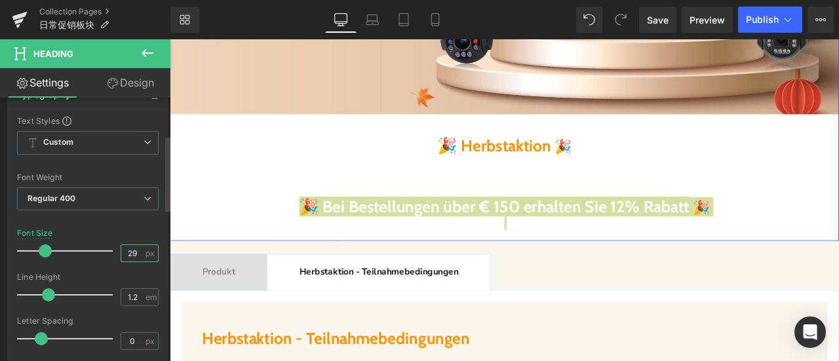
click at [126, 252] on input "29" at bounding box center [132, 253] width 23 height 16
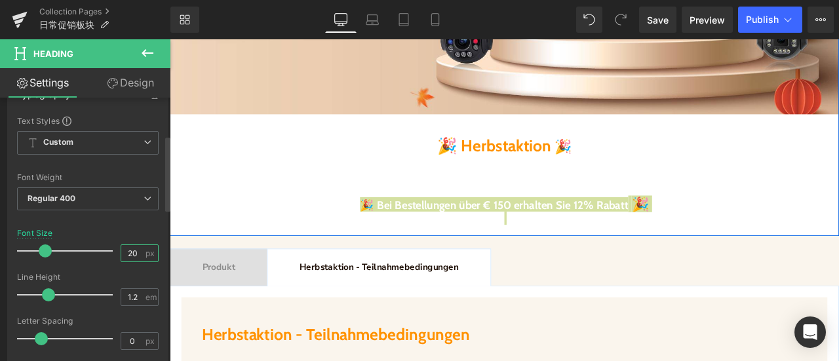
type input "20"
click at [111, 229] on div "Font Size" at bounding box center [88, 233] width 142 height 9
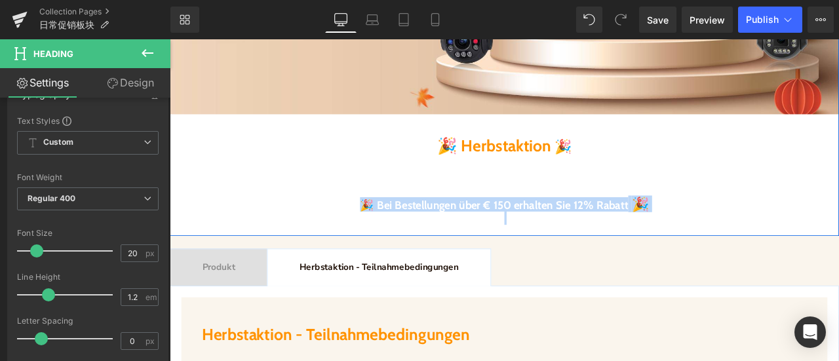
click at [501, 231] on b "🎉 Bei Bestellungen über € 150 erhalten Sie 12% Rabatt" at bounding box center [554, 236] width 318 height 16
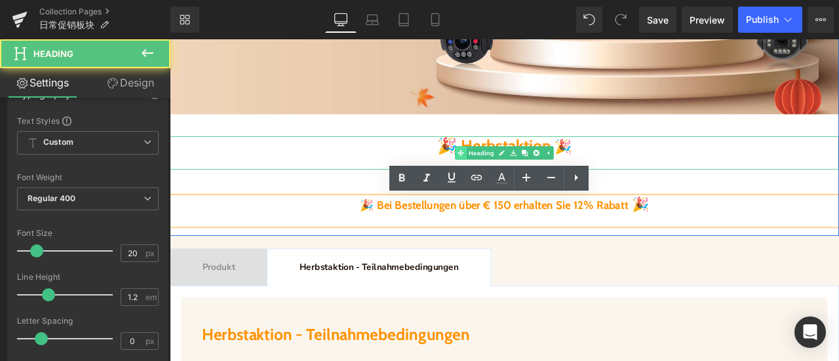
click at [513, 166] on div "🎉 Herbstaktion 🎉 Heading" at bounding box center [566, 174] width 793 height 39
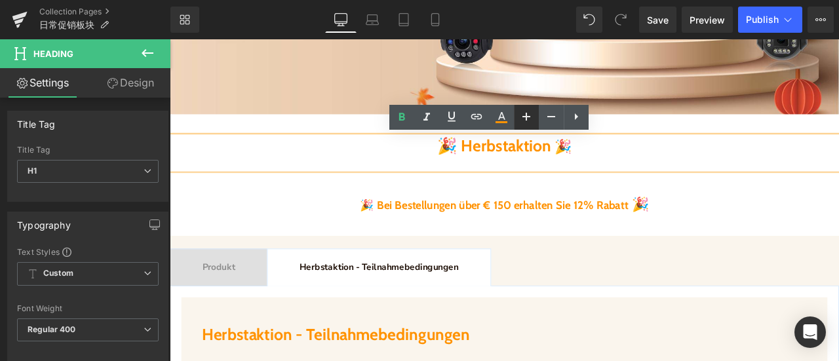
click at [527, 119] on icon at bounding box center [526, 117] width 16 height 16
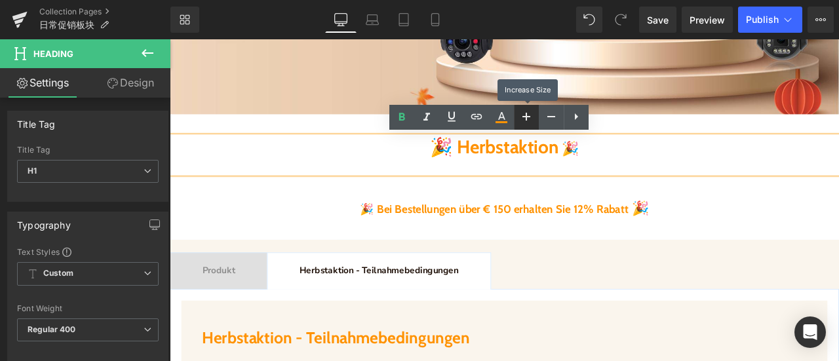
click at [527, 119] on icon at bounding box center [526, 117] width 16 height 16
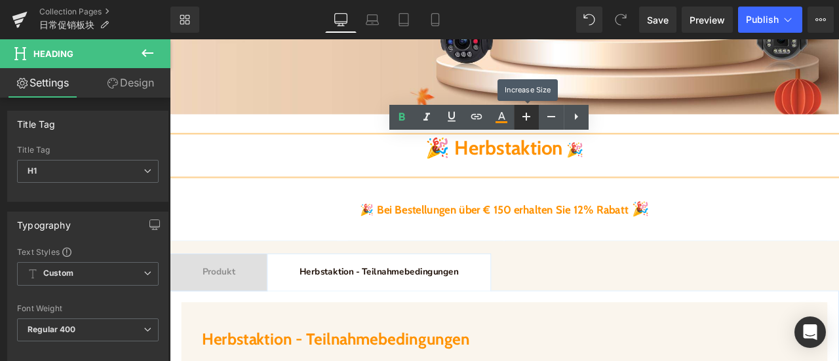
click at [527, 119] on icon at bounding box center [526, 117] width 16 height 16
type input "37"
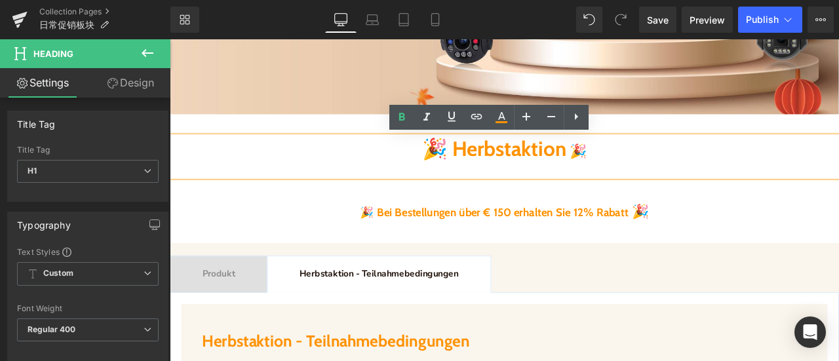
click at [273, 182] on h1 "🎉 Herbstaktion 🎉" at bounding box center [566, 170] width 793 height 31
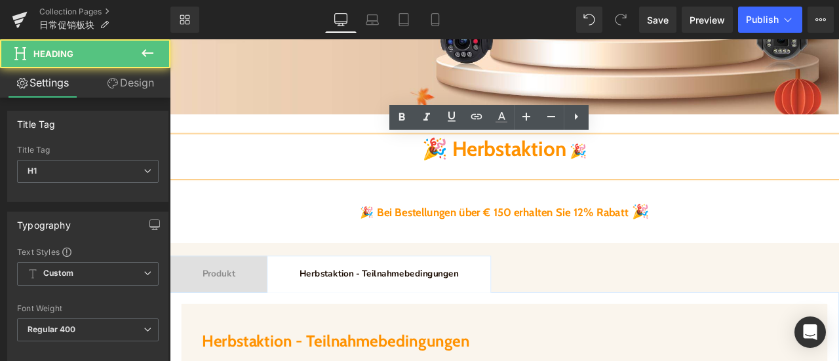
click at [299, 140] on div "Image 🎉 Herbstaktion 🎉 Heading 🎉 Bei Bestellungen über € 150 erhalten Sie 12% R…" at bounding box center [566, 30] width 793 height 487
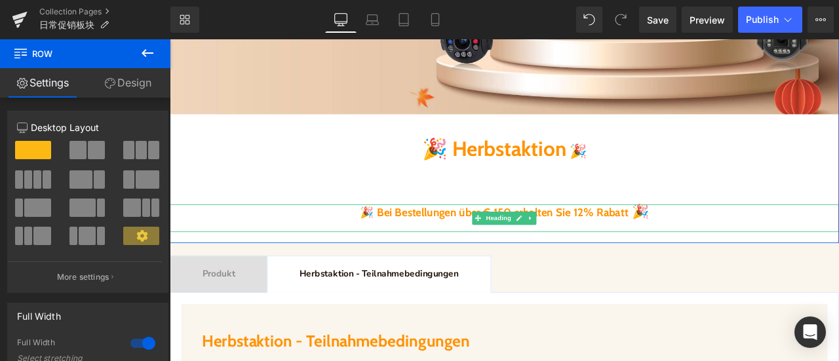
click at [499, 248] on b "🎉 Bei Bestellungen über € 150 erhalten Sie 12% Rabatt" at bounding box center [554, 245] width 318 height 16
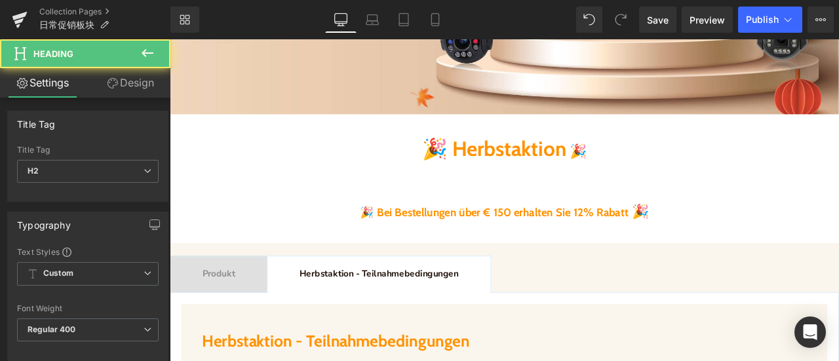
click at [113, 79] on icon at bounding box center [112, 83] width 10 height 10
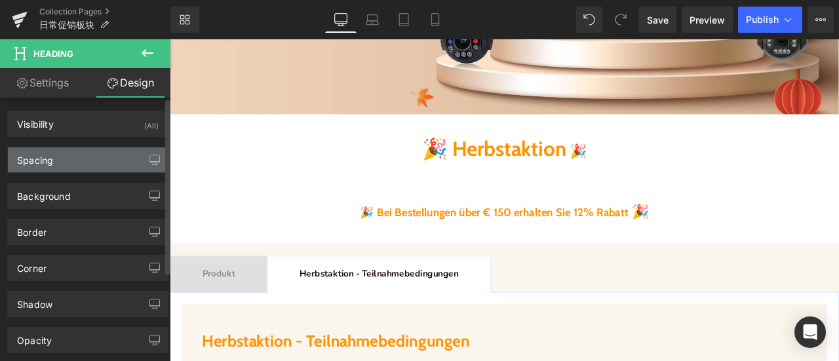
type input "40"
type input "0"
type input "10"
type input "0"
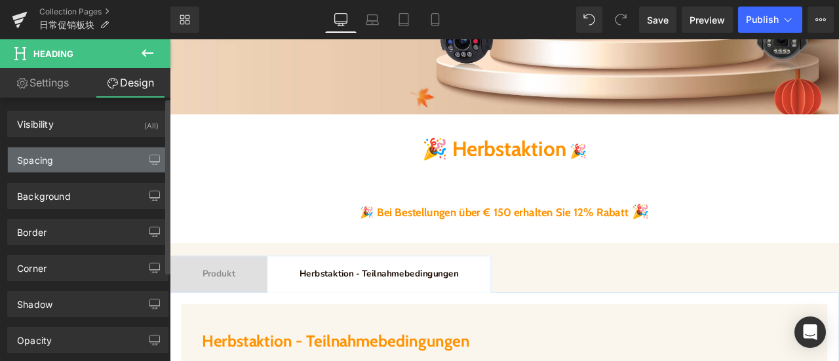
type input "0"
click at [111, 151] on div "Spacing" at bounding box center [88, 159] width 160 height 25
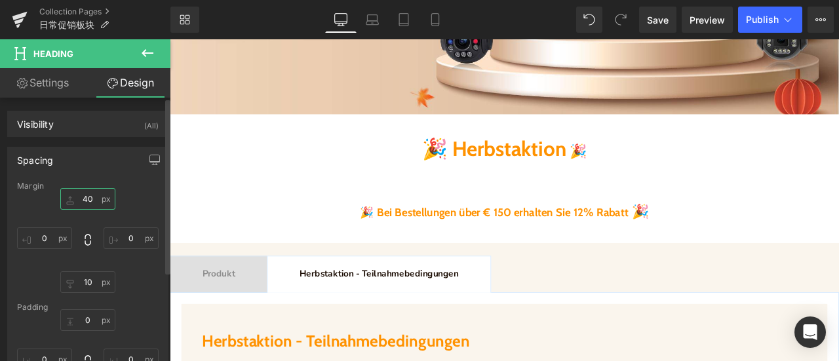
click at [84, 197] on input "40" at bounding box center [87, 199] width 55 height 22
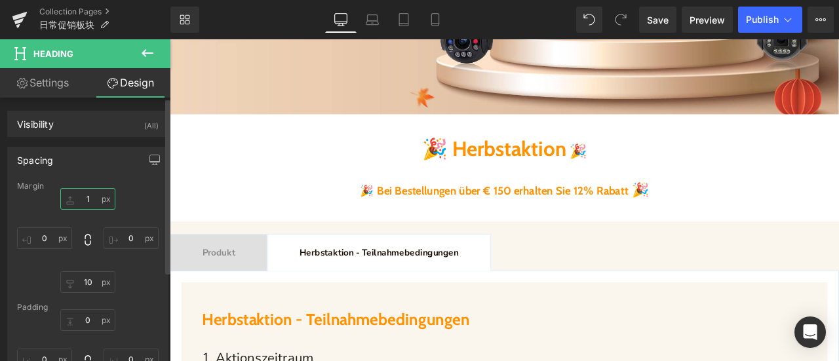
type input "10"
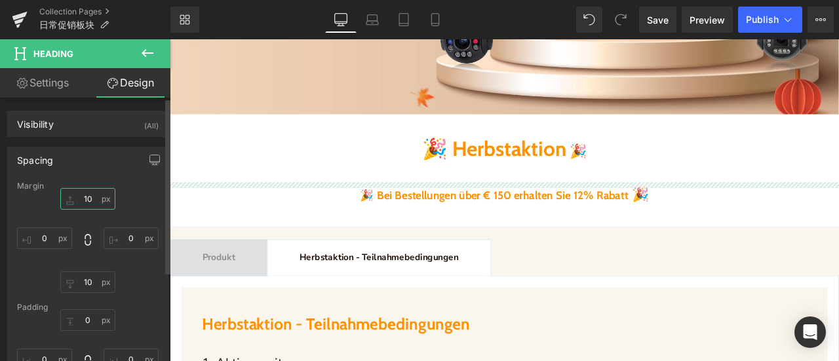
drag, startPoint x: 94, startPoint y: 199, endPoint x: 67, endPoint y: 199, distance: 26.9
click at [67, 199] on input "10" at bounding box center [87, 199] width 55 height 22
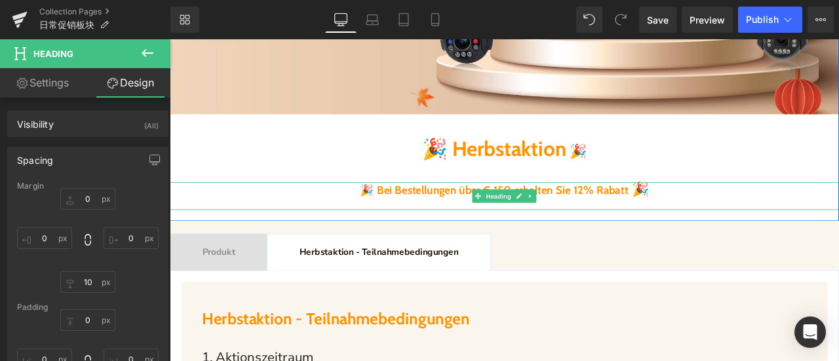
click at [480, 218] on b "🎉 Bei Bestellungen über € 150 erhalten Sie 12% Rabatt" at bounding box center [554, 218] width 318 height 16
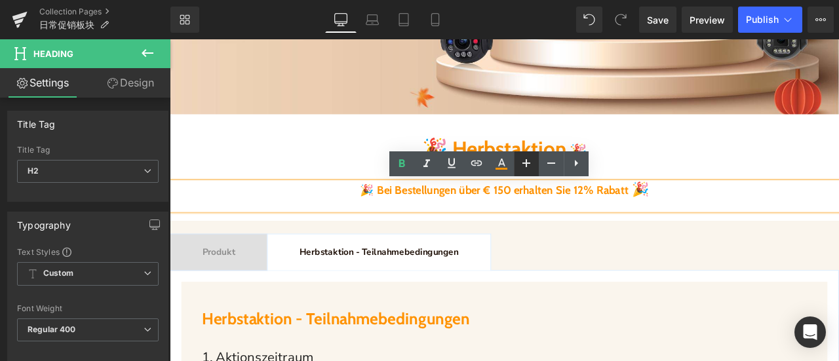
click at [527, 163] on icon at bounding box center [526, 163] width 8 height 8
type input "22"
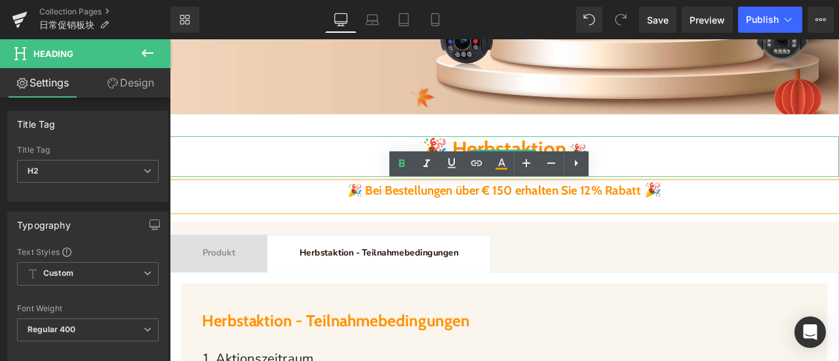
click at [380, 173] on h1 "🎉 Herbstaktion 🎉" at bounding box center [566, 170] width 793 height 31
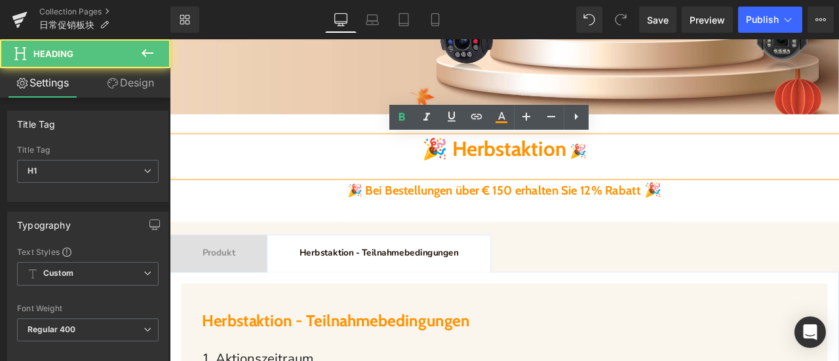
click at [568, 170] on b "🎉 Herbstaktion" at bounding box center [554, 168] width 170 height 29
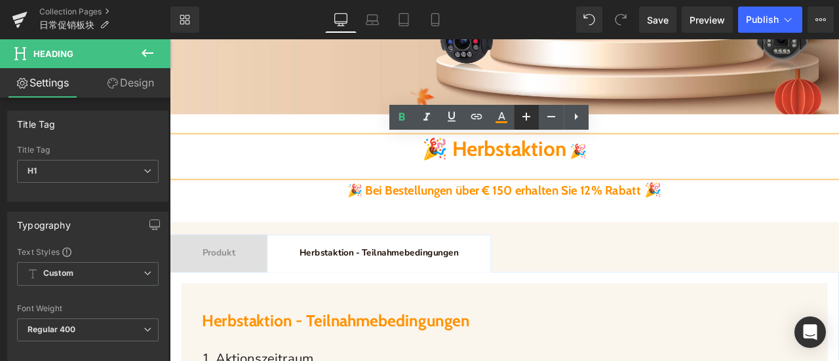
click at [525, 124] on link at bounding box center [526, 117] width 25 height 25
type input "39"
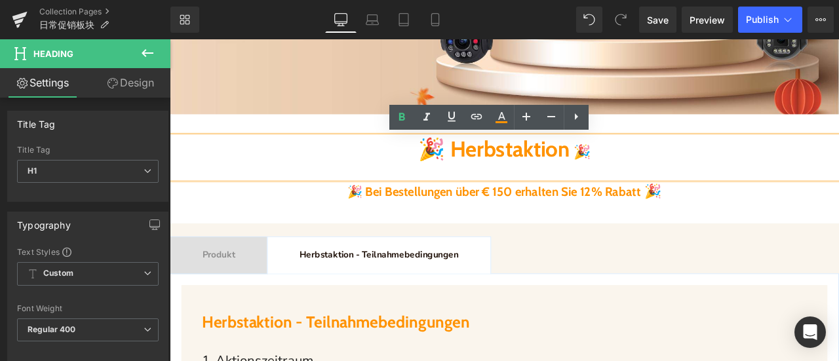
click at [344, 136] on div "Image 🎉 Herbstaktion 🎉 Heading 🎉 Bei Bestellungen über € 150 erhalten Sie 12% R…" at bounding box center [566, 19] width 793 height 465
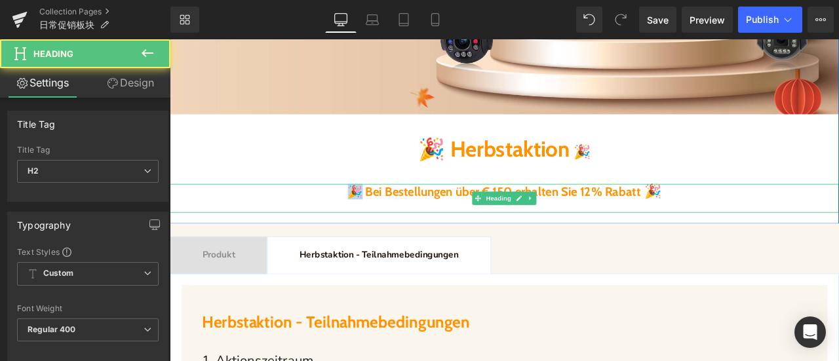
drag, startPoint x: 363, startPoint y: 225, endPoint x: 333, endPoint y: 224, distance: 30.1
click at [333, 224] on h2 "🎉 Bei Bestellungen über € 150 erhalten Sie 12% Rabatt 🎉" at bounding box center [566, 220] width 793 height 18
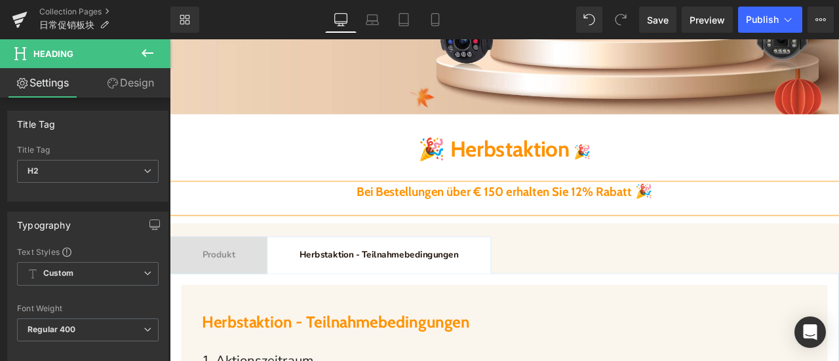
click at [799, 223] on h2 "Bei Bestellungen über € 150 erhalten Sie 12% Rabatt 🎉" at bounding box center [566, 220] width 793 height 18
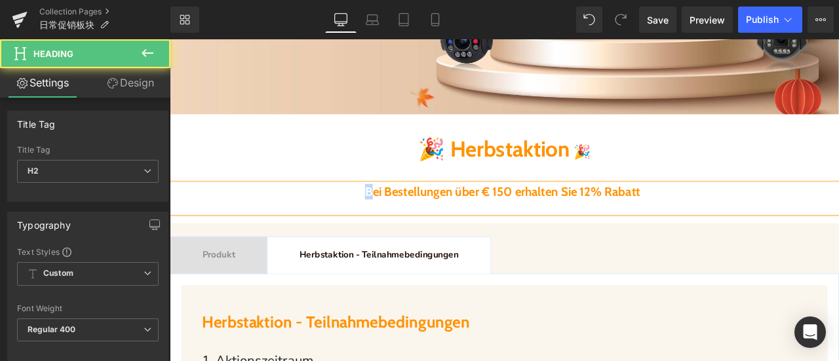
drag, startPoint x: 369, startPoint y: 227, endPoint x: 537, endPoint y: 231, distance: 168.4
click at [324, 227] on h2 "Bei Bestellungen über € 150 erhalten Sie 12% Rabatt" at bounding box center [566, 220] width 793 height 18
click at [797, 222] on h2 "Bei Bestellungen über € 150 erhalten Sie 12% Rabatt" at bounding box center [566, 220] width 793 height 18
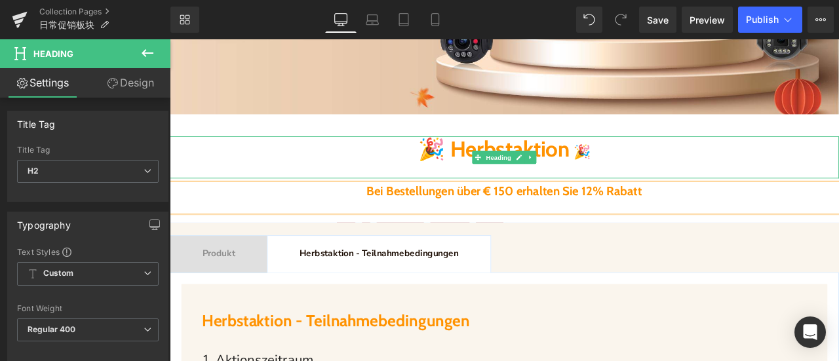
click at [644, 176] on b "🎉 Herbstaktion" at bounding box center [555, 169] width 180 height 31
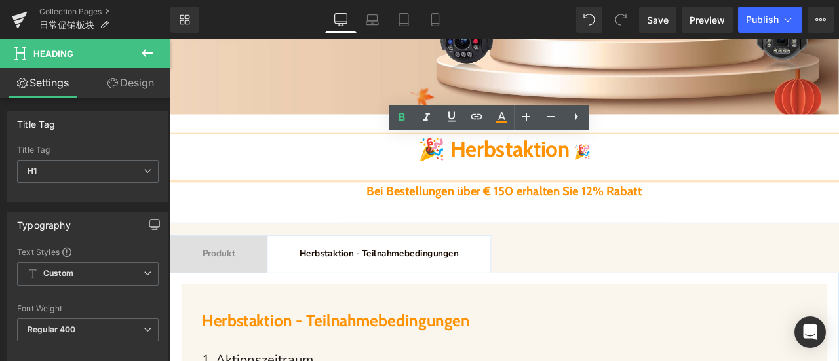
click at [364, 143] on div "Image 🎉 Herbstaktion 🎉 Heading Bei Bestellungen über € 150 erhalten Sie 12% Rab…" at bounding box center [566, 18] width 793 height 463
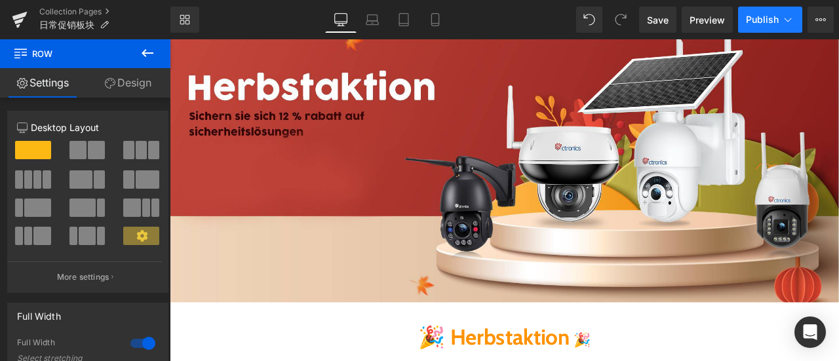
click at [752, 19] on span "Publish" at bounding box center [762, 19] width 33 height 10
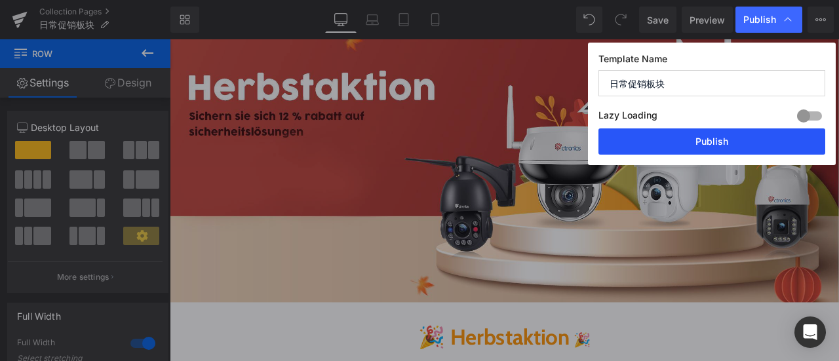
drag, startPoint x: 744, startPoint y: 141, endPoint x: 240, endPoint y: 239, distance: 514.0
click at [744, 141] on button "Publish" at bounding box center [711, 141] width 227 height 26
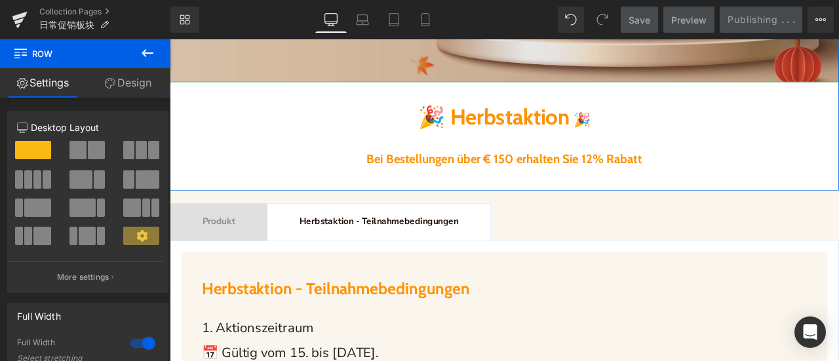
scroll to position [393, 0]
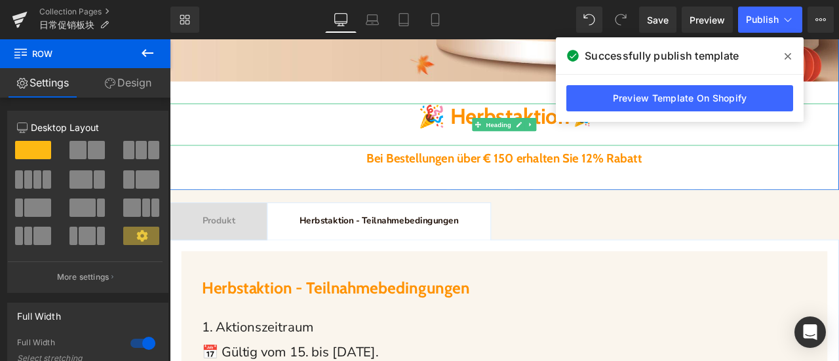
click at [309, 117] on div "🎉 Herbstaktion 🎉 Heading" at bounding box center [566, 140] width 793 height 50
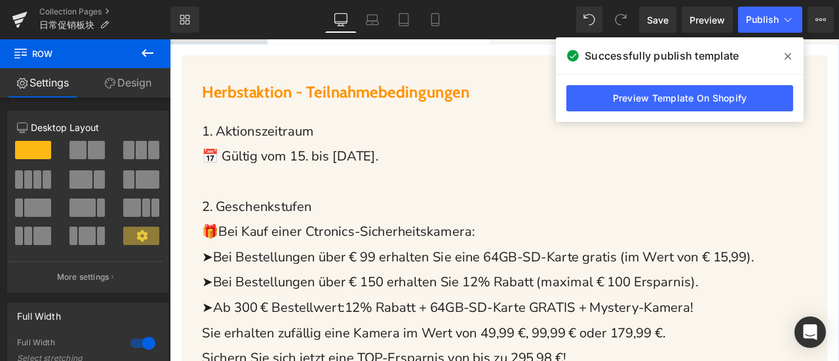
scroll to position [786, 0]
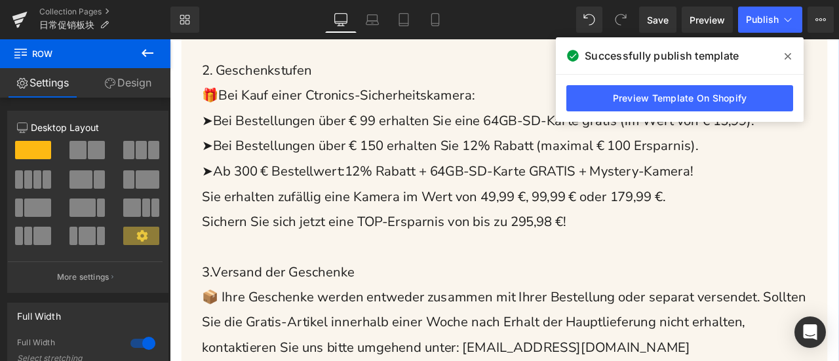
click at [789, 56] on icon at bounding box center [787, 56] width 7 height 10
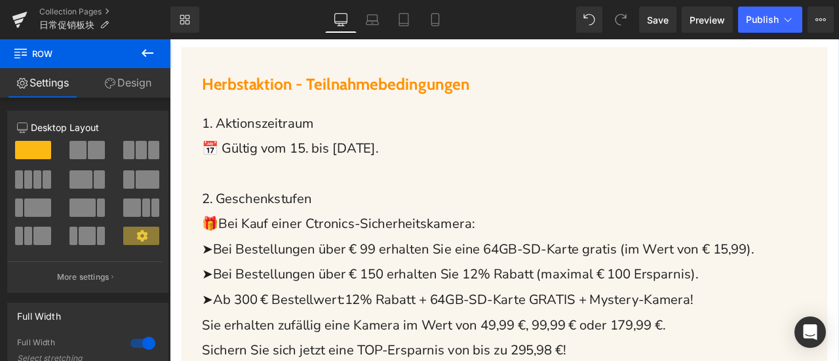
scroll to position [655, 0]
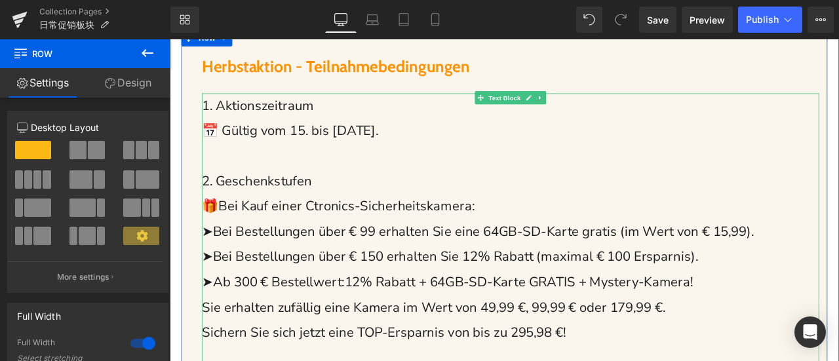
click at [560, 268] on span "➤Bei Bestellungen über € 99 erhalten Sie eine 64GB-SD-Karte gratis (im Wert von…" at bounding box center [535, 267] width 654 height 21
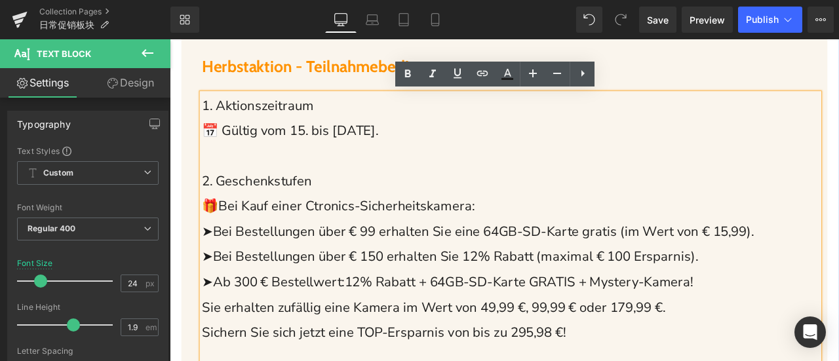
click at [535, 269] on span "➤Bei Bestellungen über € 99 erhalten Sie eine 64GB-SD-Karte gratis (im Wert von…" at bounding box center [535, 267] width 654 height 21
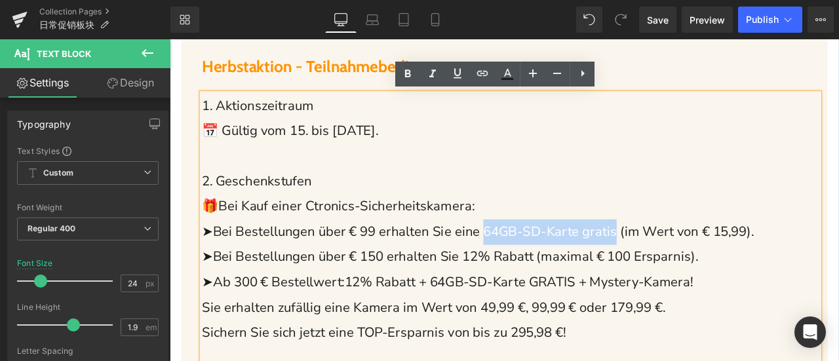
drag, startPoint x: 556, startPoint y: 270, endPoint x: 715, endPoint y: 275, distance: 159.3
click at [715, 275] on span "➤Bei Bestellungen über € 99 erhalten Sie eine 64GB-SD-Karte gratis (im Wert von…" at bounding box center [535, 267] width 654 height 21
copy span "64GB-SD-Karte gratis"
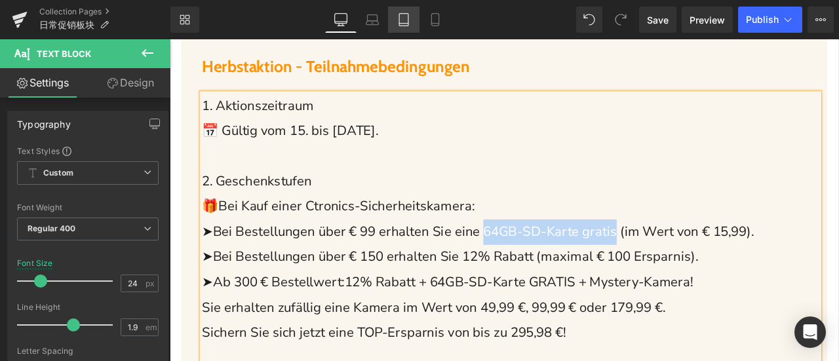
copy span "64GB-SD-Karte gratis"
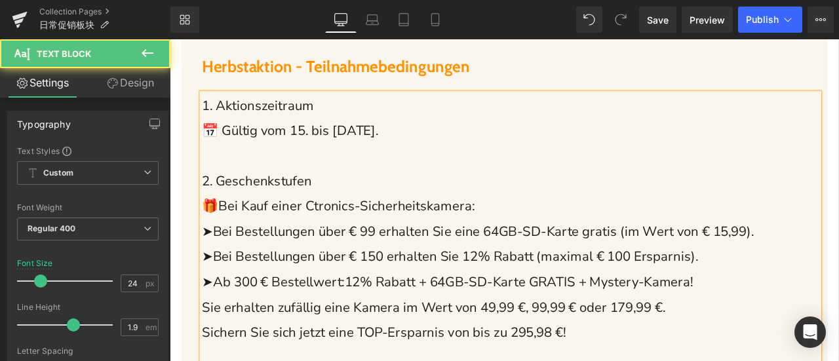
click at [397, 326] on span "12% Rabatt + 64GB-SD-Karte GRATIS + Mystery-Kamera!" at bounding box center [583, 326] width 413 height 21
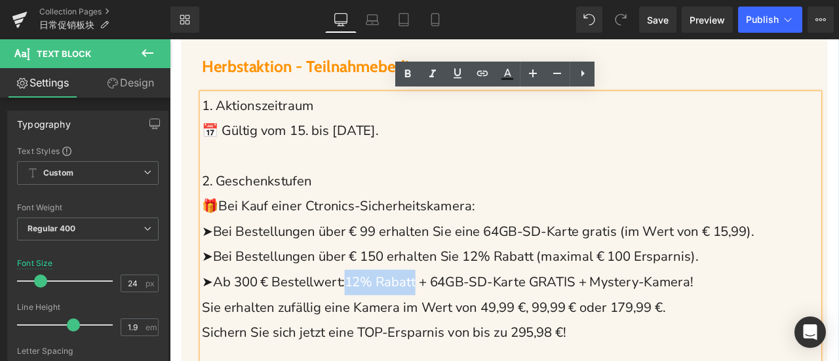
drag, startPoint x: 377, startPoint y: 326, endPoint x: 461, endPoint y: 333, distance: 84.2
click at [461, 333] on span "12% Rabatt + 64GB-SD-Karte GRATIS + Mystery-Kamera!" at bounding box center [583, 326] width 413 height 21
copy span "12% Rabatt"
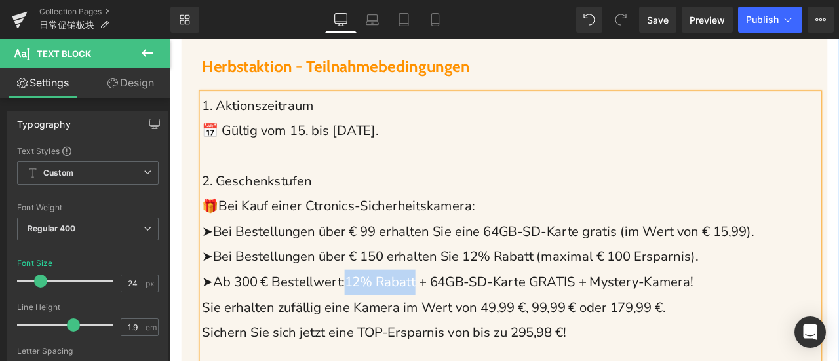
scroll to position [328, 0]
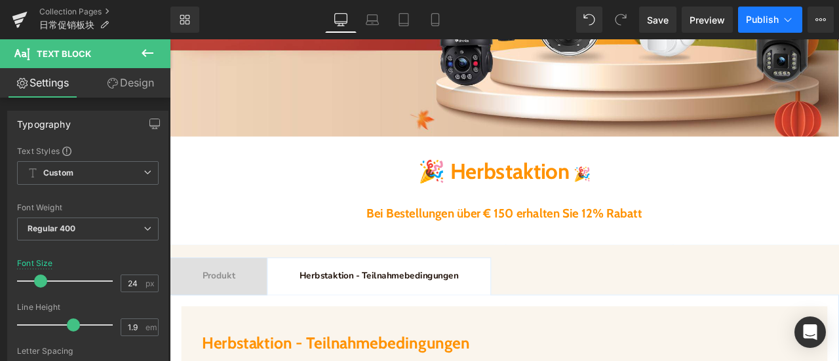
click at [768, 11] on button "Publish" at bounding box center [770, 20] width 64 height 26
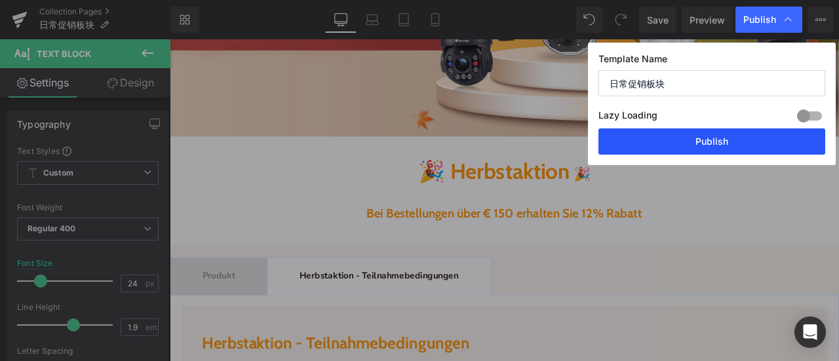
drag, startPoint x: 752, startPoint y: 149, endPoint x: 706, endPoint y: 191, distance: 61.7
click at [752, 149] on button "Publish" at bounding box center [711, 141] width 227 height 26
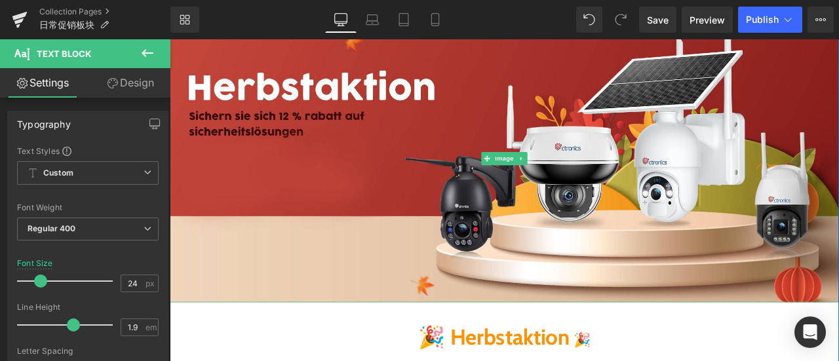
scroll to position [0, 0]
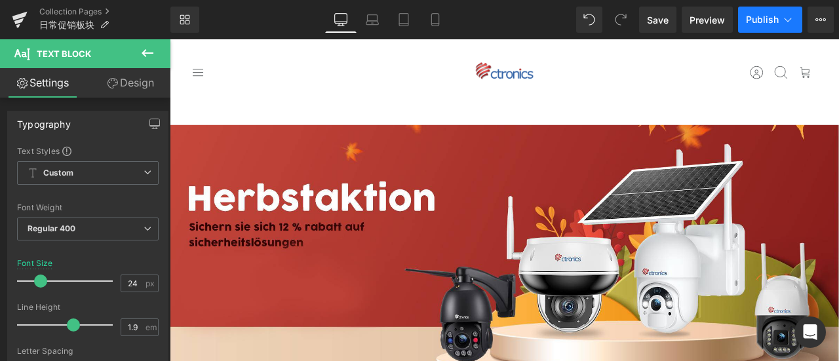
click at [751, 18] on span "Publish" at bounding box center [762, 19] width 33 height 10
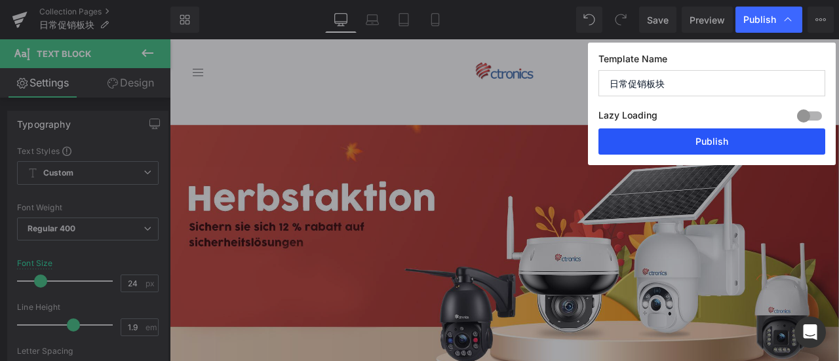
click at [713, 145] on button "Publish" at bounding box center [711, 141] width 227 height 26
